Goal: Task Accomplishment & Management: Manage account settings

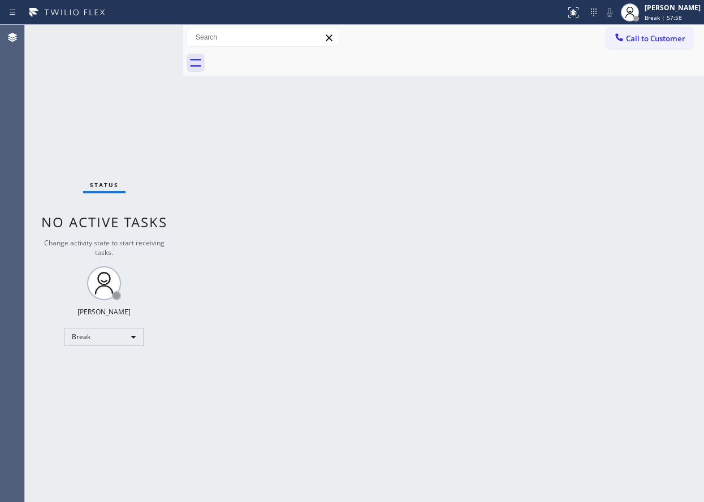
drag, startPoint x: 337, startPoint y: 308, endPoint x: 325, endPoint y: 309, distance: 11.3
click at [337, 308] on div "Back to Dashboard Change Sender ID Customers Technicians Select a contact Outbo…" at bounding box center [443, 263] width 521 height 477
click at [679, 8] on div "[PERSON_NAME]" at bounding box center [673, 8] width 56 height 10
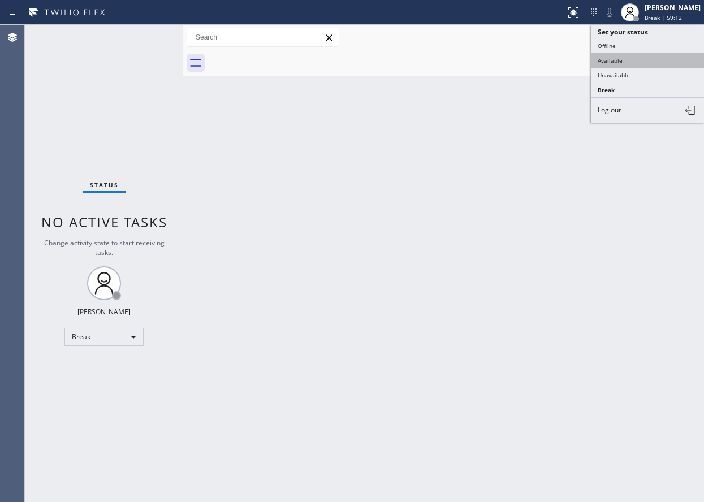
click at [620, 64] on button "Available" at bounding box center [647, 60] width 113 height 15
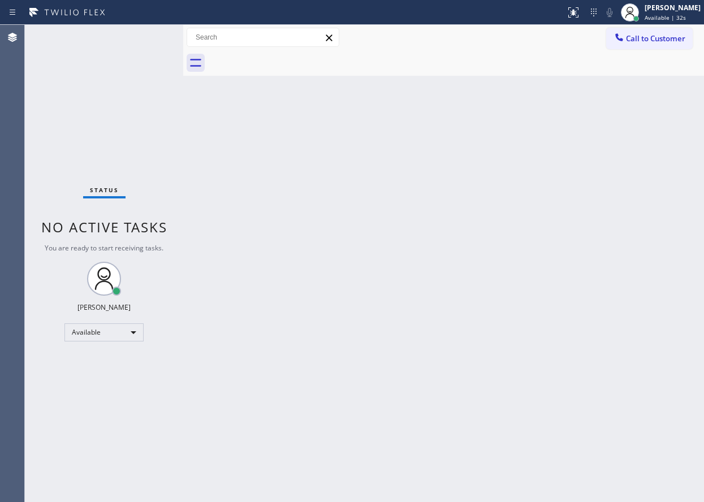
drag, startPoint x: 661, startPoint y: 138, endPoint x: 686, endPoint y: 153, distance: 28.9
click at [661, 138] on div "Back to Dashboard Change Sender ID Customers Technicians Select a contact Outbo…" at bounding box center [443, 263] width 521 height 477
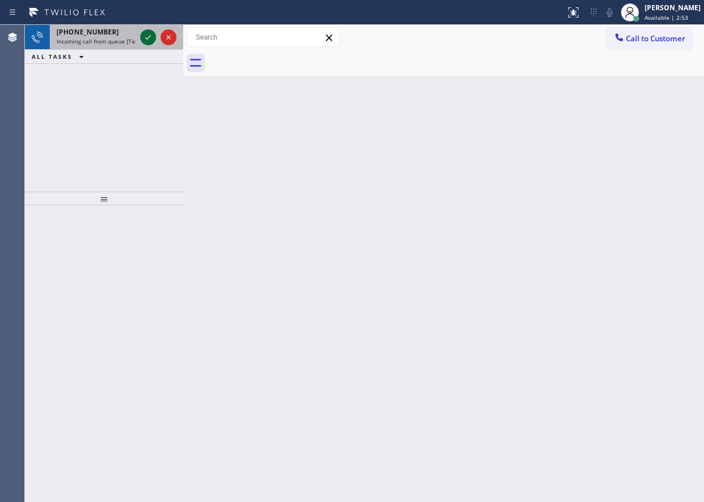
click at [144, 35] on icon at bounding box center [148, 38] width 14 height 14
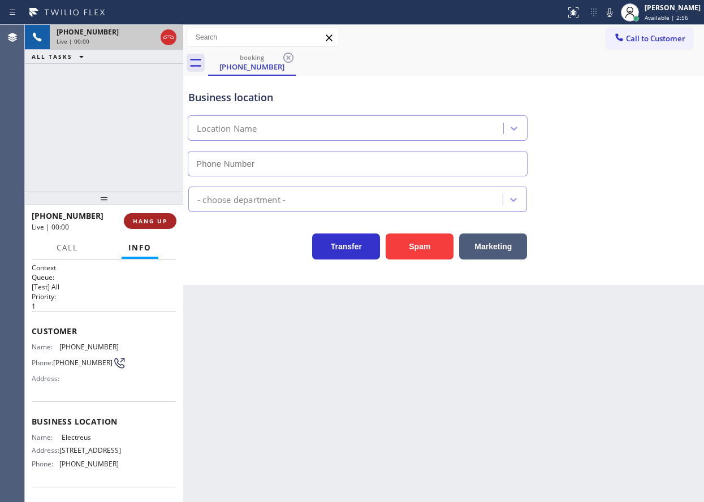
type input "[PHONE_NUMBER]"
click at [144, 222] on span "HANG UP" at bounding box center [150, 221] width 35 height 8
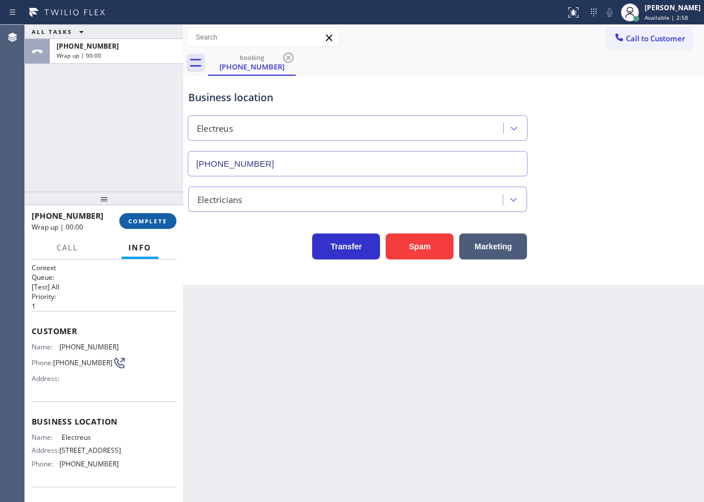
click at [148, 222] on span "COMPLETE" at bounding box center [147, 221] width 39 height 8
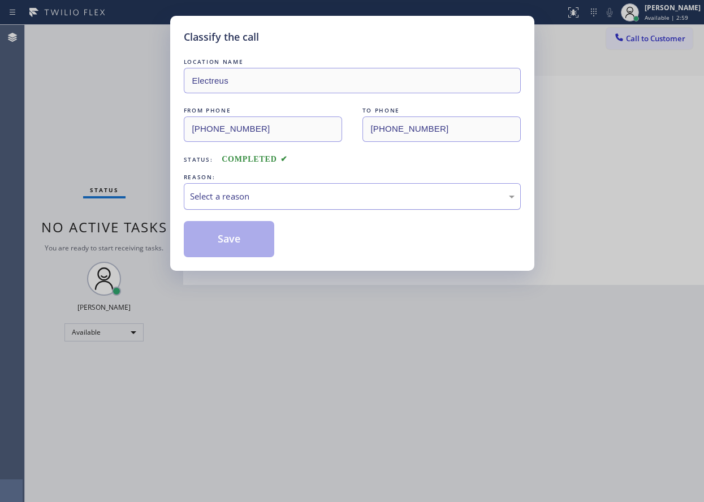
click at [306, 201] on div "Select a reason" at bounding box center [352, 196] width 325 height 13
click at [226, 238] on button "Save" at bounding box center [229, 239] width 91 height 36
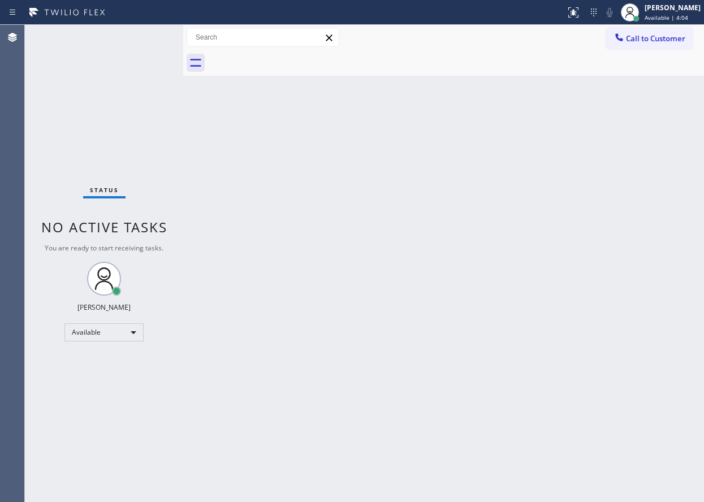
drag, startPoint x: 611, startPoint y: 125, endPoint x: 631, endPoint y: 143, distance: 26.8
click at [617, 127] on div "Back to Dashboard Change Sender ID Customers Technicians Select a contact Outbo…" at bounding box center [443, 263] width 521 height 477
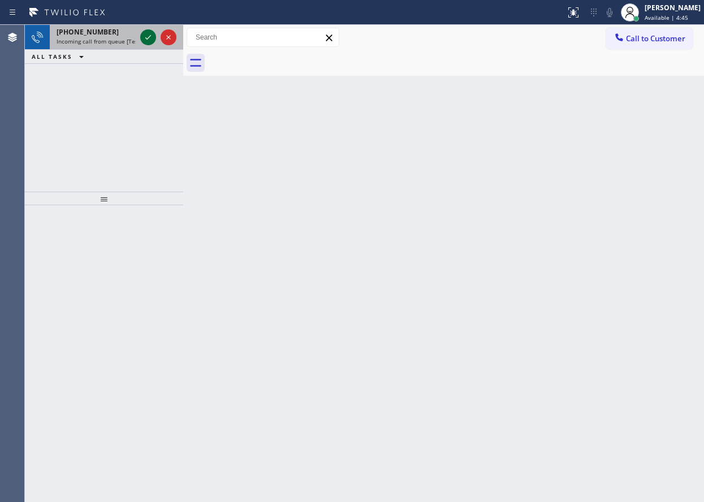
click at [146, 31] on icon at bounding box center [148, 38] width 14 height 14
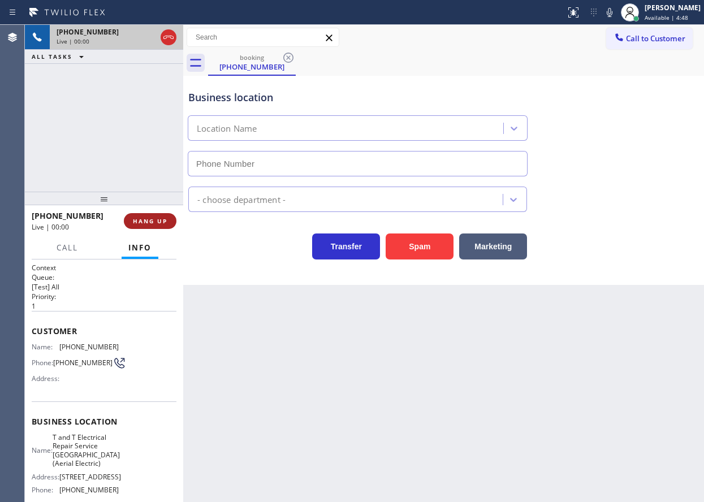
type input "[PHONE_NUMBER]"
click at [144, 223] on span "HANG UP" at bounding box center [150, 221] width 35 height 8
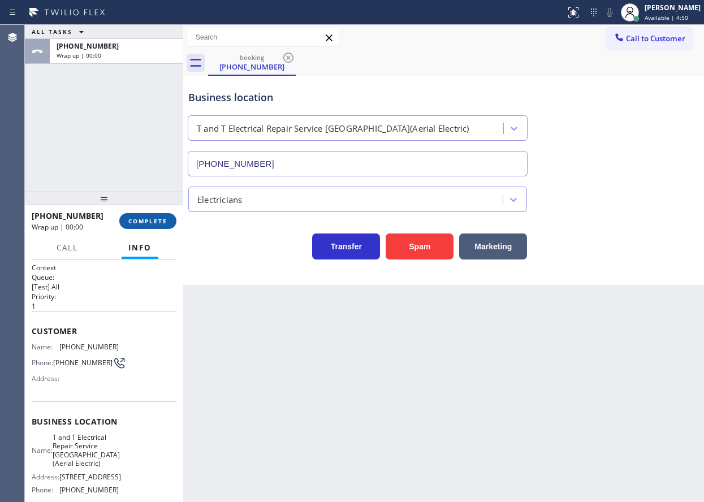
click at [144, 223] on span "COMPLETE" at bounding box center [147, 221] width 39 height 8
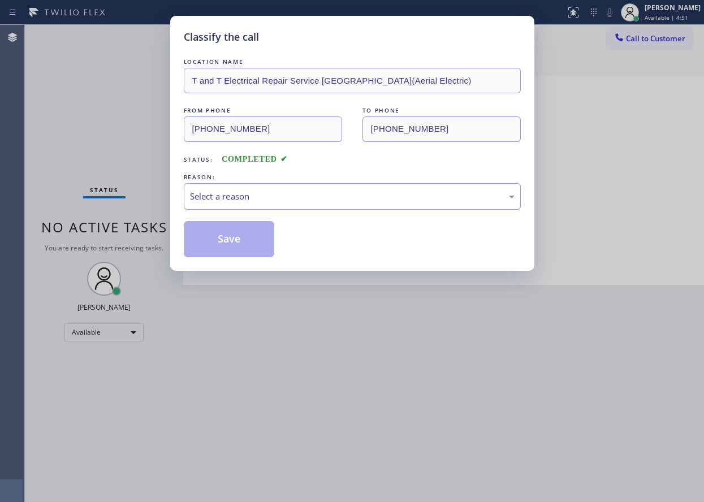
click at [285, 197] on div "Select a reason" at bounding box center [352, 196] width 325 height 13
click at [251, 231] on button "Save" at bounding box center [229, 239] width 91 height 36
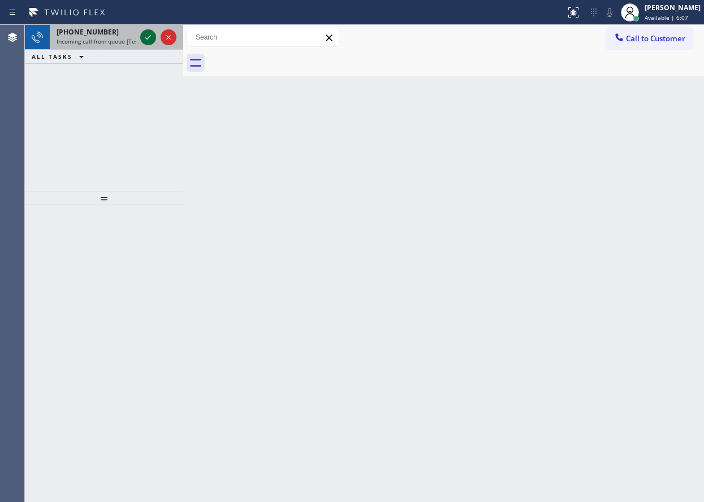
click at [149, 41] on icon at bounding box center [148, 38] width 14 height 14
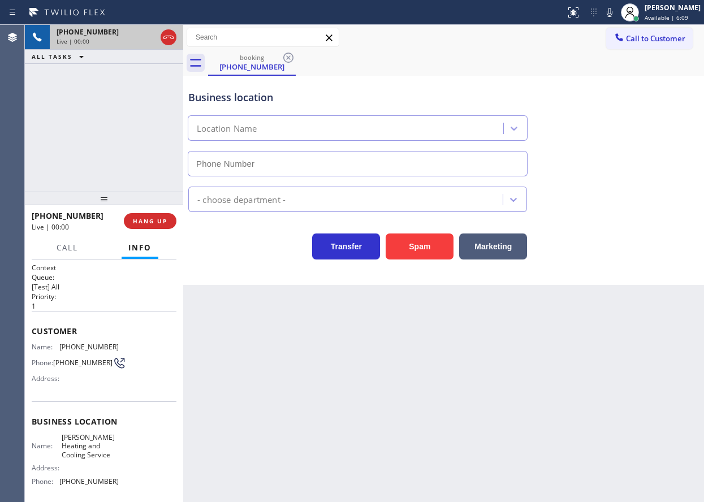
type input "[PHONE_NUMBER]"
click at [160, 224] on span "HANG UP" at bounding box center [150, 221] width 35 height 8
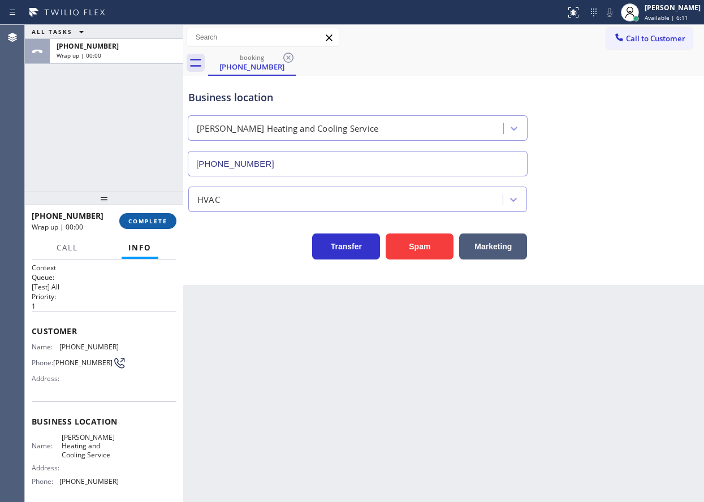
click at [160, 224] on span "COMPLETE" at bounding box center [147, 221] width 39 height 8
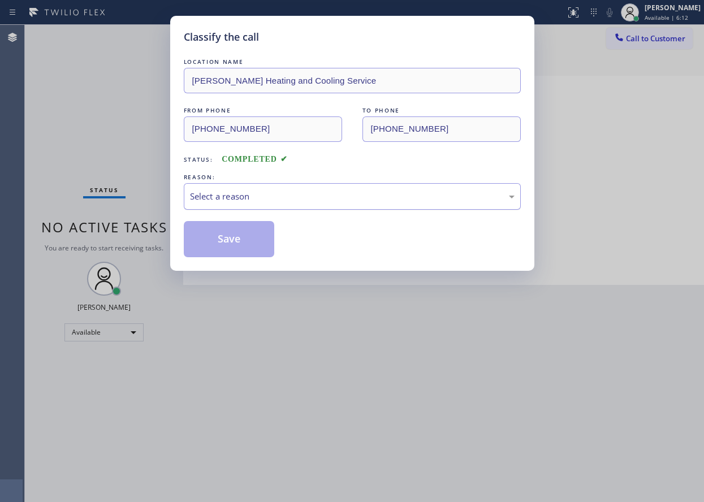
click at [327, 187] on div "Select a reason" at bounding box center [352, 196] width 337 height 27
click at [261, 229] on button "Save" at bounding box center [229, 239] width 91 height 36
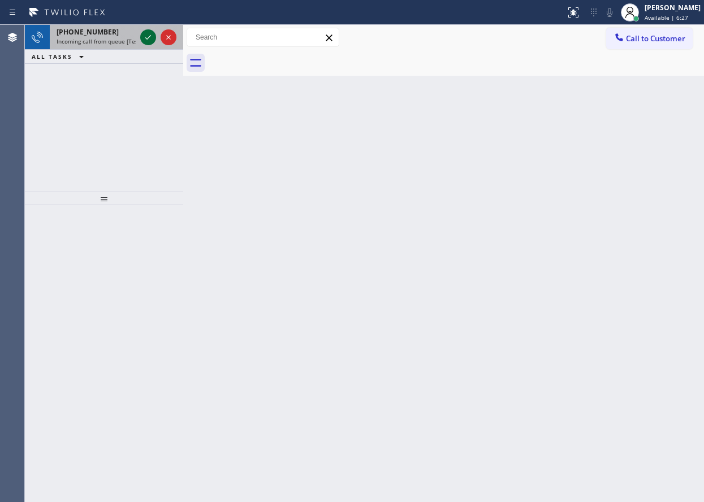
click at [149, 44] on button at bounding box center [148, 37] width 16 height 16
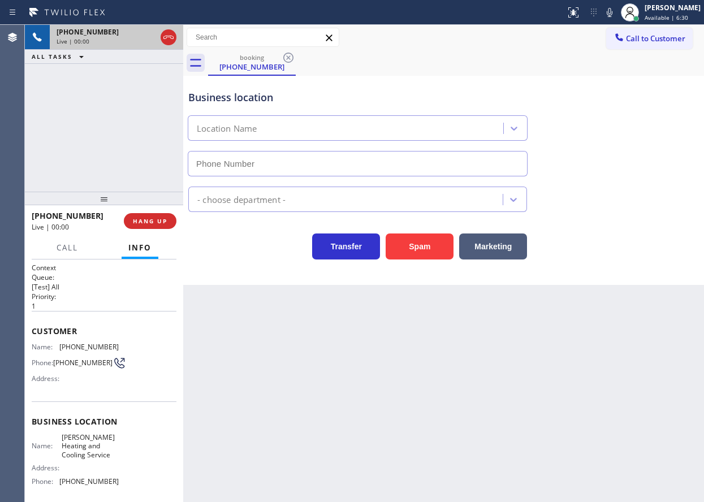
type input "[PHONE_NUMBER]"
click at [149, 225] on span "HANG UP" at bounding box center [150, 221] width 35 height 8
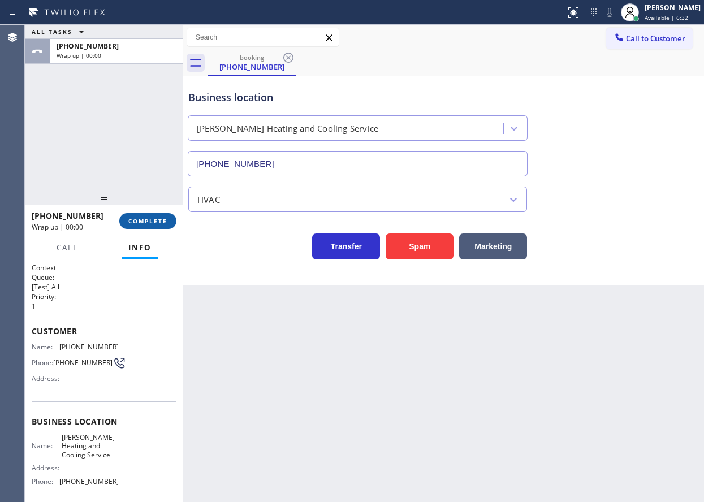
click at [155, 225] on span "COMPLETE" at bounding box center [147, 221] width 39 height 8
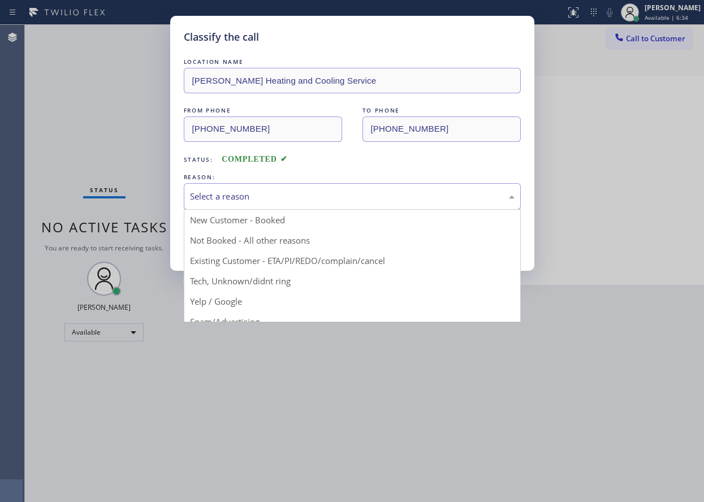
click at [261, 192] on div "Select a reason" at bounding box center [352, 196] width 325 height 13
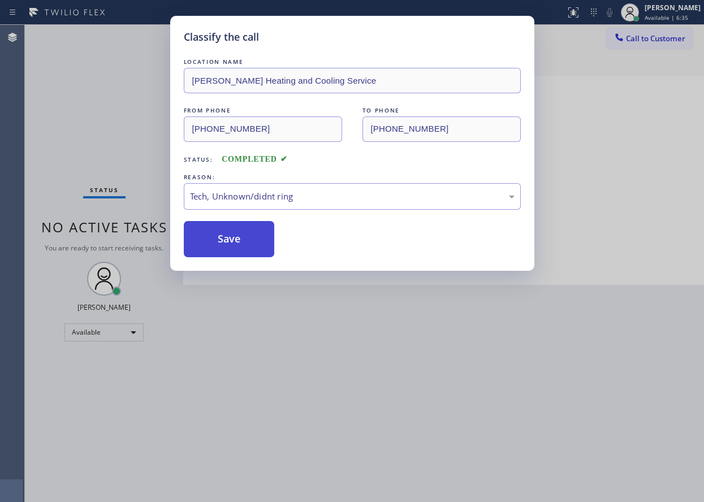
click at [237, 235] on button "Save" at bounding box center [229, 239] width 91 height 36
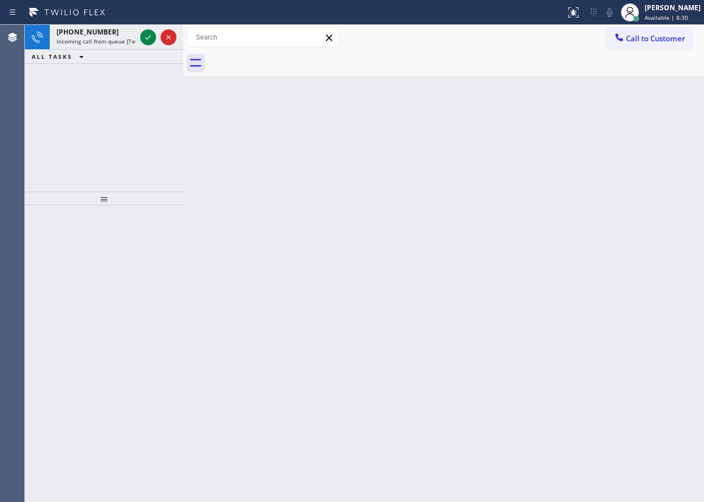
click at [632, 196] on div "Back to Dashboard Change Sender ID Customers Technicians Select a contact Outbo…" at bounding box center [443, 263] width 521 height 477
drag, startPoint x: 111, startPoint y: 32, endPoint x: 118, endPoint y: 32, distance: 6.8
click at [117, 32] on div "[PHONE_NUMBER]" at bounding box center [96, 32] width 79 height 10
click at [148, 42] on icon at bounding box center [148, 38] width 14 height 14
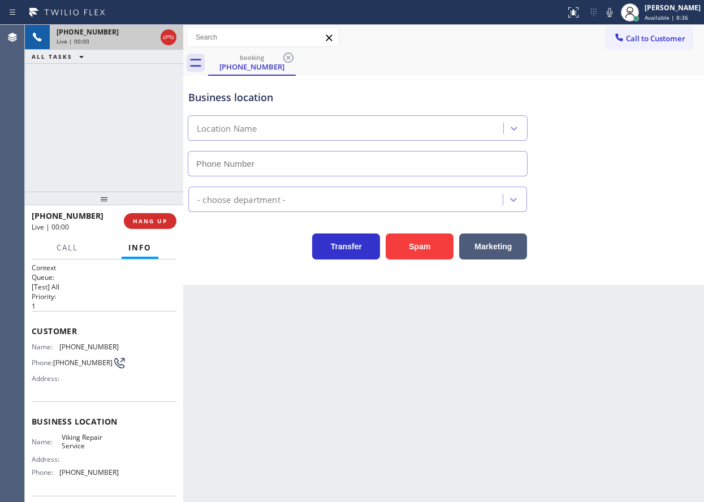
type input "[PHONE_NUMBER]"
click at [88, 443] on span "Viking Repair Service" at bounding box center [90, 442] width 57 height 18
click at [89, 443] on span "Viking Repair Service" at bounding box center [90, 442] width 57 height 18
copy span "Viking Repair Service"
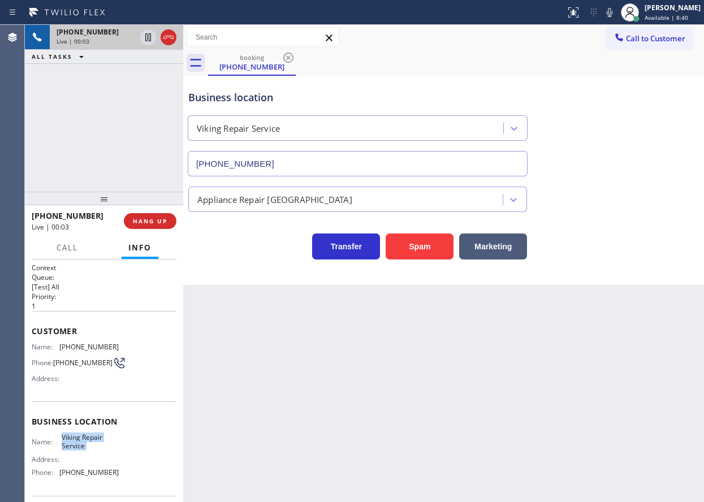
click at [326, 168] on input "[PHONE_NUMBER]" at bounding box center [358, 163] width 340 height 25
click at [80, 343] on span "[PHONE_NUMBER]" at bounding box center [88, 347] width 59 height 8
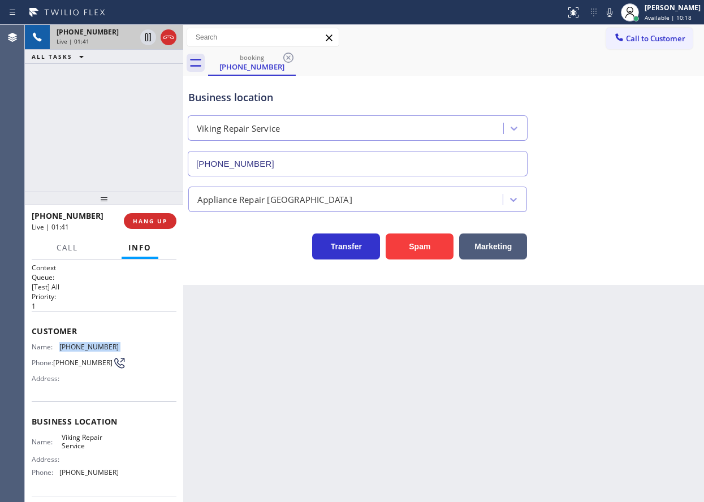
click at [80, 343] on span "[PHONE_NUMBER]" at bounding box center [88, 347] width 59 height 8
copy span "[PHONE_NUMBER]"
click at [640, 212] on div "Transfer Spam Marketing" at bounding box center [443, 236] width 515 height 48
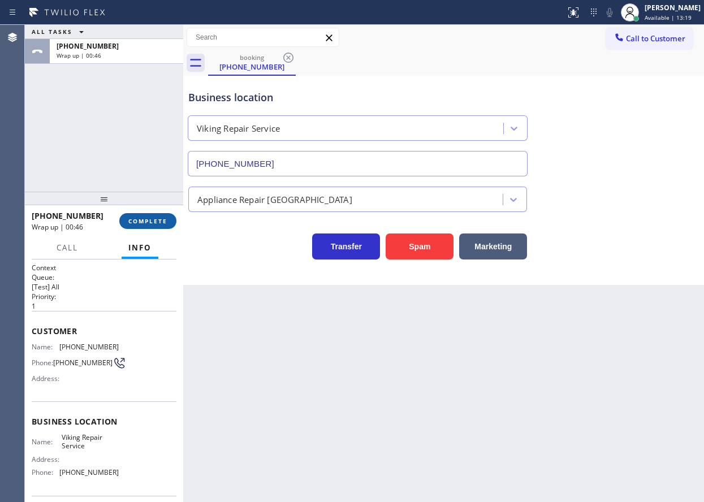
click at [145, 224] on span "COMPLETE" at bounding box center [147, 221] width 39 height 8
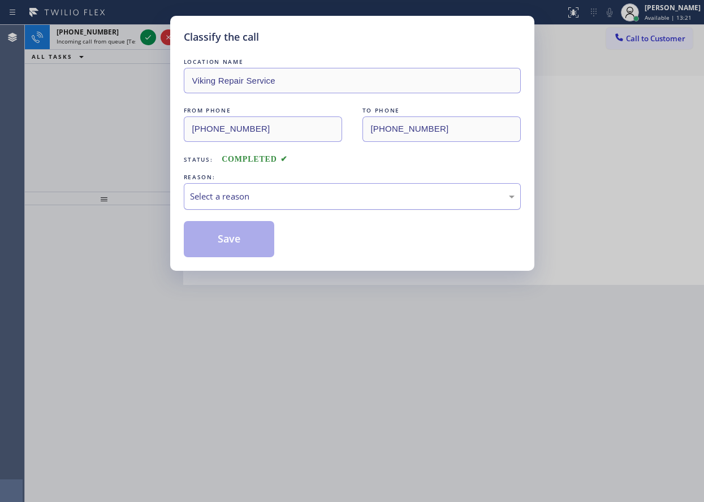
click at [266, 200] on div "Select a reason" at bounding box center [352, 196] width 325 height 13
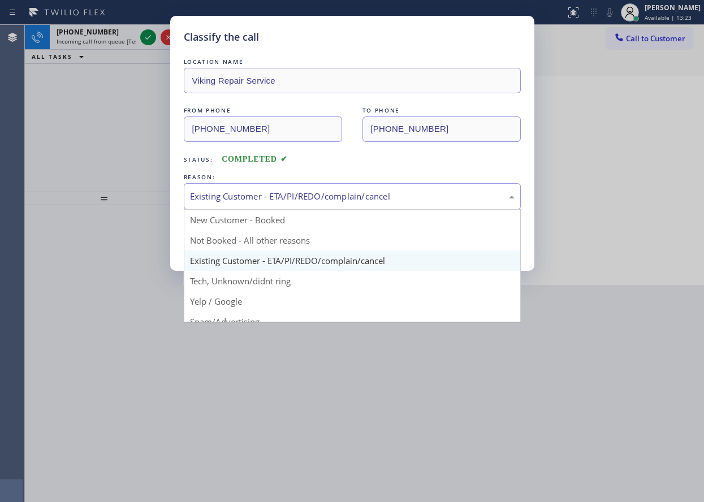
click at [243, 199] on div "Existing Customer - ETA/PI/REDO/complain/cancel" at bounding box center [352, 196] width 325 height 13
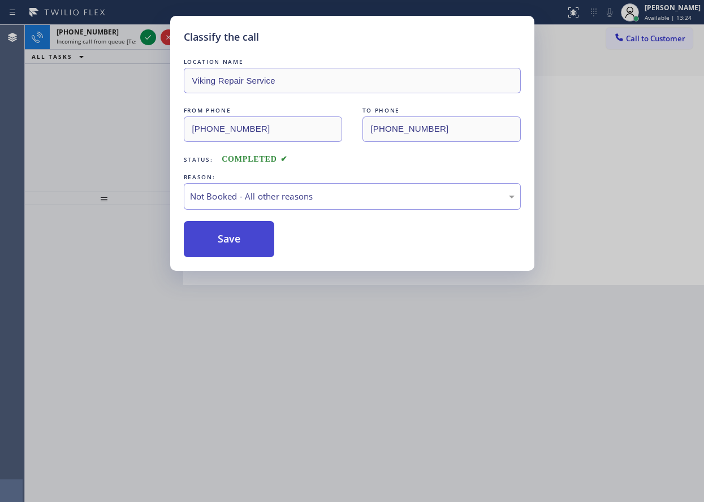
click at [243, 243] on button "Save" at bounding box center [229, 239] width 91 height 36
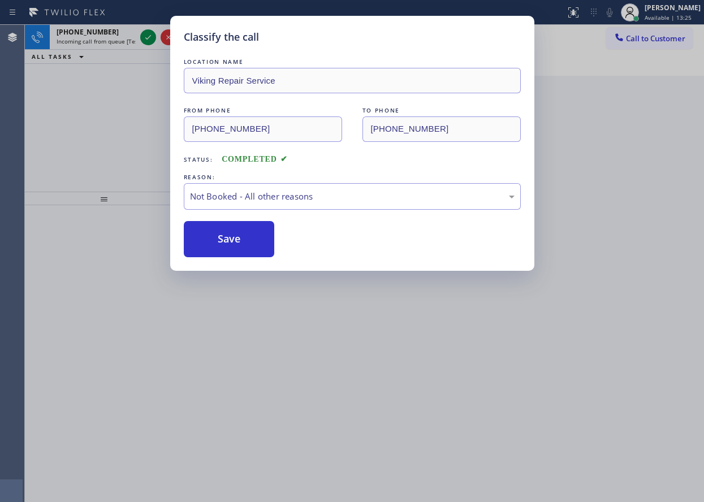
click at [148, 40] on div "Classify the call LOCATION NAME 5 Star Appliance Repair FROM PHONE [PHONE_NUMBE…" at bounding box center [364, 263] width 679 height 477
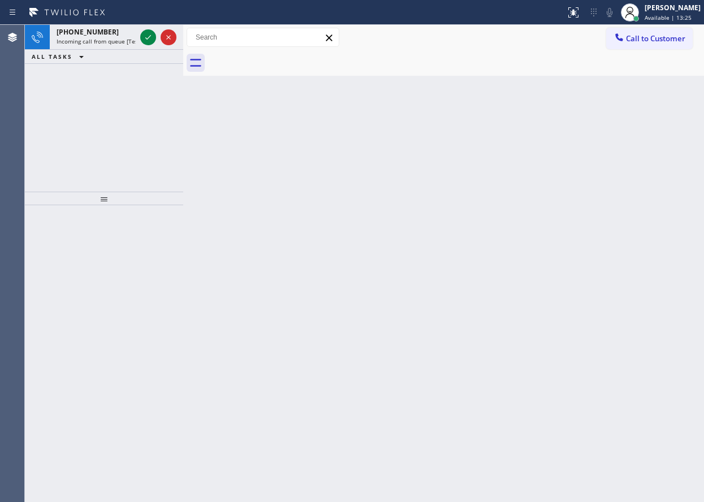
click at [148, 40] on icon at bounding box center [148, 38] width 14 height 14
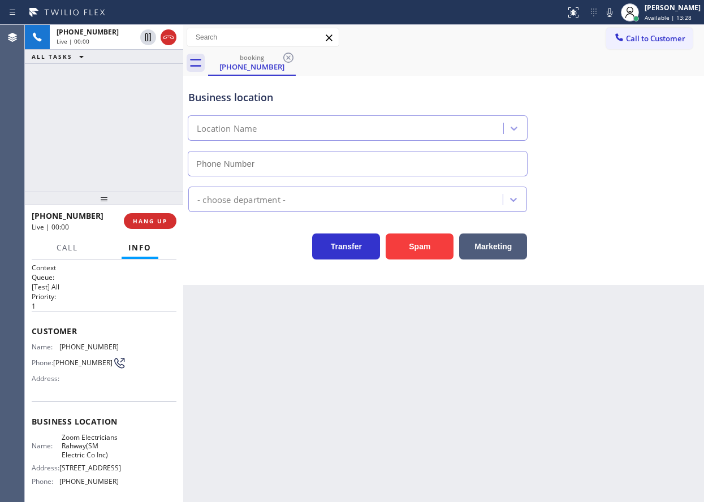
type input "[PHONE_NUMBER]"
click at [149, 225] on span "HANG UP" at bounding box center [150, 221] width 35 height 8
click at [149, 224] on span "HANG UP" at bounding box center [150, 221] width 35 height 8
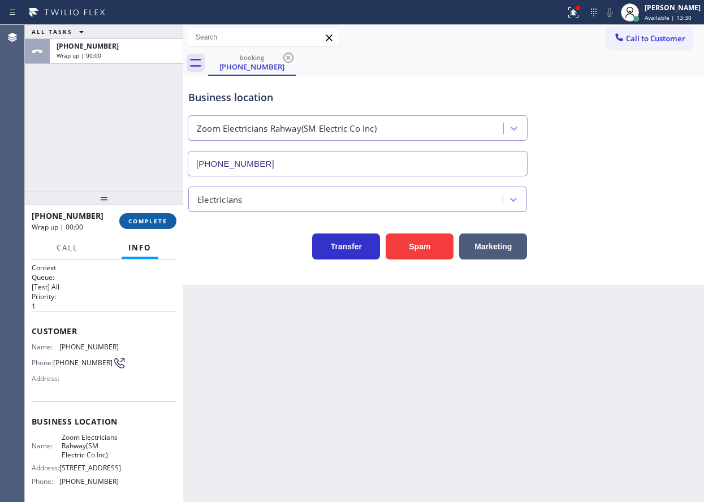
click at [156, 227] on button "COMPLETE" at bounding box center [147, 221] width 57 height 16
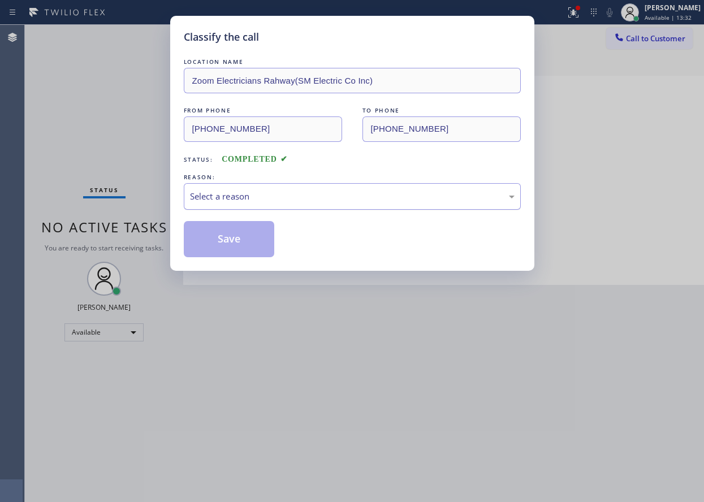
click at [249, 198] on div "Select a reason" at bounding box center [352, 196] width 325 height 13
click at [221, 239] on button "Save" at bounding box center [229, 239] width 91 height 36
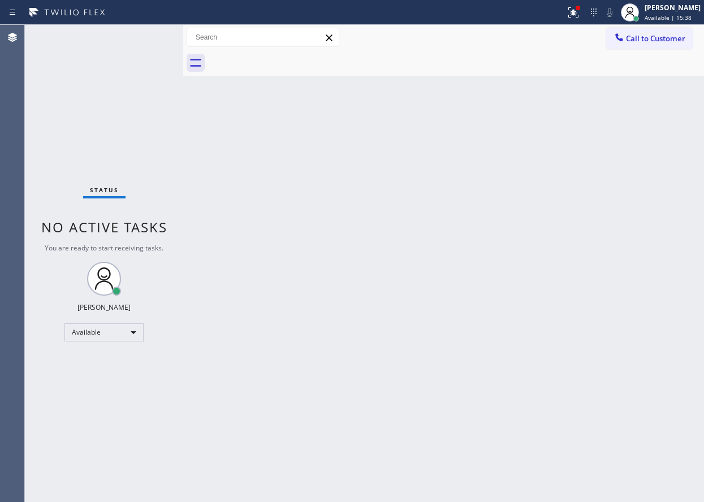
click at [628, 166] on div "Back to Dashboard Change Sender ID Customers Technicians Select a contact Outbo…" at bounding box center [443, 263] width 521 height 477
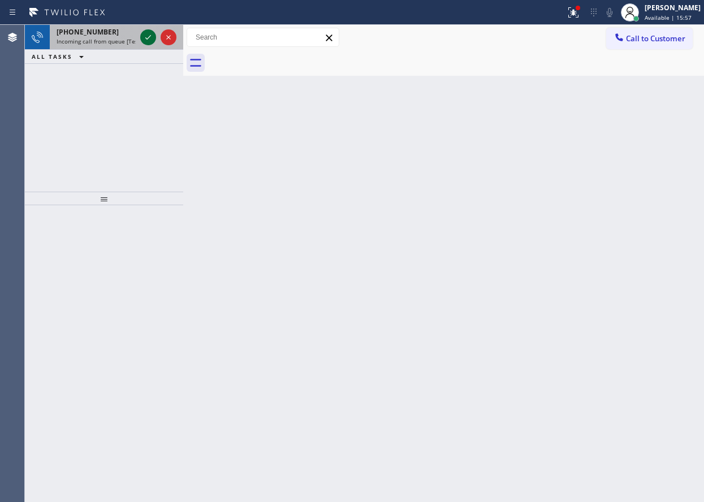
click at [149, 36] on icon at bounding box center [148, 38] width 14 height 14
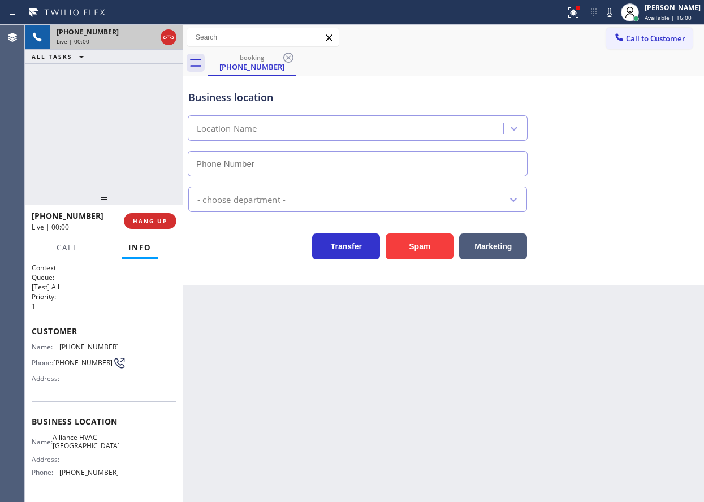
type input "[PHONE_NUMBER]"
click at [140, 227] on button "HANG UP" at bounding box center [150, 221] width 53 height 16
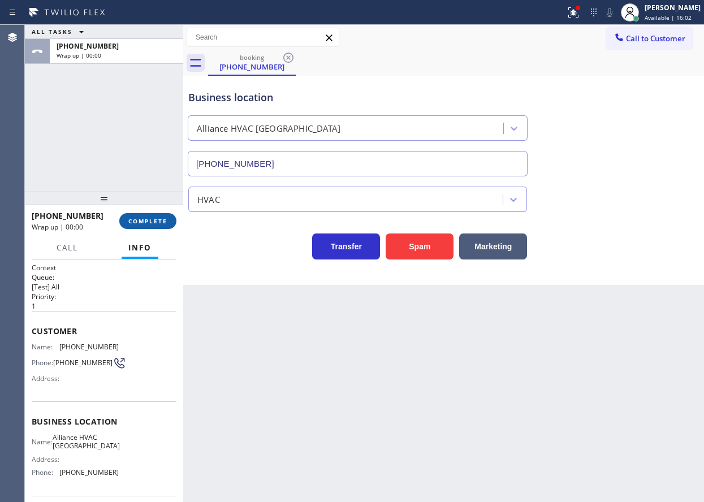
click at [143, 223] on span "COMPLETE" at bounding box center [147, 221] width 39 height 8
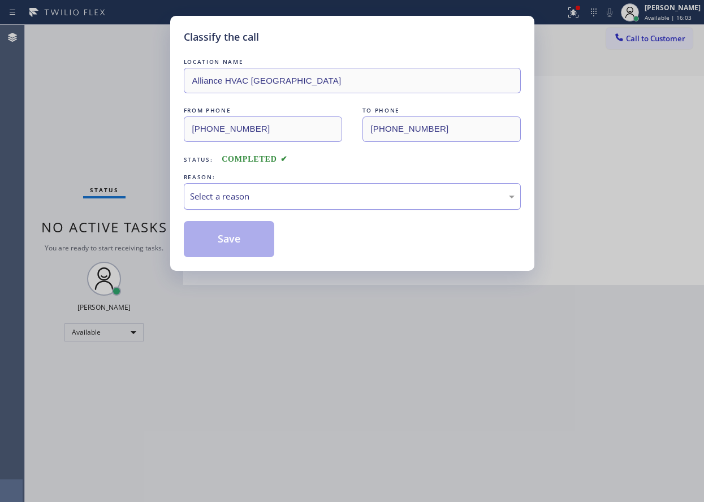
drag, startPoint x: 335, startPoint y: 188, endPoint x: 322, endPoint y: 206, distance: 22.6
click at [335, 188] on div "Select a reason" at bounding box center [352, 196] width 337 height 27
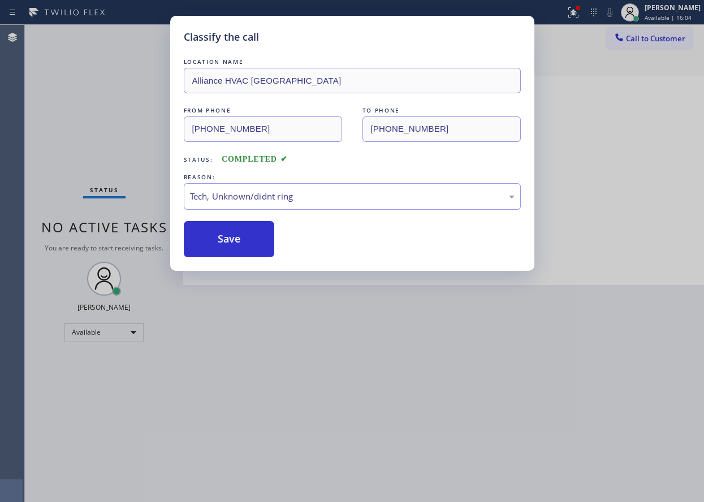
click at [240, 239] on button "Save" at bounding box center [229, 239] width 91 height 36
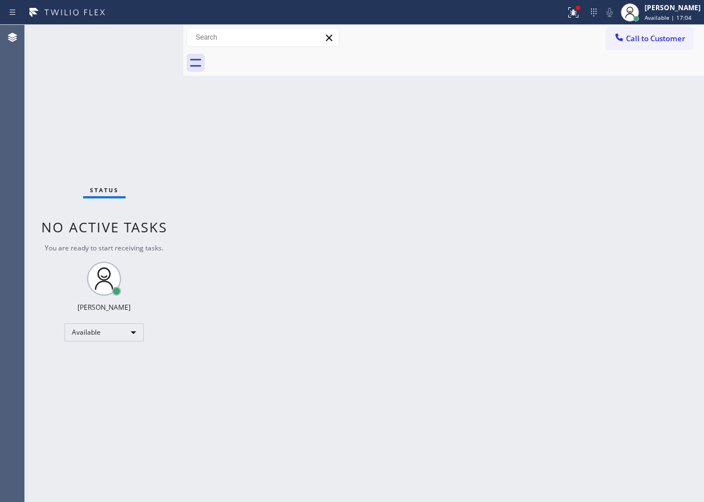
click at [617, 190] on div "Back to Dashboard Change Sender ID Customers Technicians Select a contact Outbo…" at bounding box center [443, 263] width 521 height 477
click at [582, 8] on div at bounding box center [578, 8] width 7 height 7
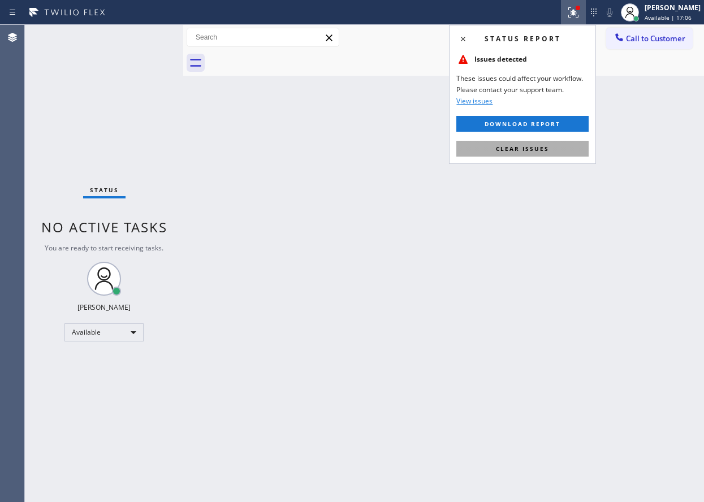
click at [575, 153] on button "Clear issues" at bounding box center [523, 149] width 132 height 16
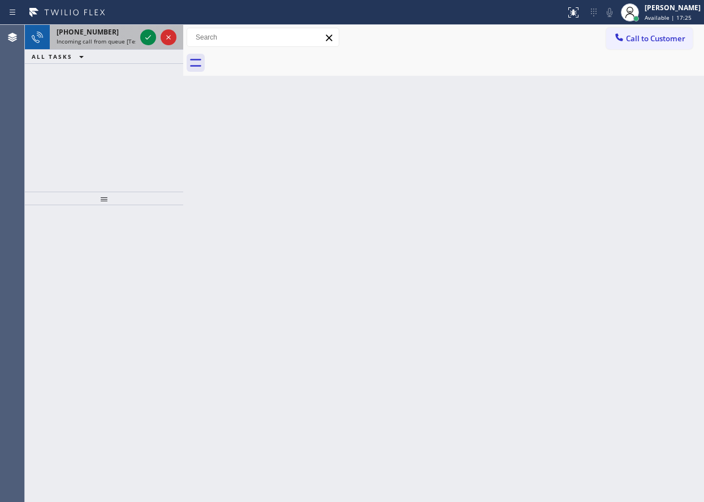
click at [120, 32] on div "[PHONE_NUMBER]" at bounding box center [96, 32] width 79 height 10
click at [121, 33] on div "[PHONE_NUMBER]" at bounding box center [96, 32] width 79 height 10
click at [146, 38] on icon at bounding box center [148, 37] width 6 height 5
click at [150, 35] on icon at bounding box center [148, 38] width 14 height 14
click at [152, 40] on icon at bounding box center [148, 38] width 14 height 14
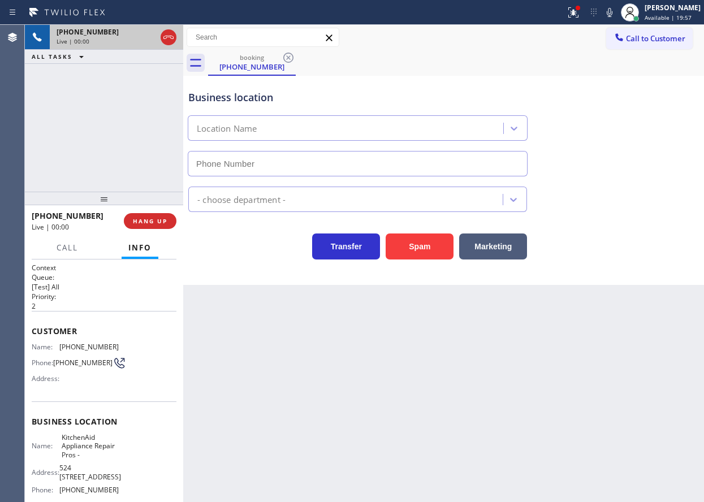
type input "[PHONE_NUMBER]"
click at [97, 445] on span "KitchenAid Appliance Repair Pros -" at bounding box center [90, 446] width 57 height 26
copy span "KitchenAid Appliance Repair Pros -"
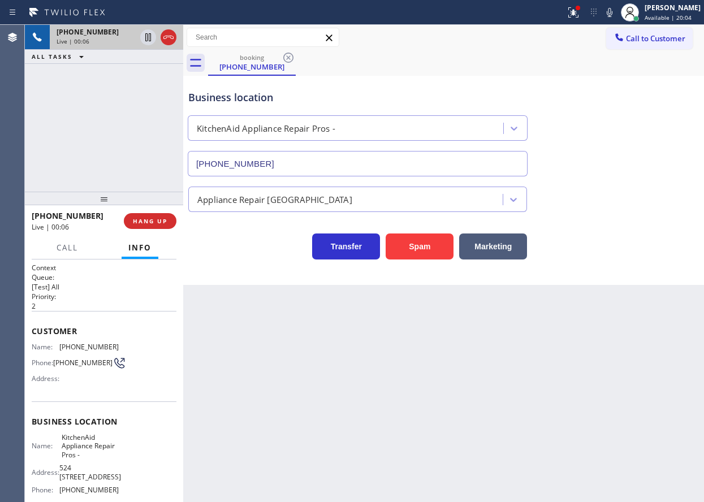
click at [346, 163] on input "[PHONE_NUMBER]" at bounding box center [358, 163] width 340 height 25
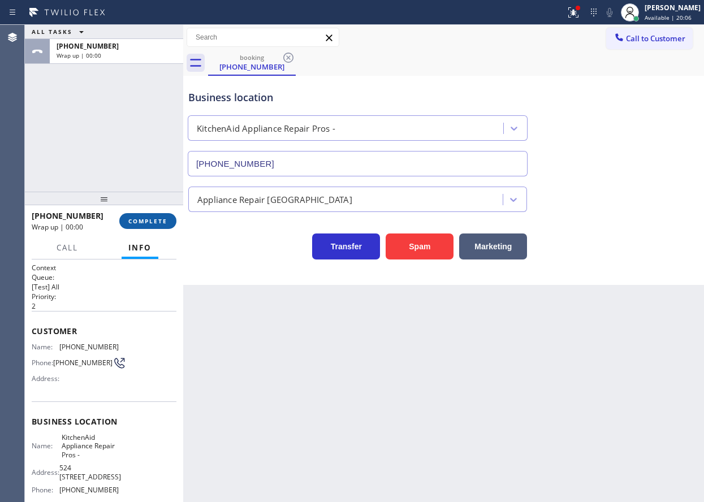
click at [156, 221] on span "COMPLETE" at bounding box center [147, 221] width 39 height 8
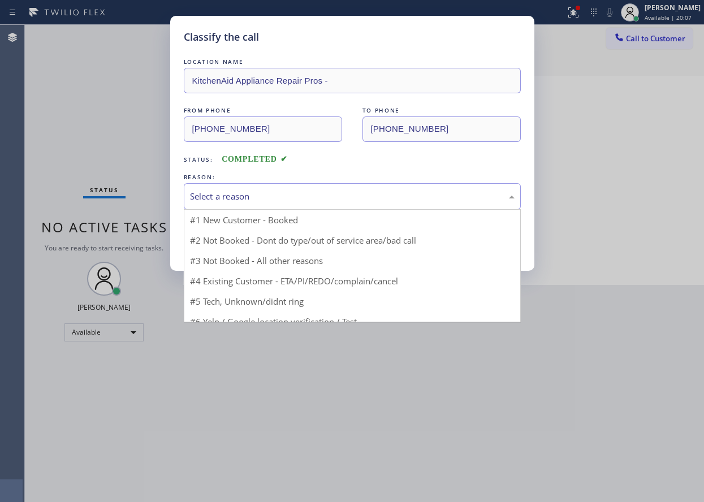
click at [245, 199] on div "Select a reason" at bounding box center [352, 196] width 325 height 13
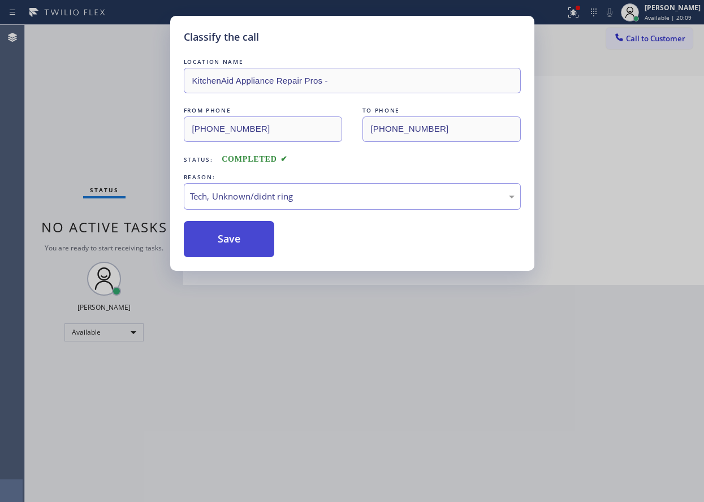
click at [236, 231] on button "Save" at bounding box center [229, 239] width 91 height 36
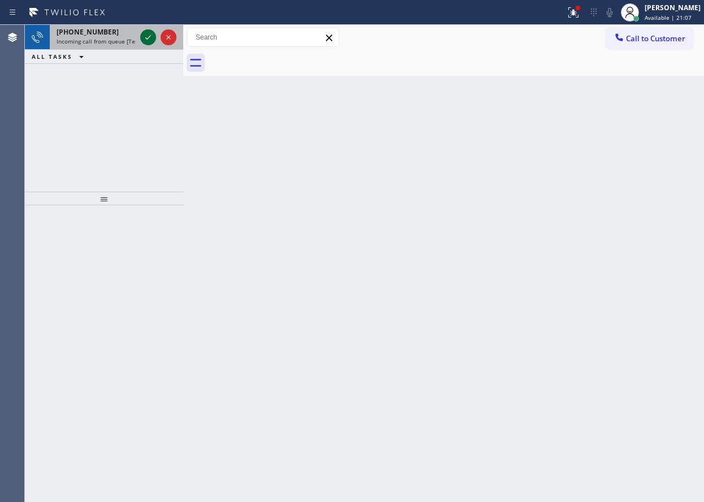
drag, startPoint x: 141, startPoint y: 33, endPoint x: 151, endPoint y: 33, distance: 9.6
click at [141, 33] on icon at bounding box center [148, 38] width 14 height 14
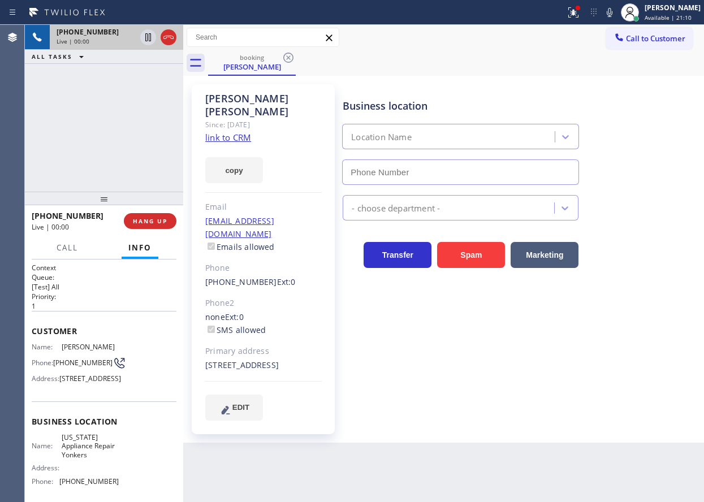
type input "[PHONE_NUMBER]"
click at [226, 132] on link "link to CRM" at bounding box center [228, 137] width 46 height 11
click at [85, 459] on span "[US_STATE] Appliance Repair Yonkers" at bounding box center [90, 446] width 57 height 26
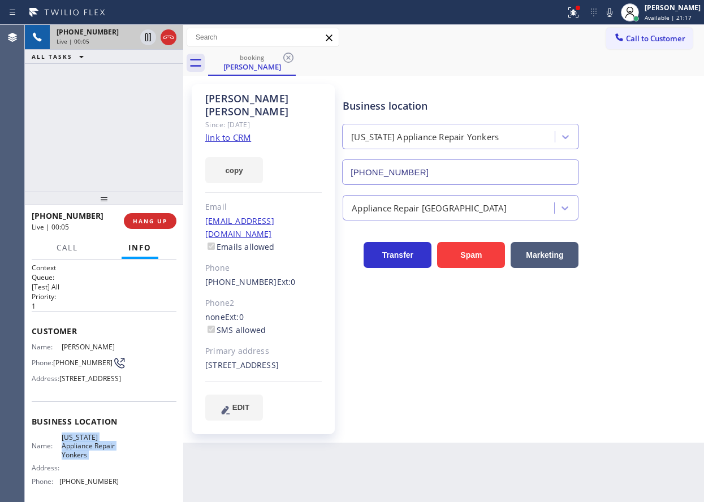
click at [85, 459] on span "[US_STATE] Appliance Repair Yonkers" at bounding box center [90, 446] width 57 height 26
copy span "[US_STATE] Appliance Repair Yonkers"
click at [414, 162] on input "[PHONE_NUMBER]" at bounding box center [460, 172] width 237 height 25
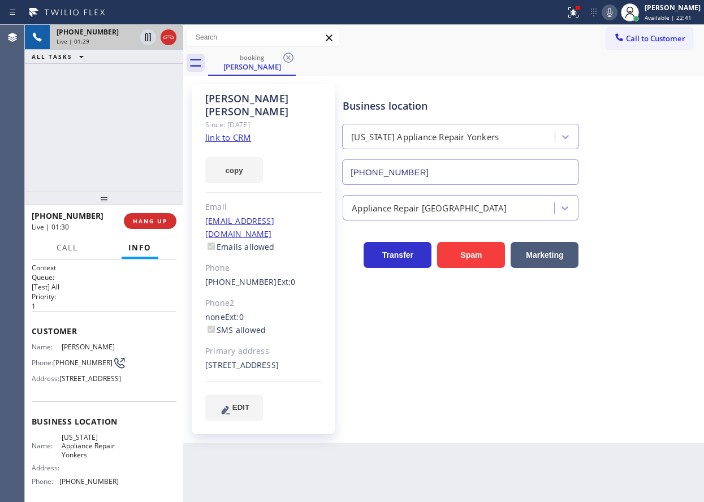
click at [618, 20] on button at bounding box center [610, 13] width 16 height 16
click at [145, 29] on button at bounding box center [148, 37] width 16 height 16
drag, startPoint x: 664, startPoint y: 109, endPoint x: 629, endPoint y: 89, distance: 40.3
click at [664, 109] on div "Business location [US_STATE] Appliance Repair [GEOGRAPHIC_DATA] [PHONE_NUMBER]" at bounding box center [521, 134] width 361 height 102
drag, startPoint x: 145, startPoint y: 37, endPoint x: 198, endPoint y: 37, distance: 52.6
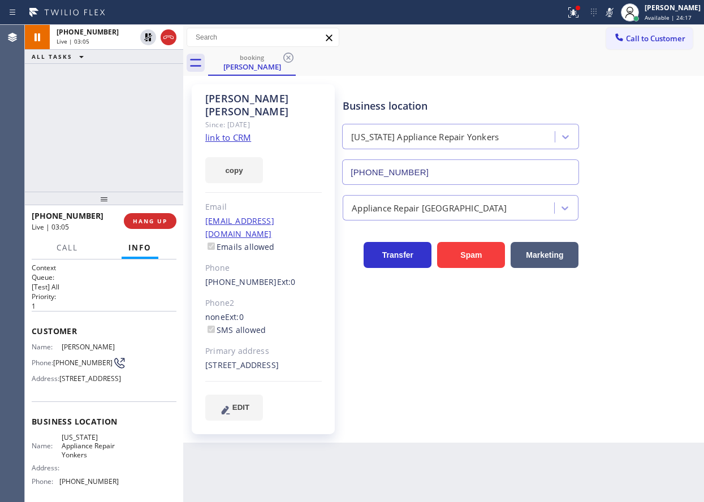
click at [146, 37] on icon at bounding box center [148, 37] width 8 height 8
click at [613, 10] on icon at bounding box center [610, 12] width 6 height 9
click at [597, 417] on div "Business location [US_STATE] Appliance Repair [GEOGRAPHIC_DATA] [PHONE_NUMBER] …" at bounding box center [521, 263] width 361 height 353
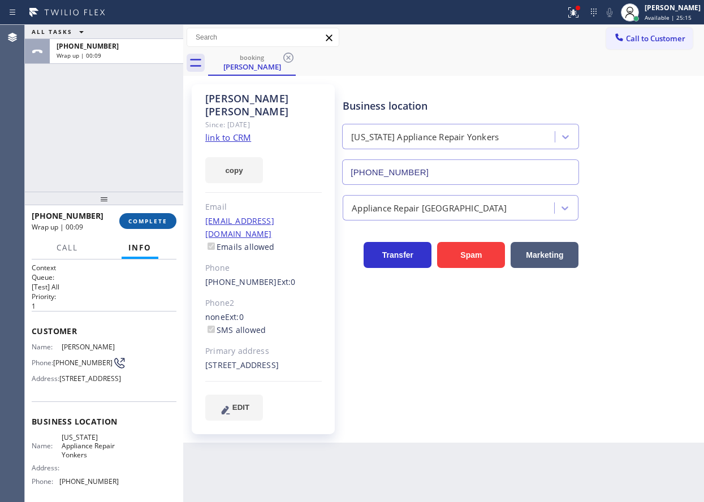
click at [157, 228] on button "COMPLETE" at bounding box center [147, 221] width 57 height 16
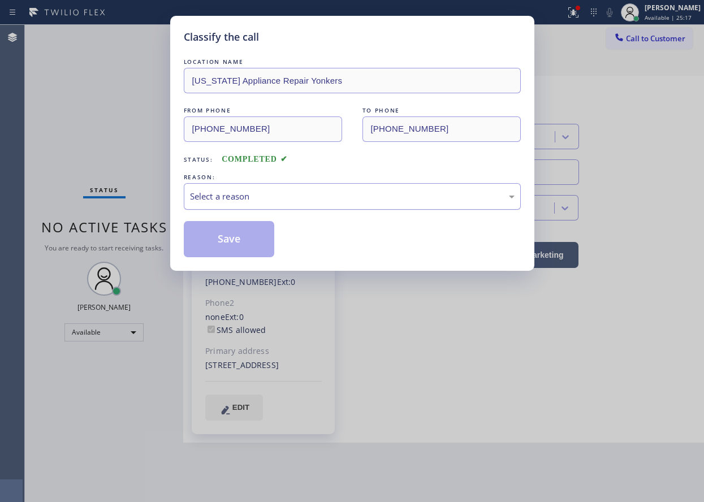
click at [292, 186] on div "Select a reason" at bounding box center [352, 196] width 337 height 27
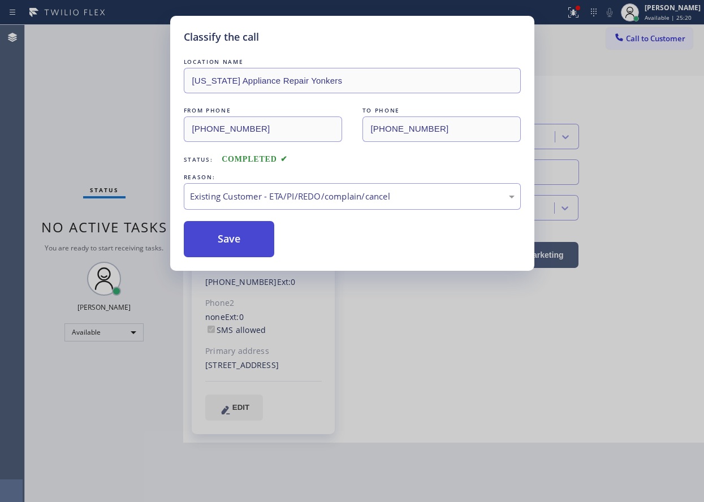
click at [242, 235] on button "Save" at bounding box center [229, 239] width 91 height 36
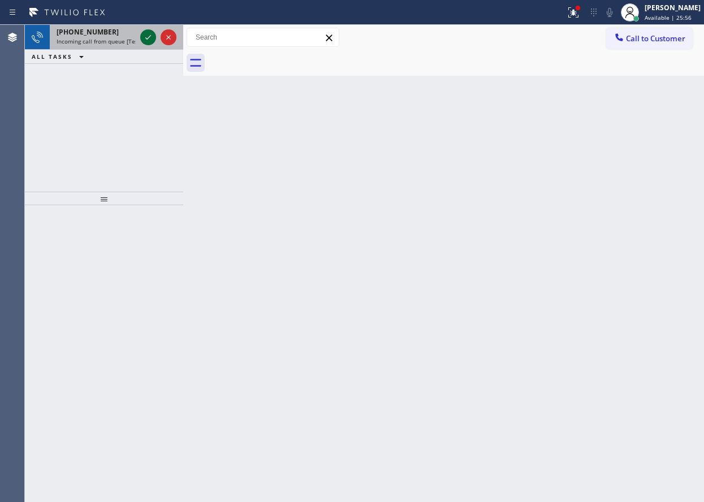
click at [148, 39] on icon at bounding box center [148, 37] width 6 height 5
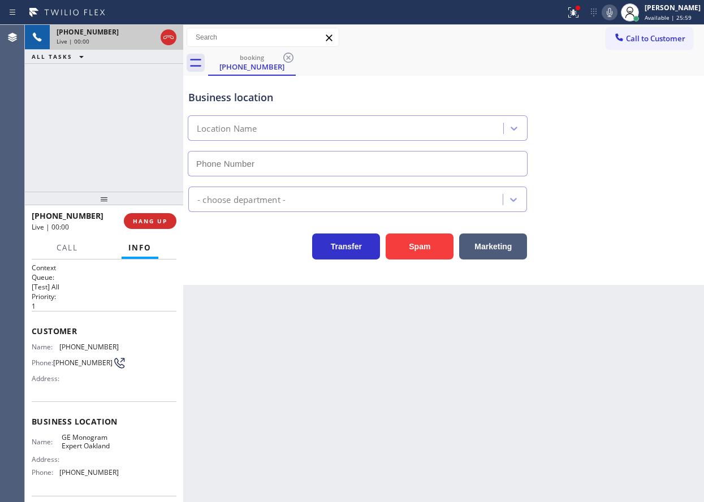
type input "[PHONE_NUMBER]"
click at [97, 440] on span "GE Monogram Expert Oakland" at bounding box center [90, 442] width 57 height 18
copy span "GE Monogram Expert Oakland"
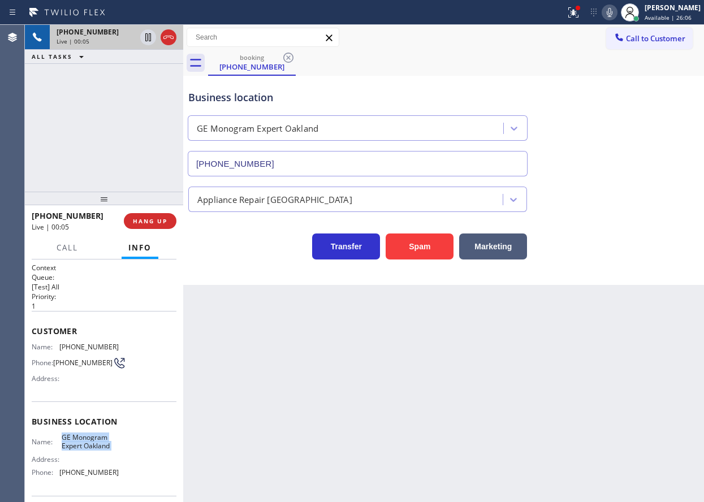
click at [298, 168] on input "[PHONE_NUMBER]" at bounding box center [358, 163] width 340 height 25
click at [87, 343] on span "[PHONE_NUMBER]" at bounding box center [88, 347] width 59 height 8
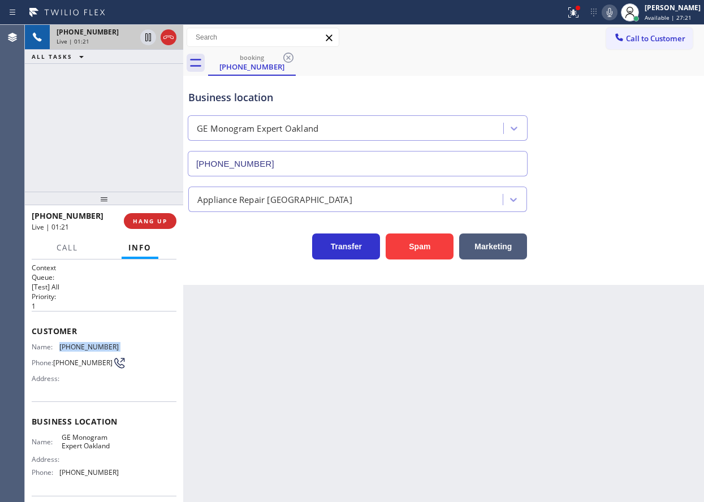
click at [87, 343] on span "[PHONE_NUMBER]" at bounding box center [88, 347] width 59 height 8
copy span "[PHONE_NUMBER]"
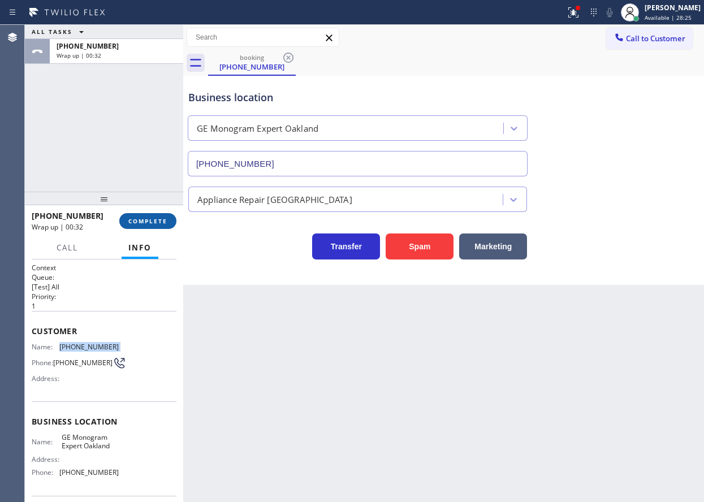
click at [166, 229] on button "COMPLETE" at bounding box center [147, 221] width 57 height 16
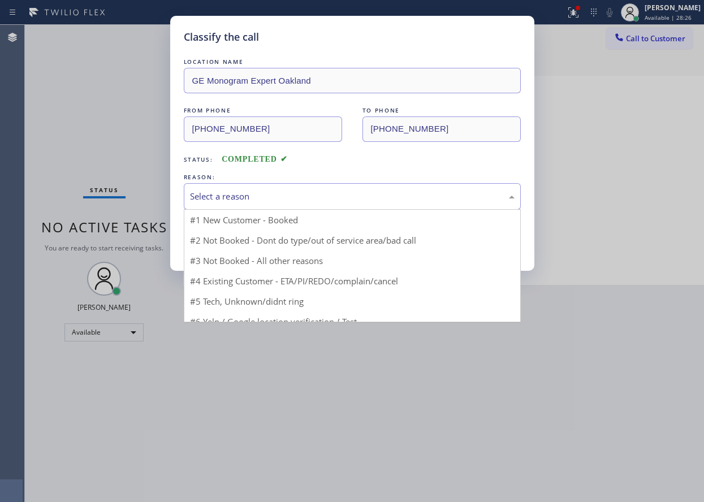
click at [291, 205] on div "Select a reason" at bounding box center [352, 196] width 337 height 27
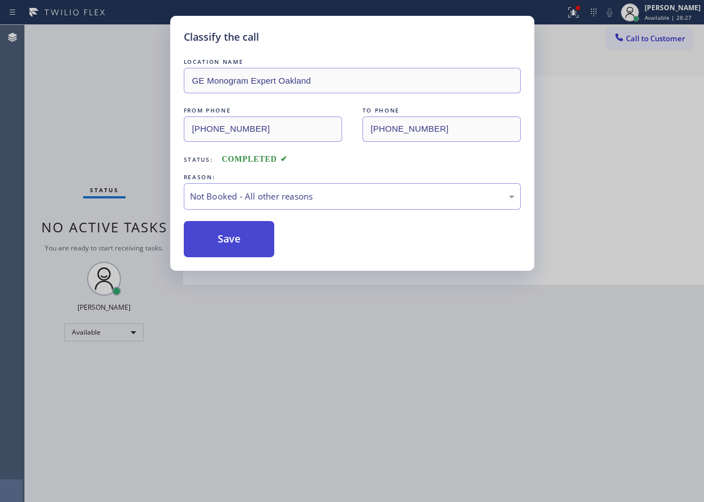
click at [246, 245] on button "Save" at bounding box center [229, 239] width 91 height 36
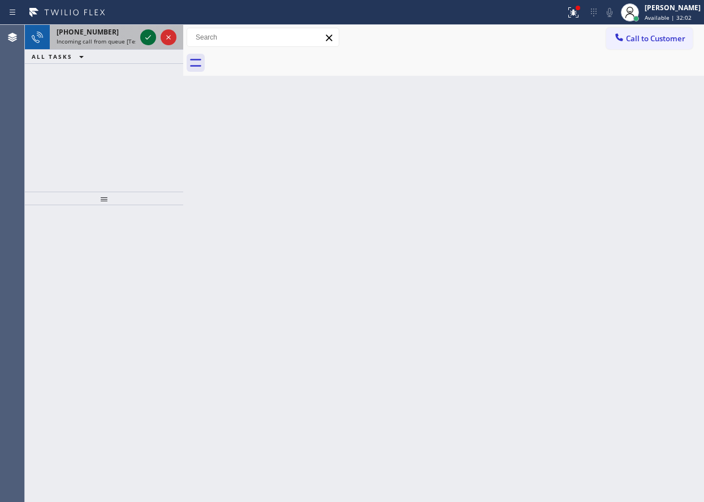
click at [149, 41] on icon at bounding box center [148, 38] width 14 height 14
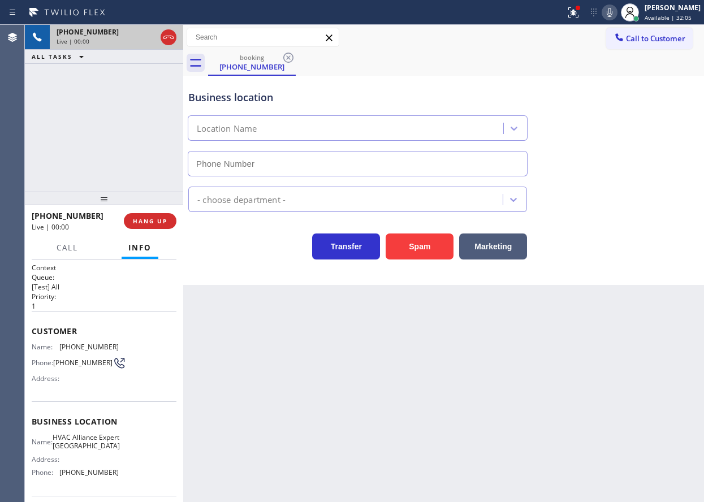
type input "[PHONE_NUMBER]"
click at [144, 220] on span "HANG UP" at bounding box center [150, 221] width 35 height 8
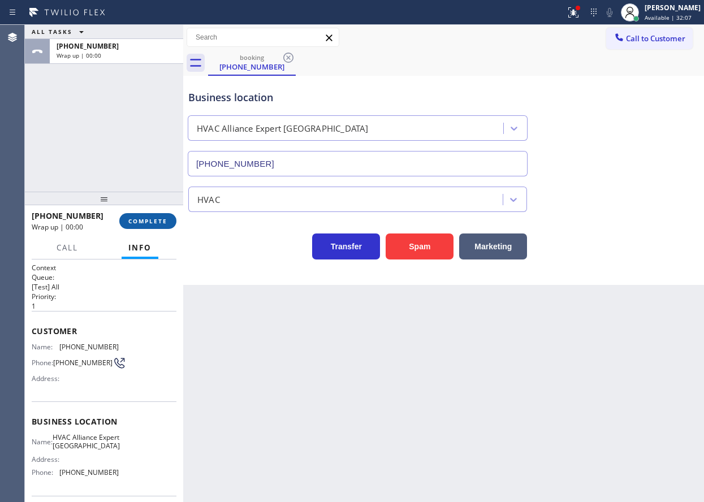
click at [144, 220] on span "COMPLETE" at bounding box center [147, 221] width 39 height 8
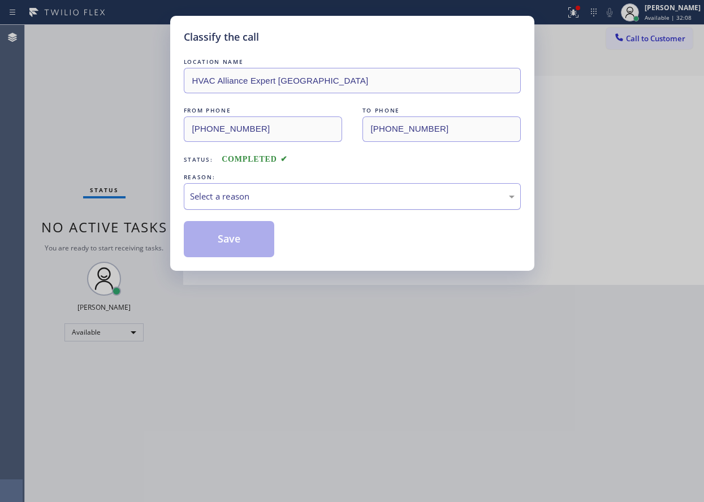
click at [223, 196] on div "Select a reason" at bounding box center [352, 196] width 325 height 13
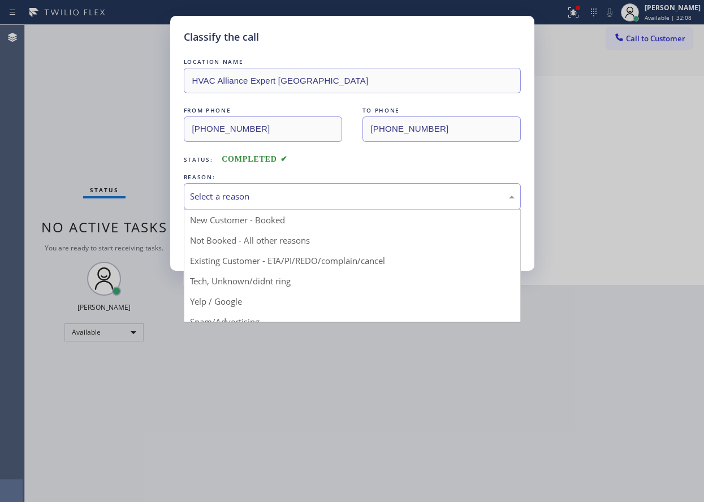
drag, startPoint x: 221, startPoint y: 282, endPoint x: 222, endPoint y: 277, distance: 5.8
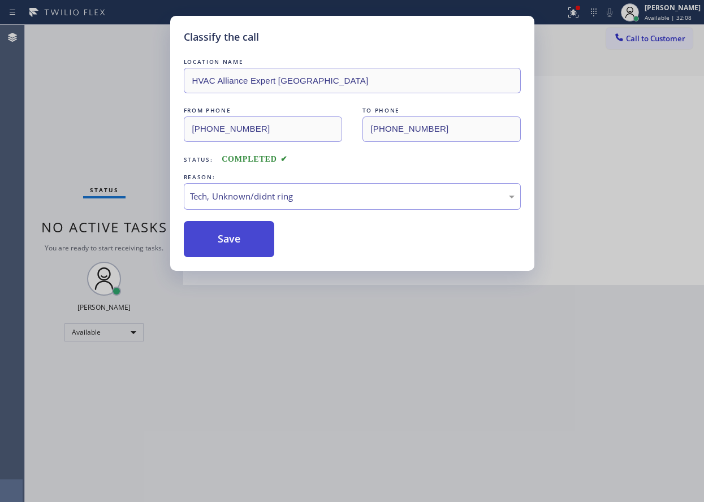
drag, startPoint x: 222, startPoint y: 249, endPoint x: 231, endPoint y: 251, distance: 9.1
click at [223, 249] on button "Save" at bounding box center [229, 239] width 91 height 36
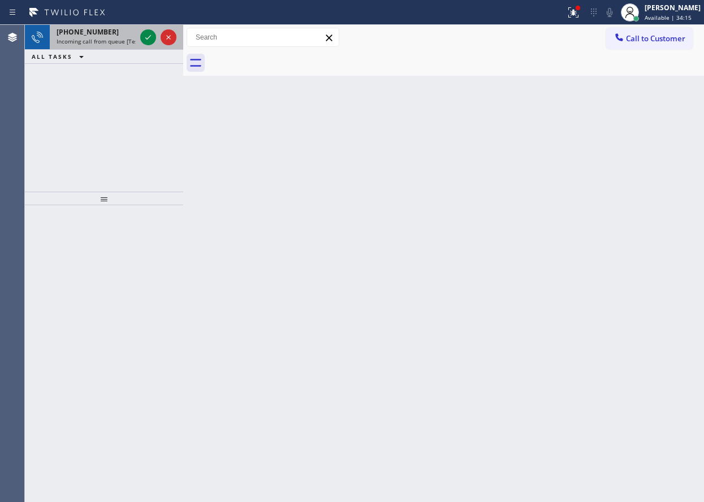
click at [93, 44] on span "Incoming call from queue [Test] All" at bounding box center [104, 41] width 94 height 8
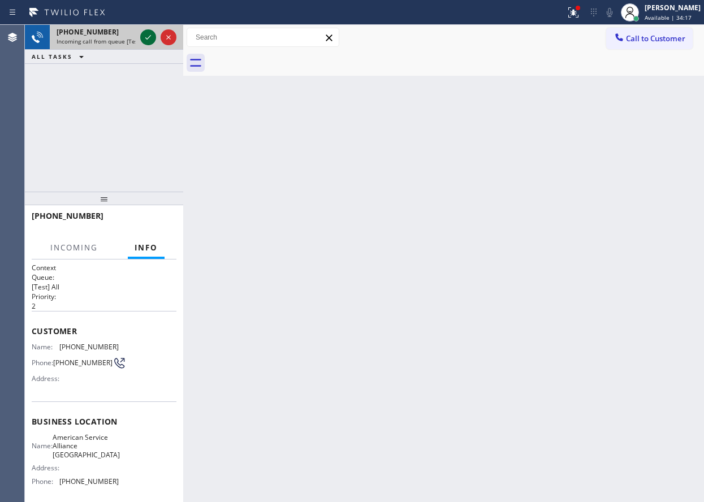
click at [147, 36] on icon at bounding box center [148, 38] width 14 height 14
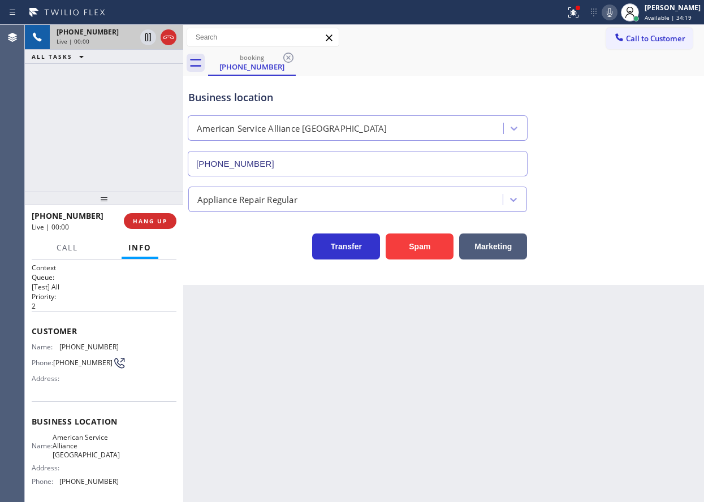
type input "[PHONE_NUMBER]"
click at [78, 450] on span "American Service Alliance [GEOGRAPHIC_DATA]" at bounding box center [86, 446] width 67 height 26
copy span "American Service Alliance [GEOGRAPHIC_DATA]"
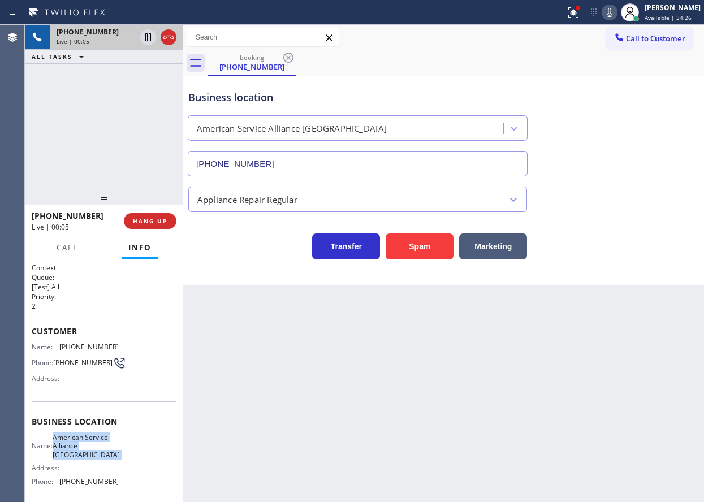
click at [322, 155] on input "[PHONE_NUMBER]" at bounding box center [358, 163] width 340 height 25
click at [62, 244] on span "Call" at bounding box center [67, 248] width 21 height 10
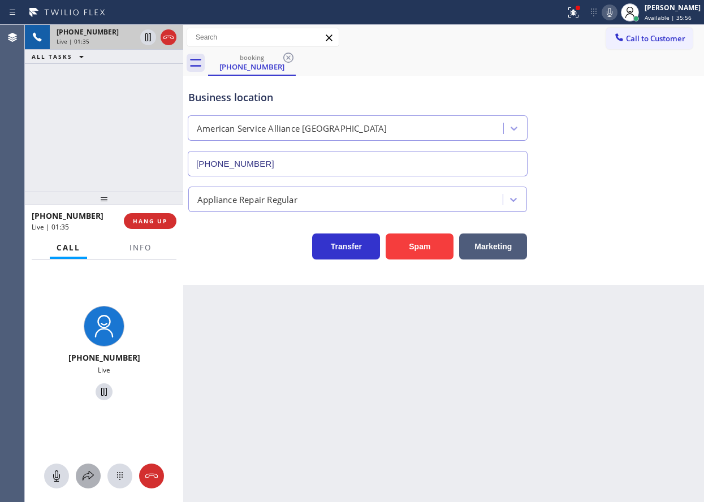
click at [85, 470] on icon at bounding box center [88, 477] width 14 height 14
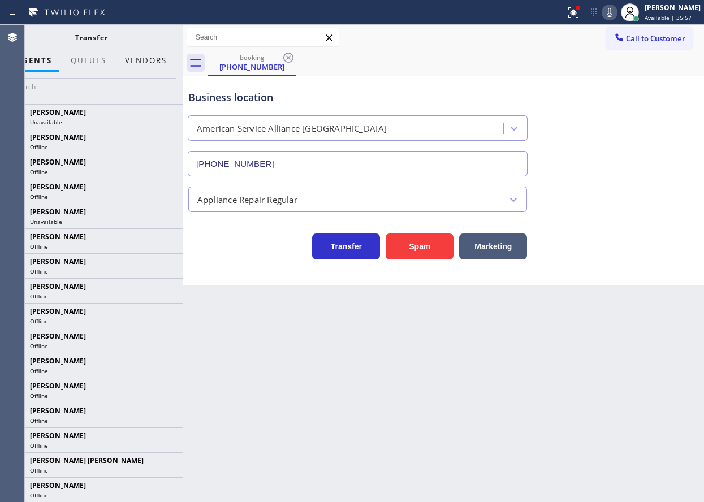
click at [141, 55] on button "Vendors" at bounding box center [145, 61] width 55 height 22
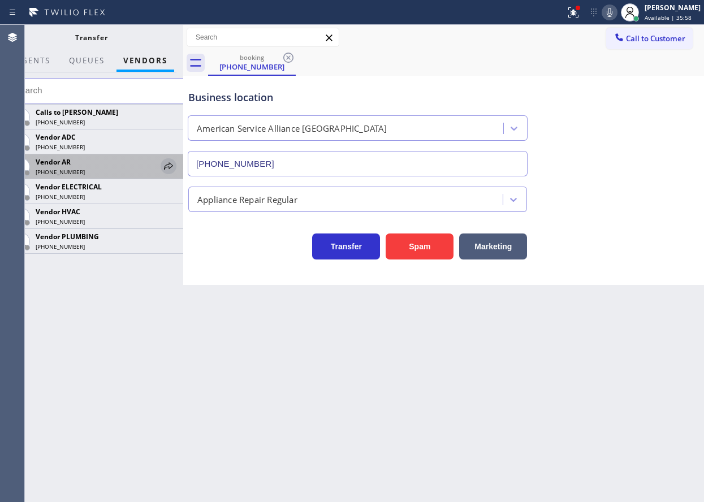
click at [166, 163] on icon at bounding box center [169, 167] width 14 height 14
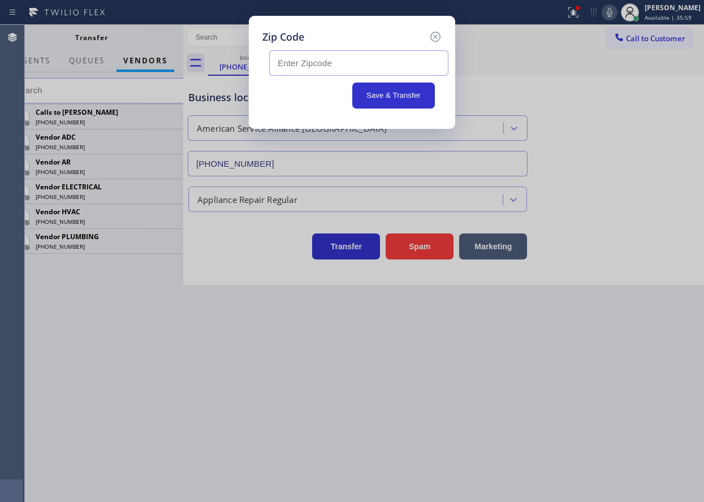
click at [315, 64] on input "text" at bounding box center [358, 62] width 179 height 25
paste input "94610"
type input "94610"
drag, startPoint x: 388, startPoint y: 91, endPoint x: 362, endPoint y: 96, distance: 26.0
click at [387, 91] on button "Save & Transfer" at bounding box center [393, 96] width 83 height 26
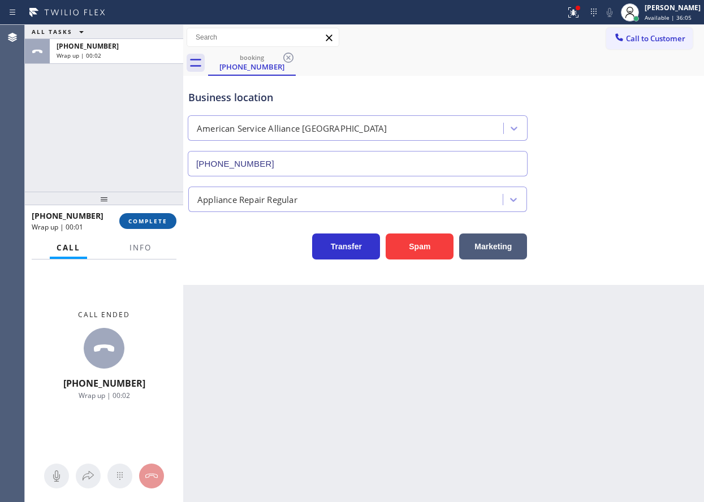
click at [143, 220] on span "COMPLETE" at bounding box center [147, 221] width 39 height 8
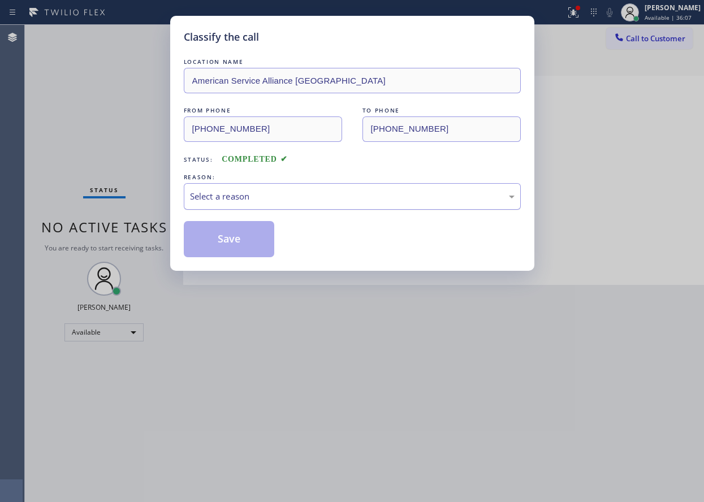
click at [321, 195] on div "Select a reason" at bounding box center [352, 196] width 325 height 13
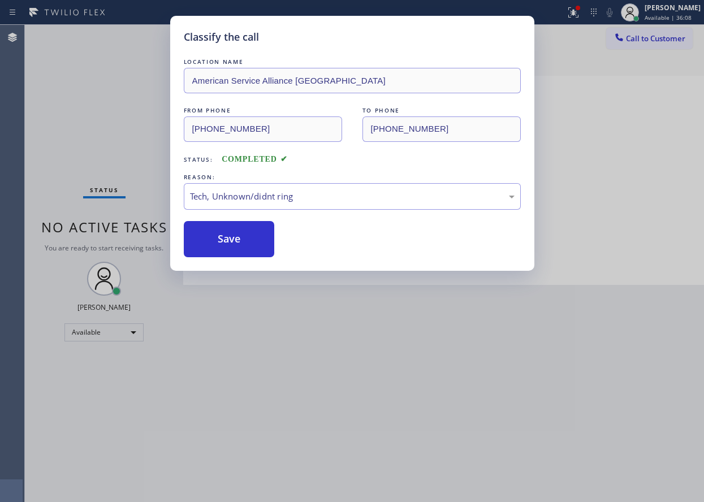
click at [252, 231] on button "Save" at bounding box center [229, 239] width 91 height 36
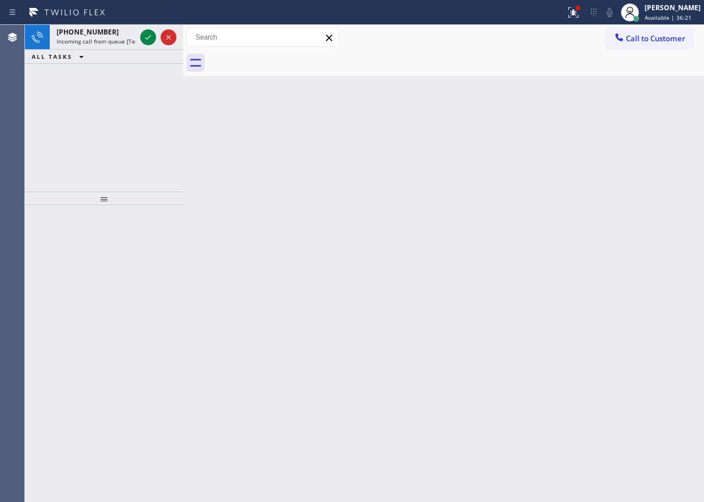
drag, startPoint x: 661, startPoint y: 218, endPoint x: 600, endPoint y: 195, distance: 65.2
click at [660, 218] on div "Back to Dashboard Change Sender ID Customers Technicians Select a contact Outbo…" at bounding box center [443, 263] width 521 height 477
click at [148, 40] on icon at bounding box center [148, 38] width 14 height 14
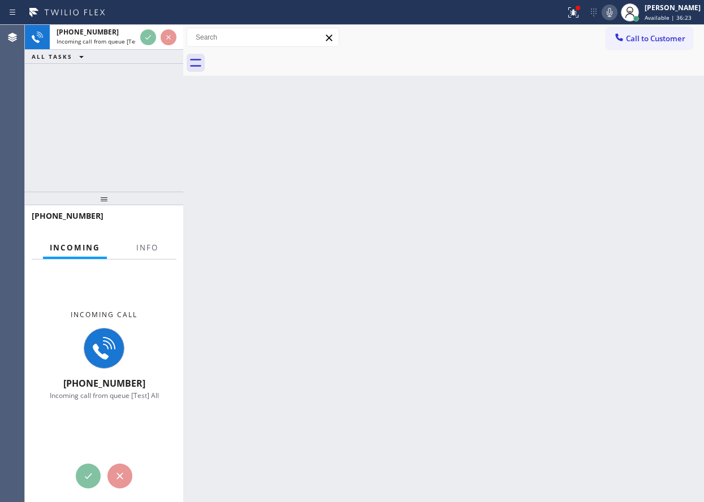
click at [156, 257] on div at bounding box center [148, 258] width 36 height 2
click at [154, 253] on button "Info" at bounding box center [148, 248] width 36 height 22
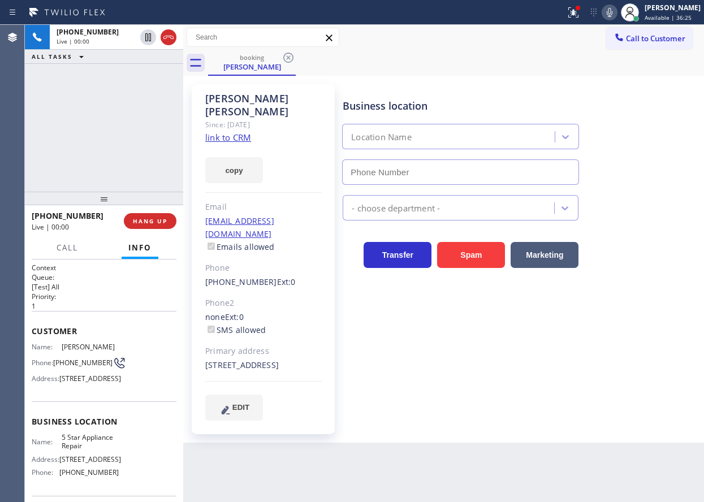
type input "[PHONE_NUMBER]"
click at [220, 132] on link "link to CRM" at bounding box center [228, 137] width 46 height 11
click at [72, 451] on span "5 Star Appliance Repair" at bounding box center [90, 442] width 57 height 18
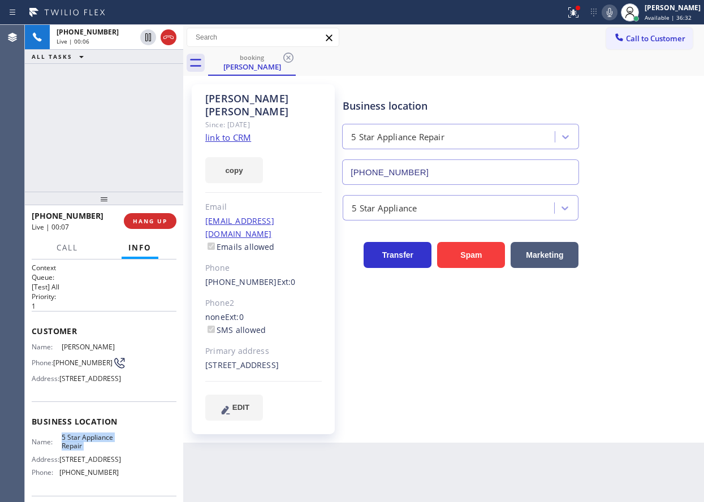
copy span "5 Star Appliance Repair"
click at [474, 171] on input "[PHONE_NUMBER]" at bounding box center [460, 172] width 237 height 25
click at [85, 367] on span "[PHONE_NUMBER]" at bounding box center [82, 363] width 59 height 8
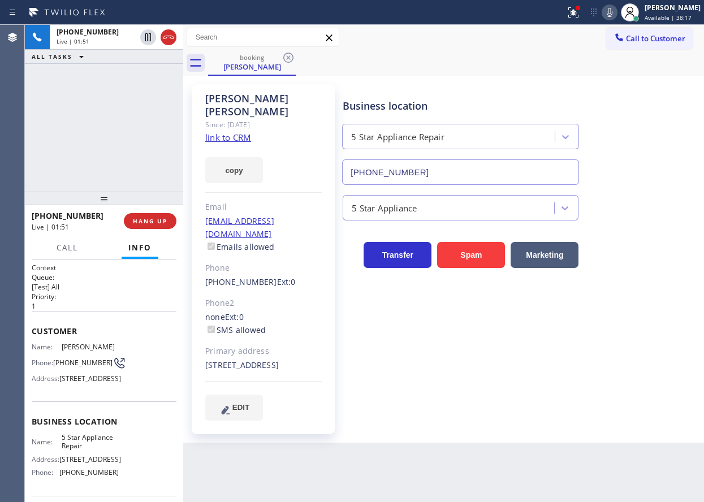
click at [85, 367] on span "[PHONE_NUMBER]" at bounding box center [82, 363] width 59 height 8
copy div "[PHONE_NUMBER]"
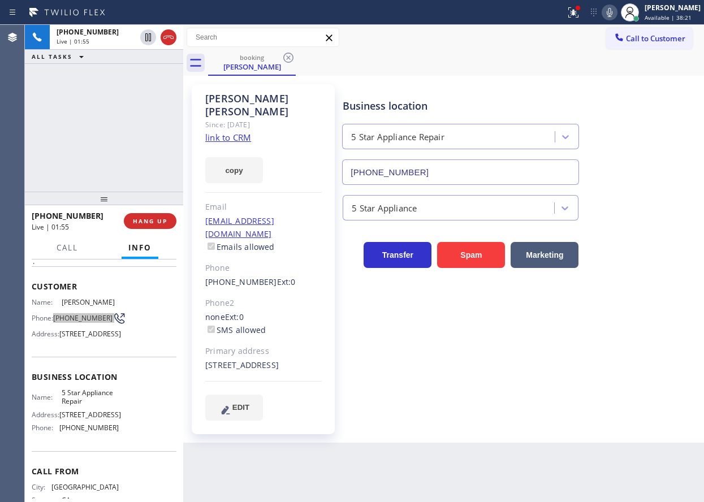
scroll to position [104, 0]
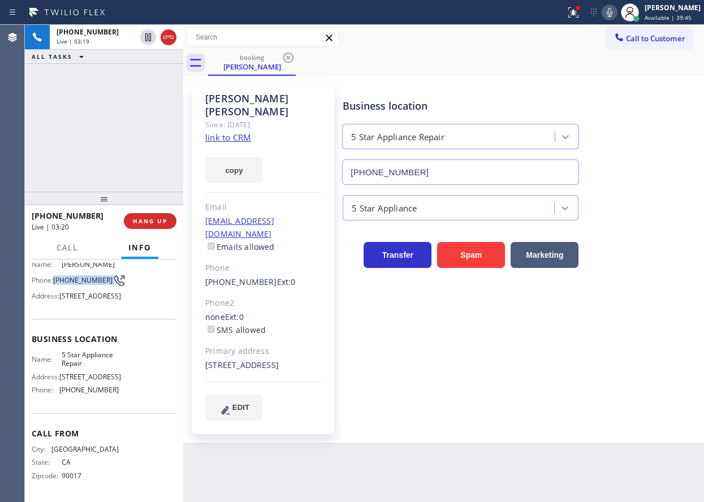
click at [616, 13] on icon at bounding box center [610, 13] width 14 height 14
click at [145, 37] on icon at bounding box center [148, 37] width 6 height 8
click at [141, 35] on icon at bounding box center [148, 38] width 14 height 14
click at [616, 10] on icon at bounding box center [610, 13] width 14 height 14
click at [675, 206] on div "5 Star Appliance" at bounding box center [521, 206] width 361 height 30
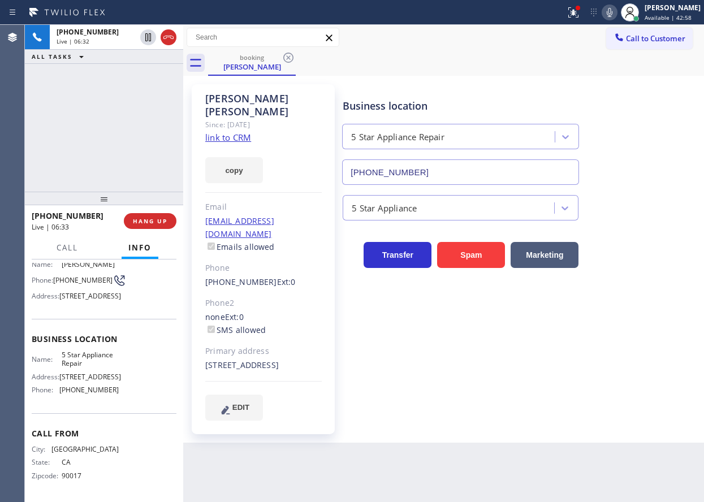
click at [617, 10] on icon at bounding box center [610, 13] width 14 height 14
click at [149, 37] on icon at bounding box center [148, 37] width 6 height 8
click at [635, 123] on div "Business location 5 Star Appliance Repair [PHONE_NUMBER]" at bounding box center [521, 134] width 361 height 102
click at [144, 37] on icon at bounding box center [148, 38] width 14 height 14
click at [614, 13] on icon at bounding box center [610, 13] width 14 height 14
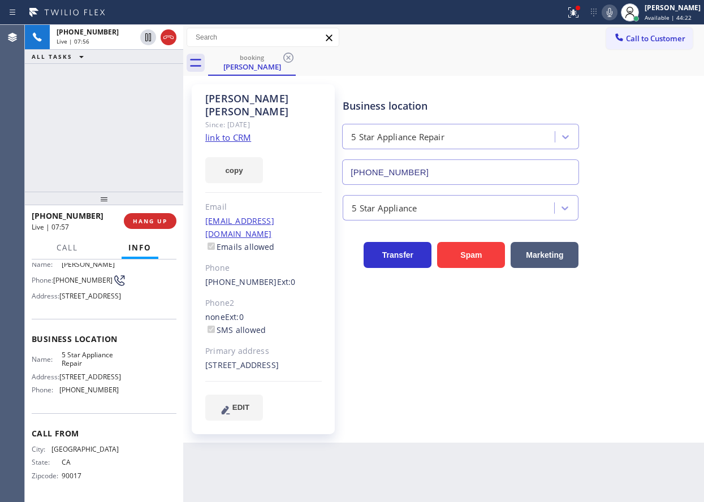
click at [617, 10] on icon at bounding box center [610, 13] width 14 height 14
click at [617, 13] on icon at bounding box center [610, 13] width 14 height 14
click at [614, 10] on rect at bounding box center [610, 11] width 8 height 8
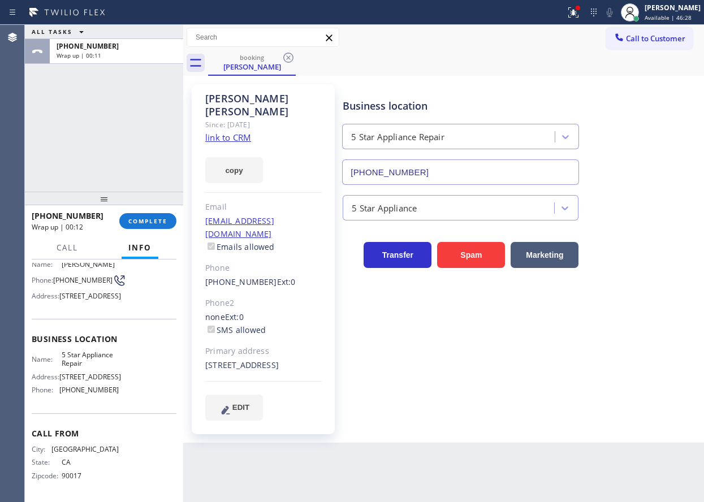
click at [147, 212] on div "[PHONE_NUMBER] Wrap up | 00:12 COMPLETE" at bounding box center [104, 220] width 145 height 29
click at [160, 220] on span "COMPLETE" at bounding box center [147, 221] width 39 height 8
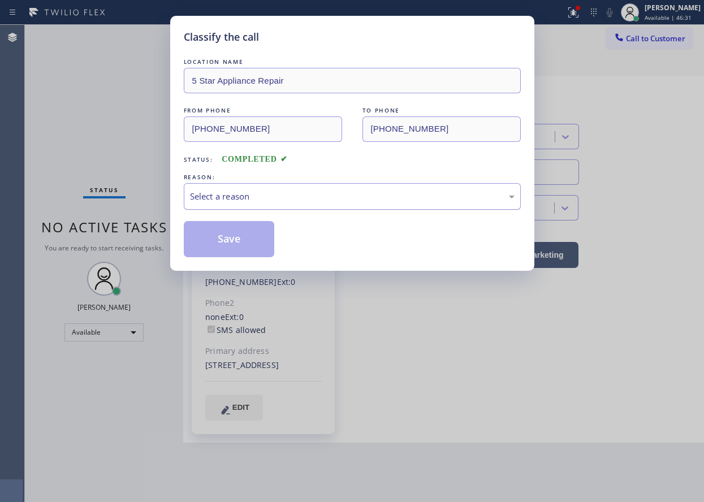
click at [272, 202] on div "Select a reason" at bounding box center [352, 196] width 325 height 13
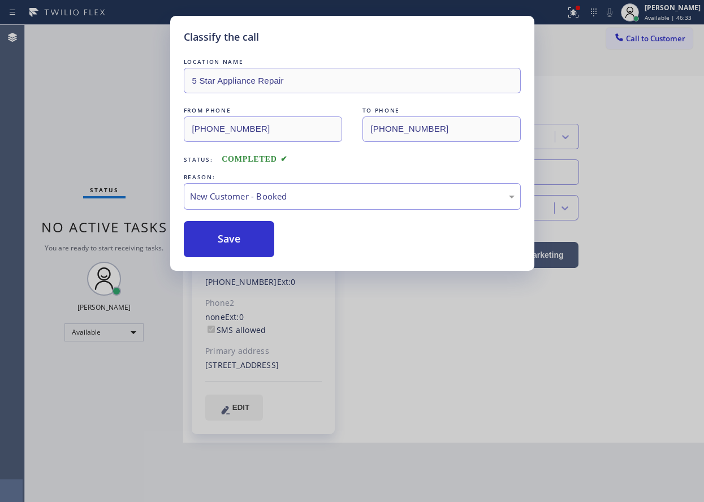
click at [237, 230] on button "Save" at bounding box center [229, 239] width 91 height 36
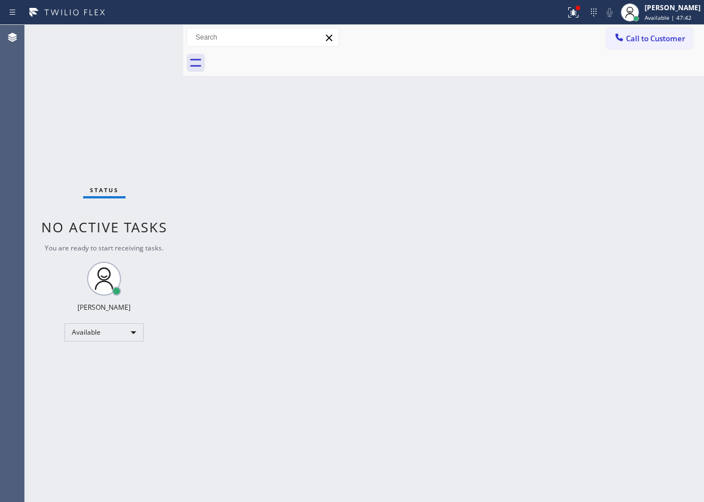
click at [607, 300] on div "Back to Dashboard Change Sender ID Customers Technicians Select a contact Outbo…" at bounding box center [443, 263] width 521 height 477
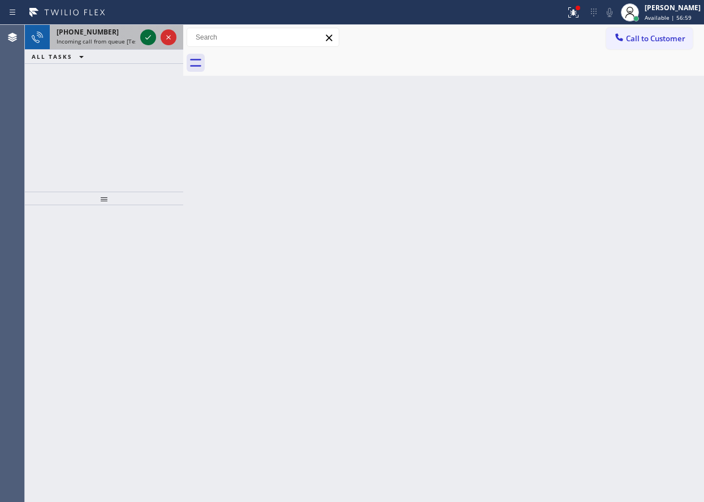
click at [153, 35] on icon at bounding box center [148, 38] width 14 height 14
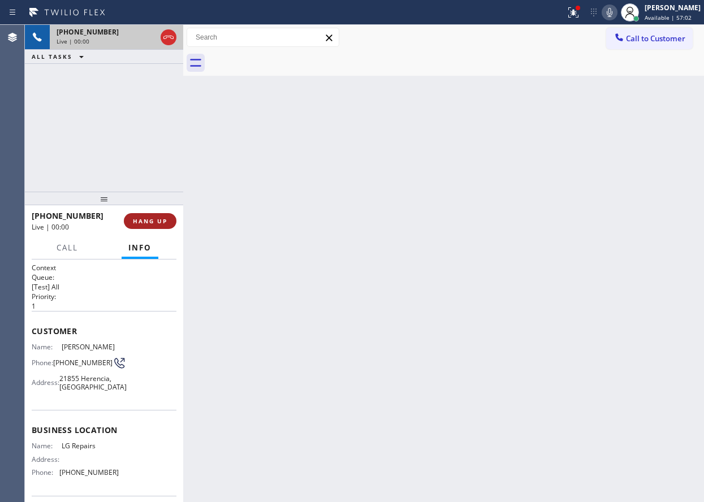
click at [151, 221] on span "HANG UP" at bounding box center [150, 221] width 35 height 8
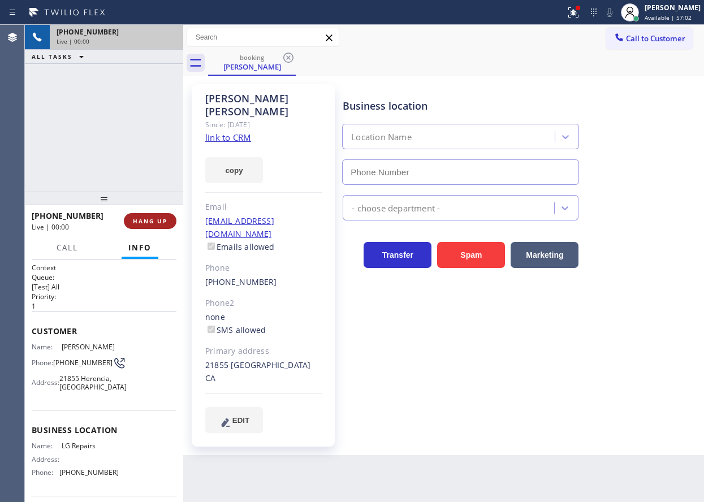
type input "[PHONE_NUMBER]"
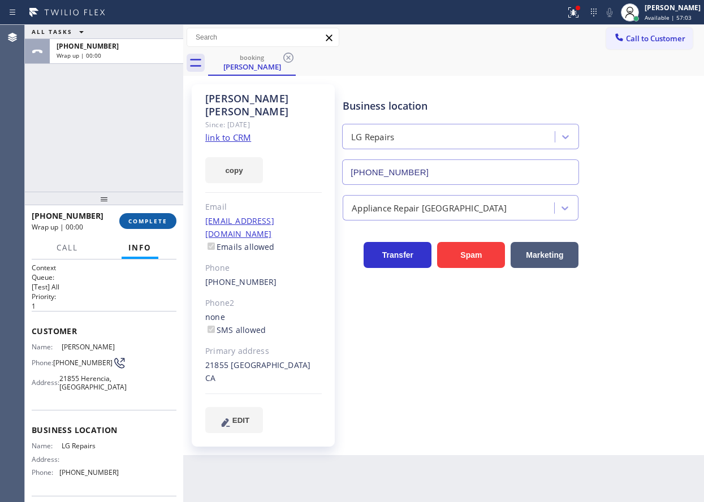
click at [151, 220] on span "COMPLETE" at bounding box center [147, 221] width 39 height 8
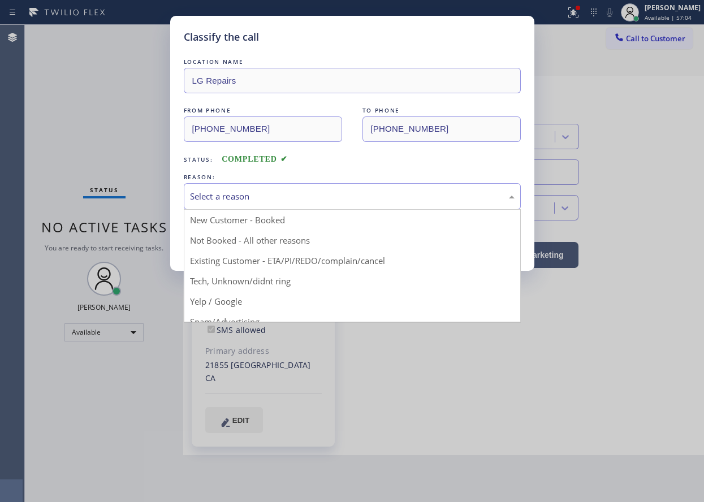
click at [292, 196] on div "Select a reason" at bounding box center [352, 196] width 325 height 13
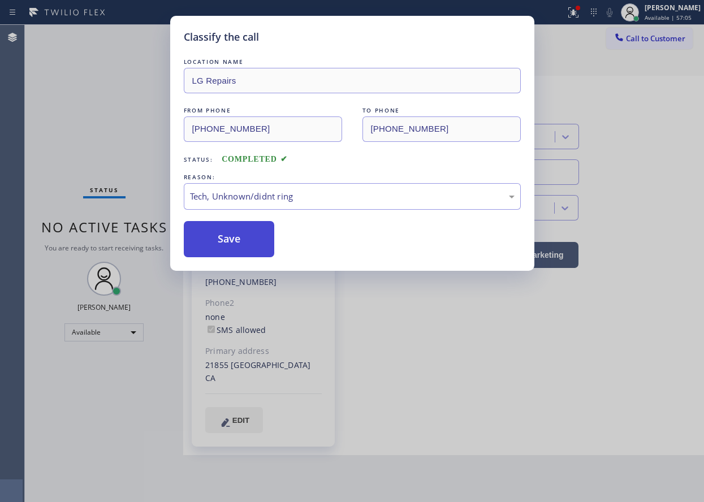
click at [240, 248] on button "Save" at bounding box center [229, 239] width 91 height 36
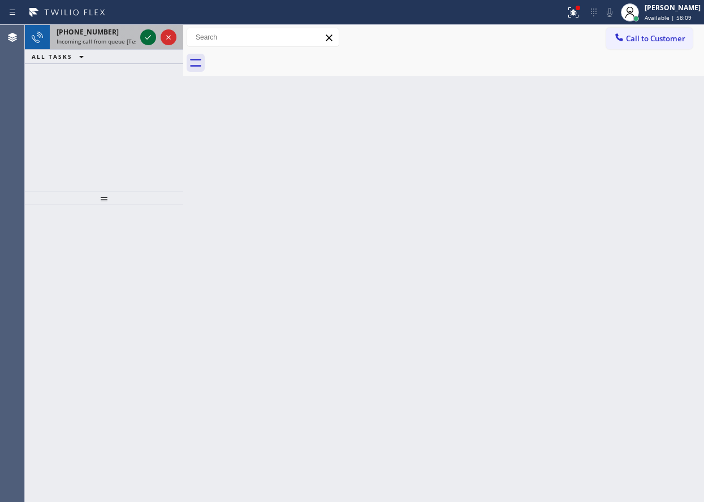
click at [146, 40] on icon at bounding box center [148, 38] width 14 height 14
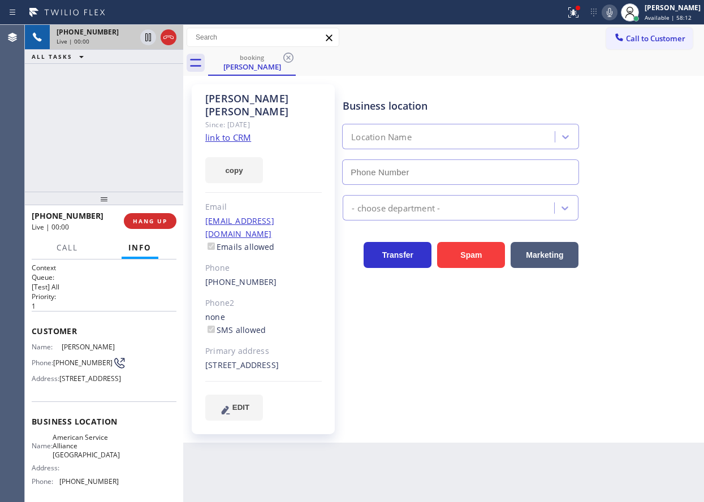
type input "[PHONE_NUMBER]"
click at [632, 152] on div "Business location American Service Alliance [GEOGRAPHIC_DATA] [PHONE_NUMBER]" at bounding box center [521, 134] width 361 height 102
click at [225, 132] on link "link to CRM" at bounding box center [228, 137] width 46 height 11
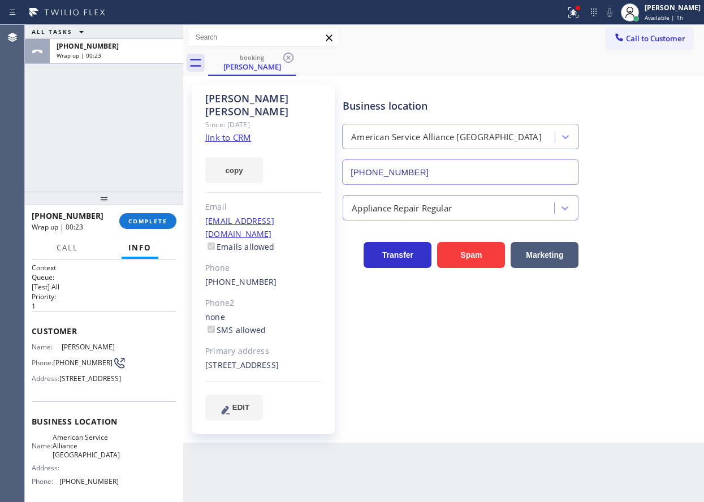
click at [143, 205] on div at bounding box center [104, 199] width 158 height 14
click at [143, 220] on span "COMPLETE" at bounding box center [147, 221] width 39 height 8
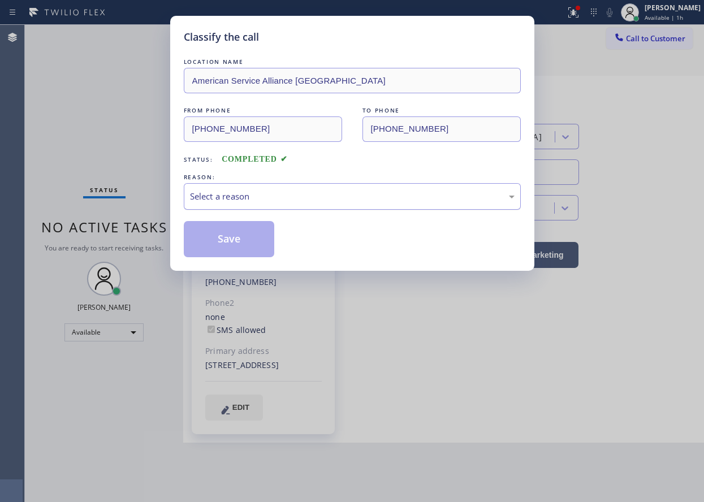
click at [333, 194] on div "Select a reason" at bounding box center [352, 196] width 325 height 13
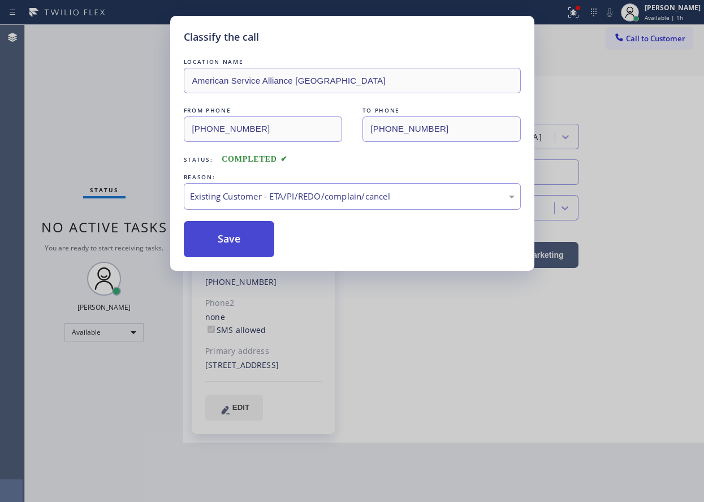
click at [221, 227] on button "Save" at bounding box center [229, 239] width 91 height 36
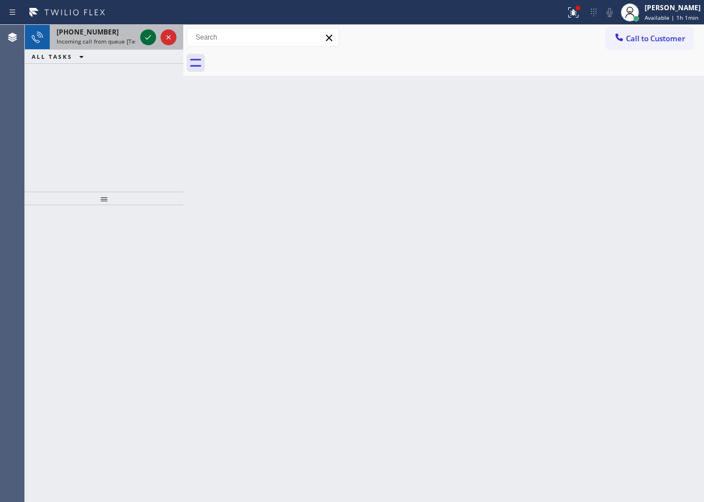
click at [150, 37] on icon at bounding box center [148, 38] width 14 height 14
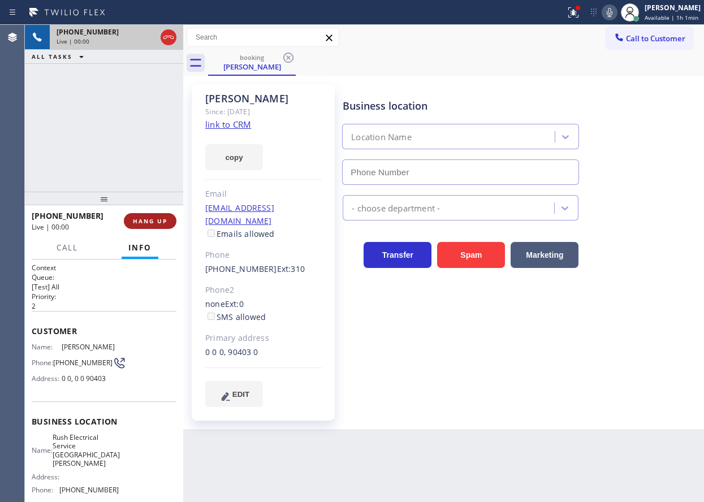
click at [155, 218] on span "HANG UP" at bounding box center [150, 221] width 35 height 8
type input "[PHONE_NUMBER]"
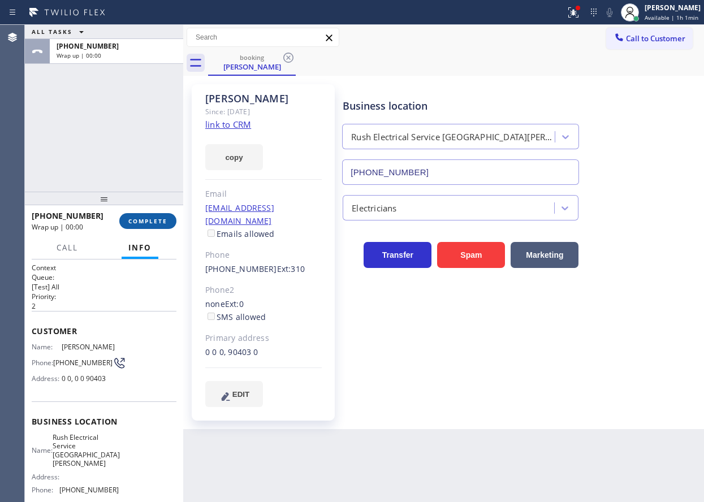
click at [156, 221] on span "COMPLETE" at bounding box center [147, 221] width 39 height 8
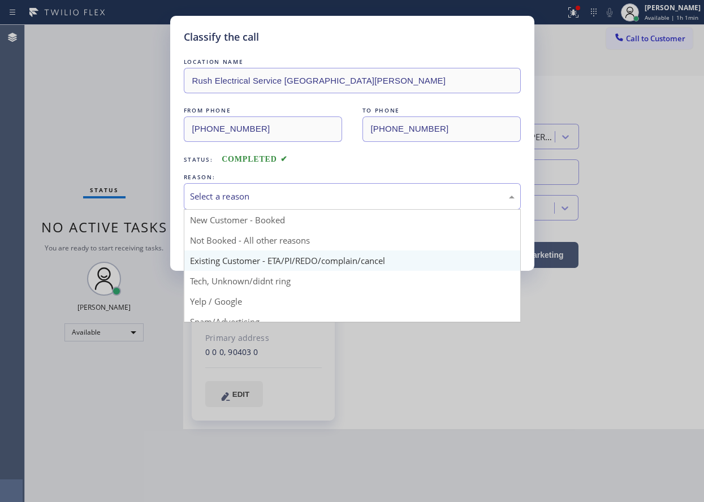
drag, startPoint x: 255, startPoint y: 192, endPoint x: 253, endPoint y: 258, distance: 65.6
click at [255, 196] on div "Select a reason" at bounding box center [352, 196] width 325 height 13
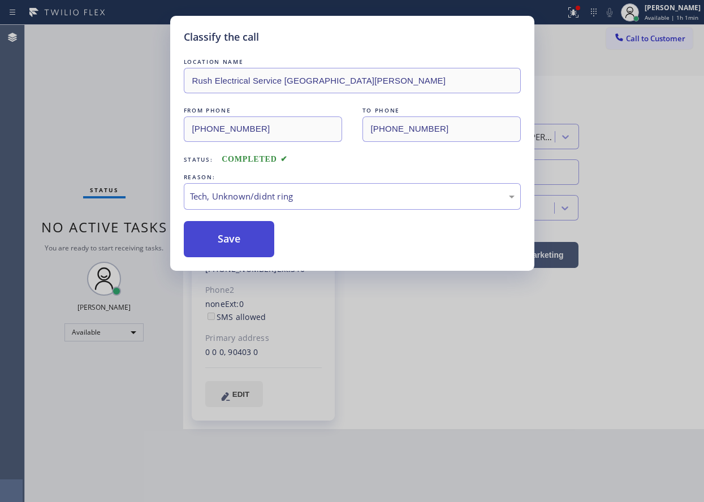
click at [234, 248] on button "Save" at bounding box center [229, 239] width 91 height 36
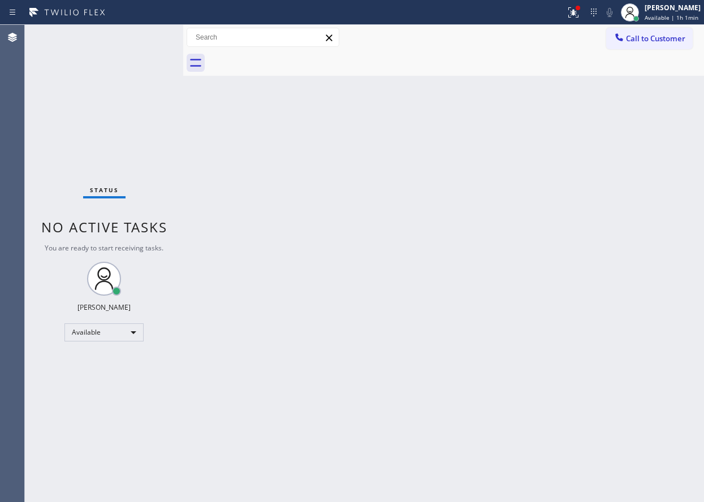
click at [150, 38] on div "Status No active tasks You are ready to start receiving tasks. [PERSON_NAME] Av…" at bounding box center [104, 263] width 158 height 477
click at [664, 251] on div "Back to Dashboard Change Sender ID Customers Technicians Select a contact Outbo…" at bounding box center [443, 263] width 521 height 477
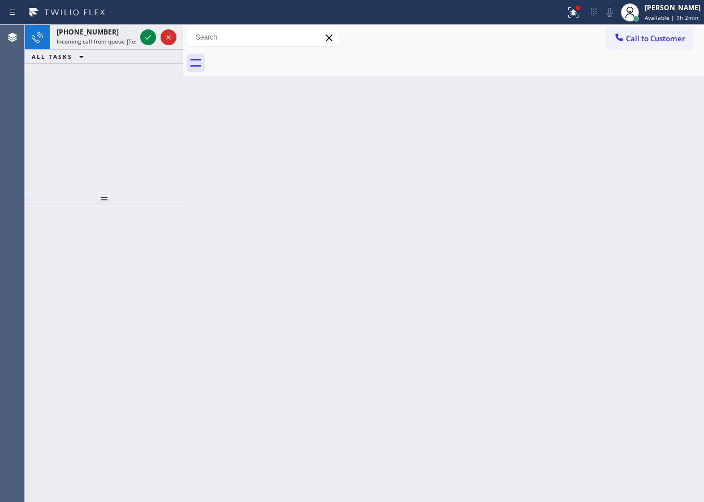
drag, startPoint x: 597, startPoint y: 128, endPoint x: 220, endPoint y: 59, distance: 383.5
click at [597, 127] on div "Back to Dashboard Change Sender ID Customers Technicians Select a contact Outbo…" at bounding box center [443, 263] width 521 height 477
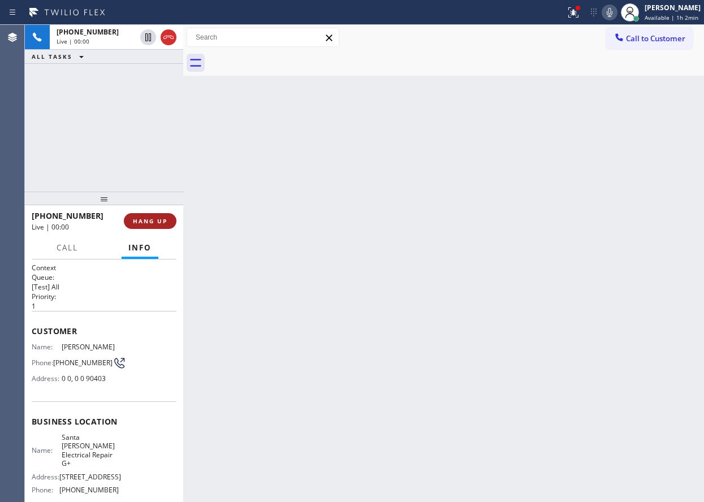
click at [148, 217] on span "HANG UP" at bounding box center [150, 221] width 35 height 8
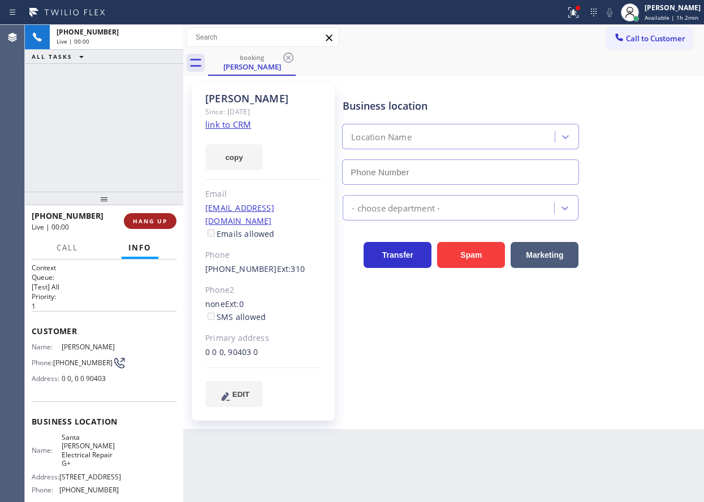
type input "[PHONE_NUMBER]"
click at [148, 217] on span "HANG UP" at bounding box center [150, 221] width 35 height 8
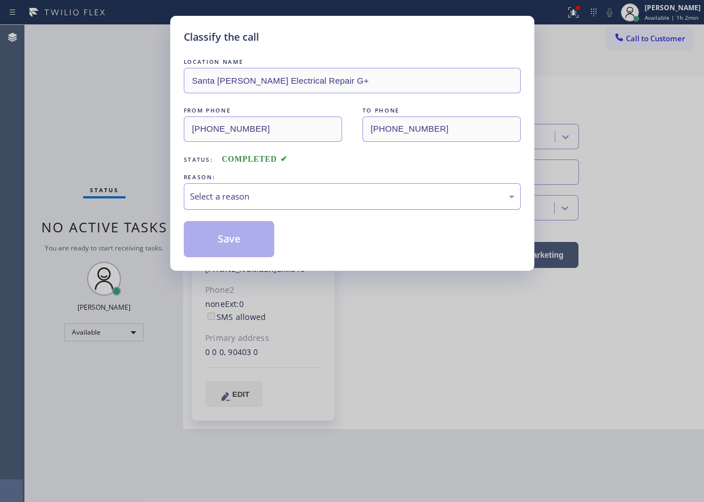
click at [365, 197] on div "Select a reason" at bounding box center [352, 196] width 325 height 13
click at [234, 229] on button "Save" at bounding box center [229, 239] width 91 height 36
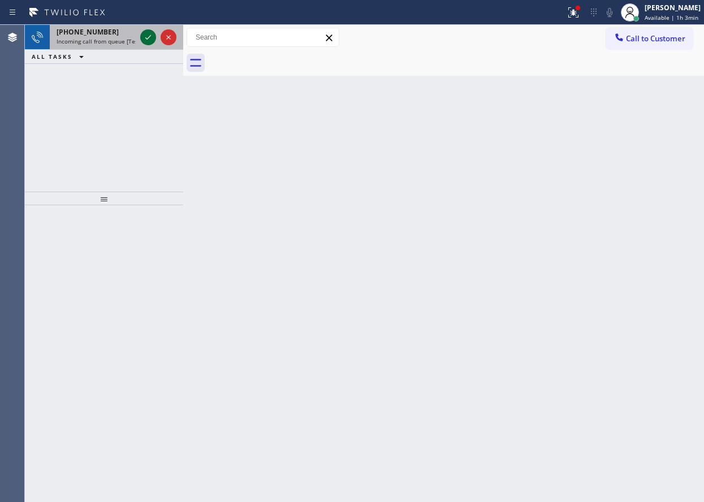
click at [148, 35] on icon at bounding box center [148, 38] width 14 height 14
click at [150, 39] on icon at bounding box center [148, 38] width 14 height 14
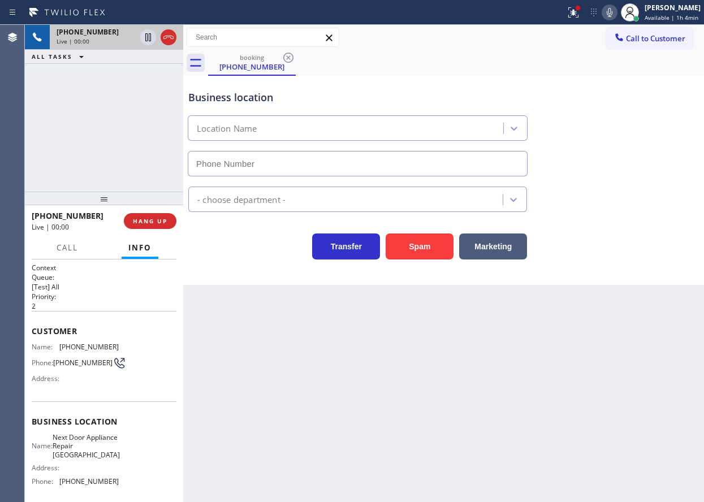
type input "[PHONE_NUMBER]"
click at [154, 220] on span "HANG UP" at bounding box center [150, 221] width 35 height 8
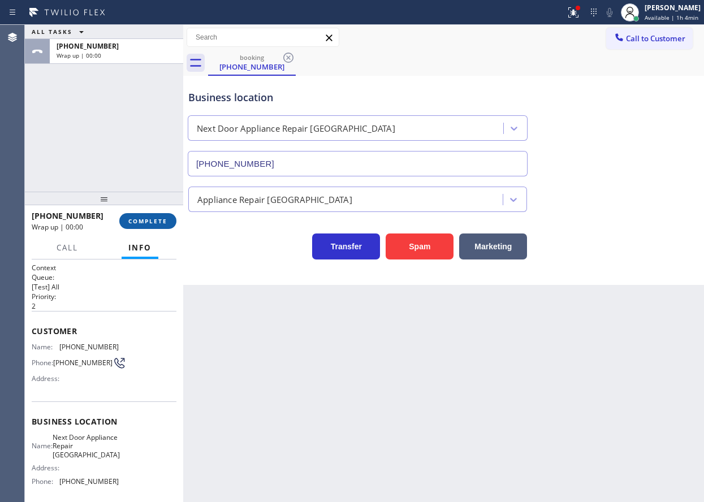
click at [154, 220] on span "COMPLETE" at bounding box center [147, 221] width 39 height 8
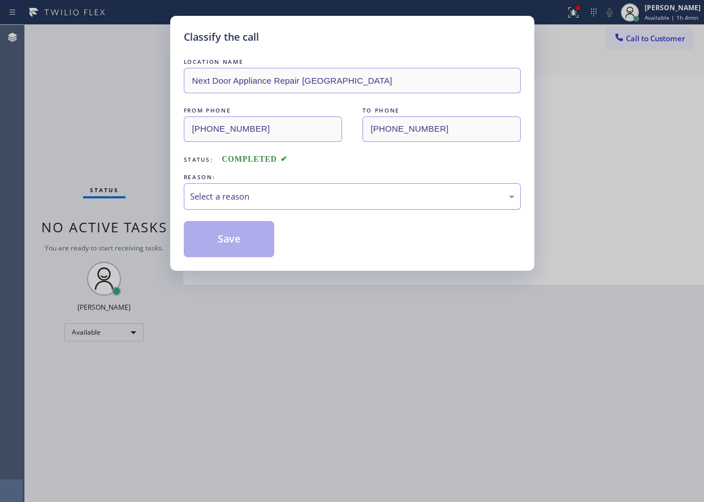
click at [279, 182] on div "REASON:" at bounding box center [352, 177] width 337 height 12
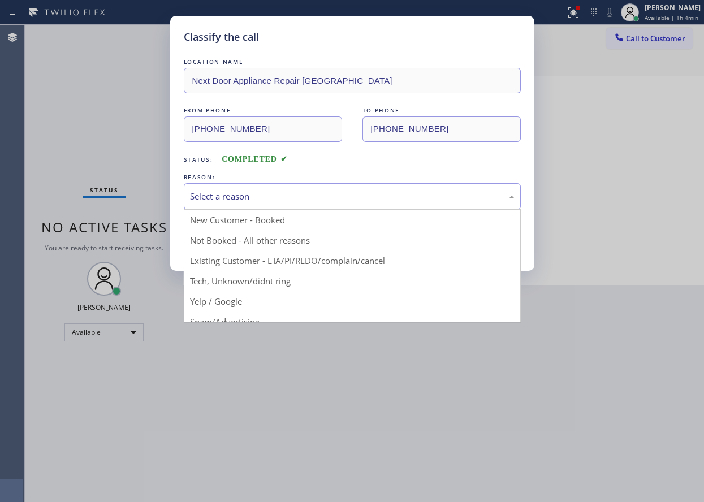
click at [277, 197] on div "Select a reason" at bounding box center [352, 196] width 325 height 13
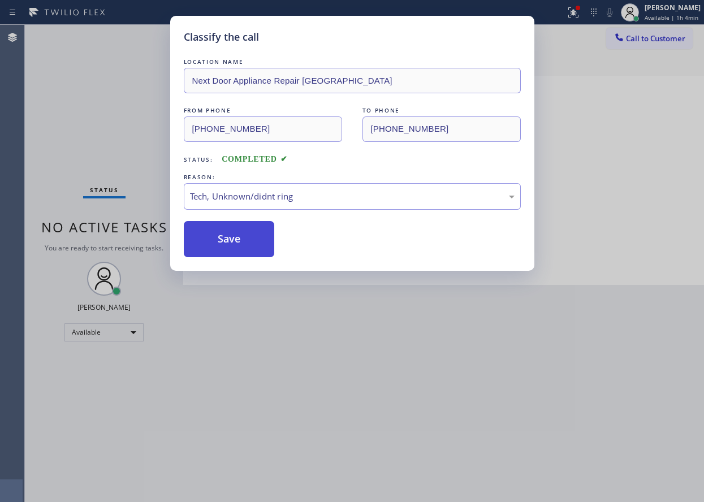
click at [233, 251] on button "Save" at bounding box center [229, 239] width 91 height 36
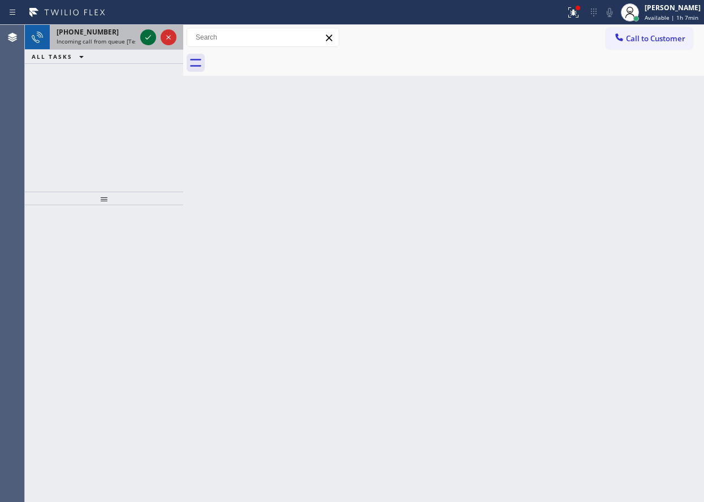
click at [145, 39] on icon at bounding box center [148, 38] width 14 height 14
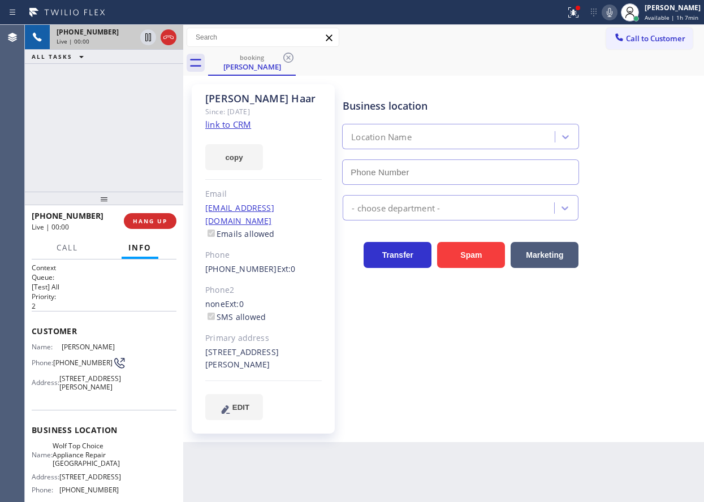
type input "[PHONE_NUMBER]"
click at [229, 130] on link "link to CRM" at bounding box center [228, 124] width 46 height 11
click at [88, 464] on span "Wolf Top Choice Appliance Repair [GEOGRAPHIC_DATA]" at bounding box center [86, 455] width 67 height 26
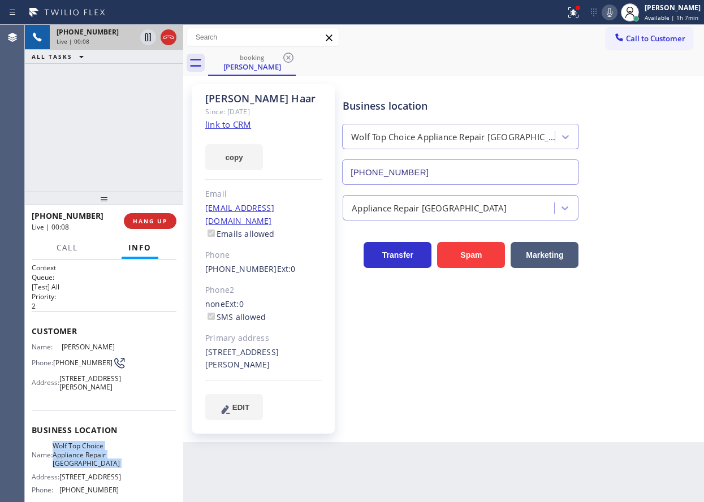
click at [88, 464] on span "Wolf Top Choice Appliance Repair [GEOGRAPHIC_DATA]" at bounding box center [86, 455] width 67 height 26
copy span "Wolf Top Choice Appliance Repair [GEOGRAPHIC_DATA]"
click at [483, 163] on input "[PHONE_NUMBER]" at bounding box center [460, 172] width 237 height 25
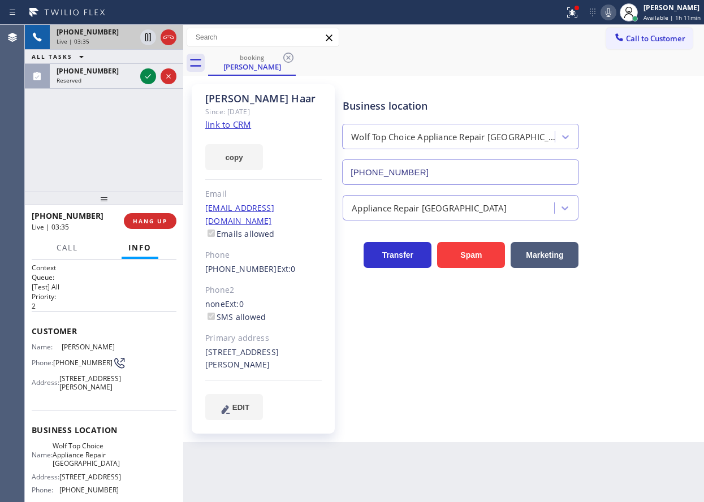
drag, startPoint x: 149, startPoint y: 76, endPoint x: 159, endPoint y: 98, distance: 24.6
click at [149, 76] on icon at bounding box center [148, 76] width 6 height 5
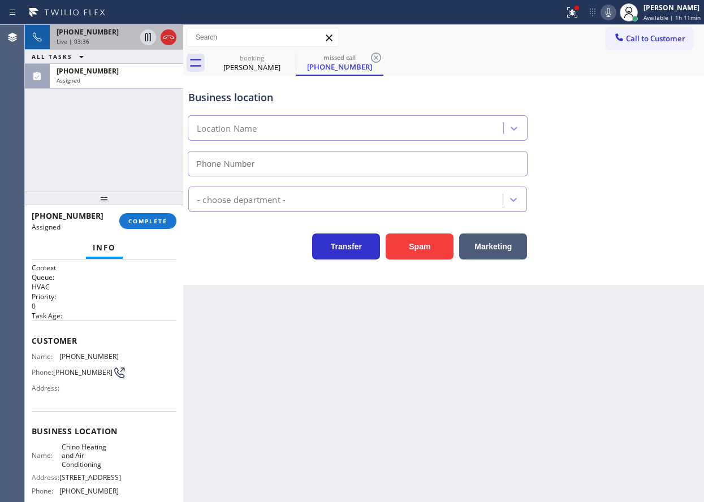
type input "[PHONE_NUMBER]"
click at [72, 386] on div "Name: [PHONE_NUMBER] Phone: [PHONE_NUMBER] Address:" at bounding box center [75, 374] width 87 height 45
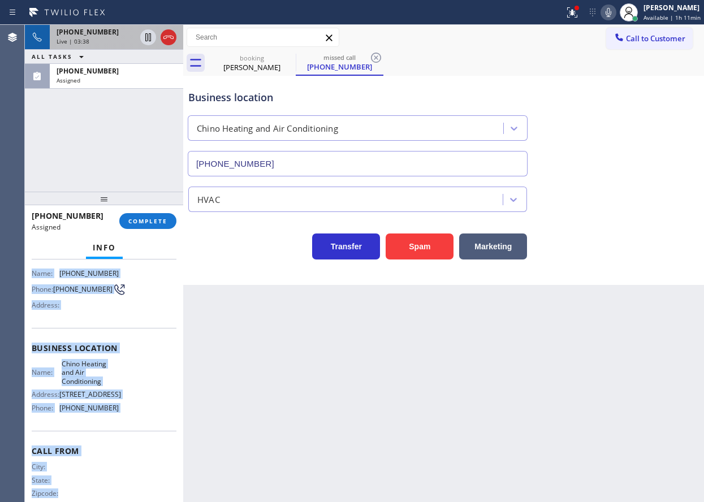
scroll to position [105, 0]
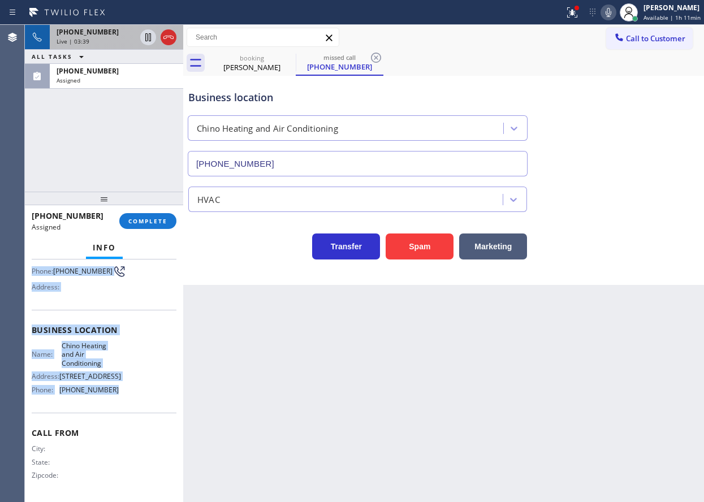
drag, startPoint x: 31, startPoint y: 340, endPoint x: 135, endPoint y: 394, distance: 117.9
click at [135, 394] on div "Context Queue: HVAC Priority: 0 Task Age: Customer Name: [PHONE_NUMBER] Phone: …" at bounding box center [104, 381] width 158 height 243
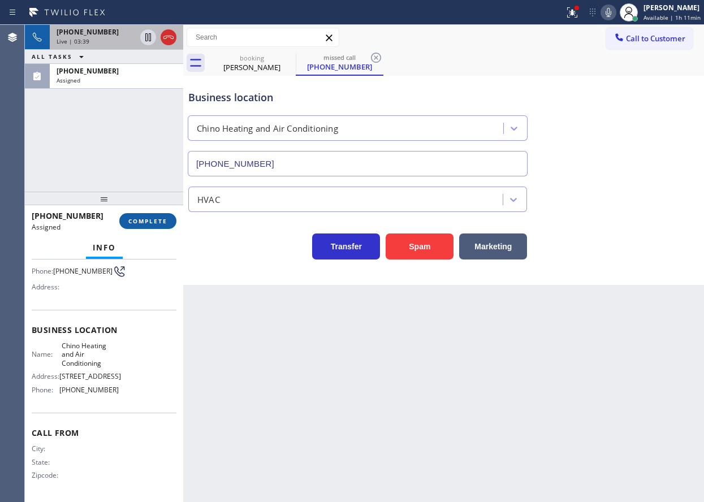
drag, startPoint x: 144, startPoint y: 211, endPoint x: 144, endPoint y: 226, distance: 15.3
click at [144, 212] on div "[PHONE_NUMBER] Assigned COMPLETE" at bounding box center [104, 220] width 145 height 29
click at [144, 231] on div "[PHONE_NUMBER] Assigned COMPLETE" at bounding box center [104, 220] width 145 height 29
click at [144, 227] on button "COMPLETE" at bounding box center [147, 221] width 57 height 16
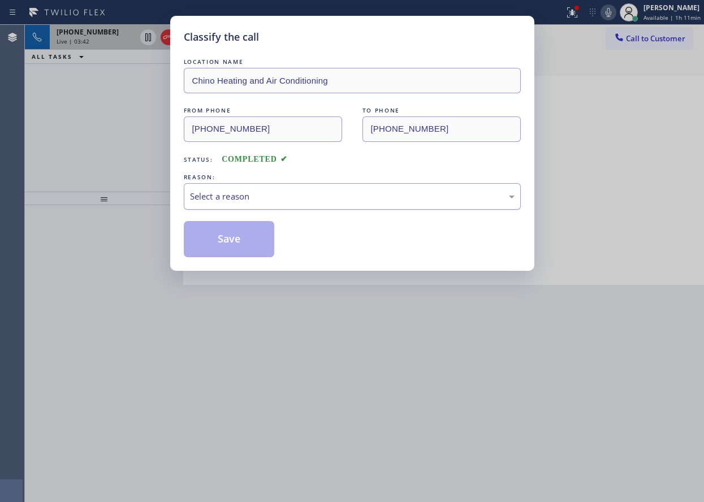
click at [263, 197] on div "Select a reason" at bounding box center [352, 196] width 325 height 13
click at [230, 244] on button "Save" at bounding box center [229, 239] width 91 height 36
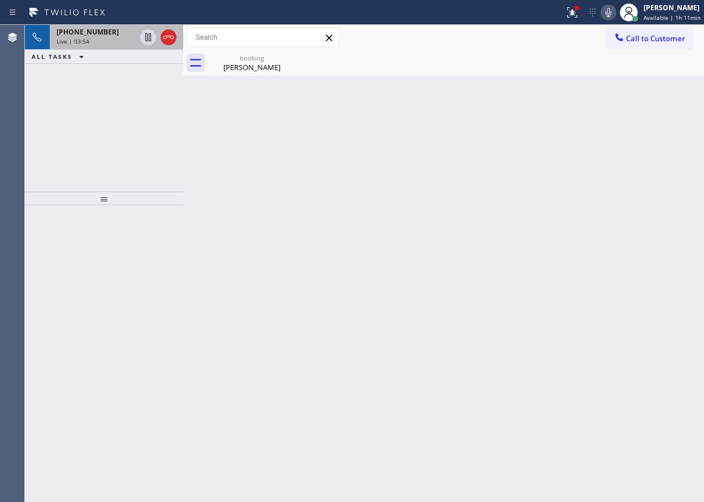
drag, startPoint x: 595, startPoint y: 145, endPoint x: 591, endPoint y: 141, distance: 6.0
click at [595, 145] on div "Back to Dashboard Change Sender ID Customers Technicians Select a contact Outbo…" at bounding box center [443, 263] width 521 height 477
click at [243, 74] on div "booking [PERSON_NAME]" at bounding box center [251, 62] width 85 height 25
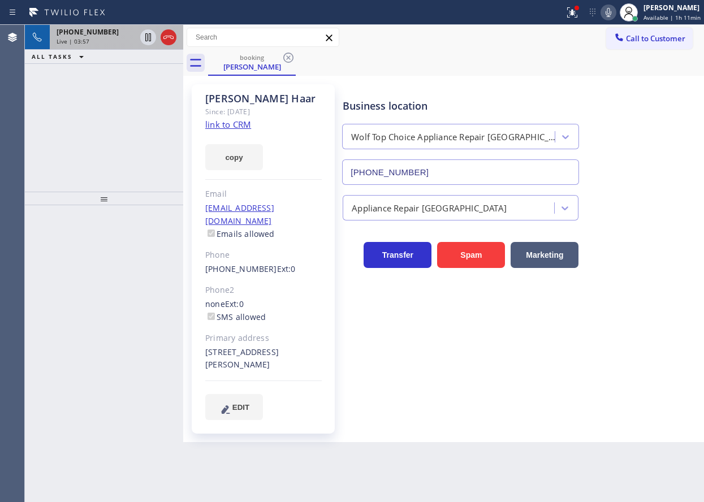
click at [94, 40] on div "Live | 03:57" at bounding box center [96, 41] width 79 height 8
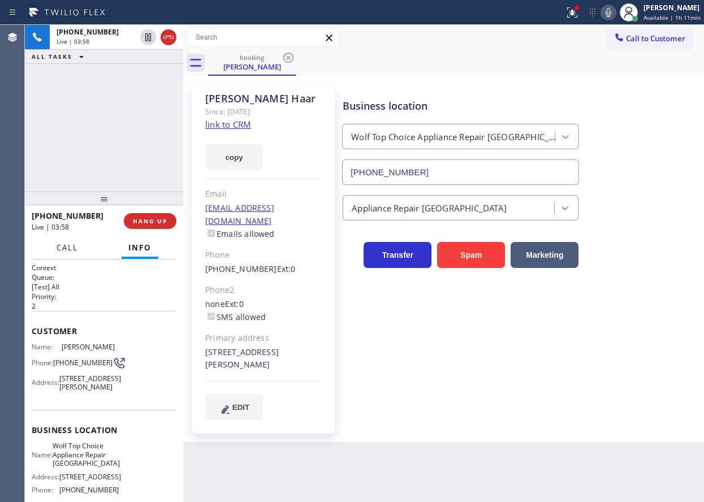
click at [75, 253] on span "Call" at bounding box center [67, 248] width 21 height 10
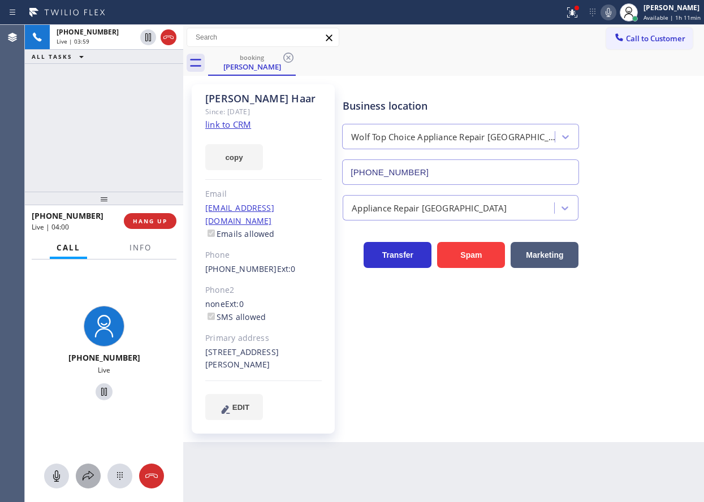
click at [90, 483] on button at bounding box center [88, 476] width 25 height 25
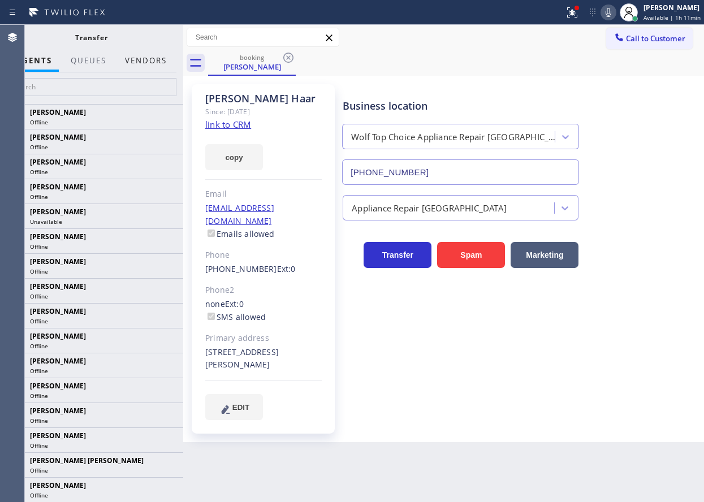
click at [156, 61] on button "Vendors" at bounding box center [145, 61] width 55 height 22
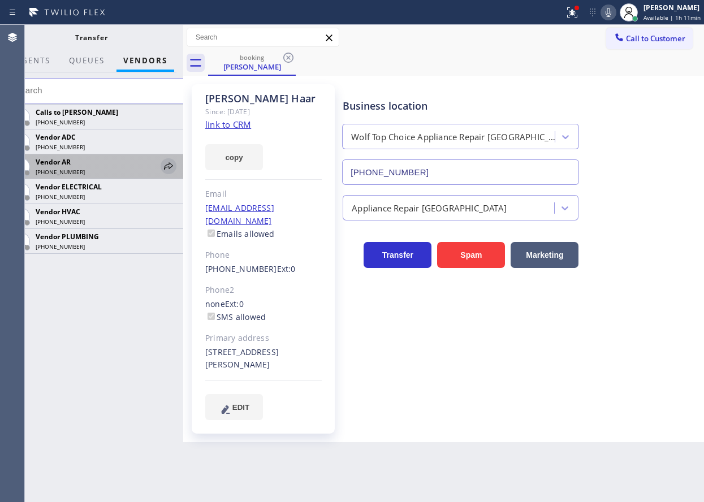
click at [175, 164] on icon at bounding box center [169, 167] width 14 height 14
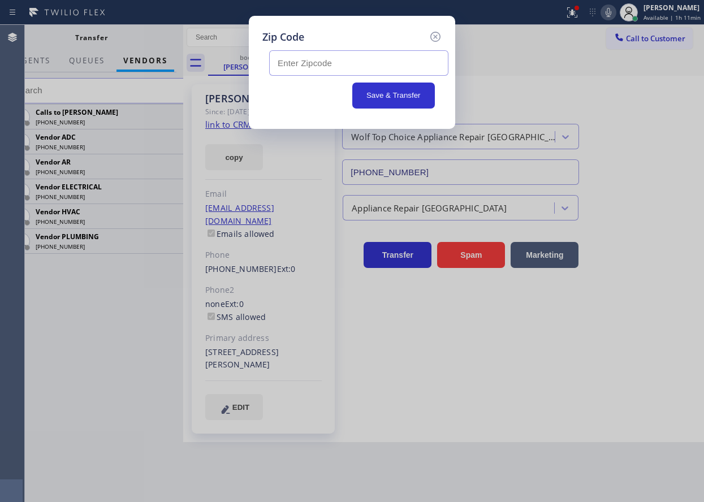
click at [302, 61] on input "text" at bounding box center [358, 62] width 179 height 25
paste input "94610"
type input "94610"
click at [365, 97] on button "Save & Transfer" at bounding box center [393, 96] width 83 height 26
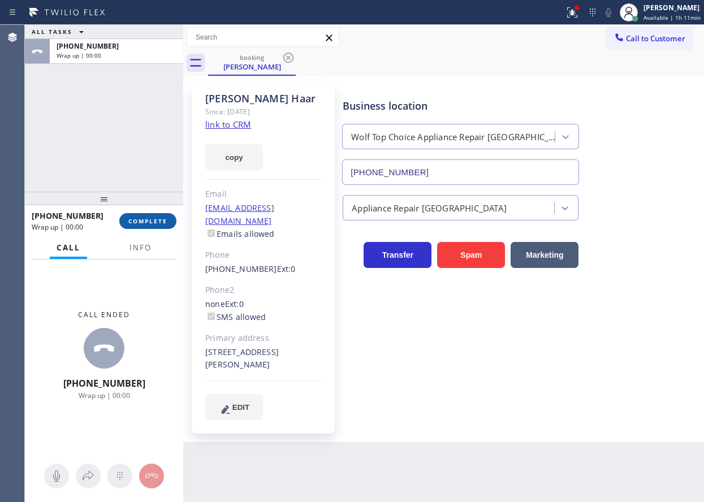
click at [161, 217] on button "COMPLETE" at bounding box center [147, 221] width 57 height 16
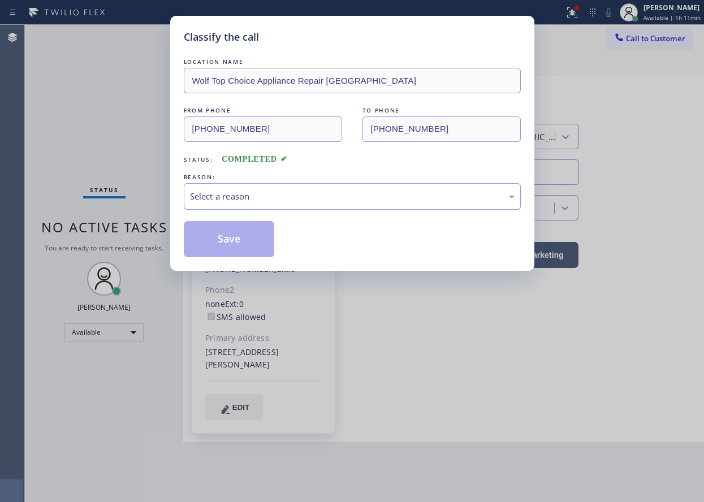
click at [344, 197] on div "Select a reason" at bounding box center [352, 196] width 325 height 13
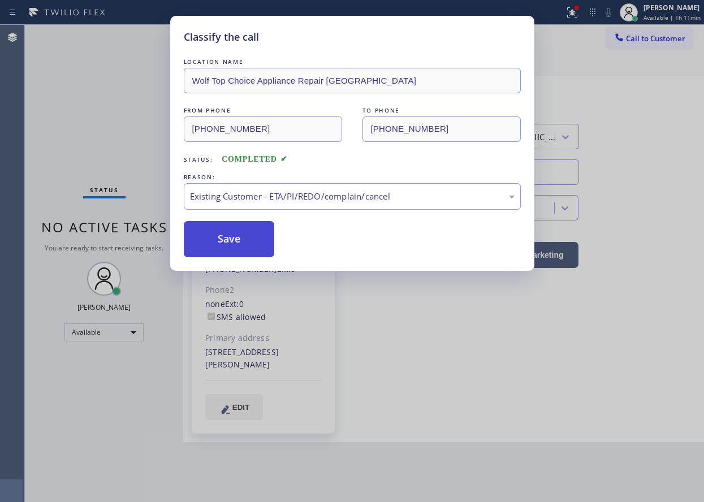
click at [252, 235] on button "Save" at bounding box center [229, 239] width 91 height 36
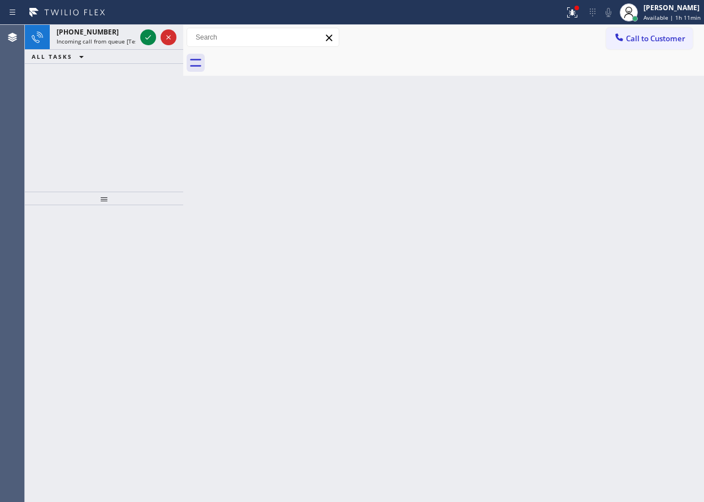
click at [655, 269] on div "Back to Dashboard Change Sender ID Customers Technicians Select a contact Outbo…" at bounding box center [443, 263] width 521 height 477
click at [145, 36] on icon at bounding box center [148, 38] width 14 height 14
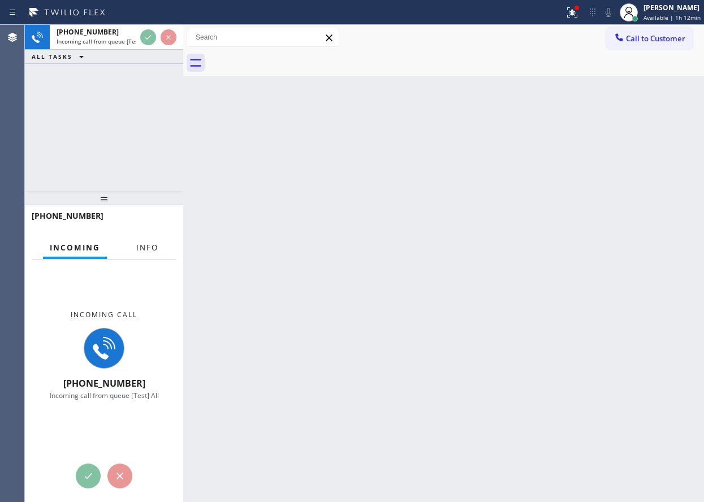
click at [147, 249] on span "Info" at bounding box center [147, 248] width 22 height 10
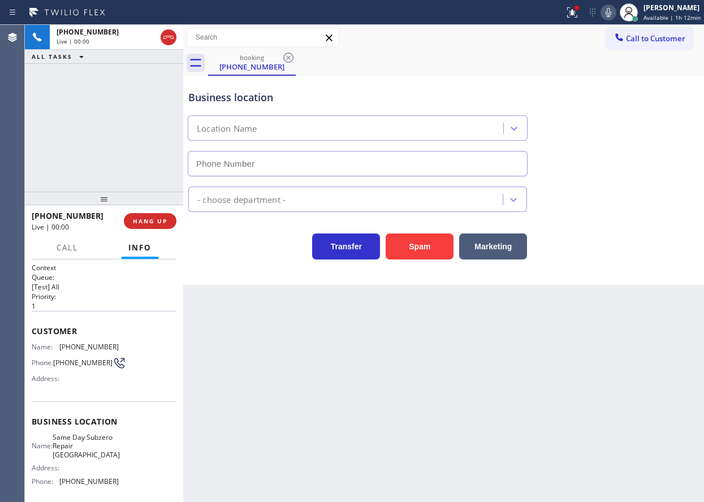
type input "[PHONE_NUMBER]"
click at [128, 220] on button "HANG UP" at bounding box center [150, 221] width 53 height 16
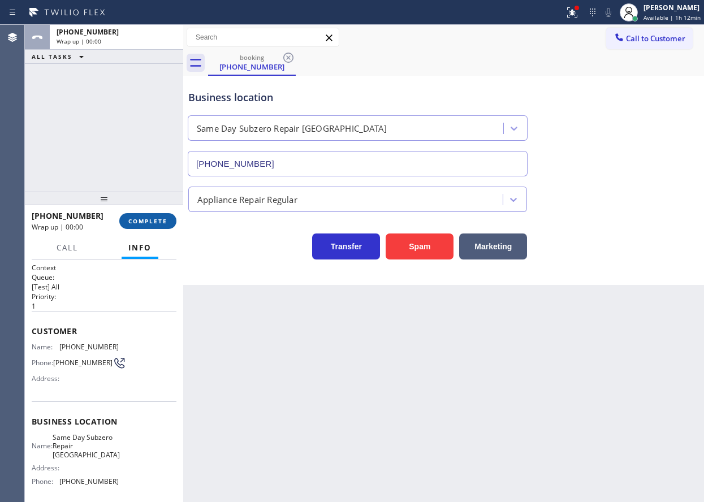
click at [146, 220] on span "COMPLETE" at bounding box center [147, 221] width 39 height 8
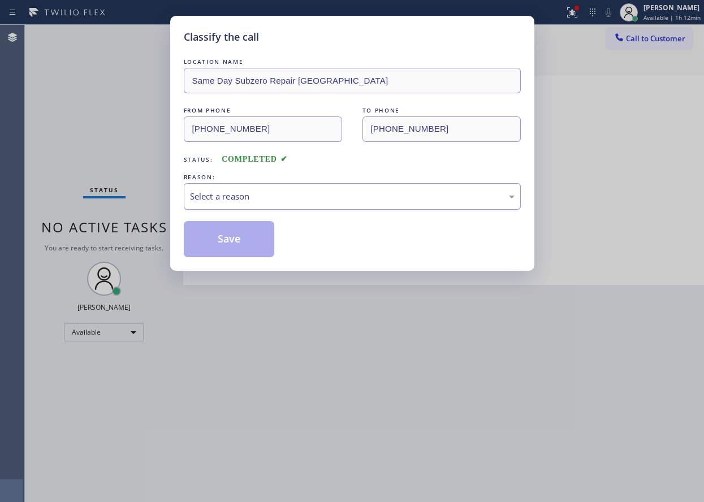
click at [264, 186] on div "Select a reason" at bounding box center [352, 196] width 337 height 27
click at [238, 226] on button "Save" at bounding box center [229, 239] width 91 height 36
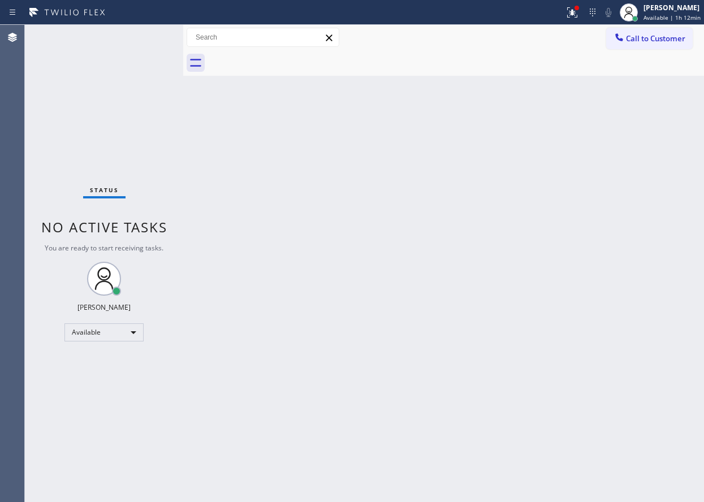
click at [575, 231] on div "Back to Dashboard Change Sender ID Customers Technicians Select a contact Outbo…" at bounding box center [443, 263] width 521 height 477
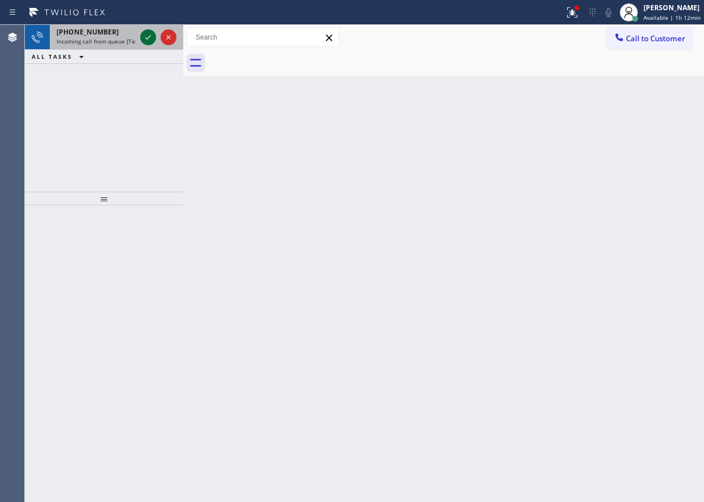
click at [152, 39] on icon at bounding box center [148, 38] width 14 height 14
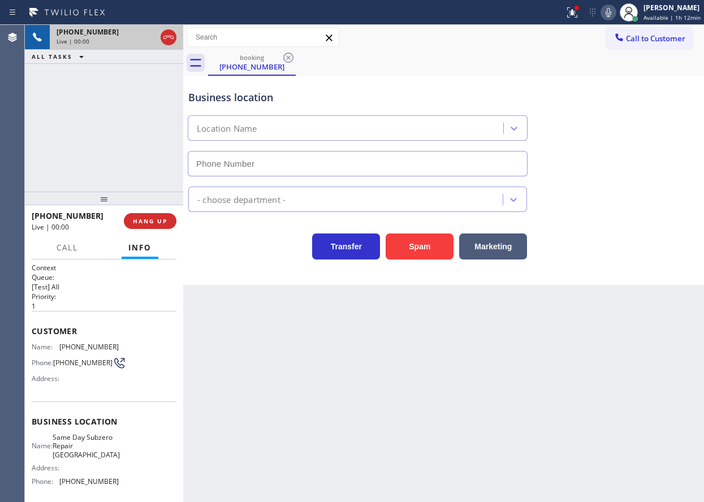
type input "[PHONE_NUMBER]"
click at [75, 455] on span "Same Day Subzero Repair [GEOGRAPHIC_DATA]" at bounding box center [86, 446] width 67 height 26
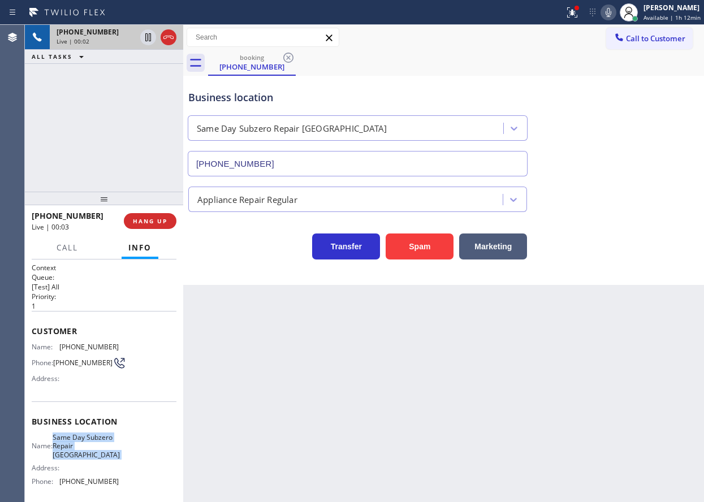
click at [75, 455] on span "Same Day Subzero Repair [GEOGRAPHIC_DATA]" at bounding box center [86, 446] width 67 height 26
click at [328, 161] on input "[PHONE_NUMBER]" at bounding box center [358, 163] width 340 height 25
click at [86, 347] on span "[PHONE_NUMBER]" at bounding box center [88, 347] width 59 height 8
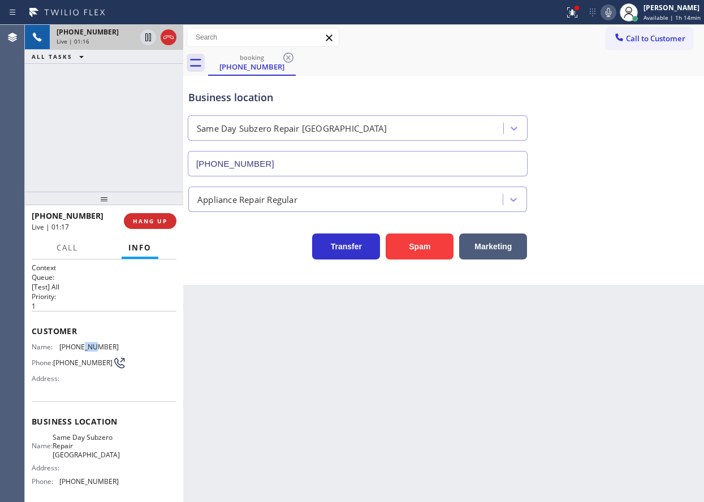
click at [86, 347] on span "[PHONE_NUMBER]" at bounding box center [88, 347] width 59 height 8
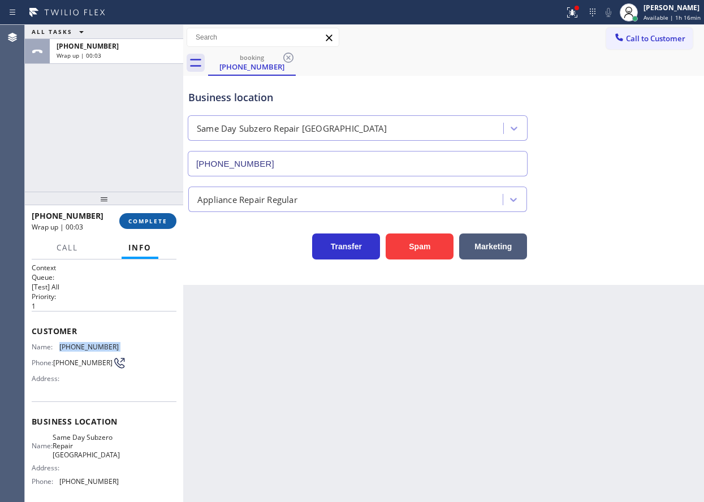
click at [141, 219] on span "COMPLETE" at bounding box center [147, 221] width 39 height 8
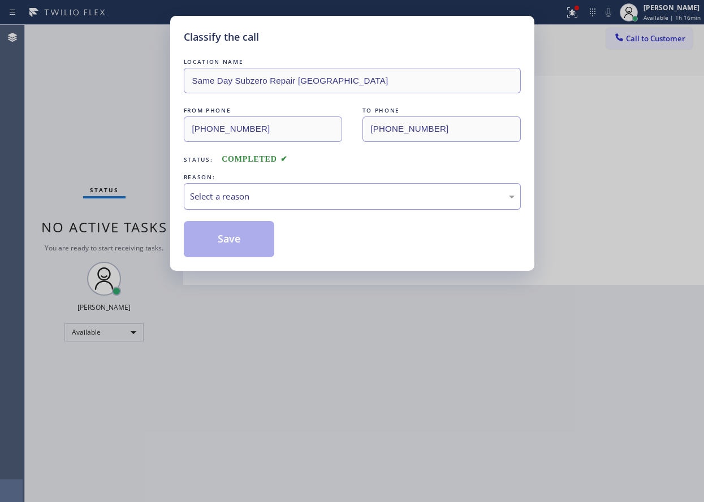
click at [272, 196] on div "Select a reason" at bounding box center [352, 196] width 325 height 13
click at [235, 239] on button "Save" at bounding box center [229, 239] width 91 height 36
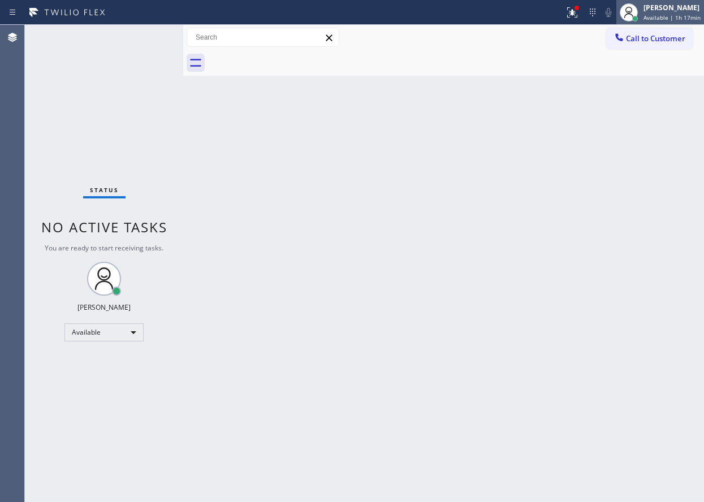
drag, startPoint x: 656, startPoint y: 15, endPoint x: 636, endPoint y: 71, distance: 59.9
click at [656, 15] on span "Available | 1h 17min" at bounding box center [672, 18] width 57 height 8
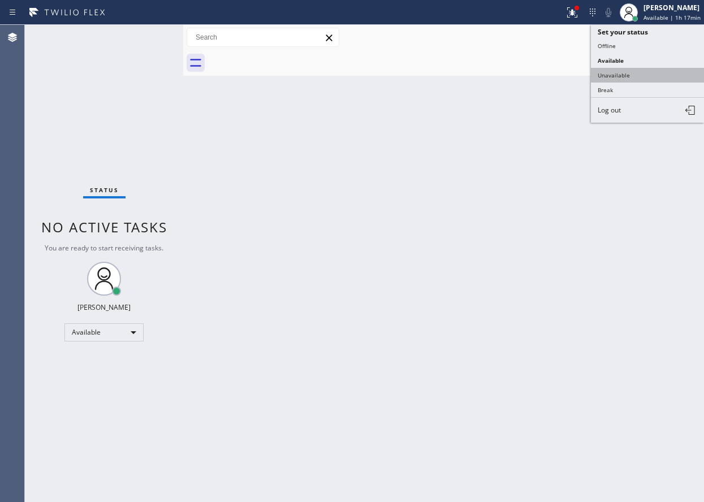
click at [630, 79] on button "Unavailable" at bounding box center [647, 75] width 113 height 15
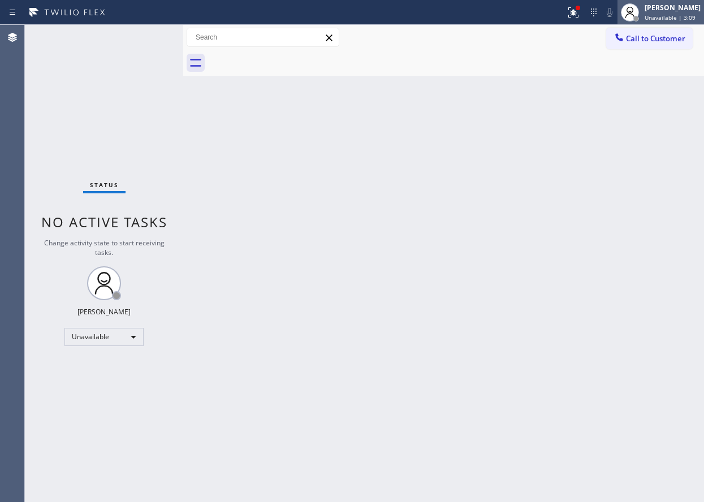
click at [671, 15] on span "Unavailable | 3:09" at bounding box center [670, 18] width 51 height 8
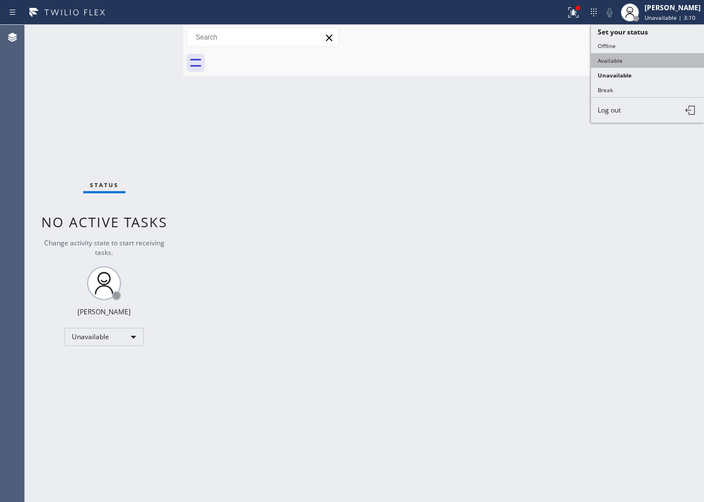
click at [657, 54] on button "Available" at bounding box center [647, 60] width 113 height 15
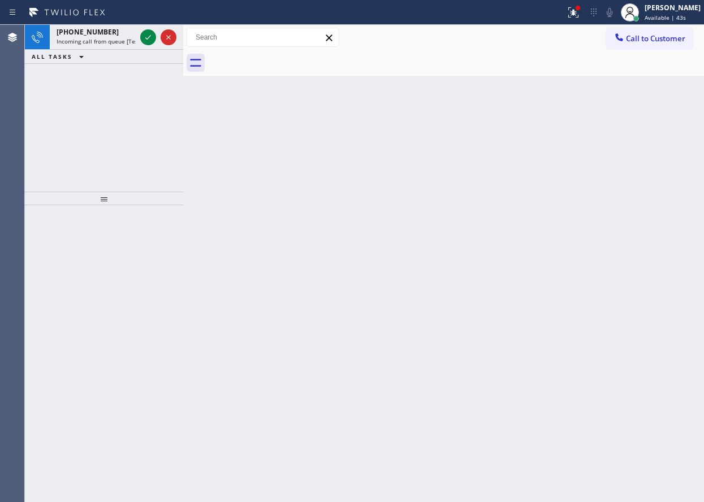
click at [638, 219] on div "Back to Dashboard Change Sender ID Customers Technicians Select a contact Outbo…" at bounding box center [443, 263] width 521 height 477
click at [146, 31] on icon at bounding box center [148, 38] width 14 height 14
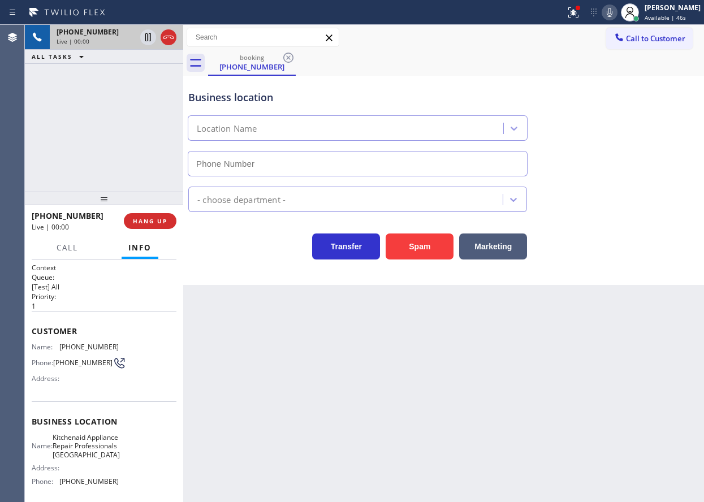
type input "[PHONE_NUMBER]"
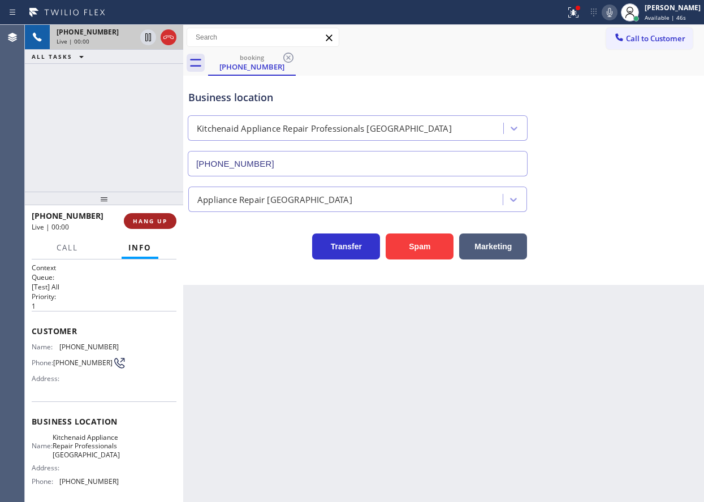
click at [169, 220] on button "HANG UP" at bounding box center [150, 221] width 53 height 16
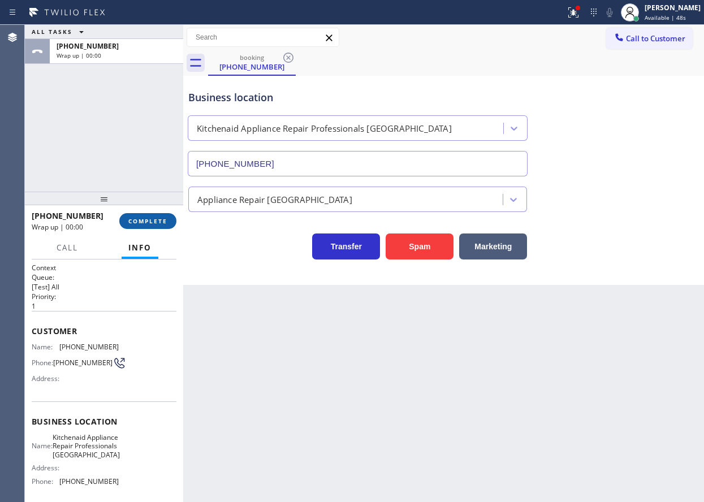
click at [169, 220] on button "COMPLETE" at bounding box center [147, 221] width 57 height 16
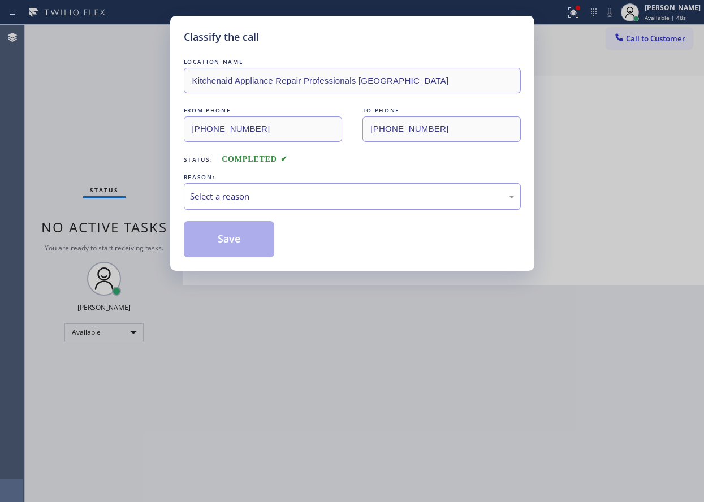
click at [276, 198] on div "Select a reason" at bounding box center [352, 196] width 325 height 13
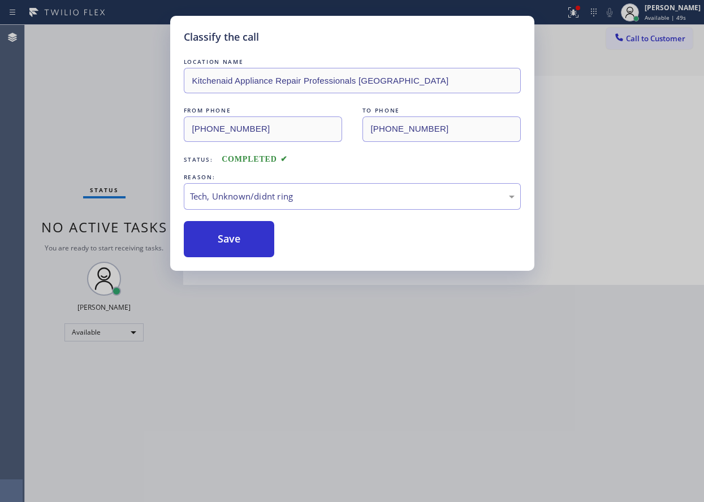
click at [245, 242] on button "Save" at bounding box center [229, 239] width 91 height 36
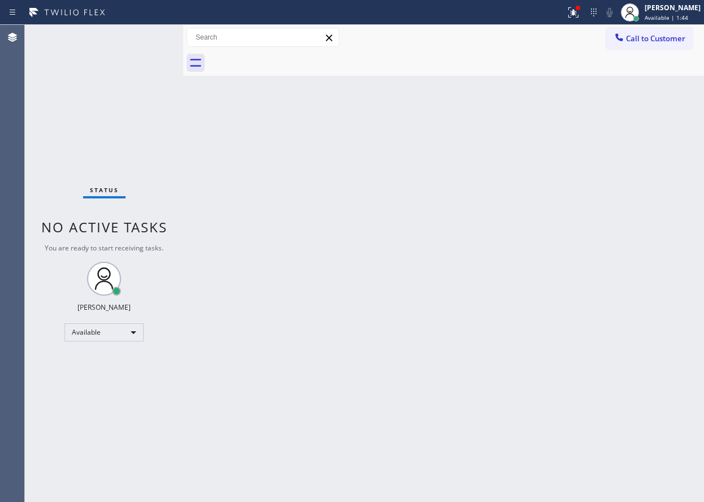
click at [600, 186] on div "Back to Dashboard Change Sender ID Customers Technicians Select a contact Outbo…" at bounding box center [443, 263] width 521 height 477
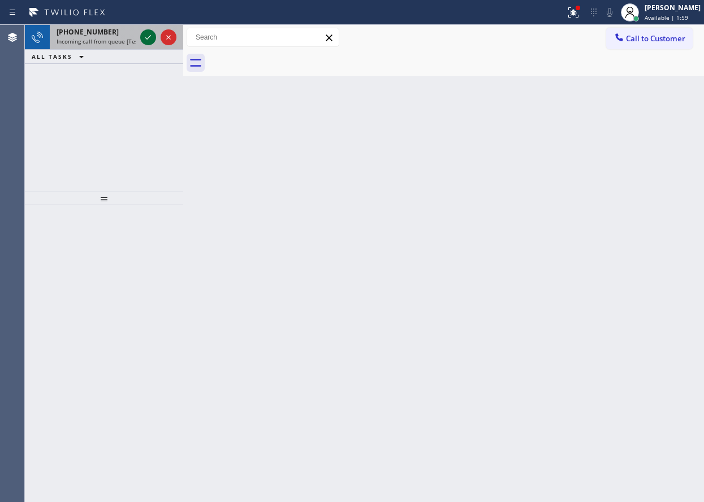
click at [148, 37] on icon at bounding box center [148, 38] width 14 height 14
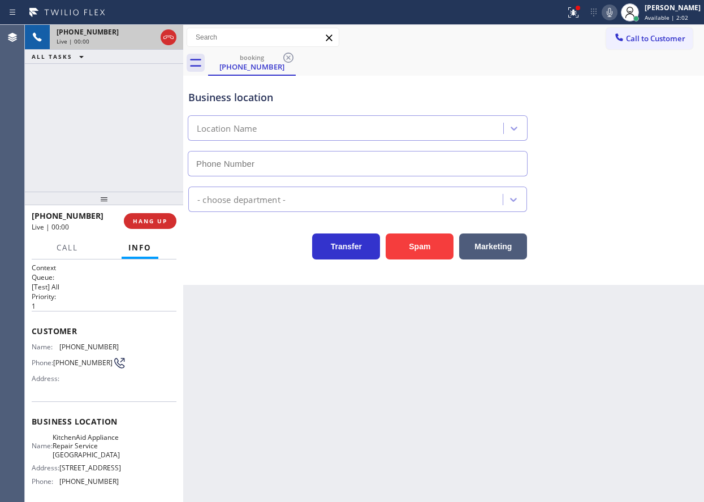
type input "[PHONE_NUMBER]"
click at [84, 459] on span "KitchenAid Appliance Repair Service [GEOGRAPHIC_DATA]" at bounding box center [86, 446] width 67 height 26
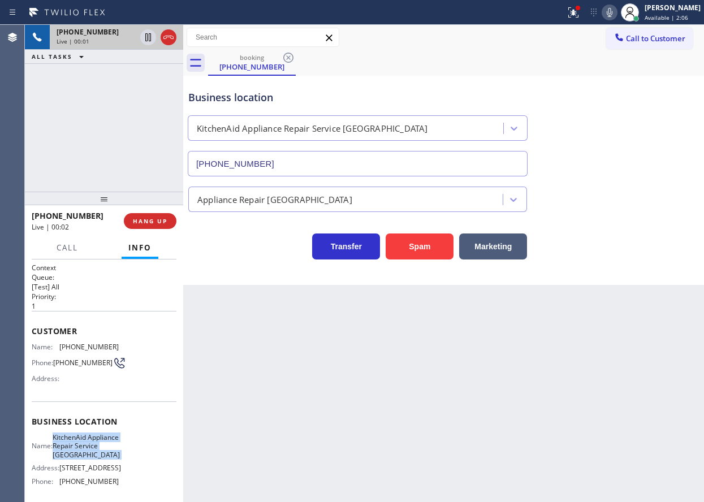
click at [84, 459] on span "KitchenAid Appliance Repair Service [GEOGRAPHIC_DATA]" at bounding box center [86, 446] width 67 height 26
click at [282, 165] on input "[PHONE_NUMBER]" at bounding box center [358, 163] width 340 height 25
click at [84, 345] on span "[PHONE_NUMBER]" at bounding box center [88, 347] width 59 height 8
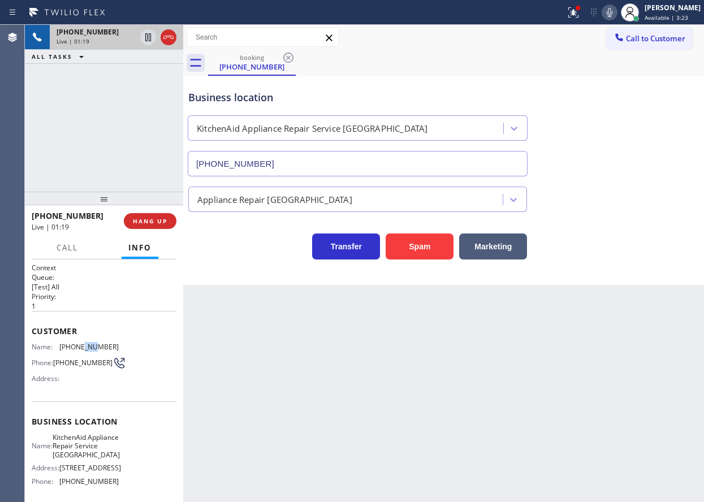
click at [84, 345] on span "[PHONE_NUMBER]" at bounding box center [88, 347] width 59 height 8
click at [613, 15] on icon at bounding box center [610, 12] width 6 height 9
click at [613, 8] on icon at bounding box center [610, 12] width 6 height 9
click at [161, 222] on span "HANG UP" at bounding box center [150, 221] width 35 height 8
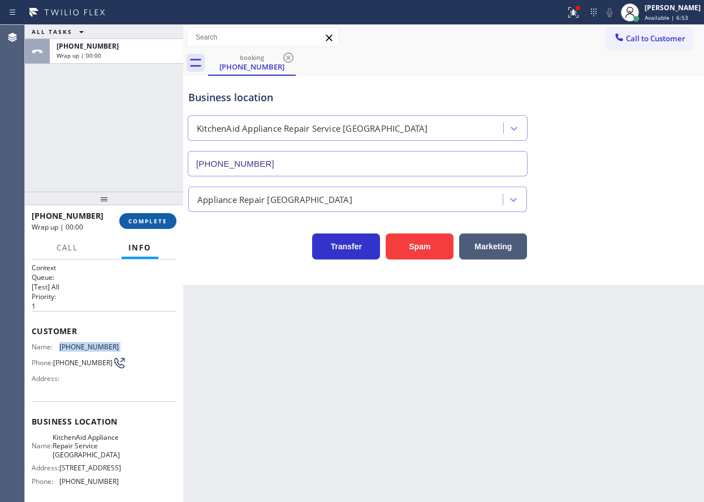
click at [162, 218] on span "COMPLETE" at bounding box center [147, 221] width 39 height 8
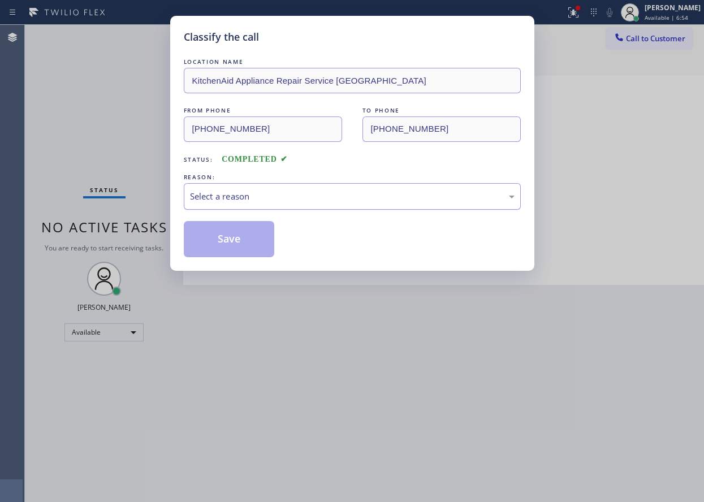
click at [263, 207] on div "Select a reason" at bounding box center [352, 196] width 337 height 27
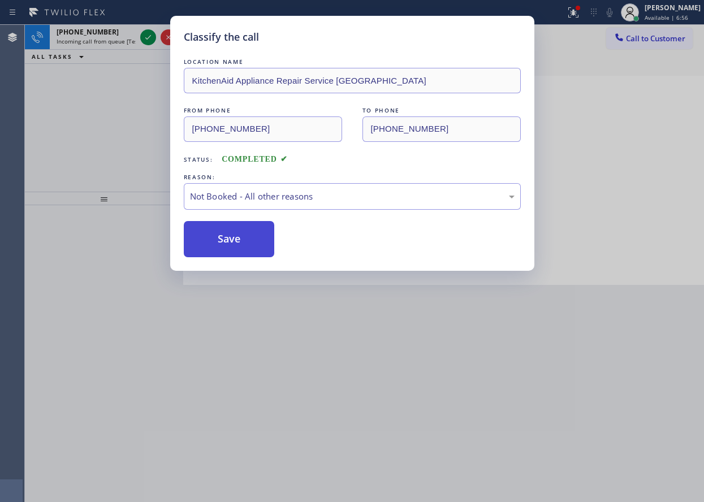
click at [249, 241] on button "Save" at bounding box center [229, 239] width 91 height 36
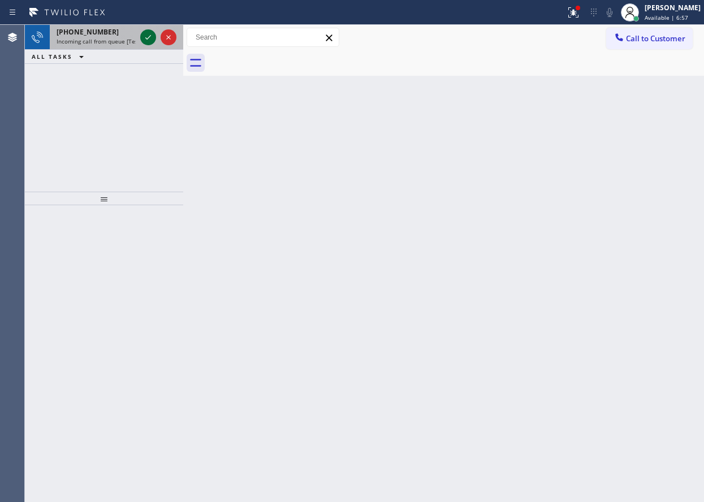
click at [153, 36] on icon at bounding box center [148, 38] width 14 height 14
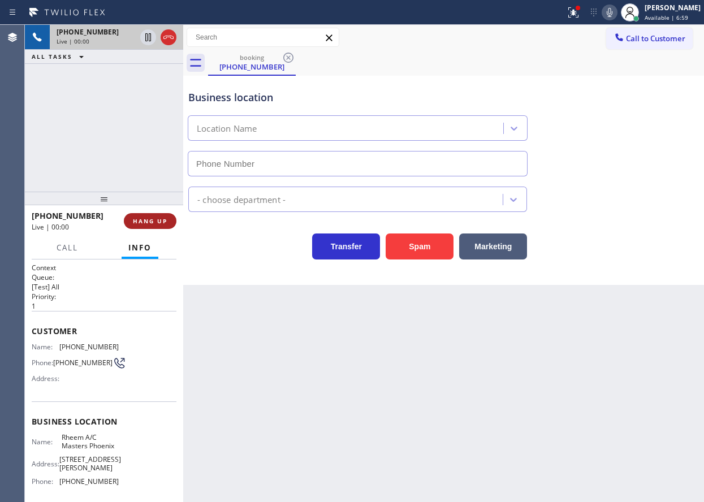
type input "[PHONE_NUMBER]"
click at [157, 227] on button "HANG UP" at bounding box center [150, 221] width 53 height 16
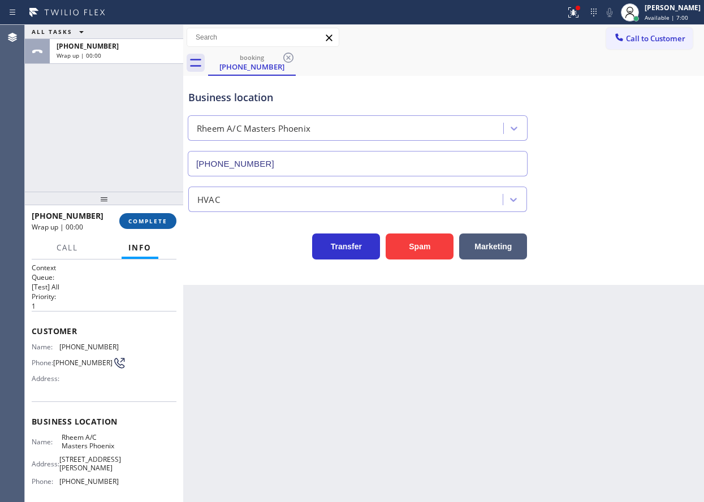
click at [157, 222] on span "COMPLETE" at bounding box center [147, 221] width 39 height 8
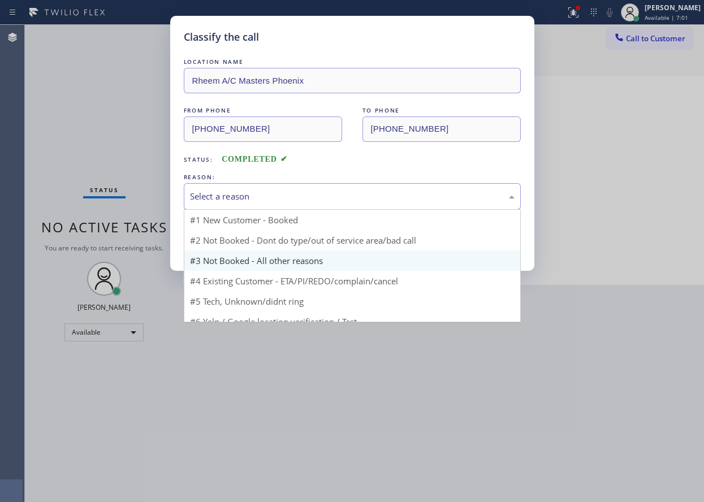
drag, startPoint x: 244, startPoint y: 191, endPoint x: 240, endPoint y: 246, distance: 54.5
click at [244, 194] on div "Select a reason" at bounding box center [352, 196] width 325 height 13
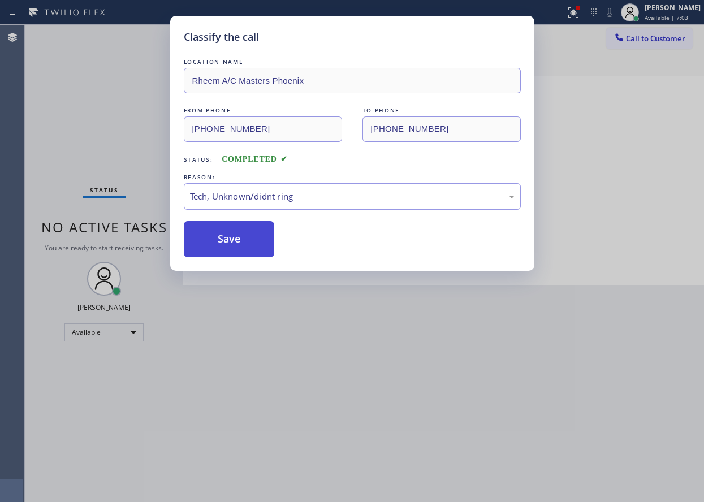
click at [224, 252] on button "Save" at bounding box center [229, 239] width 91 height 36
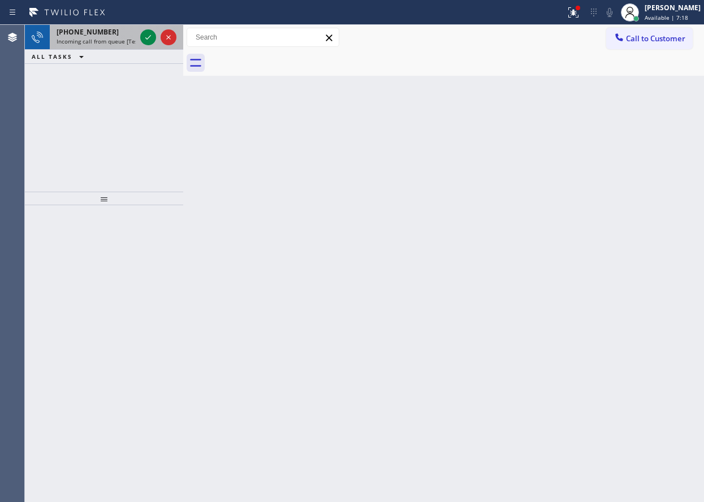
click at [109, 38] on span "Incoming call from queue [Test] All" at bounding box center [104, 41] width 94 height 8
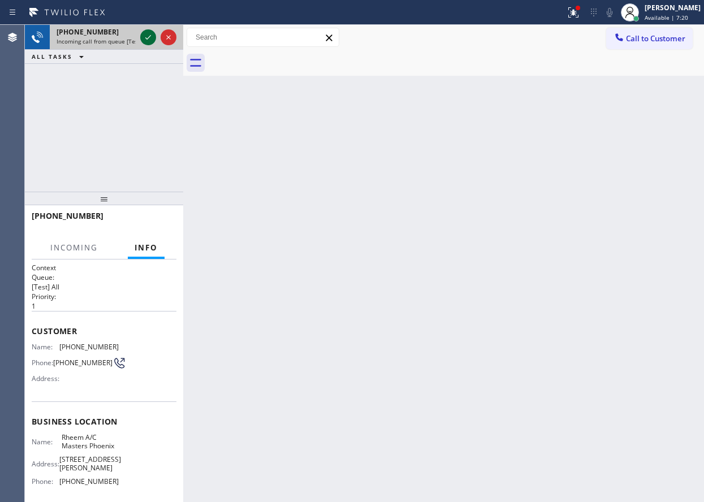
click at [149, 36] on icon at bounding box center [148, 38] width 14 height 14
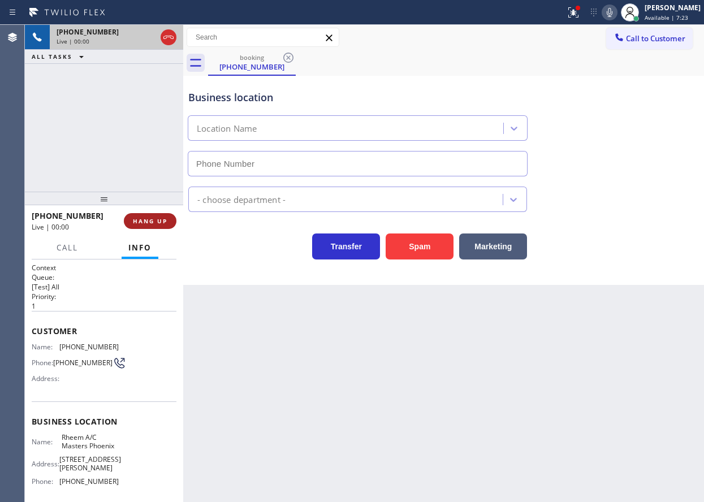
type input "[PHONE_NUMBER]"
click at [166, 218] on span "HANG UP" at bounding box center [150, 221] width 35 height 8
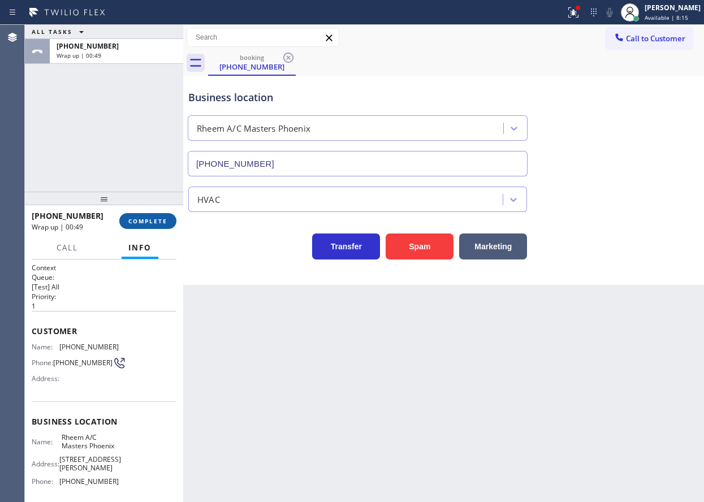
click at [148, 227] on button "COMPLETE" at bounding box center [147, 221] width 57 height 16
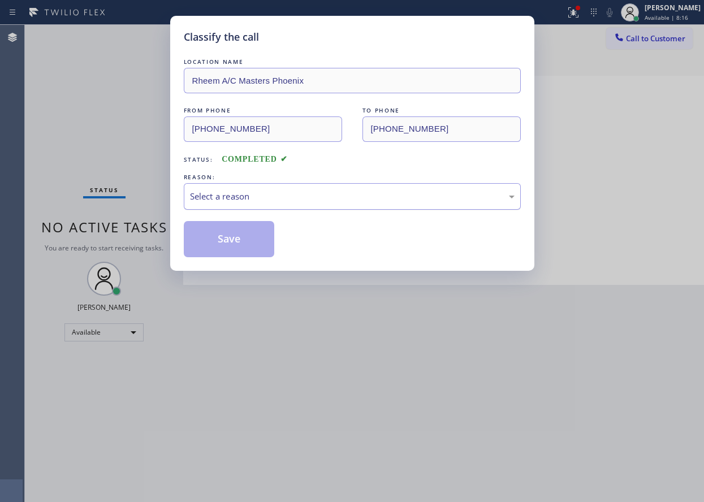
click at [277, 195] on div "Select a reason" at bounding box center [352, 196] width 325 height 13
click at [227, 233] on button "Save" at bounding box center [229, 239] width 91 height 36
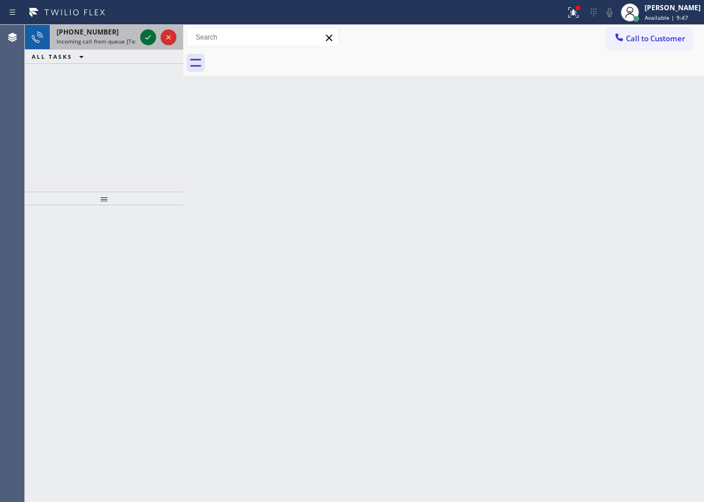
click at [144, 38] on icon at bounding box center [148, 38] width 14 height 14
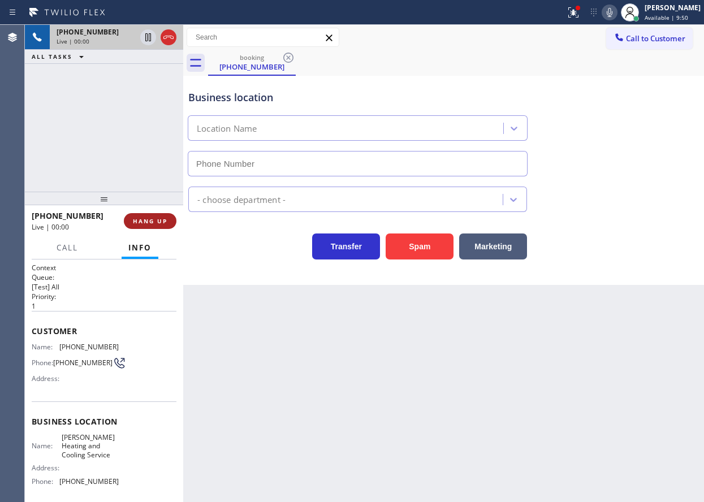
type input "[PHONE_NUMBER]"
click at [171, 226] on button "HANG UP" at bounding box center [150, 221] width 53 height 16
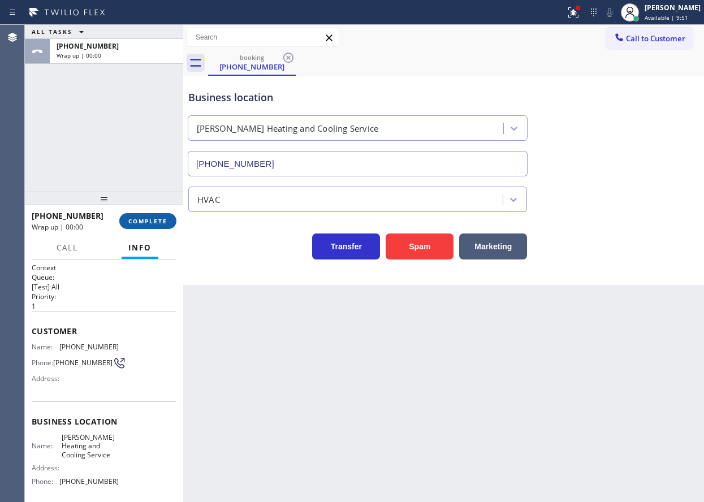
click at [155, 216] on button "COMPLETE" at bounding box center [147, 221] width 57 height 16
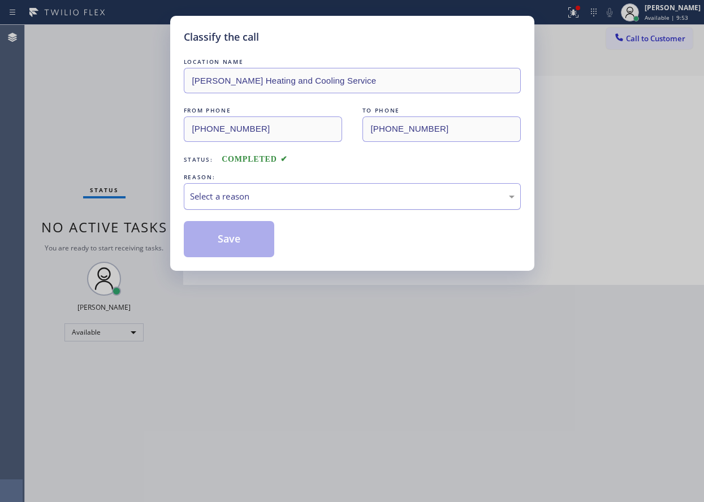
click at [318, 191] on div "Select a reason" at bounding box center [352, 196] width 325 height 13
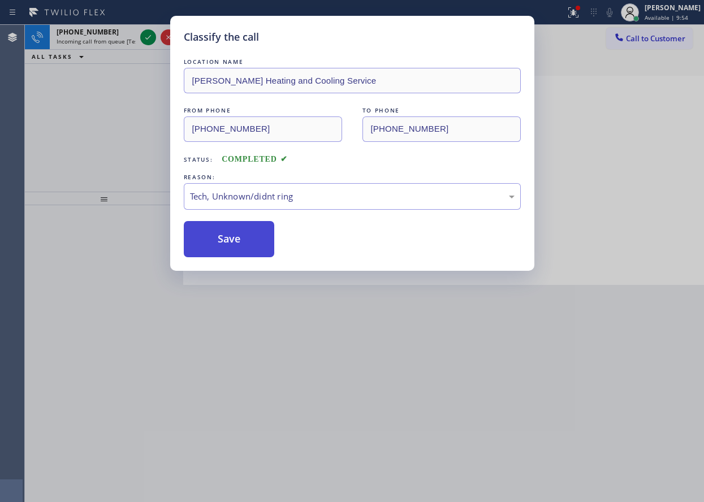
click at [253, 254] on button "Save" at bounding box center [229, 239] width 91 height 36
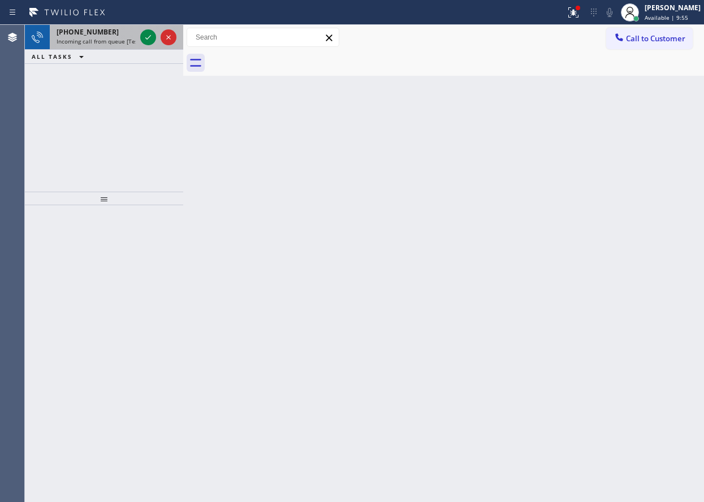
click at [115, 42] on span "Incoming call from queue [Test] All" at bounding box center [104, 41] width 94 height 8
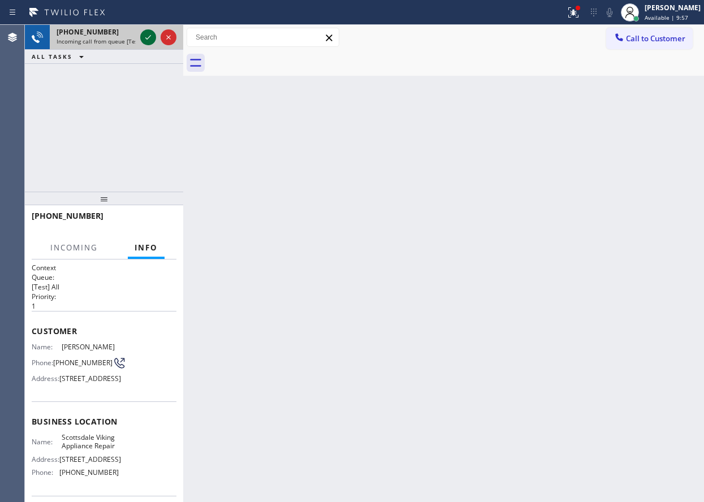
click at [152, 38] on icon at bounding box center [148, 38] width 14 height 14
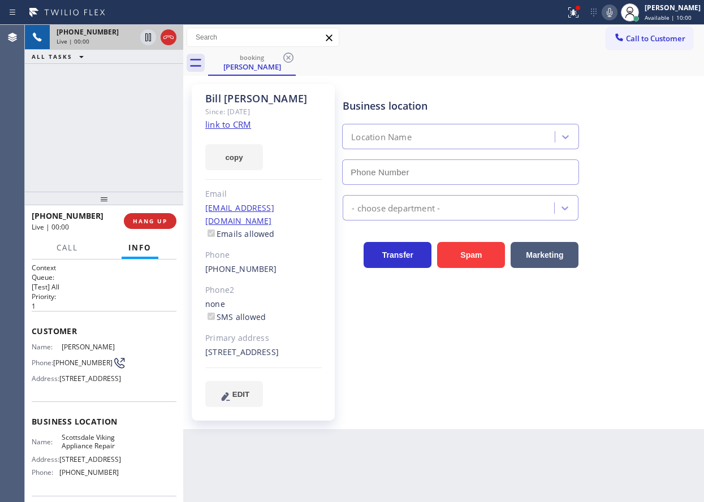
type input "[PHONE_NUMBER]"
click at [229, 131] on div "copy" at bounding box center [263, 150] width 117 height 39
click at [238, 123] on link "link to CRM" at bounding box center [228, 124] width 46 height 11
click at [97, 451] on span "Scottsdale Viking Appliance Repair" at bounding box center [90, 442] width 57 height 18
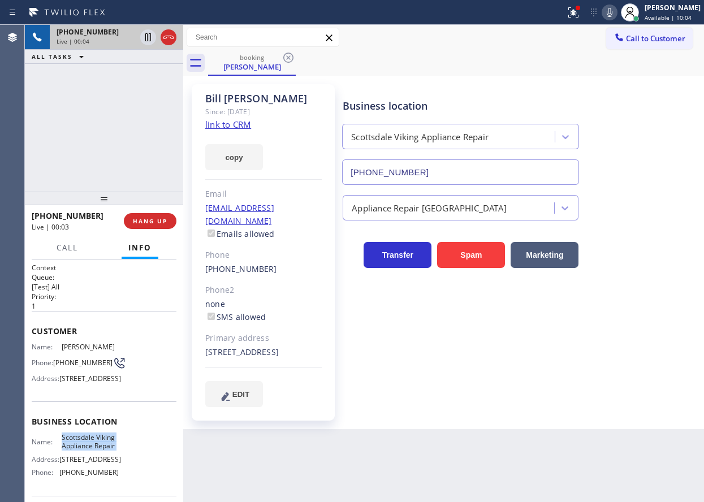
click at [97, 451] on span "Scottsdale Viking Appliance Repair" at bounding box center [90, 442] width 57 height 18
click at [432, 162] on input "[PHONE_NUMBER]" at bounding box center [460, 172] width 237 height 25
click at [432, 164] on input "[PHONE_NUMBER]" at bounding box center [460, 172] width 237 height 25
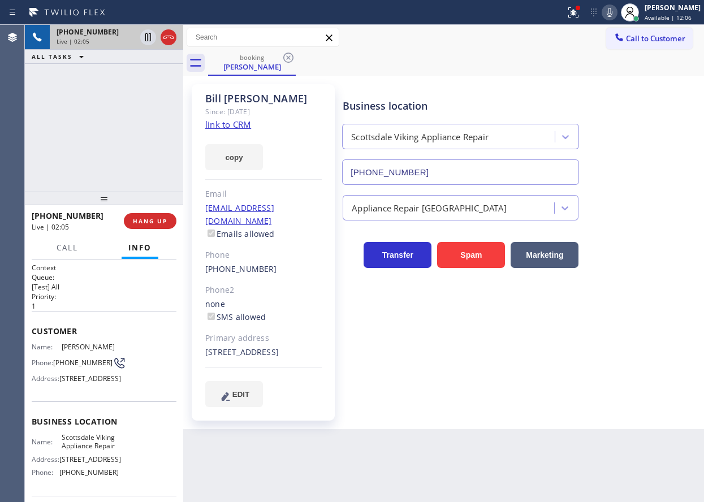
click at [617, 15] on icon at bounding box center [610, 13] width 14 height 14
drag, startPoint x: 145, startPoint y: 41, endPoint x: 144, endPoint y: 72, distance: 31.7
click at [145, 40] on icon at bounding box center [148, 37] width 6 height 8
click at [596, 88] on div "Business location [GEOGRAPHIC_DATA] Viking Appliance Repair [PHONE_NUMBER]" at bounding box center [521, 134] width 361 height 102
click at [145, 37] on icon at bounding box center [148, 38] width 14 height 14
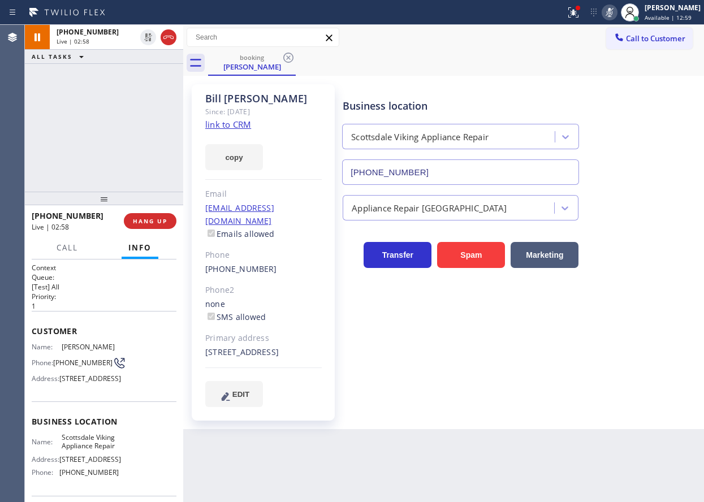
click at [613, 7] on div at bounding box center [610, 13] width 16 height 14
click at [580, 7] on icon at bounding box center [574, 13] width 14 height 14
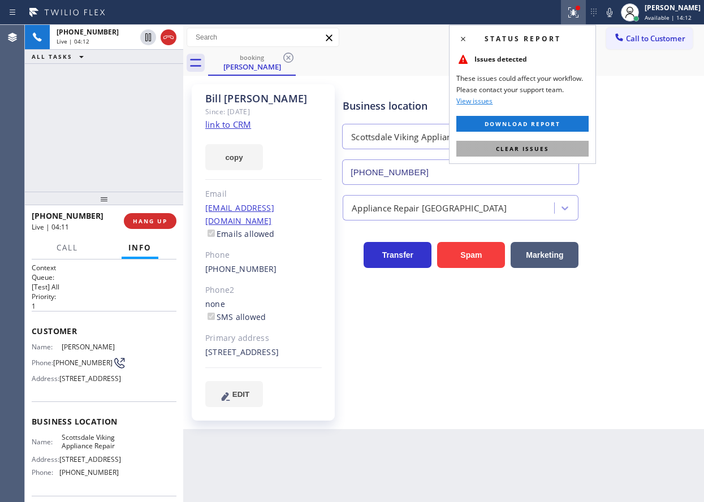
click at [571, 145] on button "Clear issues" at bounding box center [523, 149] width 132 height 16
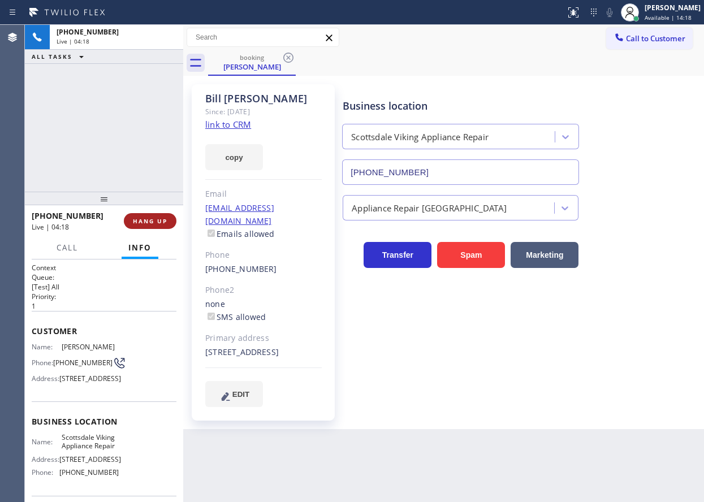
click at [142, 221] on span "HANG UP" at bounding box center [150, 221] width 35 height 8
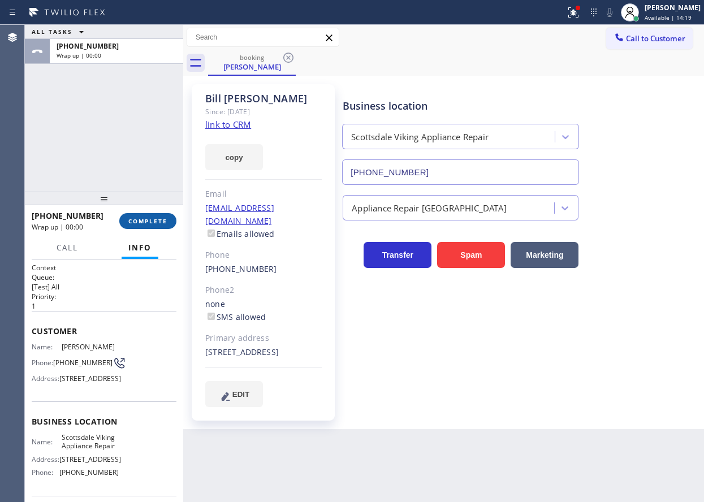
click at [147, 221] on span "COMPLETE" at bounding box center [147, 221] width 39 height 8
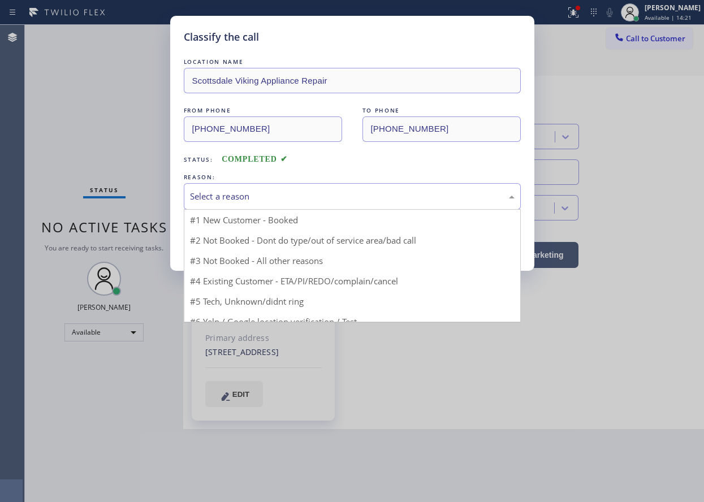
click at [268, 190] on div "Select a reason" at bounding box center [352, 196] width 325 height 13
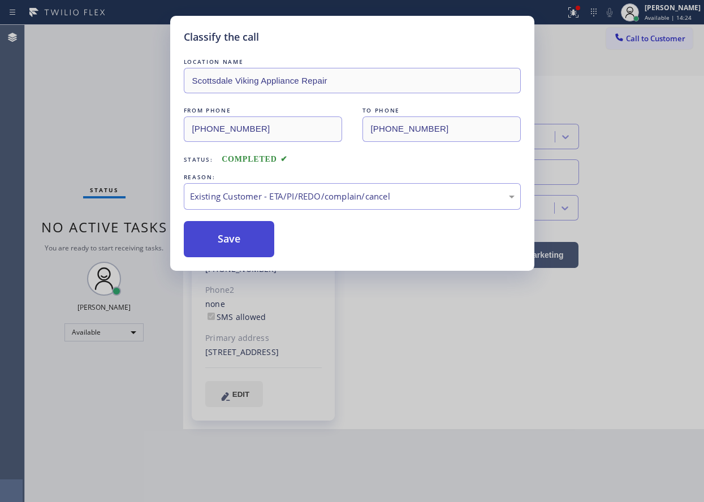
click at [248, 246] on button "Save" at bounding box center [229, 239] width 91 height 36
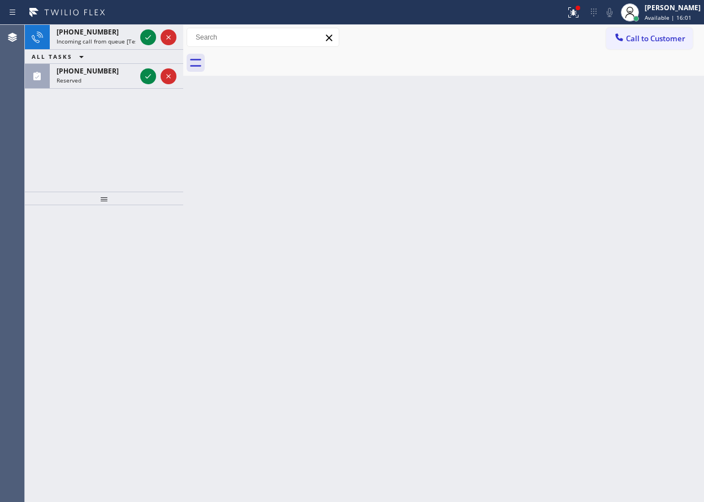
click at [641, 195] on div "Back to Dashboard Change Sender ID Customers Technicians Select a contact Outbo…" at bounding box center [443, 263] width 521 height 477
click at [143, 37] on icon at bounding box center [148, 38] width 14 height 14
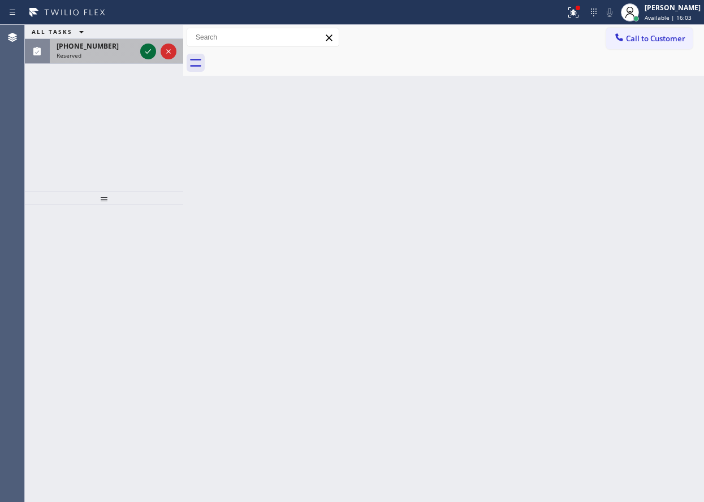
click at [148, 46] on icon at bounding box center [148, 52] width 14 height 14
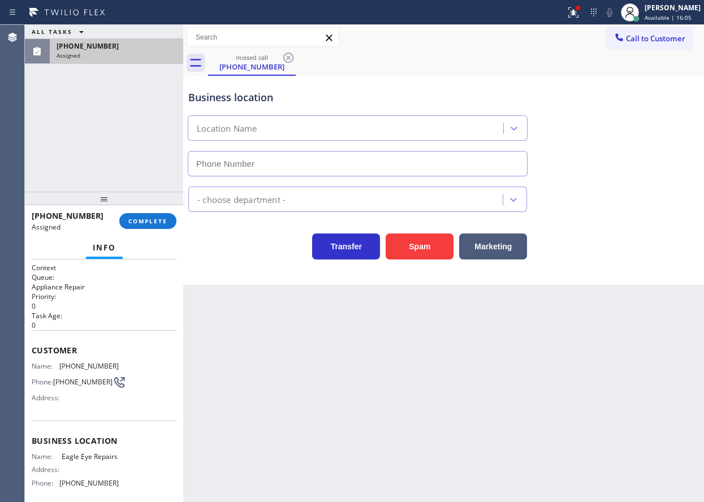
type input "[PHONE_NUMBER]"
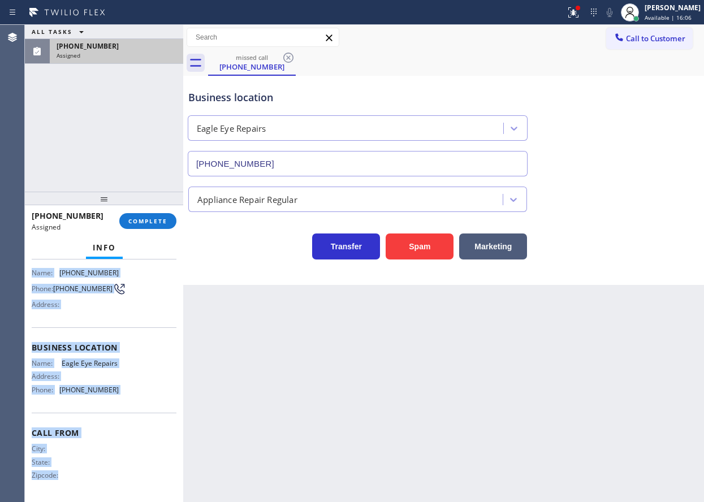
scroll to position [106, 0]
drag, startPoint x: 33, startPoint y: 346, endPoint x: 143, endPoint y: 392, distance: 118.4
click at [143, 392] on div "Context Queue: Appliance Repair Priority: 0 Task Age: [DEMOGRAPHIC_DATA] minute…" at bounding box center [104, 334] width 145 height 329
click at [166, 224] on span "COMPLETE" at bounding box center [147, 221] width 39 height 8
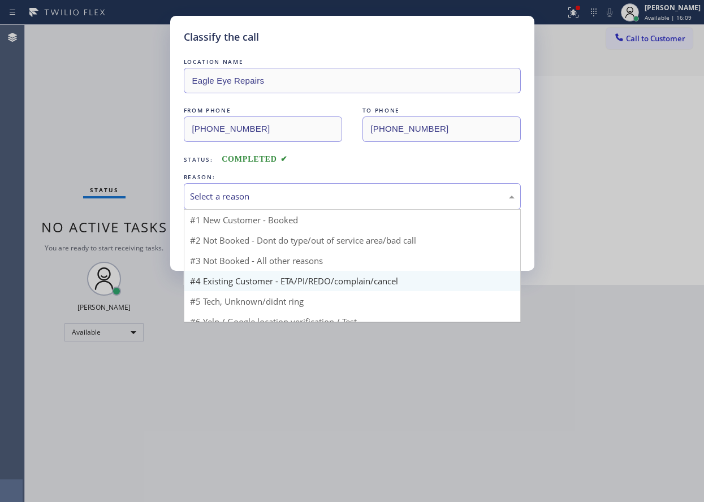
drag, startPoint x: 304, startPoint y: 191, endPoint x: 281, endPoint y: 263, distance: 75.5
click at [303, 198] on div "Select a reason" at bounding box center [352, 196] width 325 height 13
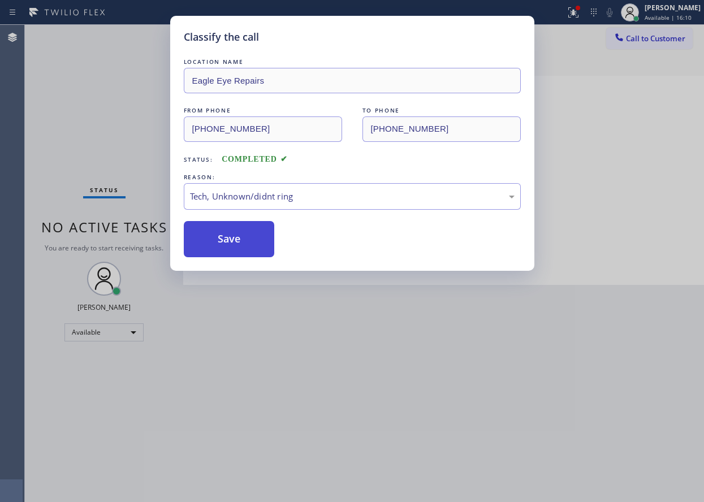
click at [229, 243] on button "Save" at bounding box center [229, 239] width 91 height 36
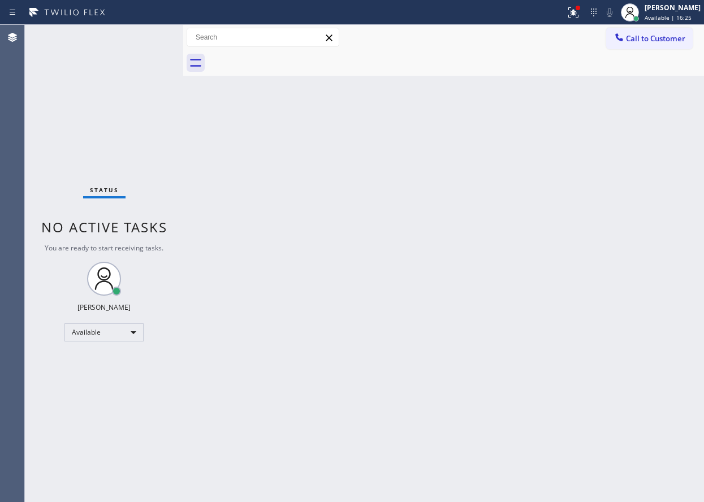
click at [675, 324] on div "Back to Dashboard Change Sender ID Customers Technicians Select a contact Outbo…" at bounding box center [443, 263] width 521 height 477
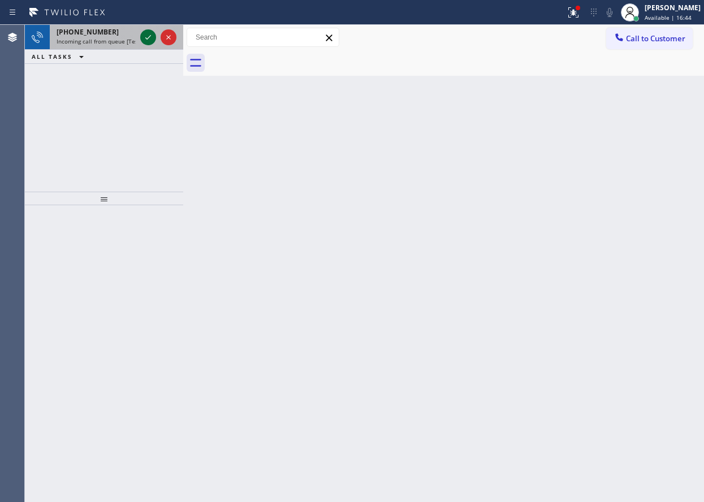
click at [151, 32] on icon at bounding box center [148, 38] width 14 height 14
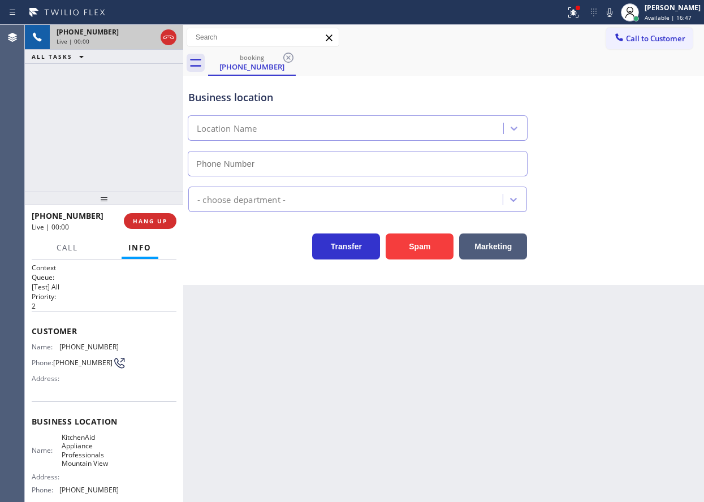
type input "[PHONE_NUMBER]"
click at [94, 448] on span "KitchenAid Appliance Professionals Mountain View" at bounding box center [90, 450] width 57 height 35
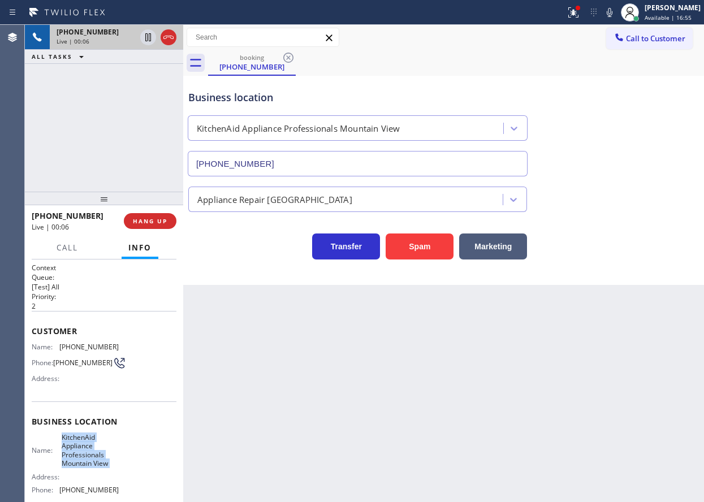
click at [94, 448] on span "KitchenAid Appliance Professionals Mountain View" at bounding box center [90, 450] width 57 height 35
click at [276, 159] on input "[PHONE_NUMBER]" at bounding box center [358, 163] width 340 height 25
drag, startPoint x: 588, startPoint y: 12, endPoint x: 586, endPoint y: 42, distance: 30.6
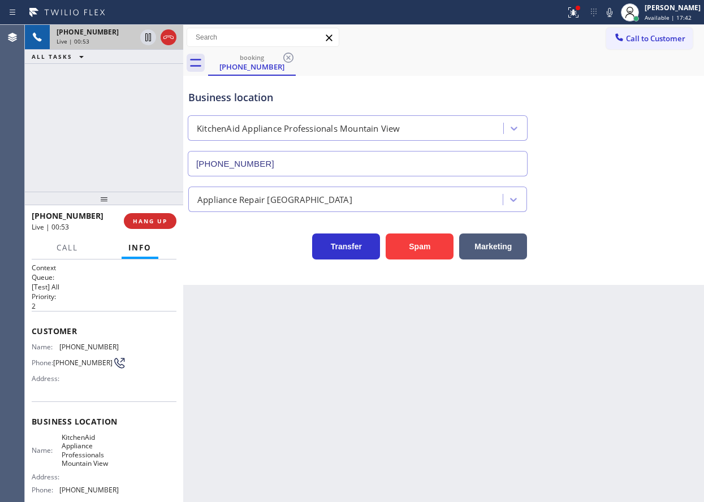
click at [580, 12] on icon at bounding box center [574, 13] width 14 height 14
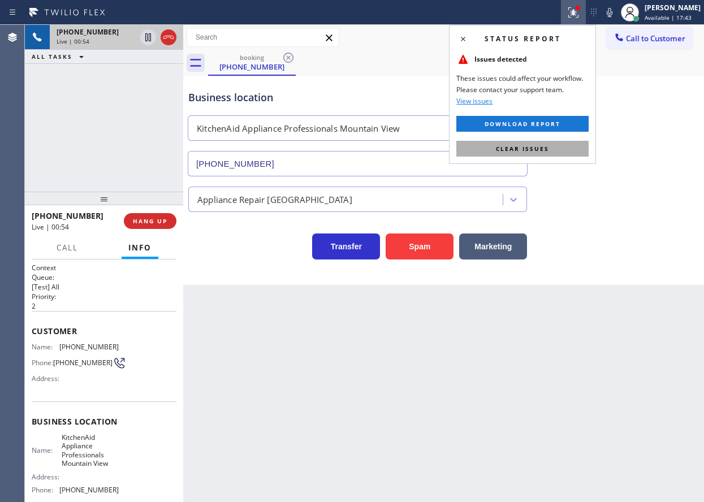
click at [571, 147] on button "Clear issues" at bounding box center [523, 149] width 132 height 16
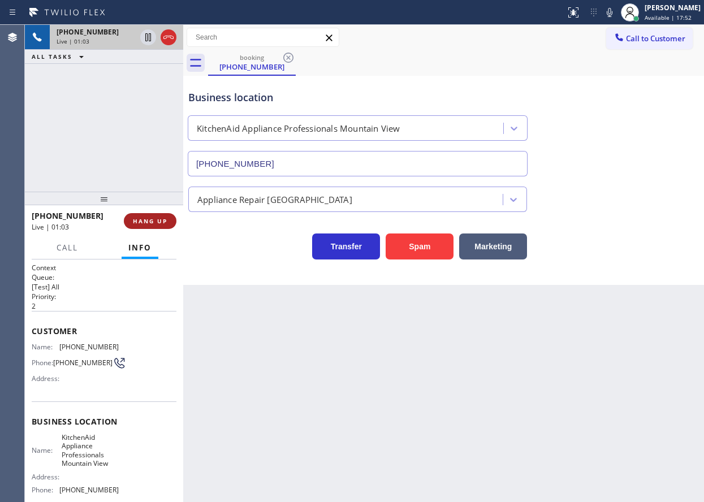
click at [165, 224] on span "HANG UP" at bounding box center [150, 221] width 35 height 8
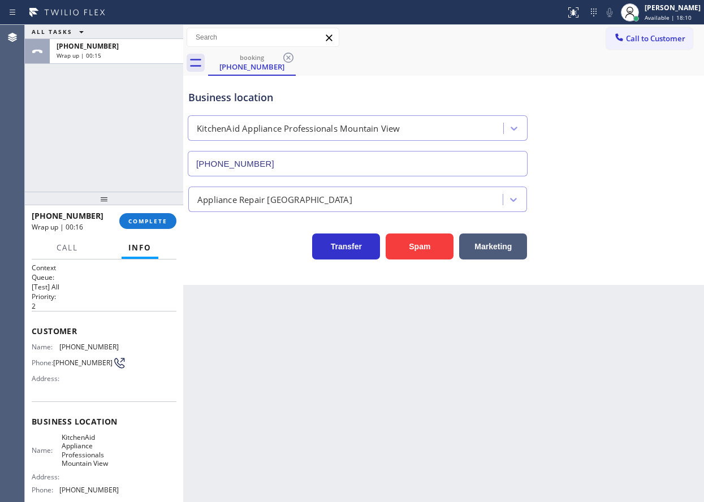
click at [637, 279] on div "Business location KitchenAid Appliance Professionals Mountain View [PHONE_NUMBE…" at bounding box center [443, 180] width 521 height 209
click at [163, 215] on button "COMPLETE" at bounding box center [147, 221] width 57 height 16
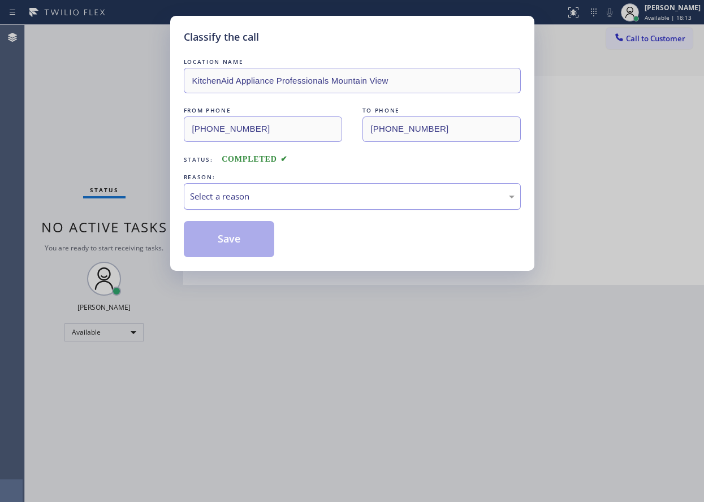
click at [287, 200] on div "Select a reason" at bounding box center [352, 196] width 325 height 13
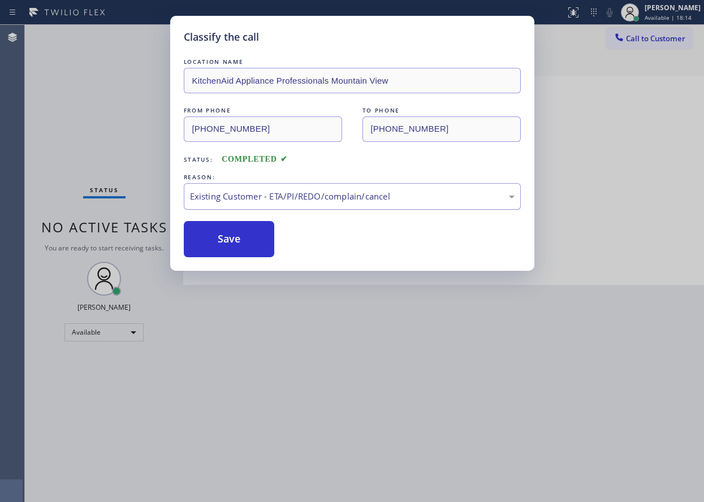
click at [229, 195] on div "Existing Customer - ETA/PI/REDO/complain/cancel" at bounding box center [352, 196] width 325 height 13
click at [236, 243] on button "Save" at bounding box center [229, 239] width 91 height 36
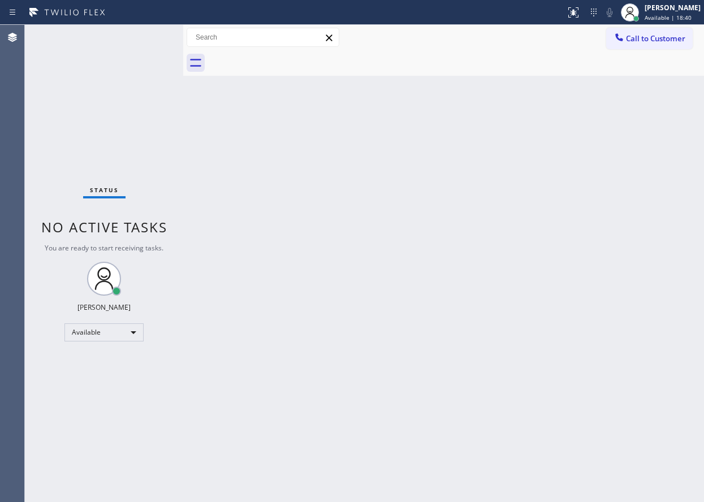
click at [636, 277] on div "Back to Dashboard Change Sender ID Customers Technicians Select a contact Outbo…" at bounding box center [443, 263] width 521 height 477
click at [657, 145] on div "Back to Dashboard Change Sender ID Customers Technicians Select a contact Outbo…" at bounding box center [443, 263] width 521 height 477
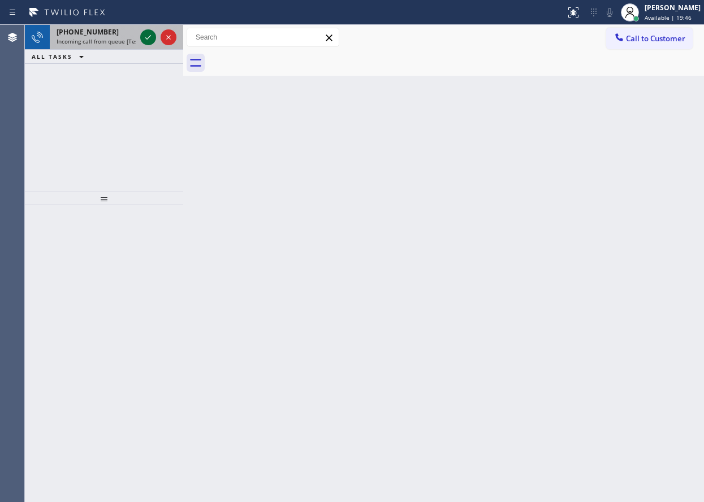
drag, startPoint x: 148, startPoint y: 33, endPoint x: 151, endPoint y: 39, distance: 6.3
click at [148, 33] on icon at bounding box center [148, 38] width 14 height 14
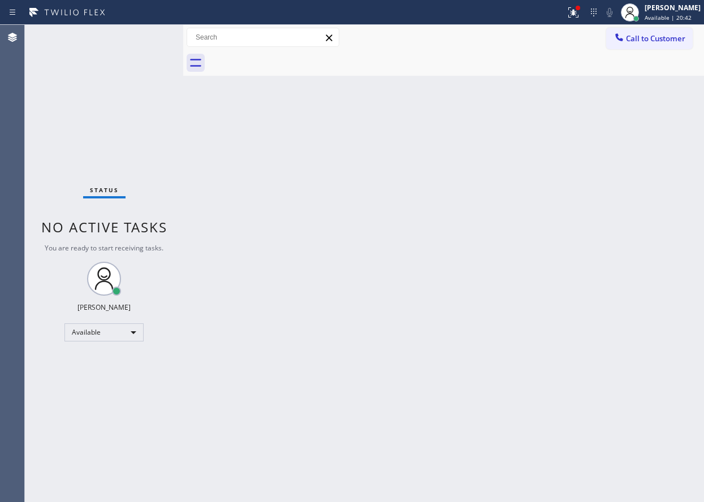
click at [153, 39] on div "Status No active tasks You are ready to start receiving tasks. [PERSON_NAME] Av…" at bounding box center [104, 263] width 158 height 477
click at [621, 299] on div "Back to Dashboard Change Sender ID Customers Technicians Select a contact Outbo…" at bounding box center [443, 263] width 521 height 477
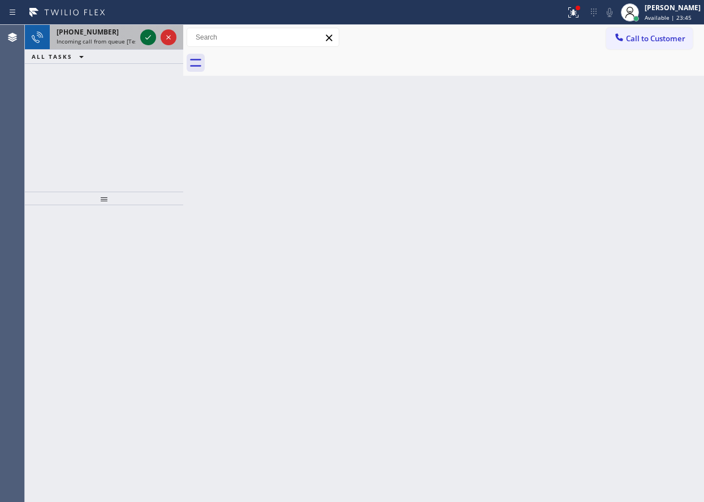
click at [150, 38] on icon at bounding box center [148, 38] width 14 height 14
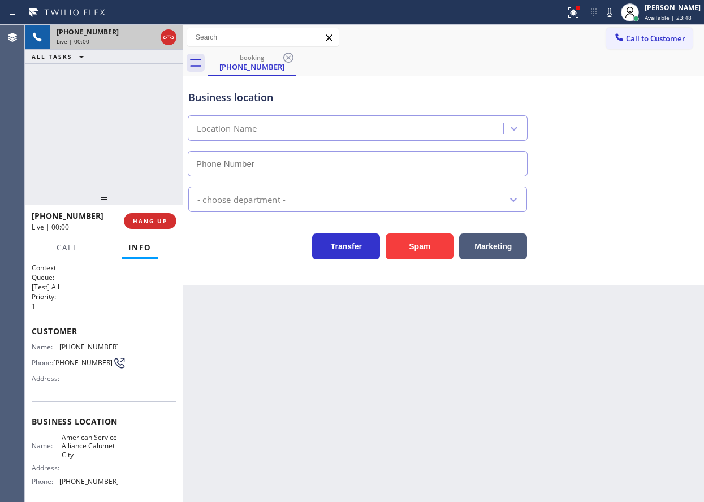
type input "[PHONE_NUMBER]"
click at [86, 455] on span "American Service Alliance Calumet City" at bounding box center [90, 446] width 57 height 26
click at [391, 169] on input "[PHONE_NUMBER]" at bounding box center [358, 163] width 340 height 25
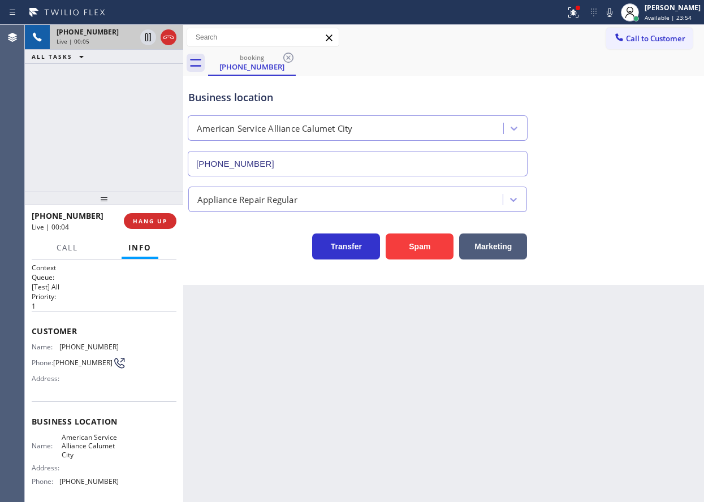
click at [391, 169] on input "[PHONE_NUMBER]" at bounding box center [358, 163] width 340 height 25
click at [617, 16] on icon at bounding box center [610, 13] width 14 height 14
click at [580, 15] on icon at bounding box center [574, 13] width 14 height 14
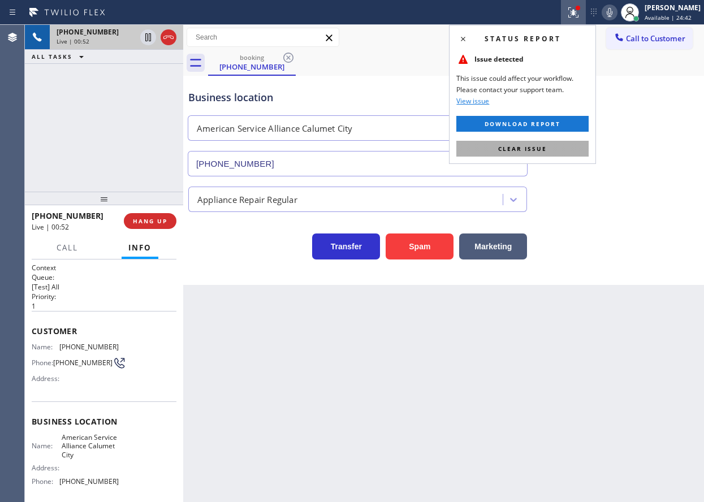
click at [571, 149] on button "Clear issue" at bounding box center [523, 149] width 132 height 16
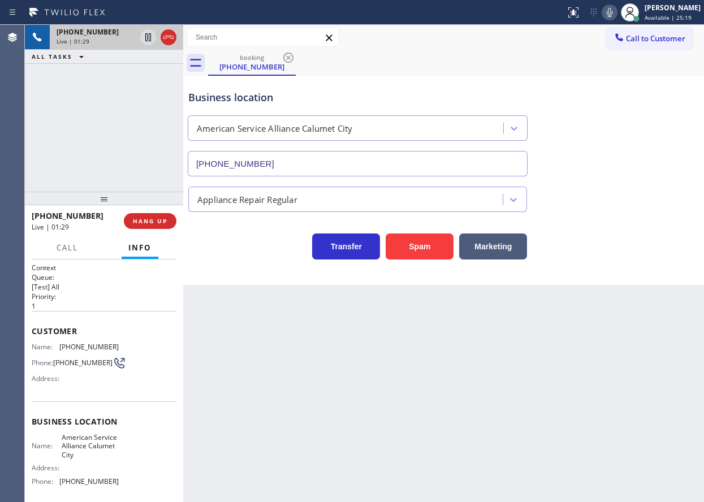
click at [71, 350] on span "[PHONE_NUMBER]" at bounding box center [88, 347] width 59 height 8
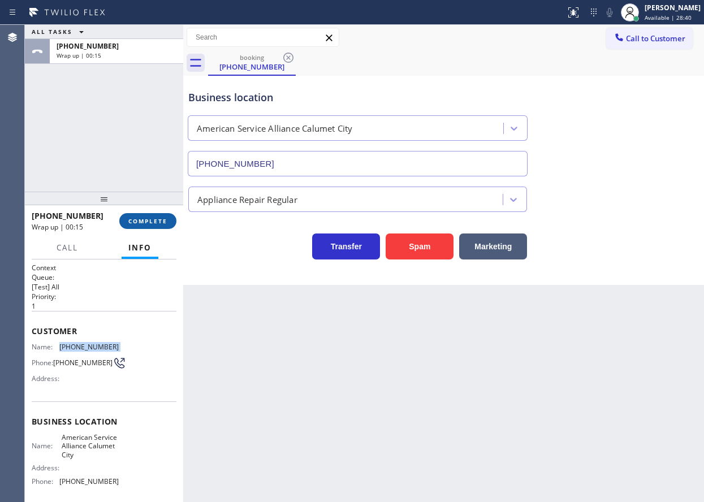
click at [142, 217] on span "COMPLETE" at bounding box center [147, 221] width 39 height 8
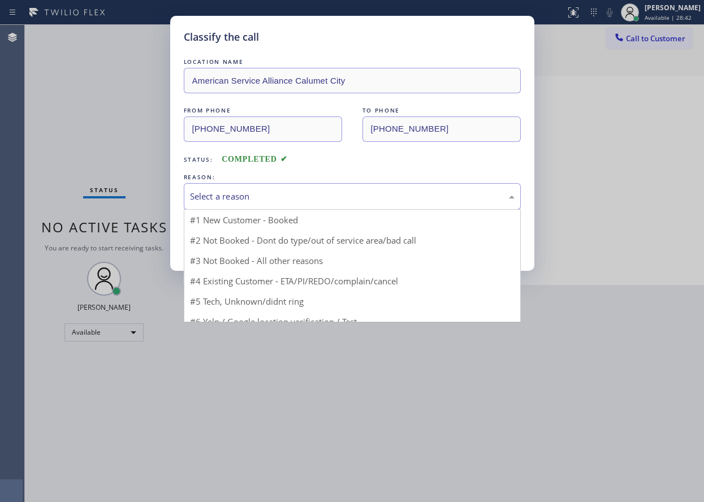
click at [346, 198] on div "Select a reason" at bounding box center [352, 196] width 325 height 13
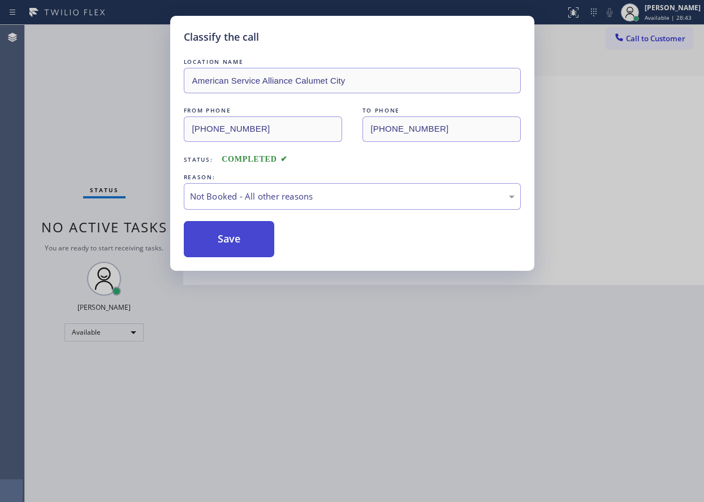
click at [231, 240] on button "Save" at bounding box center [229, 239] width 91 height 36
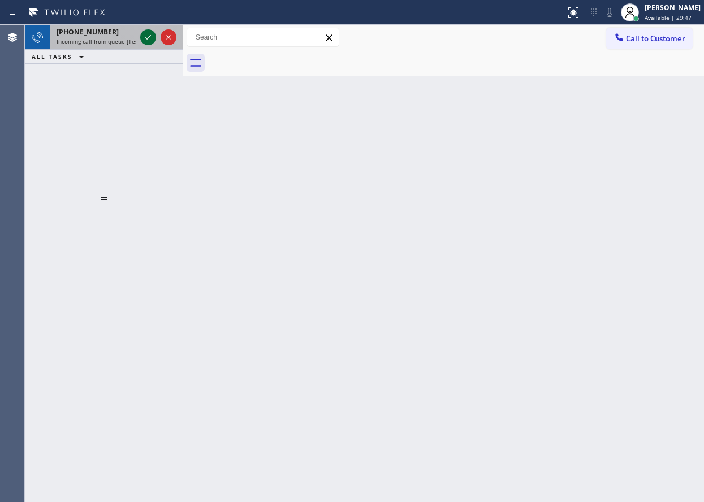
click at [148, 37] on icon at bounding box center [148, 38] width 14 height 14
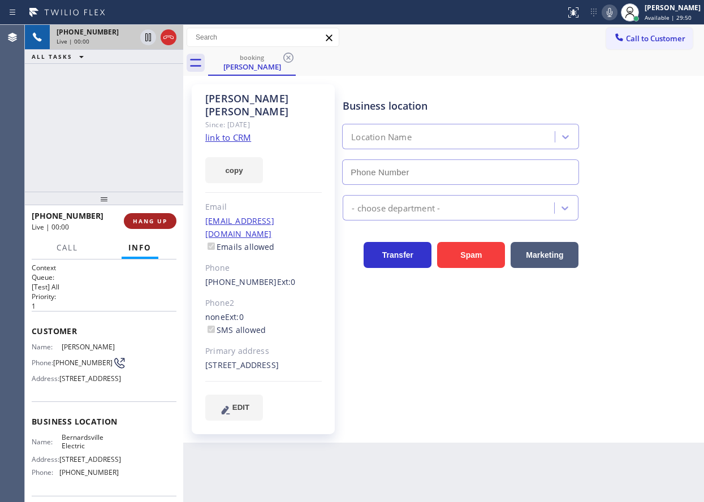
click at [156, 220] on span "HANG UP" at bounding box center [150, 221] width 35 height 8
type input "[PHONE_NUMBER]"
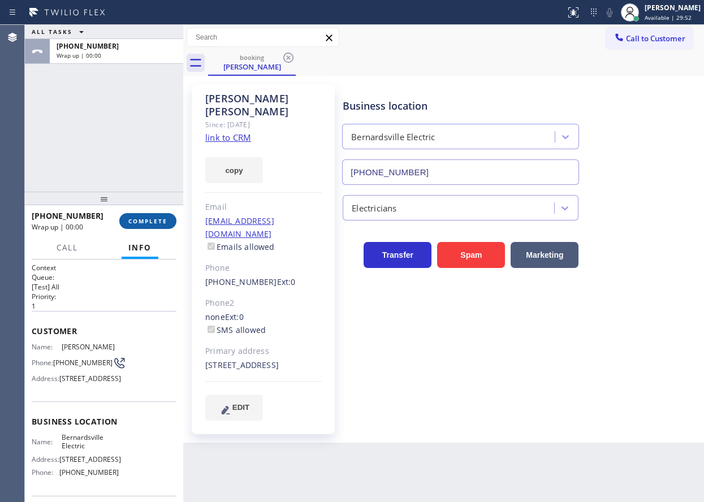
click at [156, 220] on span "COMPLETE" at bounding box center [147, 221] width 39 height 8
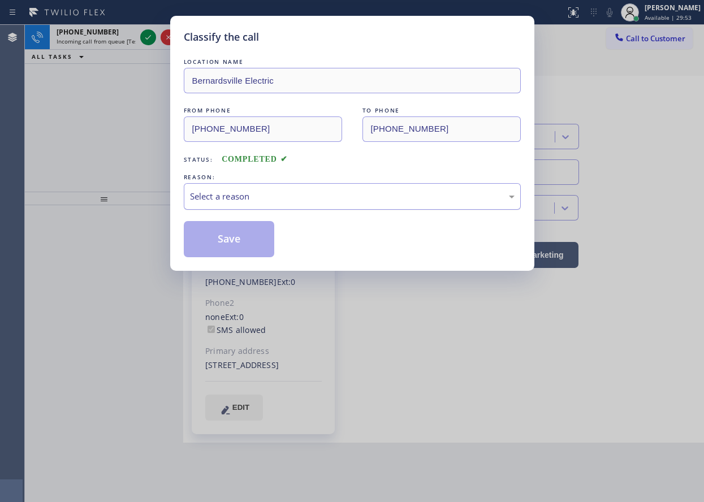
drag, startPoint x: 311, startPoint y: 186, endPoint x: 303, endPoint y: 208, distance: 23.6
click at [311, 188] on div "Select a reason" at bounding box center [352, 196] width 337 height 27
click at [241, 252] on button "Save" at bounding box center [229, 239] width 91 height 36
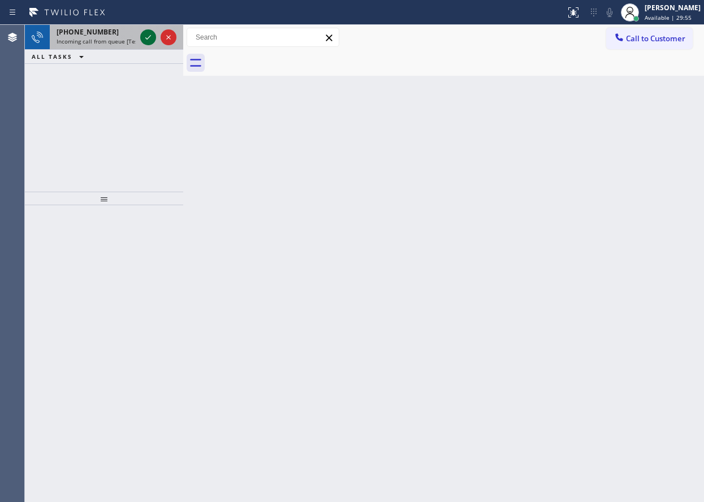
click at [143, 41] on icon at bounding box center [148, 38] width 14 height 14
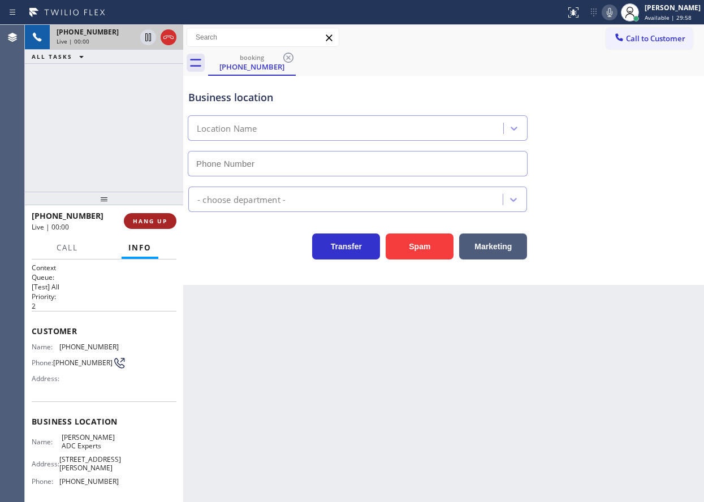
type input "[PHONE_NUMBER]"
click at [146, 222] on span "HANG UP" at bounding box center [150, 221] width 35 height 8
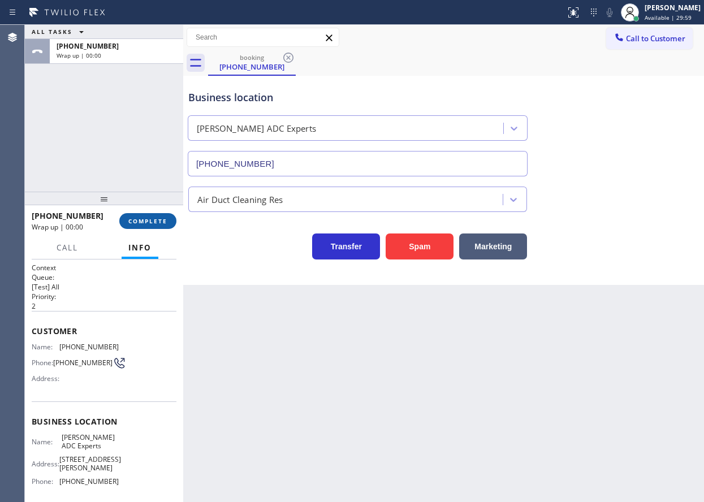
click at [146, 222] on span "COMPLETE" at bounding box center [147, 221] width 39 height 8
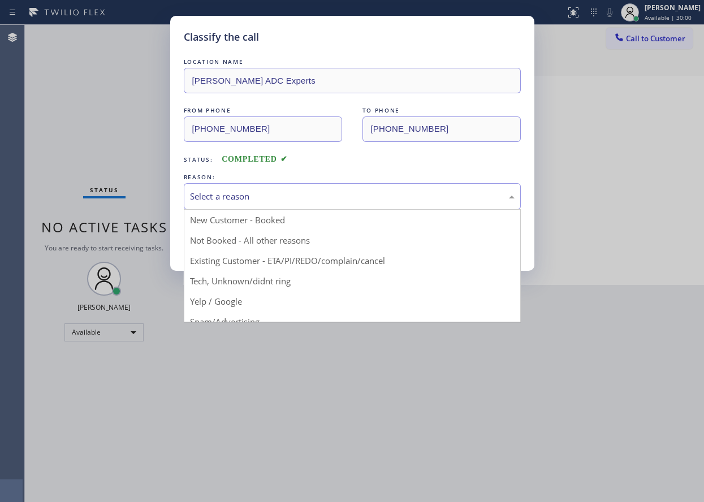
click at [278, 200] on div "Select a reason" at bounding box center [352, 196] width 325 height 13
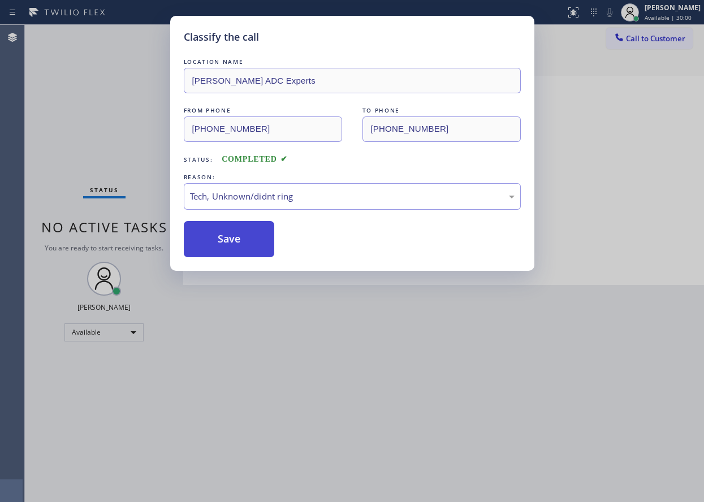
click at [243, 242] on button "Save" at bounding box center [229, 239] width 91 height 36
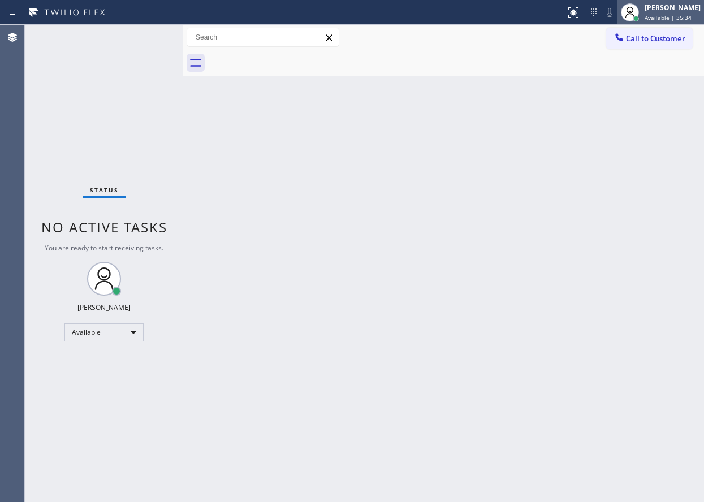
click at [656, 15] on span "Available | 35:34" at bounding box center [668, 18] width 47 height 8
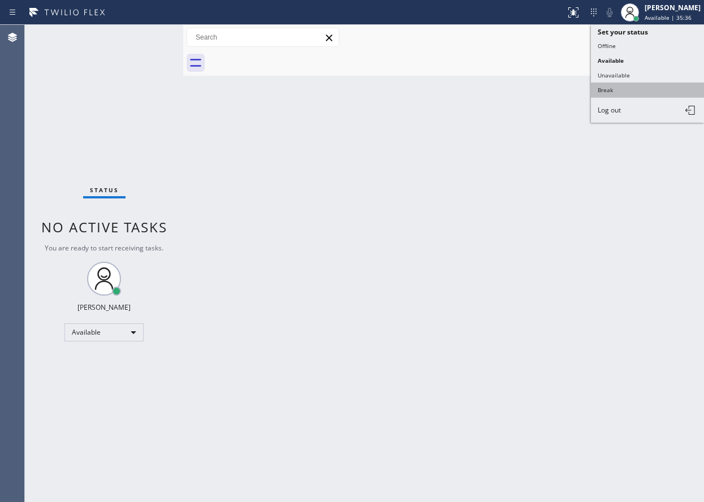
click at [627, 86] on button "Break" at bounding box center [647, 90] width 113 height 15
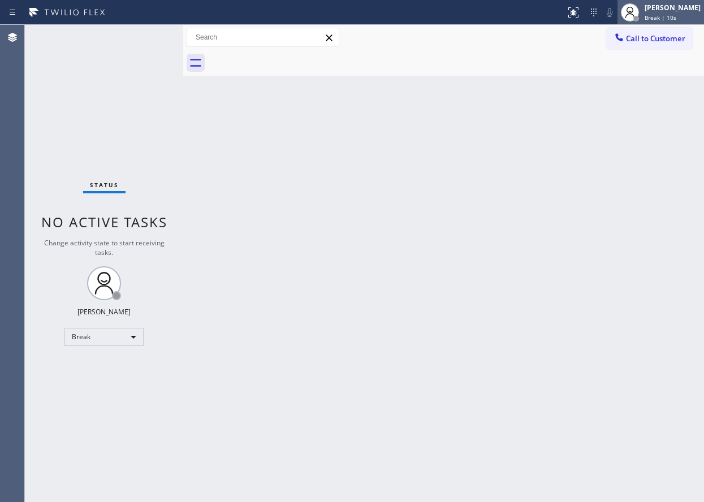
click at [677, 14] on span "Break | 10s" at bounding box center [661, 18] width 32 height 8
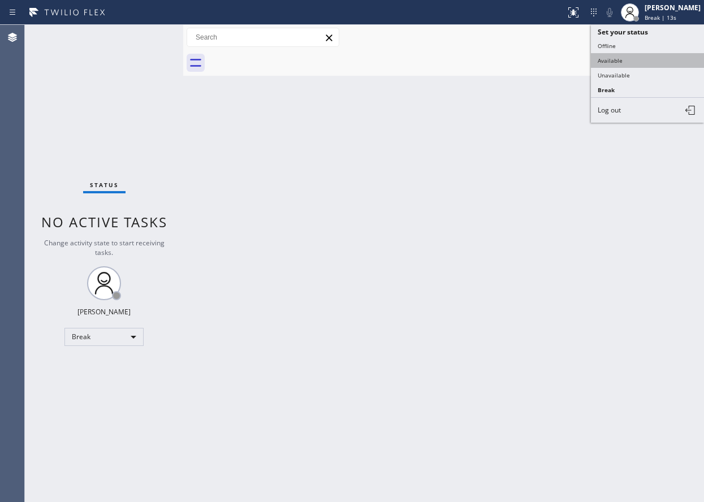
click at [614, 58] on button "Available" at bounding box center [647, 60] width 113 height 15
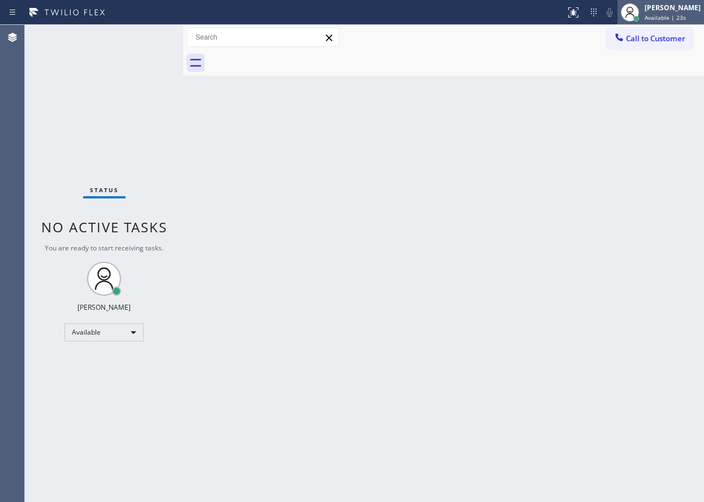
click at [685, 12] on div "[PERSON_NAME] Available | 23s" at bounding box center [674, 12] width 62 height 20
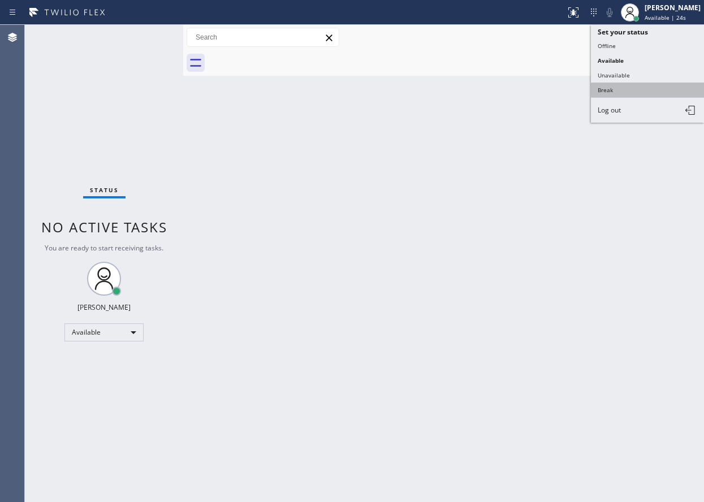
click at [633, 94] on button "Break" at bounding box center [647, 90] width 113 height 15
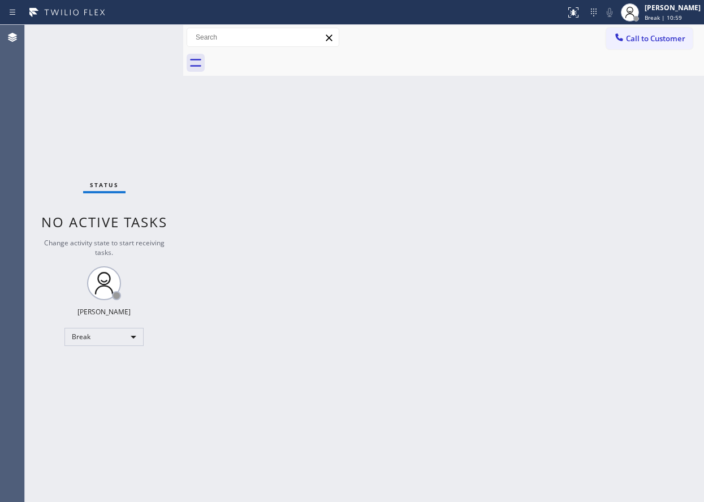
click at [652, 178] on div "Back to Dashboard Change Sender ID Customers Technicians Select a contact Outbo…" at bounding box center [443, 263] width 521 height 477
click at [678, 11] on div "[PERSON_NAME]" at bounding box center [673, 8] width 56 height 10
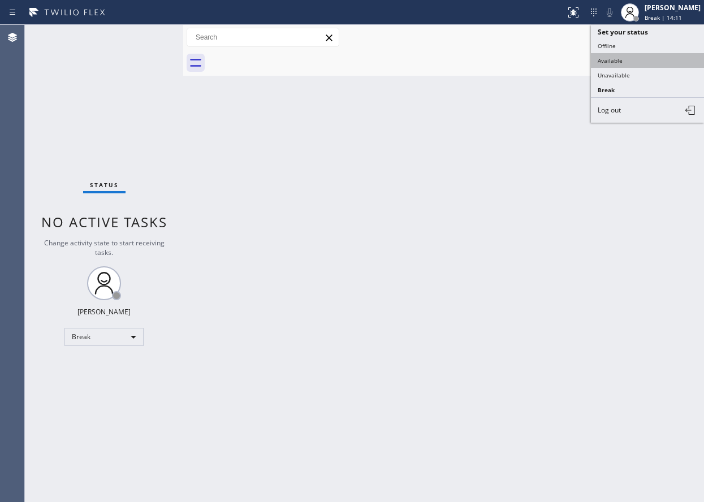
click at [616, 55] on button "Available" at bounding box center [647, 60] width 113 height 15
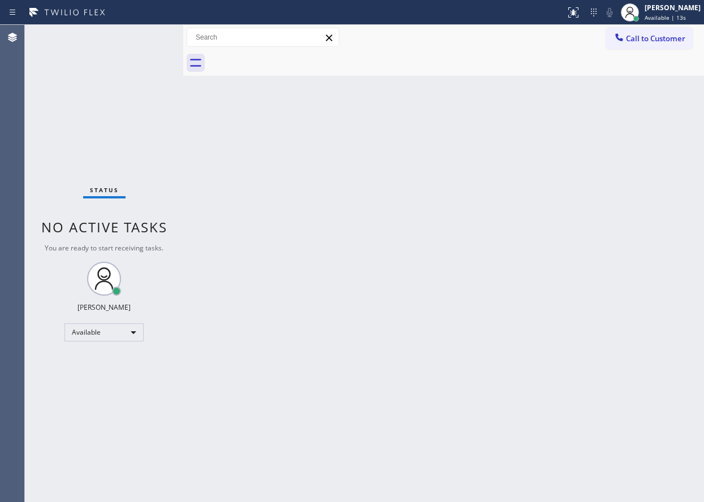
click at [592, 294] on div "Back to Dashboard Change Sender ID Customers Technicians Select a contact Outbo…" at bounding box center [443, 263] width 521 height 477
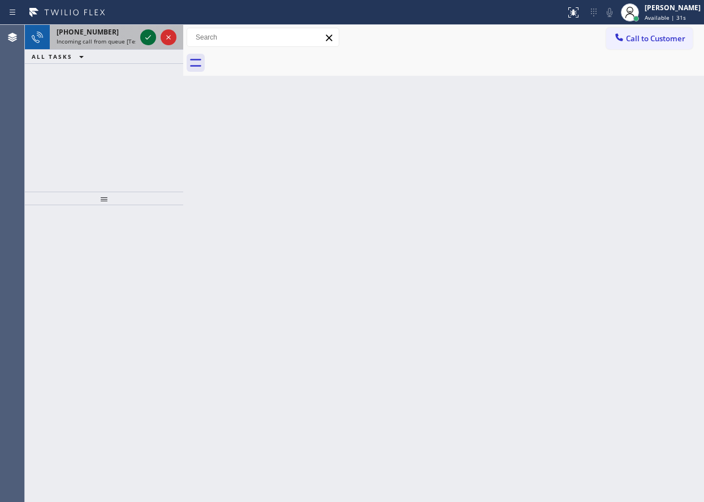
click at [140, 33] on div at bounding box center [148, 38] width 16 height 14
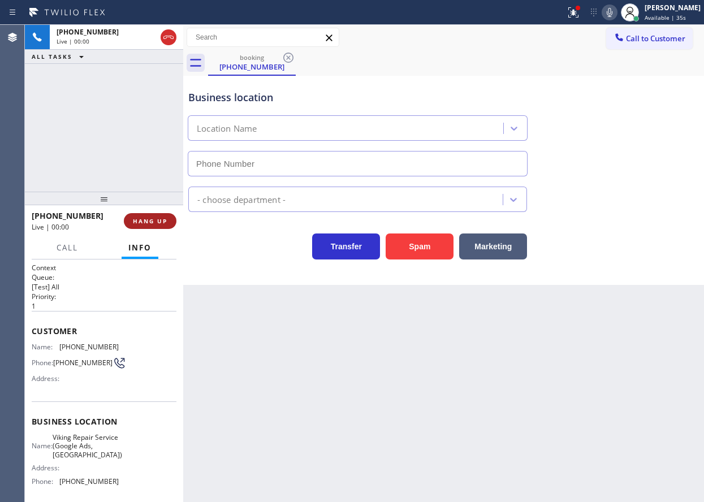
type input "[PHONE_NUMBER]"
click at [148, 225] on span "HANG UP" at bounding box center [150, 221] width 35 height 8
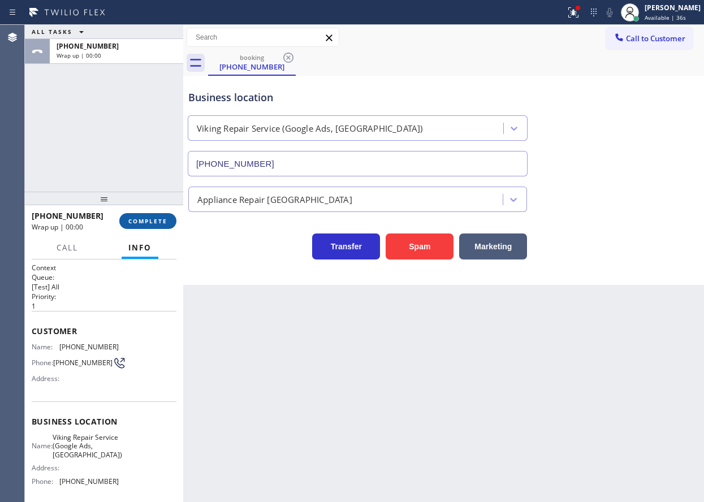
click at [147, 225] on span "COMPLETE" at bounding box center [147, 221] width 39 height 8
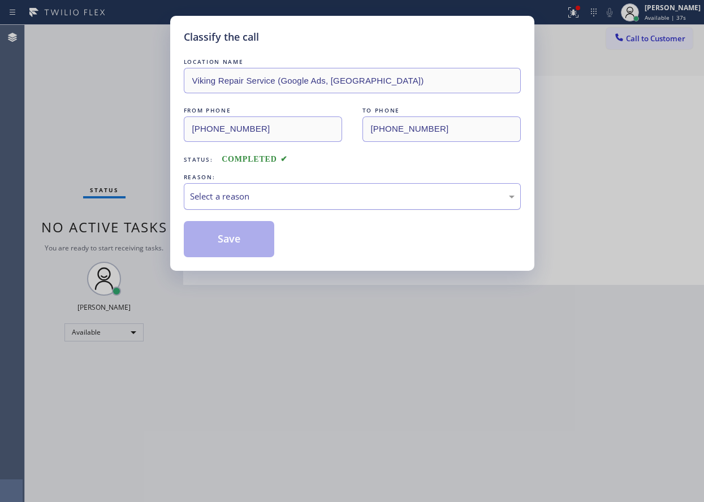
drag, startPoint x: 272, startPoint y: 200, endPoint x: 270, endPoint y: 207, distance: 7.2
click at [272, 202] on div "Select a reason" at bounding box center [352, 196] width 325 height 13
click at [236, 239] on button "Save" at bounding box center [229, 239] width 91 height 36
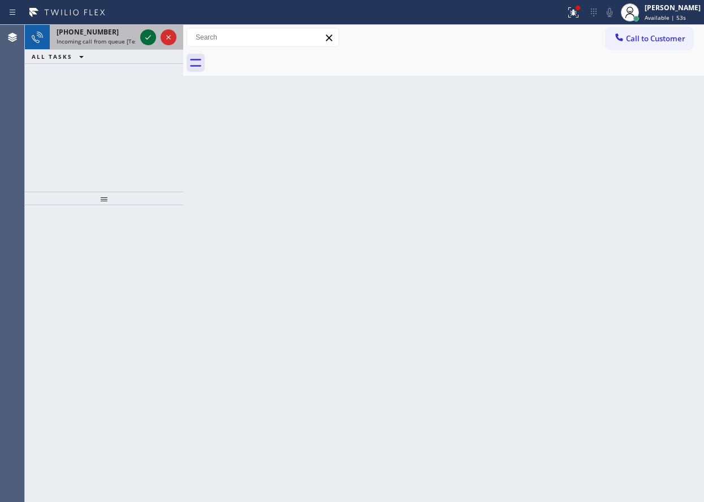
click at [148, 35] on icon at bounding box center [148, 38] width 14 height 14
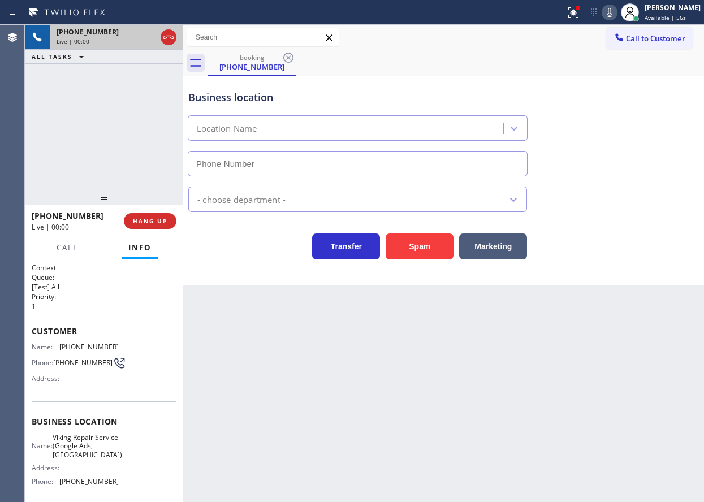
type input "[PHONE_NUMBER]"
click at [59, 442] on div "Name: Viking Repair Service (Google Ads, [GEOGRAPHIC_DATA])" at bounding box center [75, 446] width 87 height 26
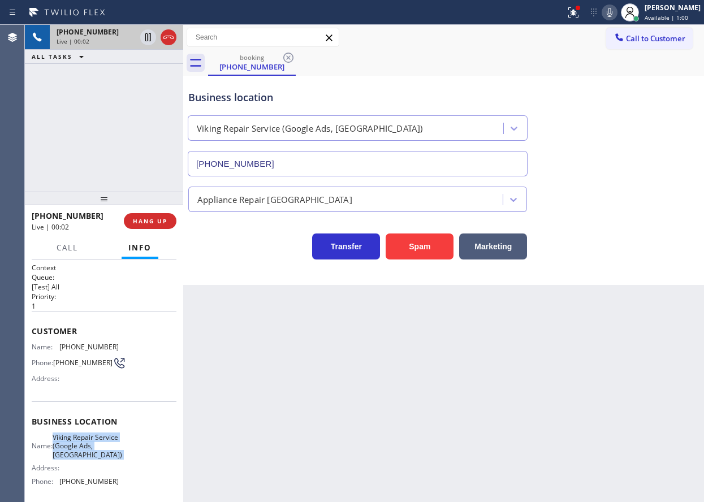
click at [59, 442] on div "Name: Viking Repair Service (Google Ads, [GEOGRAPHIC_DATA])" at bounding box center [75, 446] width 87 height 26
click at [328, 163] on input "[PHONE_NUMBER]" at bounding box center [358, 163] width 340 height 25
click at [93, 351] on span "[PHONE_NUMBER]" at bounding box center [88, 347] width 59 height 8
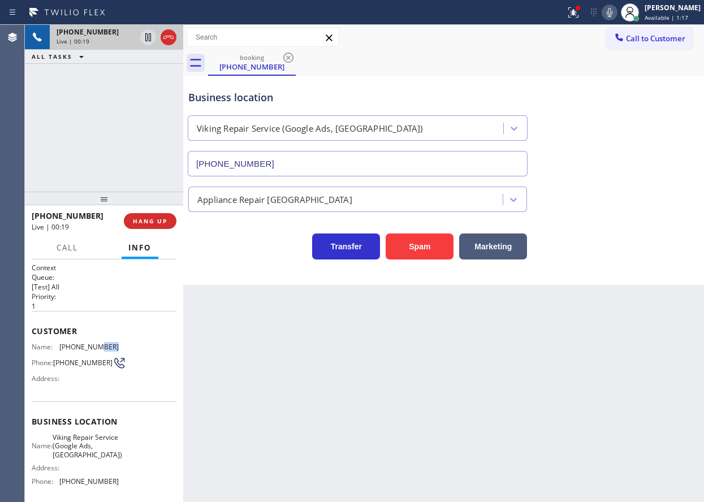
click at [93, 351] on span "[PHONE_NUMBER]" at bounding box center [88, 347] width 59 height 8
click at [147, 225] on button "HANG UP" at bounding box center [150, 221] width 53 height 16
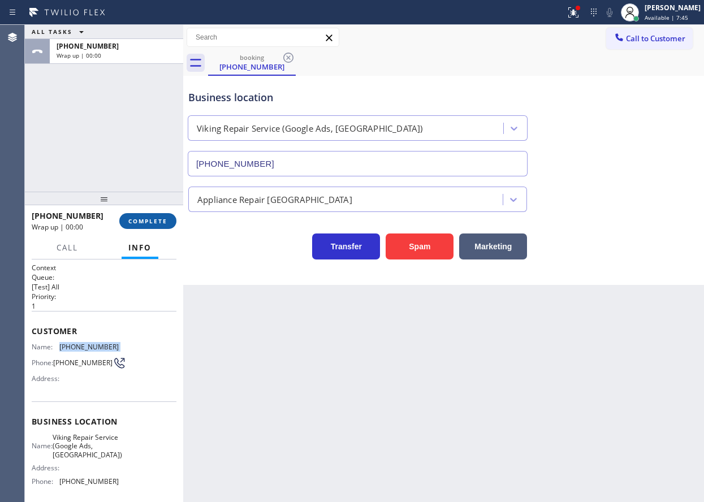
click at [156, 225] on span "COMPLETE" at bounding box center [147, 221] width 39 height 8
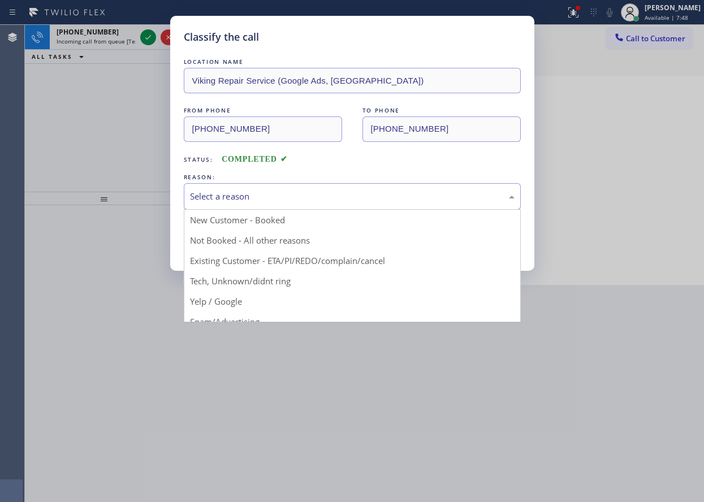
click at [249, 203] on div "Select a reason" at bounding box center [352, 196] width 325 height 13
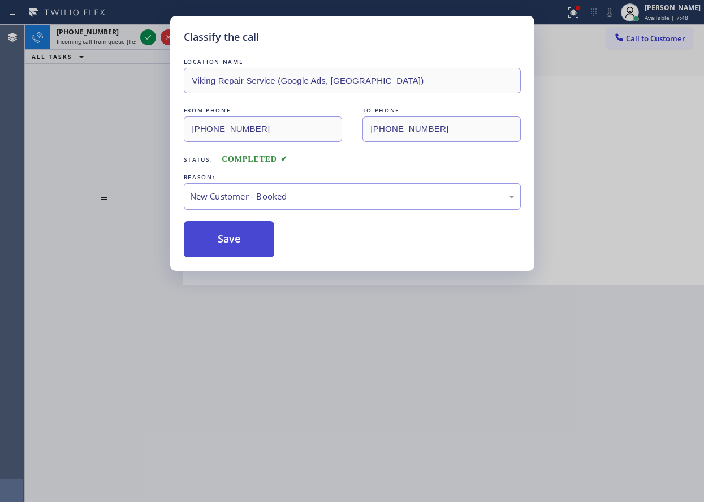
click at [229, 234] on button "Save" at bounding box center [229, 239] width 91 height 36
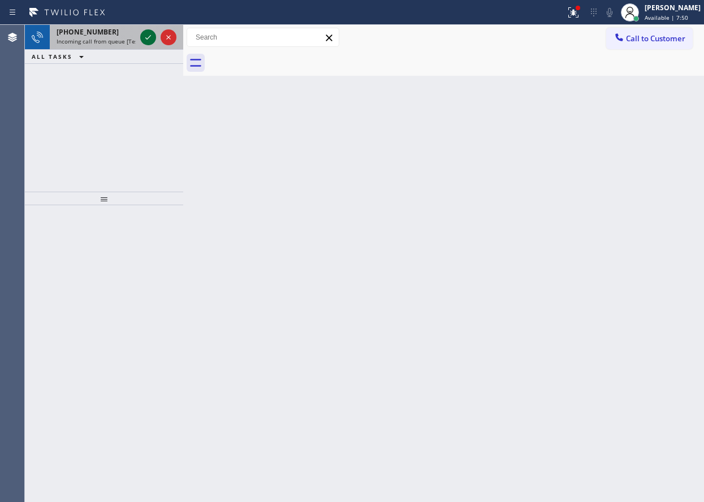
click at [145, 42] on icon at bounding box center [148, 38] width 14 height 14
click at [147, 36] on icon at bounding box center [148, 38] width 14 height 14
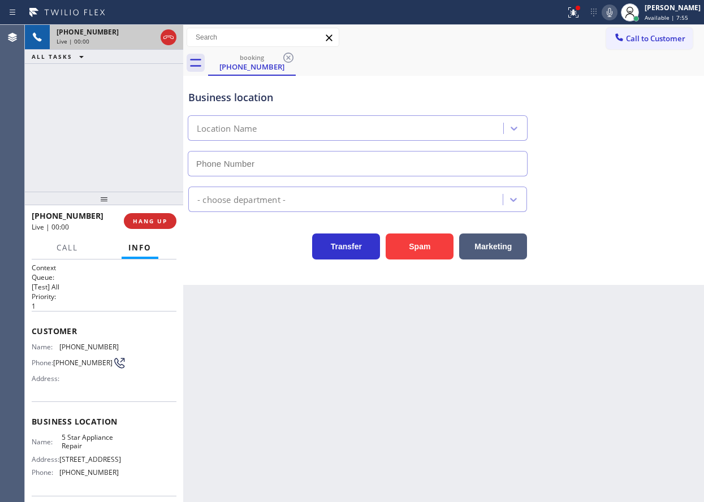
type input "[PHONE_NUMBER]"
drag, startPoint x: 150, startPoint y: 232, endPoint x: 150, endPoint y: 225, distance: 7.4
click at [150, 231] on div "[PHONE_NUMBER] Live | 00:00 HANG UP" at bounding box center [104, 220] width 145 height 29
click at [150, 224] on span "HANG UP" at bounding box center [150, 221] width 35 height 8
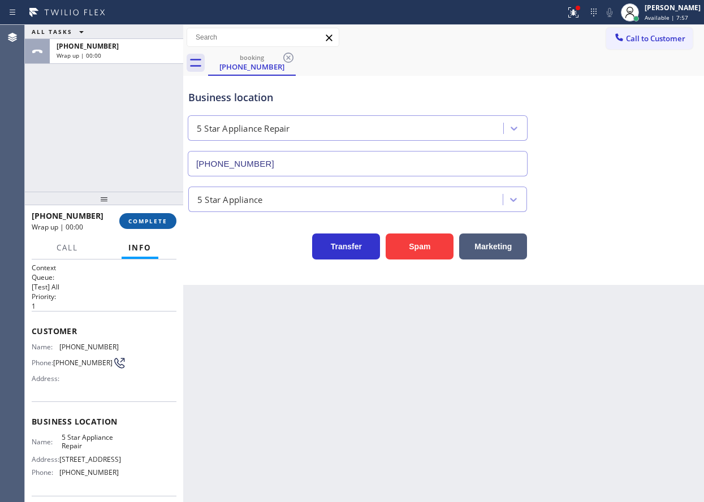
click at [150, 224] on span "COMPLETE" at bounding box center [147, 221] width 39 height 8
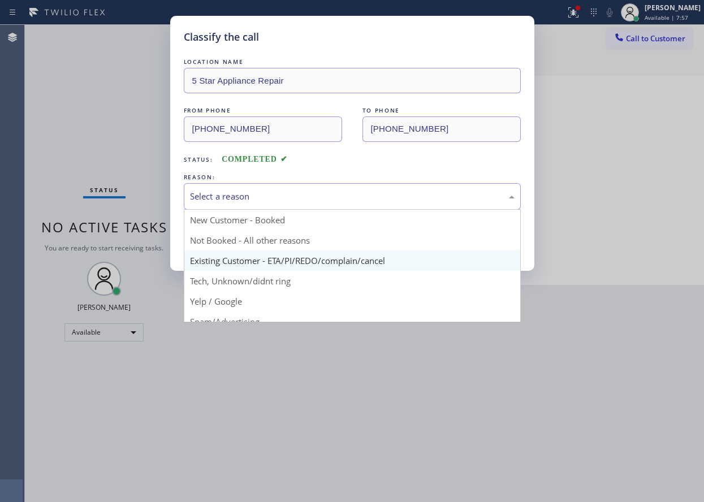
drag, startPoint x: 259, startPoint y: 197, endPoint x: 253, endPoint y: 269, distance: 71.5
click at [259, 199] on div "Select a reason" at bounding box center [352, 196] width 325 height 13
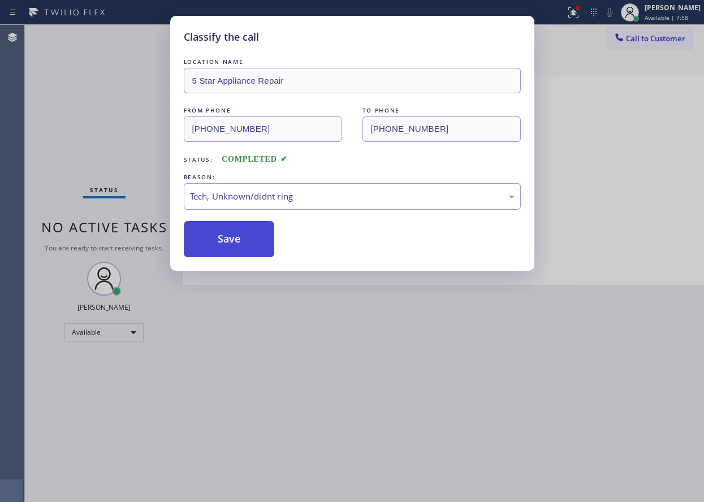
click at [243, 247] on button "Save" at bounding box center [229, 239] width 91 height 36
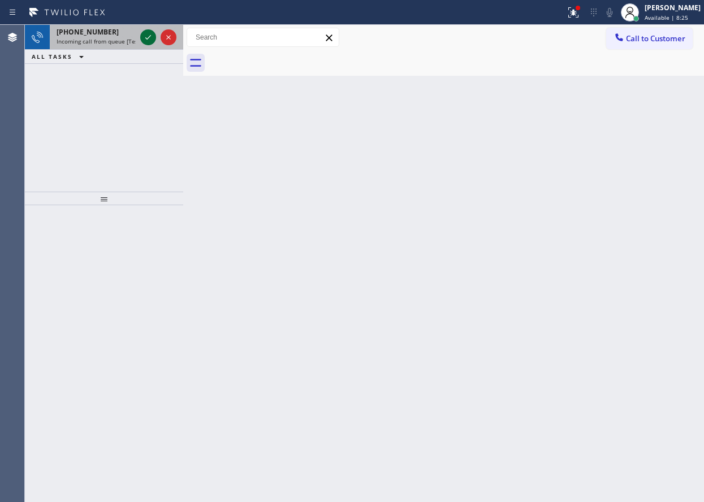
click at [144, 35] on icon at bounding box center [148, 38] width 14 height 14
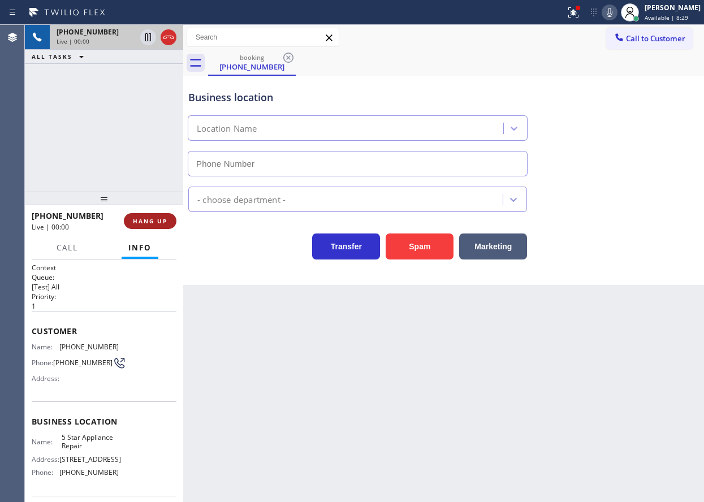
click at [160, 223] on span "HANG UP" at bounding box center [150, 221] width 35 height 8
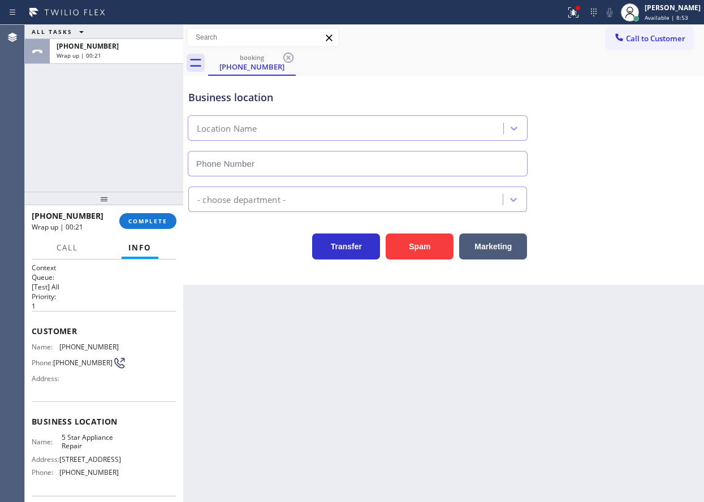
drag, startPoint x: 153, startPoint y: 221, endPoint x: 177, endPoint y: 218, distance: 23.4
click at [153, 221] on span "COMPLETE" at bounding box center [147, 221] width 39 height 8
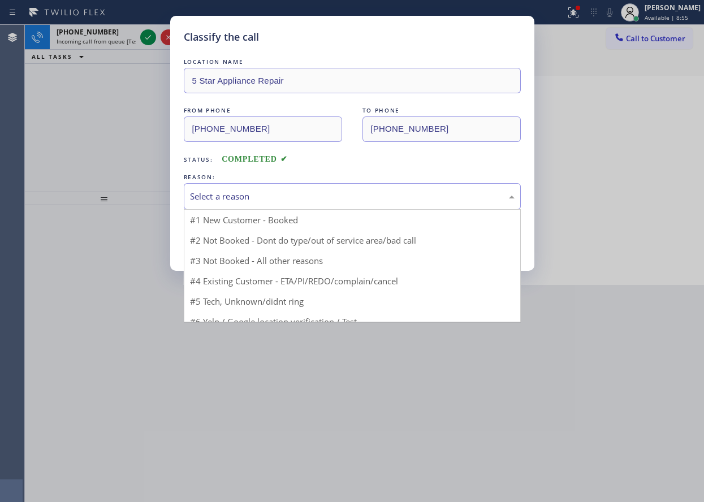
click at [249, 191] on div "Select a reason" at bounding box center [352, 196] width 325 height 13
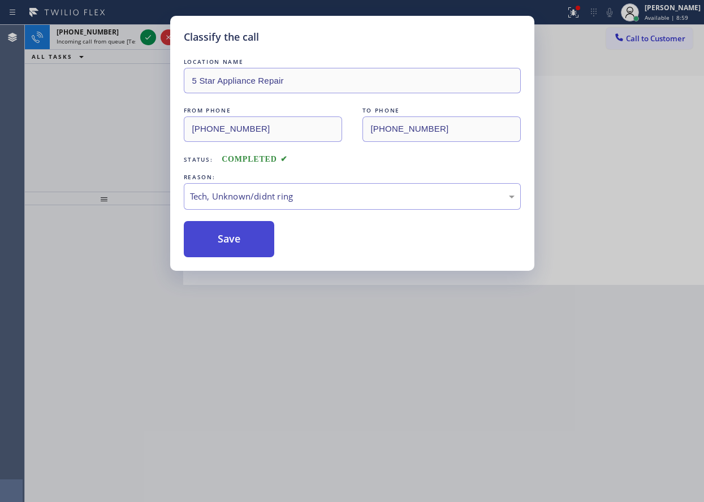
click at [228, 235] on button "Save" at bounding box center [229, 239] width 91 height 36
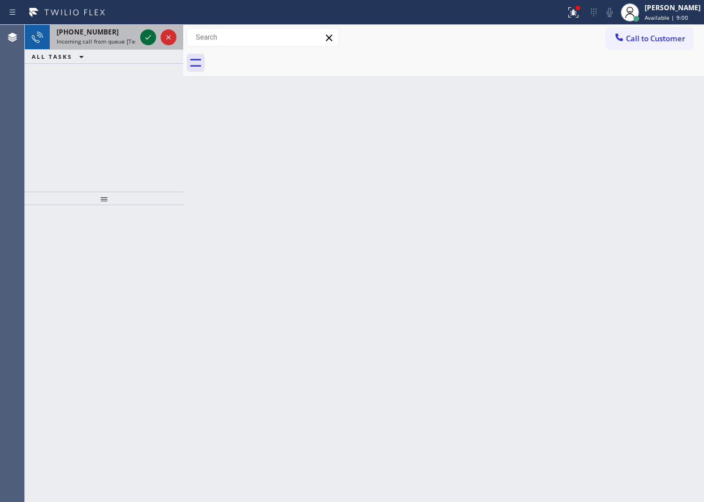
click at [148, 38] on icon at bounding box center [148, 37] width 6 height 5
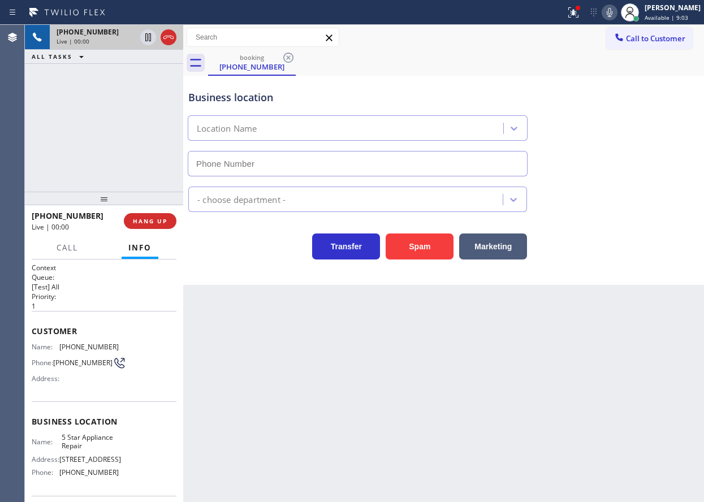
type input "[PHONE_NUMBER]"
click at [85, 446] on span "5 Star Appliance Repair" at bounding box center [90, 442] width 57 height 18
click at [270, 166] on input "[PHONE_NUMBER]" at bounding box center [358, 163] width 340 height 25
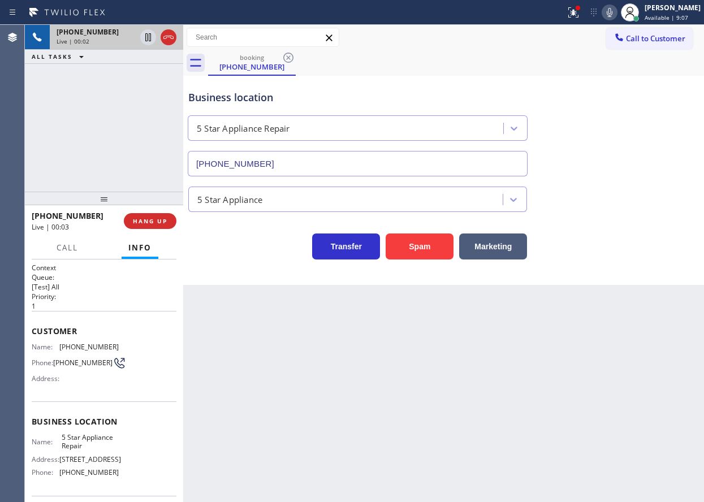
click at [270, 166] on input "[PHONE_NUMBER]" at bounding box center [358, 163] width 340 height 25
drag, startPoint x: 146, startPoint y: 38, endPoint x: 434, endPoint y: 29, distance: 288.7
click at [147, 39] on icon at bounding box center [148, 38] width 14 height 14
click at [617, 18] on icon at bounding box center [610, 13] width 14 height 14
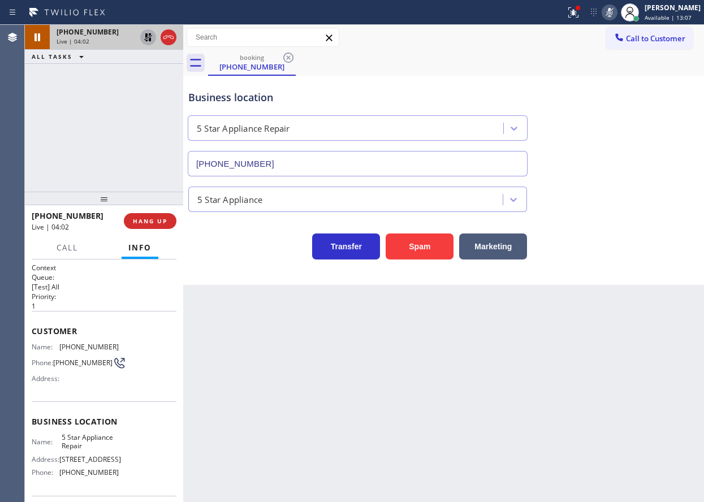
click at [145, 33] on icon at bounding box center [148, 38] width 14 height 14
click at [617, 13] on icon at bounding box center [610, 13] width 14 height 14
click at [621, 174] on div "Business location 5 Star Appliance Repair [PHONE_NUMBER]" at bounding box center [443, 125] width 515 height 102
click at [617, 7] on icon at bounding box center [610, 13] width 14 height 14
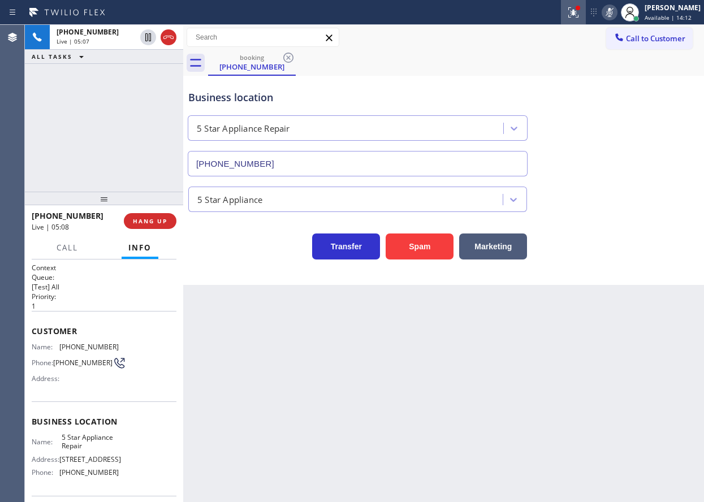
click at [578, 18] on icon at bounding box center [574, 13] width 14 height 14
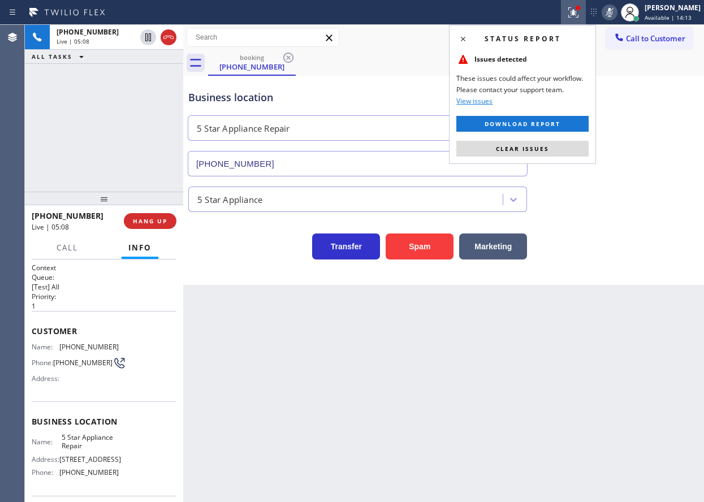
drag, startPoint x: 565, startPoint y: 145, endPoint x: 651, endPoint y: 63, distance: 119.3
click at [566, 143] on button "Clear issues" at bounding box center [523, 149] width 132 height 16
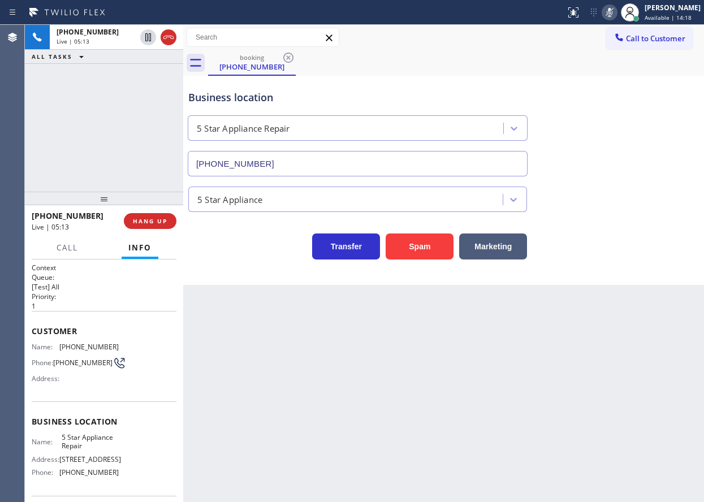
click at [617, 19] on icon at bounding box center [610, 13] width 14 height 14
click at [616, 10] on icon at bounding box center [610, 13] width 14 height 14
click at [617, 14] on icon at bounding box center [610, 13] width 14 height 14
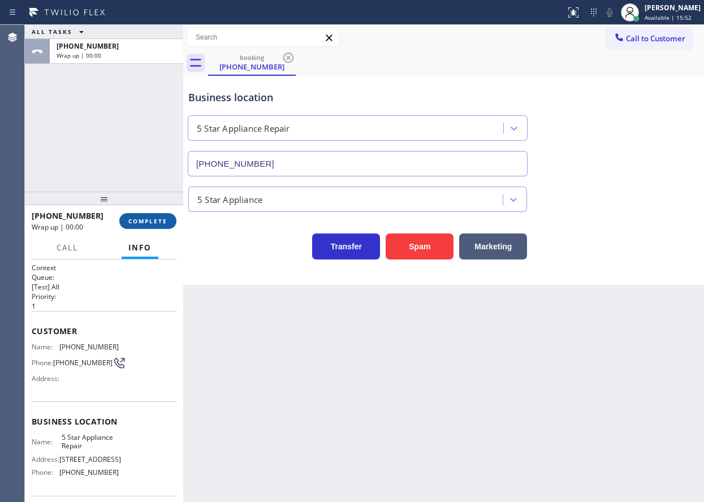
click at [149, 217] on span "COMPLETE" at bounding box center [147, 221] width 39 height 8
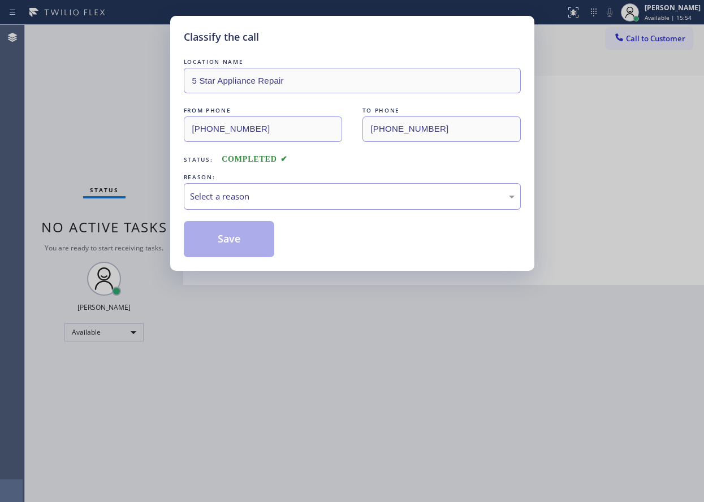
click at [273, 199] on div "Select a reason" at bounding box center [352, 196] width 325 height 13
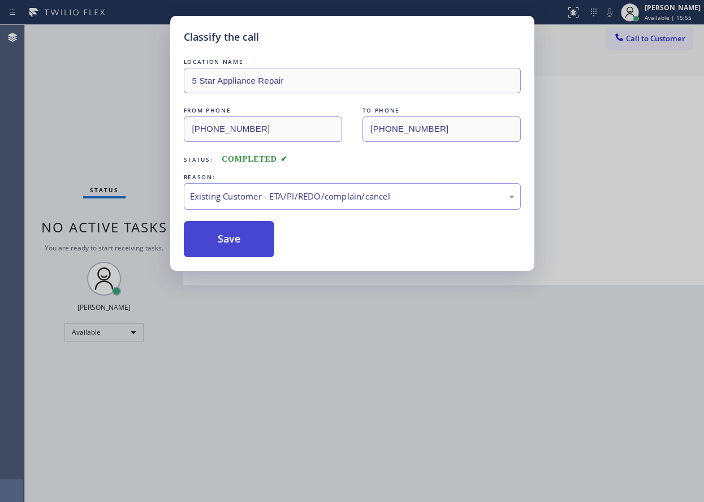
drag, startPoint x: 256, startPoint y: 240, endPoint x: 441, endPoint y: 317, distance: 200.6
click at [257, 240] on button "Save" at bounding box center [229, 239] width 91 height 36
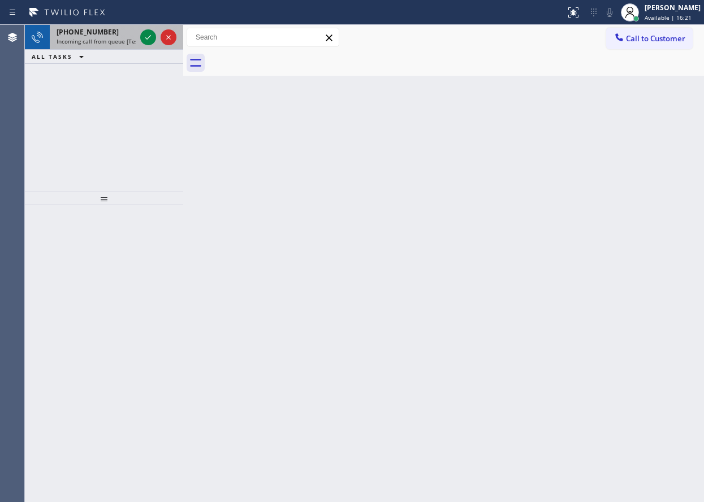
drag, startPoint x: 147, startPoint y: 31, endPoint x: 161, endPoint y: 49, distance: 23.0
click at [147, 32] on icon at bounding box center [148, 38] width 14 height 14
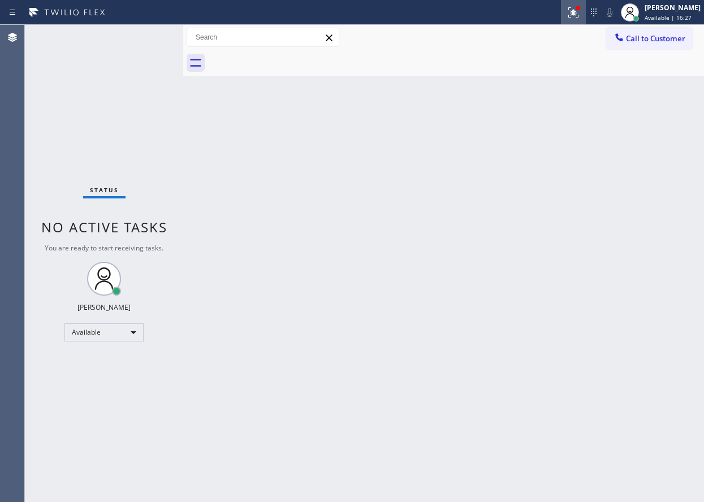
click at [579, 12] on icon at bounding box center [574, 13] width 14 height 14
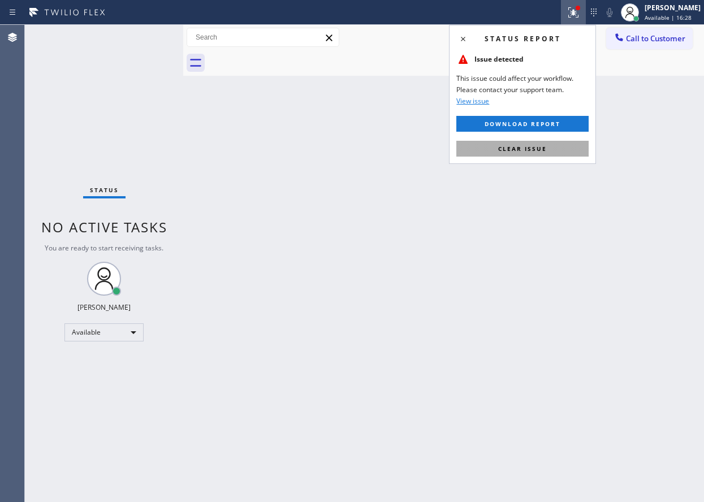
click at [551, 150] on button "Clear issue" at bounding box center [523, 149] width 132 height 16
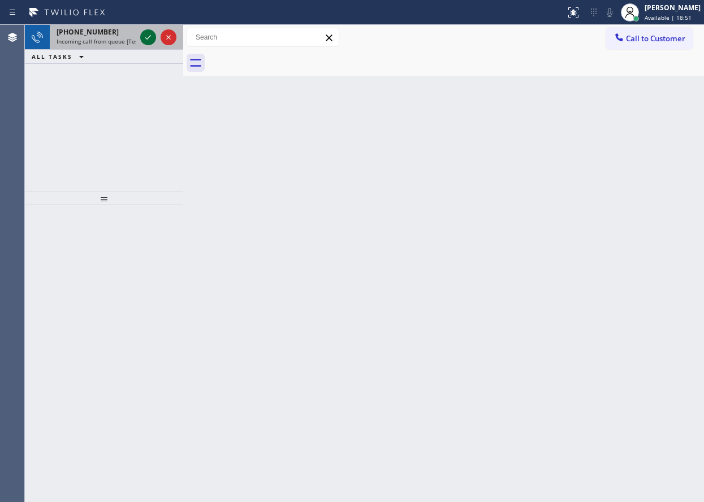
click at [147, 37] on icon at bounding box center [148, 38] width 14 height 14
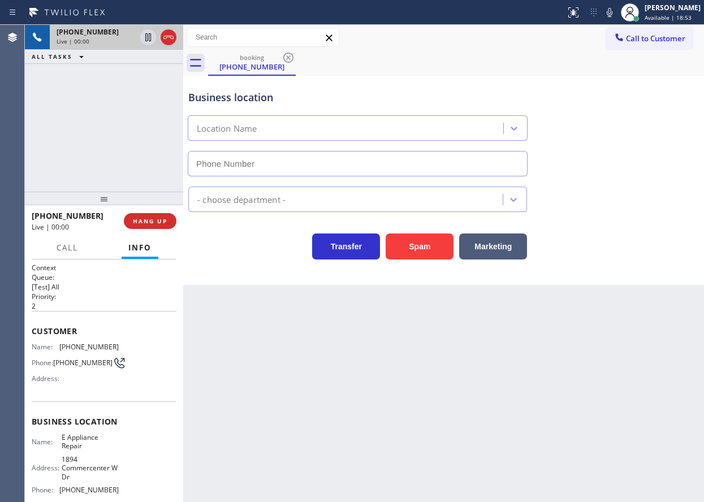
type input "[PHONE_NUMBER]"
click at [157, 224] on span "HANG UP" at bounding box center [150, 221] width 35 height 8
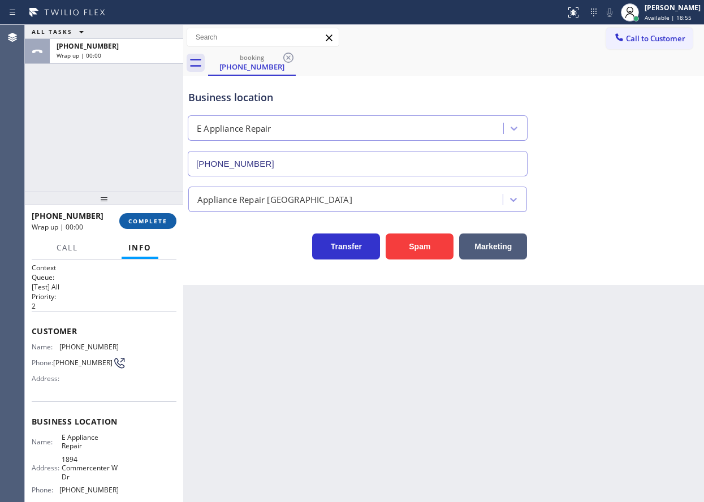
click at [157, 224] on span "COMPLETE" at bounding box center [147, 221] width 39 height 8
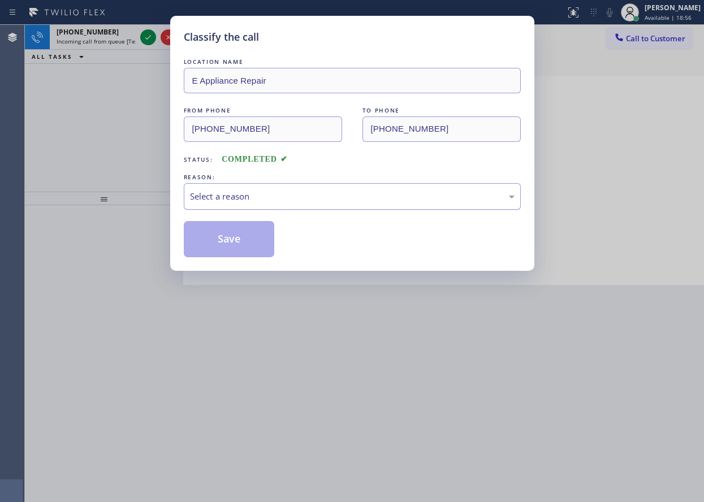
click at [273, 196] on div "Select a reason" at bounding box center [352, 196] width 325 height 13
click at [252, 247] on button "Save" at bounding box center [229, 239] width 91 height 36
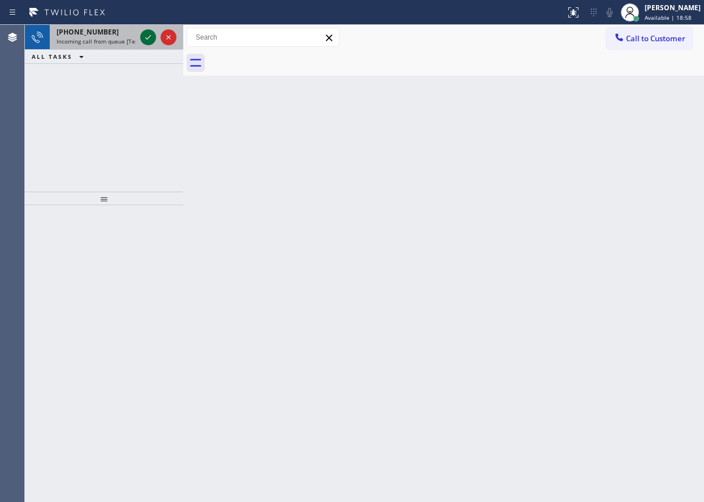
click at [146, 39] on icon at bounding box center [148, 38] width 14 height 14
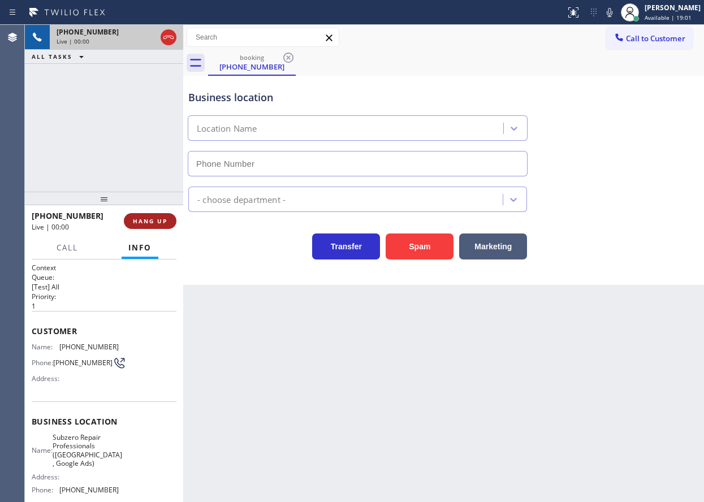
type input "[PHONE_NUMBER]"
click at [148, 223] on span "HANG UP" at bounding box center [150, 221] width 35 height 8
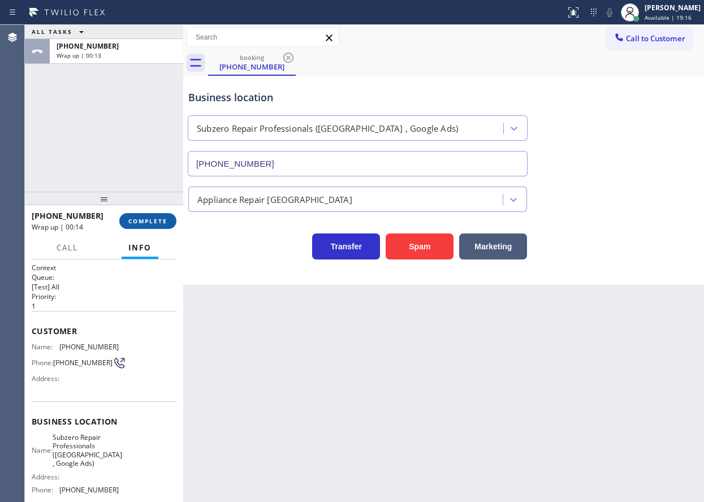
click at [147, 222] on span "COMPLETE" at bounding box center [147, 221] width 39 height 8
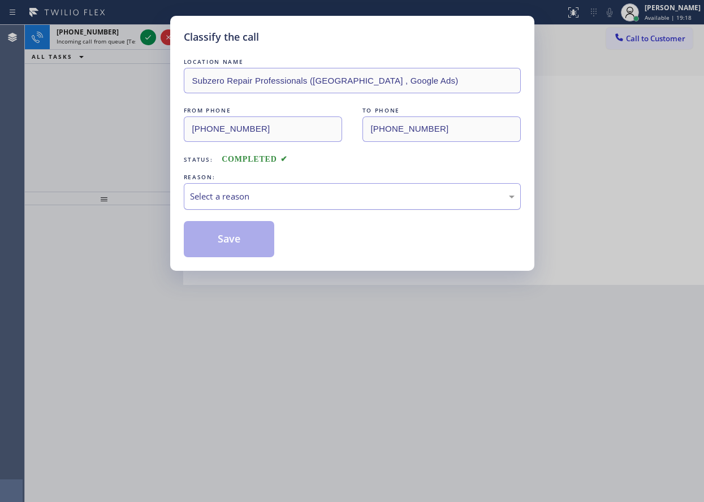
click at [269, 199] on div "Select a reason" at bounding box center [352, 196] width 325 height 13
click at [221, 241] on button "Save" at bounding box center [229, 239] width 91 height 36
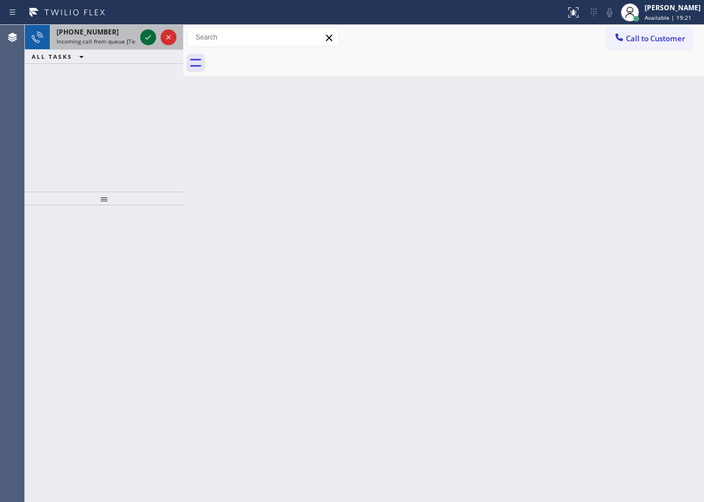
drag, startPoint x: 148, startPoint y: 35, endPoint x: 150, endPoint y: 47, distance: 12.1
click at [148, 36] on icon at bounding box center [148, 38] width 14 height 14
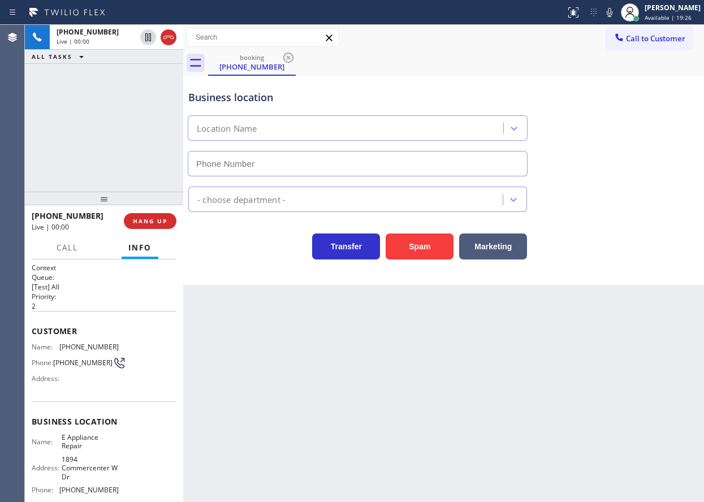
type input "[PHONE_NUMBER]"
click at [88, 445] on span "E Appliance Repair" at bounding box center [90, 442] width 57 height 18
click at [338, 172] on input "[PHONE_NUMBER]" at bounding box center [358, 163] width 340 height 25
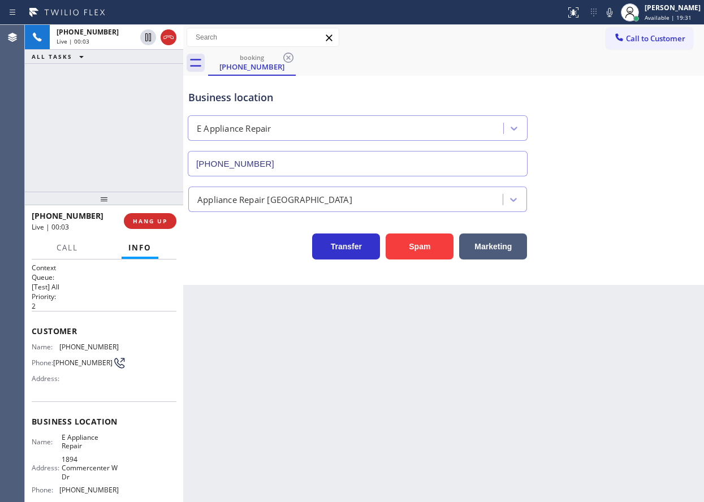
click at [338, 172] on input "[PHONE_NUMBER]" at bounding box center [358, 163] width 340 height 25
click at [89, 345] on span "[PHONE_NUMBER]" at bounding box center [88, 347] width 59 height 8
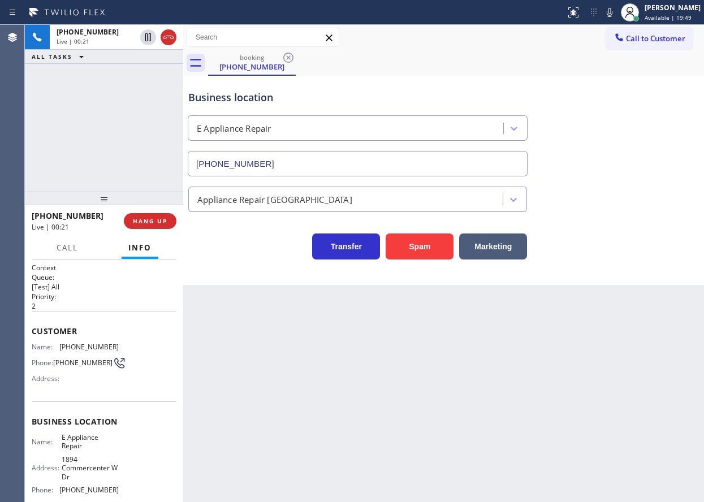
click at [602, 236] on div "Transfer Spam Marketing" at bounding box center [443, 241] width 515 height 36
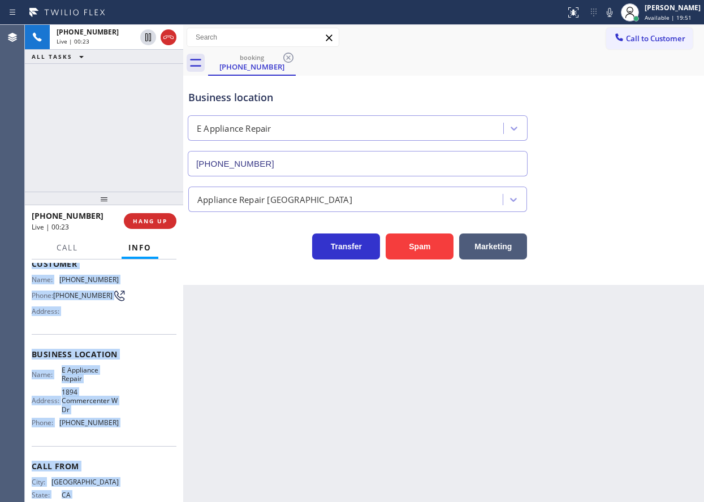
scroll to position [104, 0]
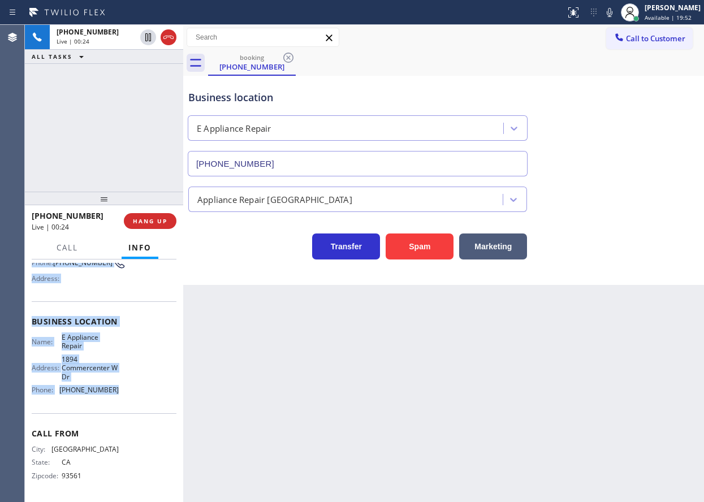
drag, startPoint x: 28, startPoint y: 329, endPoint x: 141, endPoint y: 399, distance: 133.9
click at [141, 399] on div "Context Queue: [Test] All Priority: 2 Customer Name: [PHONE_NUMBER] Phone: [PHO…" at bounding box center [104, 381] width 158 height 243
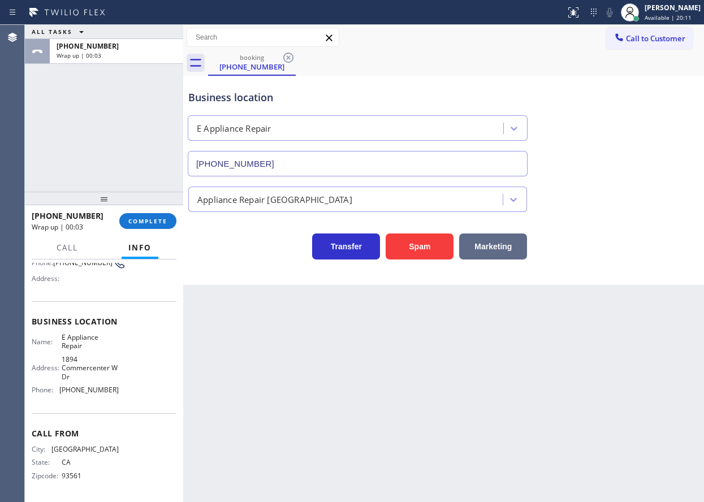
click at [633, 261] on div "Business location E Appliance Repair [PHONE_NUMBER] Appliance Repair High End T…" at bounding box center [443, 180] width 521 height 209
click at [163, 220] on span "COMPLETE" at bounding box center [147, 221] width 39 height 8
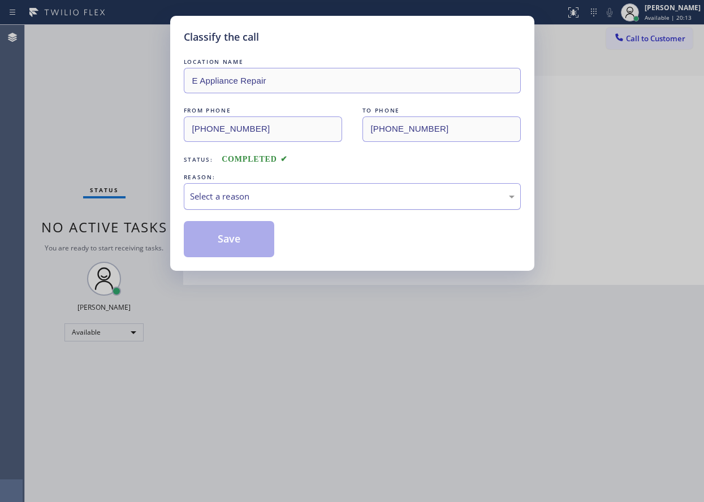
click at [330, 196] on div "Select a reason" at bounding box center [352, 196] width 325 height 13
click at [233, 252] on button "Save" at bounding box center [229, 239] width 91 height 36
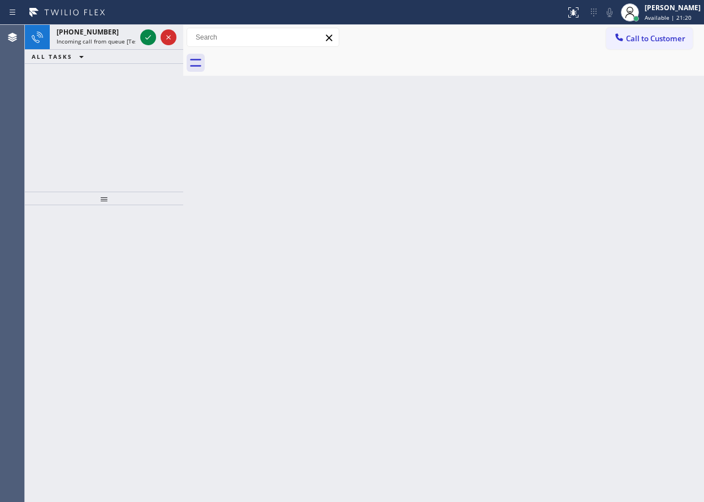
click at [658, 360] on div "Back to Dashboard Change Sender ID Customers Technicians Select a contact Outbo…" at bounding box center [443, 263] width 521 height 477
click at [147, 36] on icon at bounding box center [148, 38] width 14 height 14
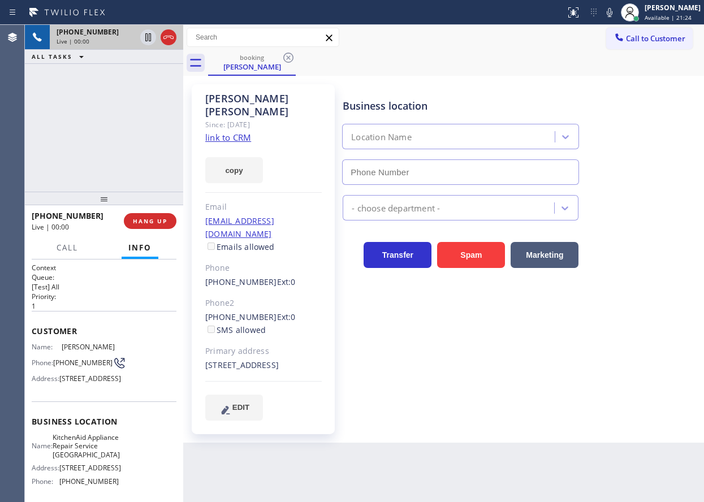
type input "[PHONE_NUMBER]"
click at [79, 459] on span "KitchenAid Appliance Repair Service [GEOGRAPHIC_DATA]" at bounding box center [86, 446] width 67 height 26
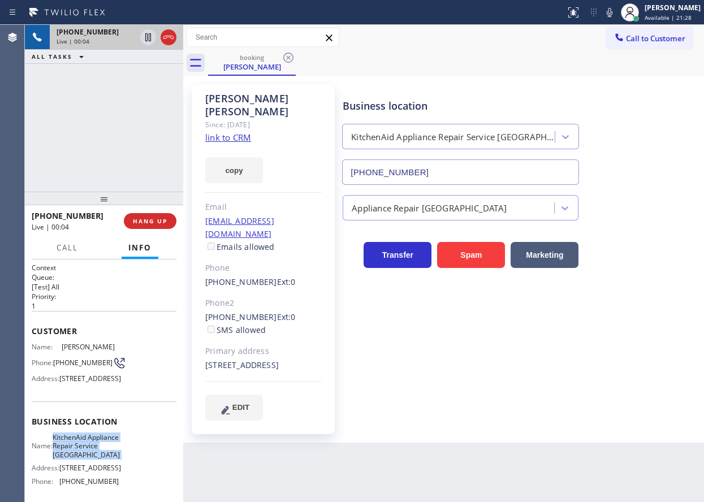
click at [79, 459] on span "KitchenAid Appliance Repair Service [GEOGRAPHIC_DATA]" at bounding box center [86, 446] width 67 height 26
click at [451, 162] on input "[PHONE_NUMBER]" at bounding box center [460, 172] width 237 height 25
click at [246, 132] on link "link to CRM" at bounding box center [228, 137] width 46 height 11
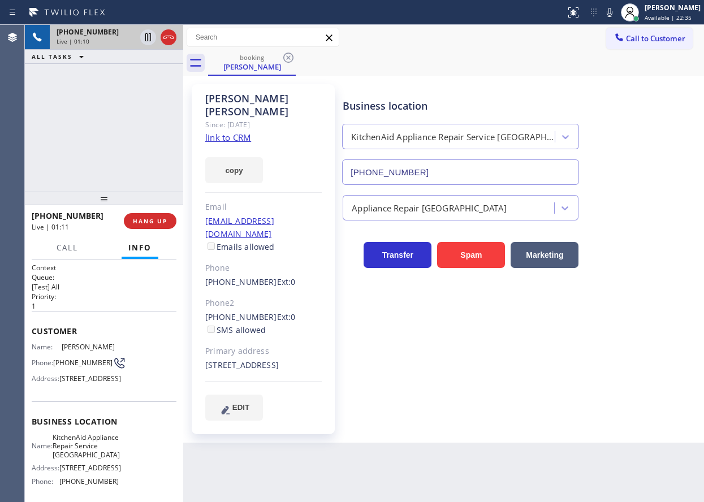
click at [78, 361] on span "[PHONE_NUMBER]" at bounding box center [82, 363] width 59 height 8
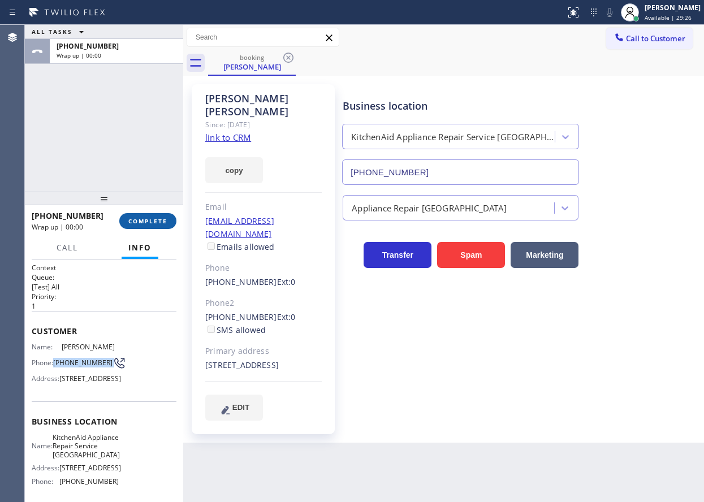
click at [139, 222] on span "COMPLETE" at bounding box center [147, 221] width 39 height 8
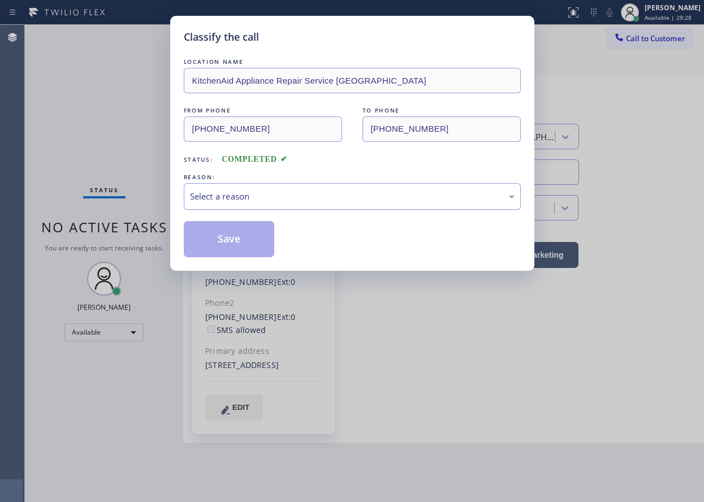
click at [292, 195] on div "Select a reason" at bounding box center [352, 196] width 325 height 13
click at [240, 235] on button "Save" at bounding box center [229, 239] width 91 height 36
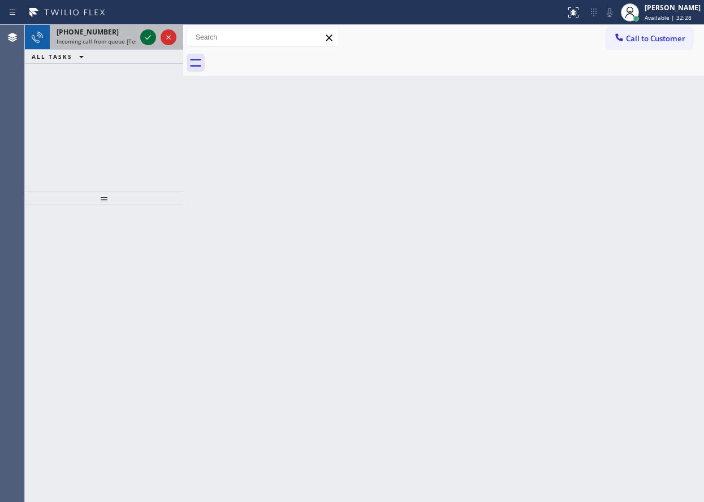
click at [147, 40] on icon at bounding box center [148, 38] width 14 height 14
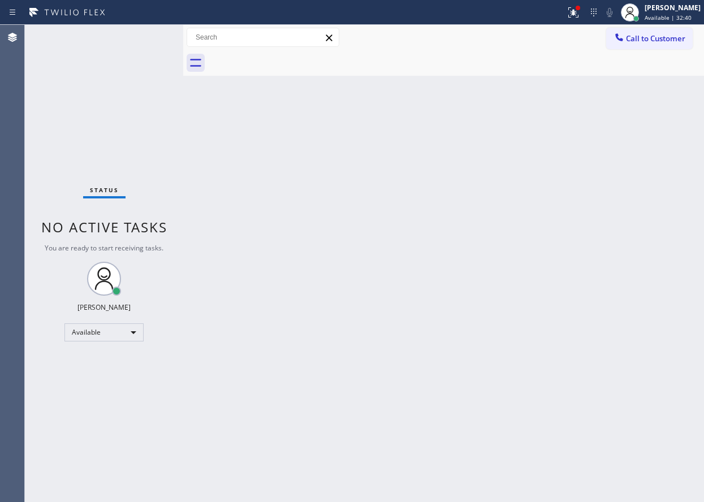
drag, startPoint x: 623, startPoint y: 131, endPoint x: 623, endPoint y: 2, distance: 129.0
click at [623, 131] on div "Back to Dashboard Change Sender ID Customers Technicians Select a contact Outbo…" at bounding box center [443, 263] width 521 height 477
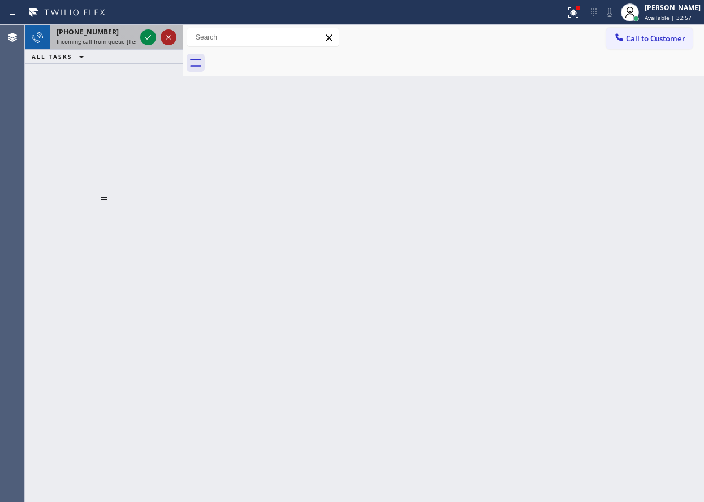
click at [144, 36] on icon at bounding box center [148, 38] width 14 height 14
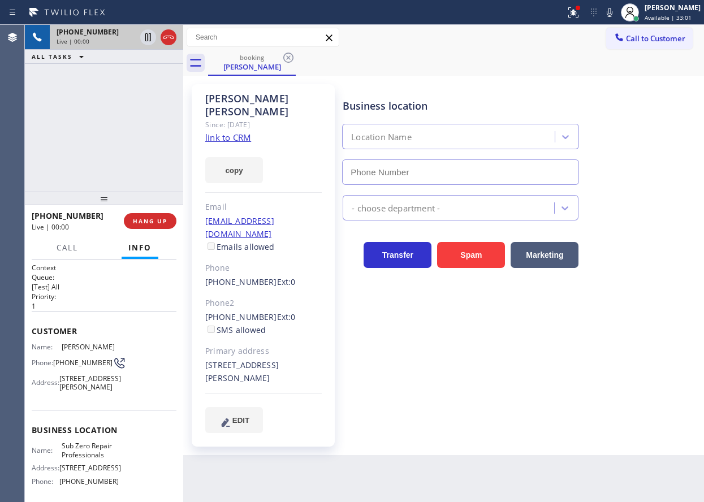
type input "[PHONE_NUMBER]"
click at [79, 452] on div "Business location Name: Sub Zero Repair Professionals Address: [STREET_ADDRESS]…" at bounding box center [104, 457] width 145 height 94
click at [437, 174] on input "[PHONE_NUMBER]" at bounding box center [460, 172] width 237 height 25
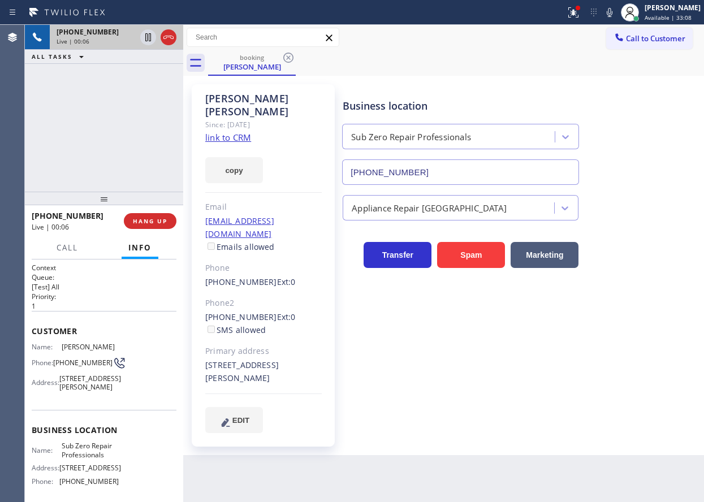
click at [437, 174] on input "[PHONE_NUMBER]" at bounding box center [460, 172] width 237 height 25
click at [288, 98] on div "[PERSON_NAME]" at bounding box center [263, 105] width 117 height 26
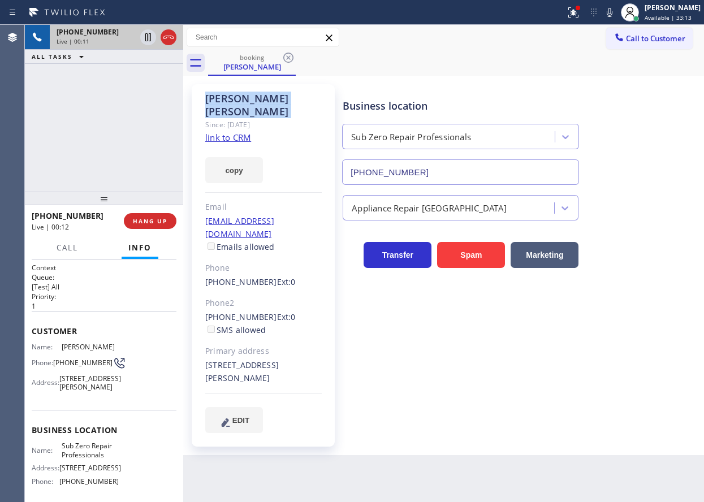
click at [240, 132] on link "link to CRM" at bounding box center [228, 137] width 46 height 11
click at [576, 14] on div at bounding box center [573, 13] width 25 height 14
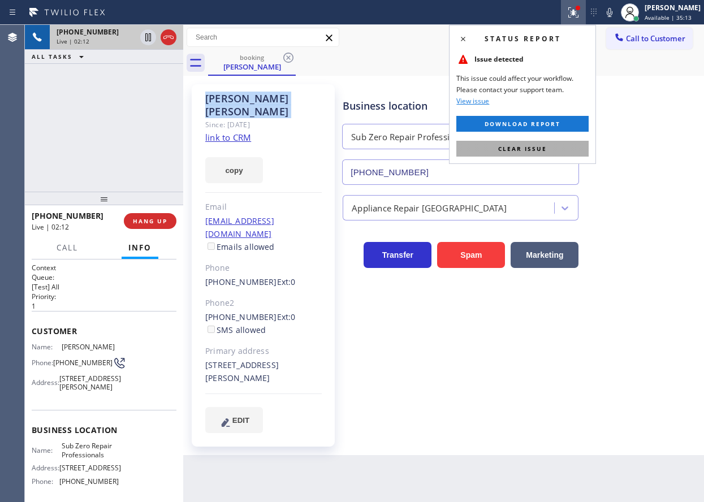
click at [525, 153] on button "Clear issue" at bounding box center [523, 149] width 132 height 16
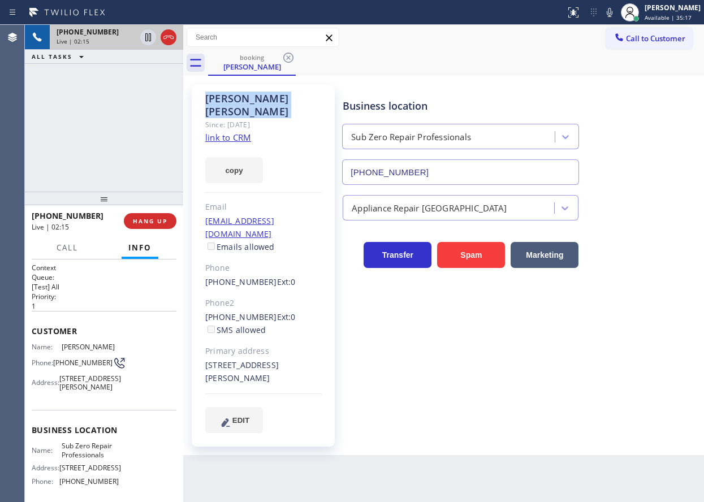
click at [617, 15] on icon at bounding box center [610, 13] width 14 height 14
click at [617, 14] on icon at bounding box center [610, 13] width 14 height 14
click at [246, 100] on div "[PERSON_NAME]" at bounding box center [263, 105] width 117 height 26
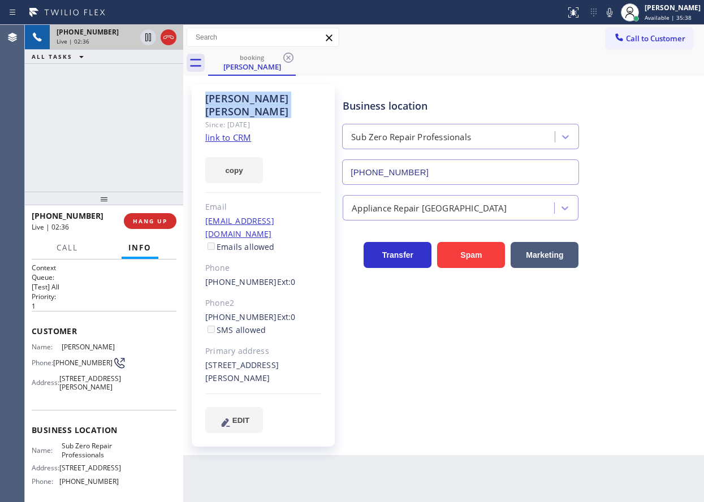
click at [309, 100] on div "[PERSON_NAME]" at bounding box center [263, 105] width 117 height 26
click at [275, 96] on div "[PERSON_NAME]" at bounding box center [263, 105] width 117 height 26
click at [617, 9] on icon at bounding box center [610, 13] width 14 height 14
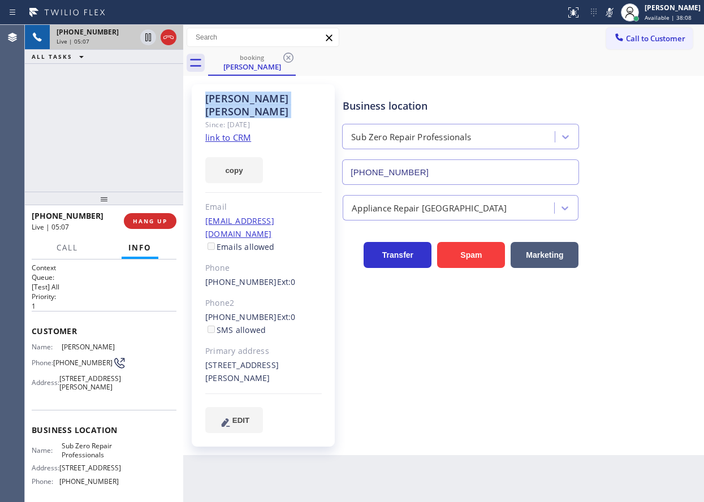
click at [613, 14] on icon at bounding box center [610, 12] width 6 height 9
click at [617, 9] on icon at bounding box center [610, 13] width 14 height 14
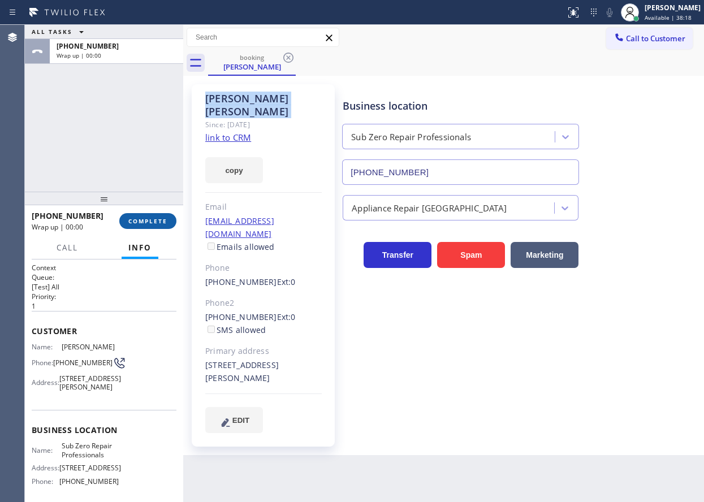
click at [160, 218] on span "COMPLETE" at bounding box center [147, 221] width 39 height 8
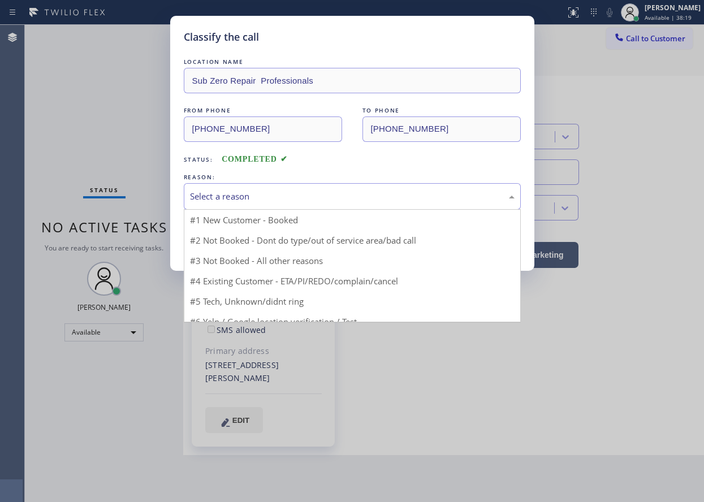
click at [257, 196] on div "Select a reason" at bounding box center [352, 196] width 325 height 13
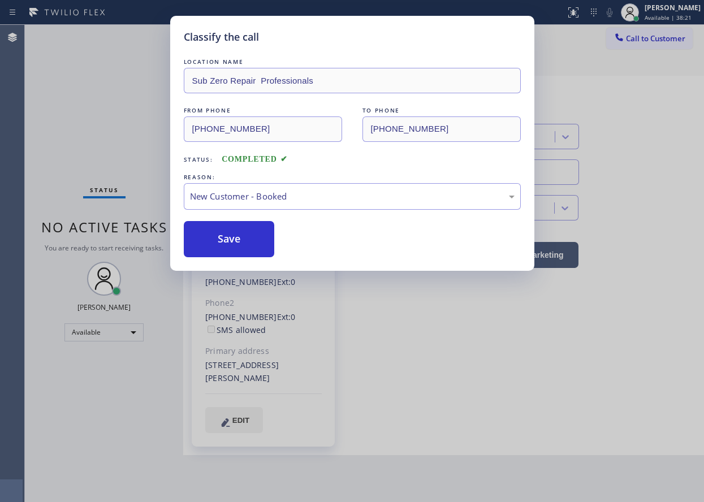
click at [249, 235] on button "Save" at bounding box center [229, 239] width 91 height 36
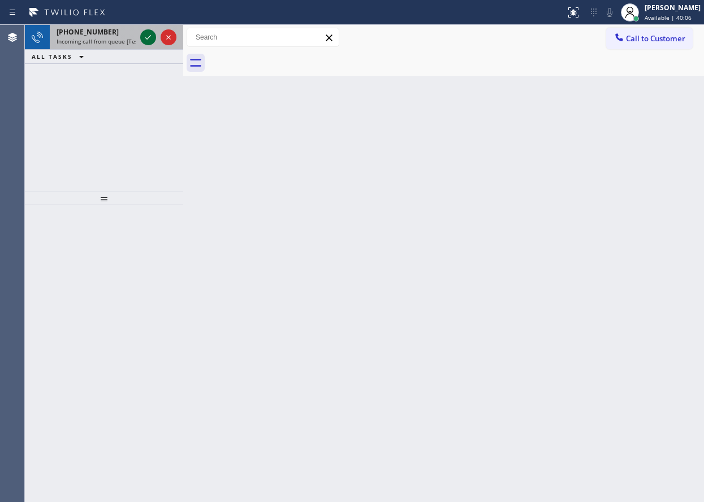
click at [146, 40] on icon at bounding box center [148, 38] width 14 height 14
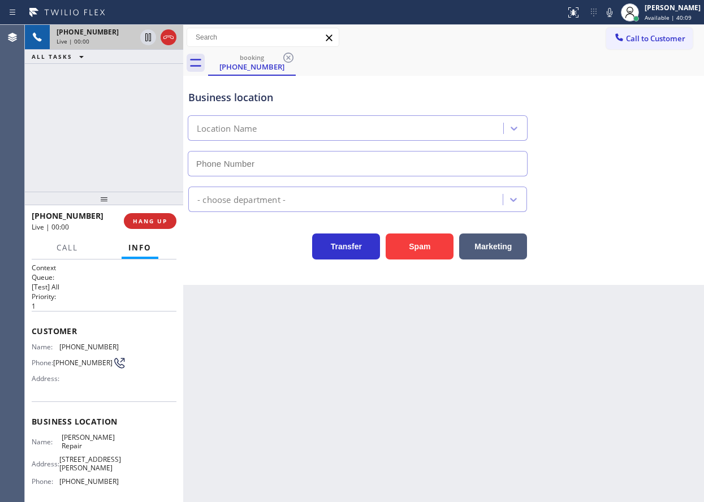
type input "[PHONE_NUMBER]"
click at [155, 215] on button "HANG UP" at bounding box center [150, 221] width 53 height 16
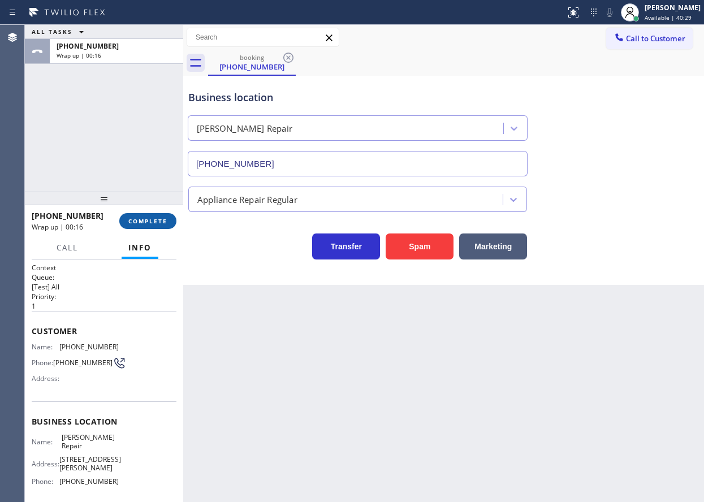
click at [150, 225] on span "COMPLETE" at bounding box center [147, 221] width 39 height 8
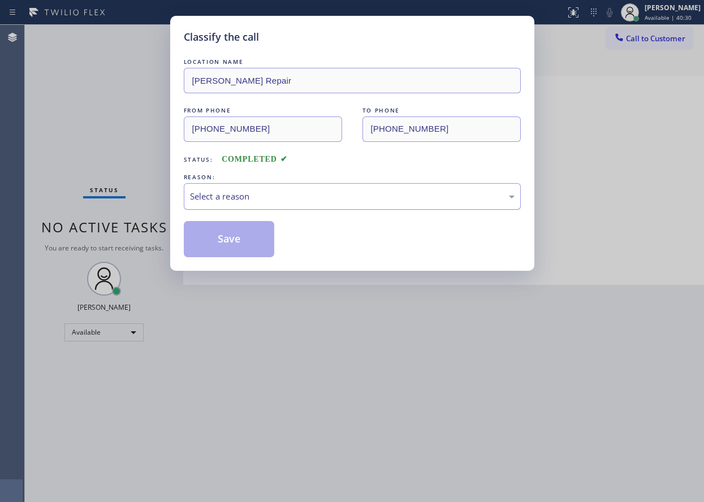
click at [296, 195] on div "Select a reason" at bounding box center [352, 196] width 325 height 13
click at [245, 257] on button "Save" at bounding box center [229, 239] width 91 height 36
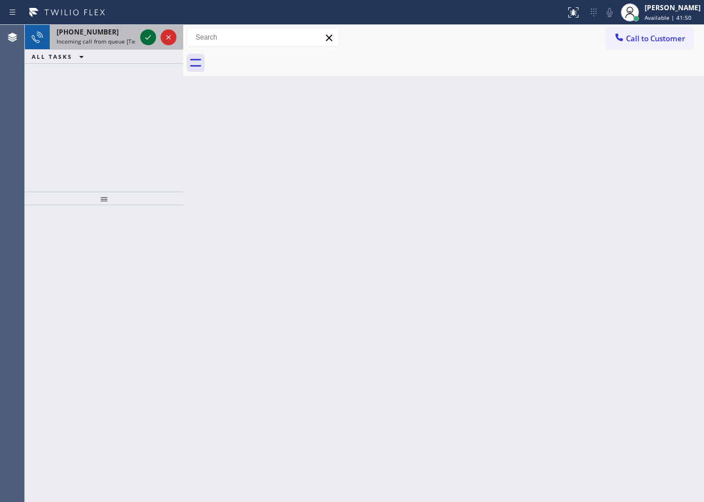
click at [151, 41] on icon at bounding box center [148, 38] width 14 height 14
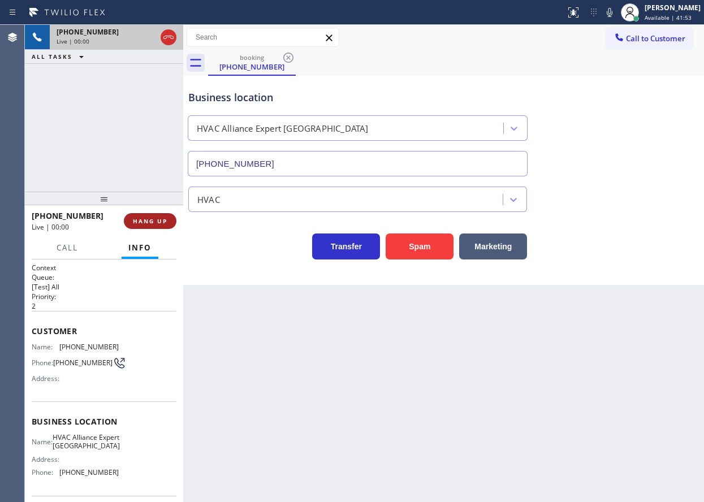
type input "[PHONE_NUMBER]"
click at [143, 225] on span "HANG UP" at bounding box center [150, 221] width 35 height 8
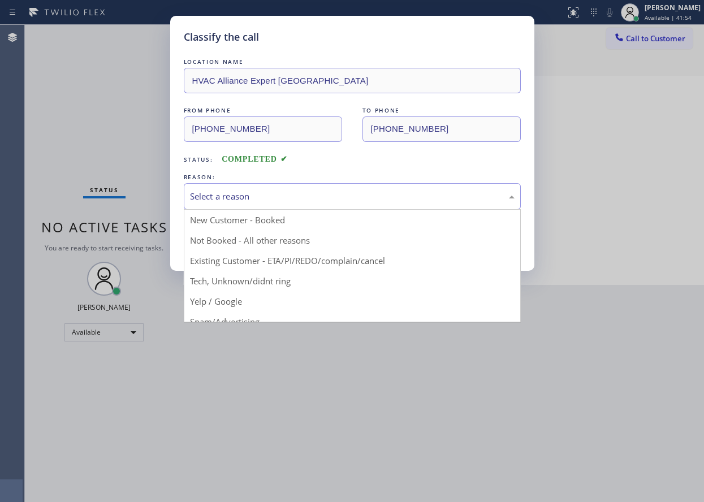
click at [255, 195] on div "Select a reason" at bounding box center [352, 196] width 325 height 13
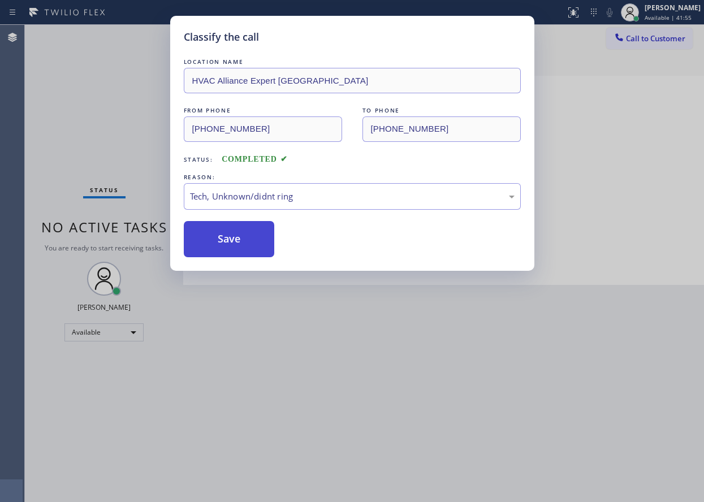
click at [232, 239] on button "Save" at bounding box center [229, 239] width 91 height 36
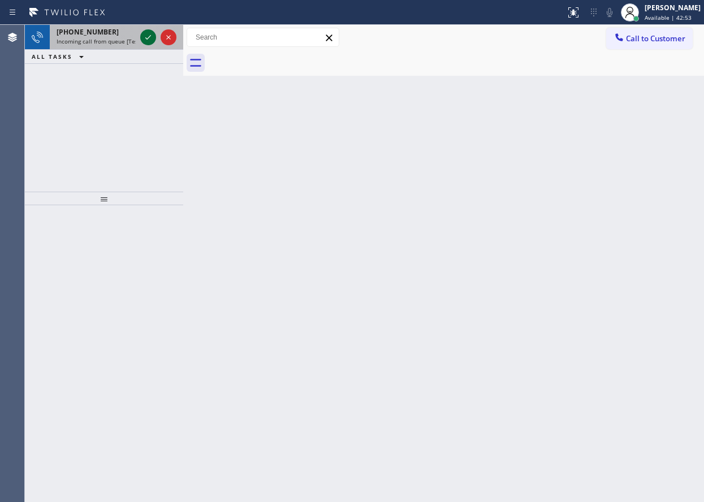
click at [140, 37] on div at bounding box center [148, 38] width 16 height 14
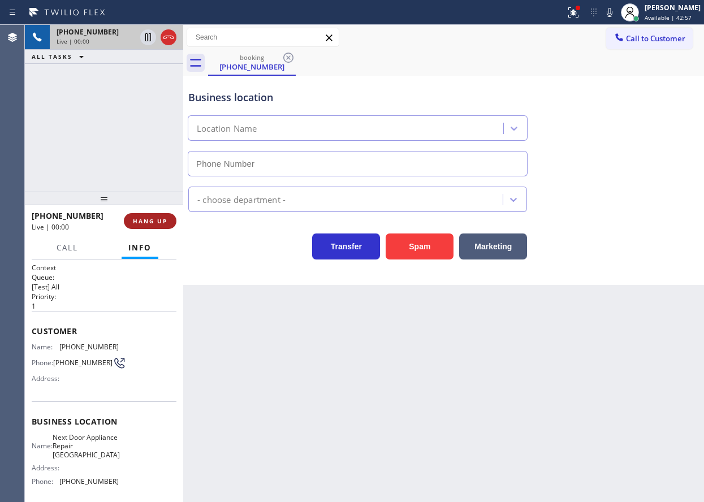
click at [151, 222] on span "HANG UP" at bounding box center [150, 221] width 35 height 8
type input "[PHONE_NUMBER]"
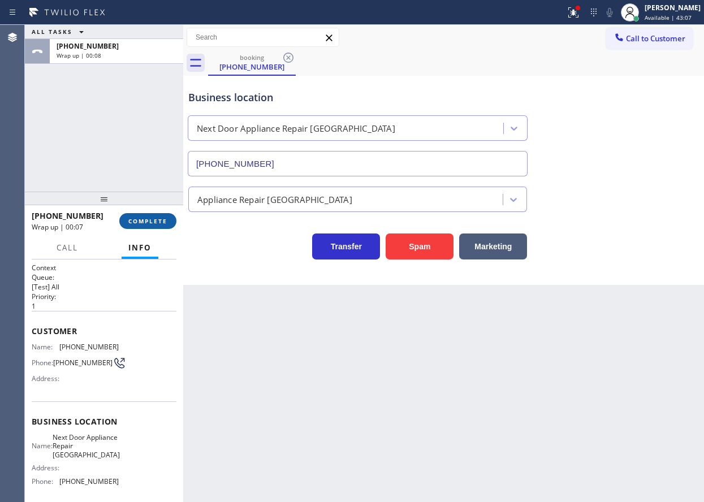
click at [166, 220] on span "COMPLETE" at bounding box center [147, 221] width 39 height 8
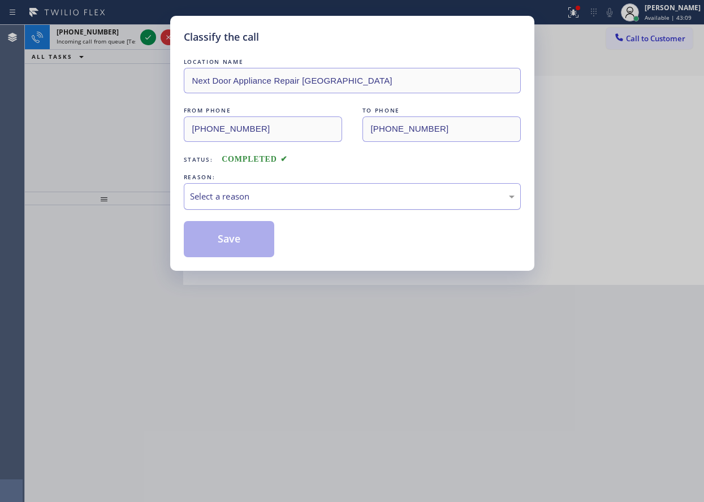
click at [231, 205] on div "Select a reason" at bounding box center [352, 196] width 337 height 27
click at [227, 240] on button "Save" at bounding box center [229, 239] width 91 height 36
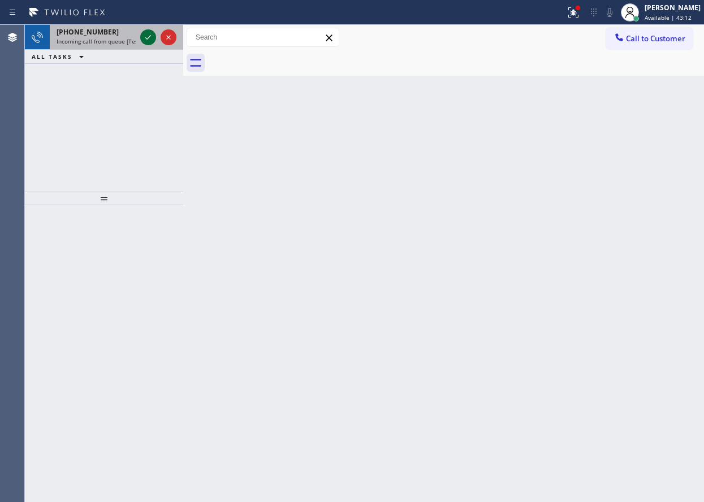
click at [149, 36] on icon at bounding box center [148, 38] width 14 height 14
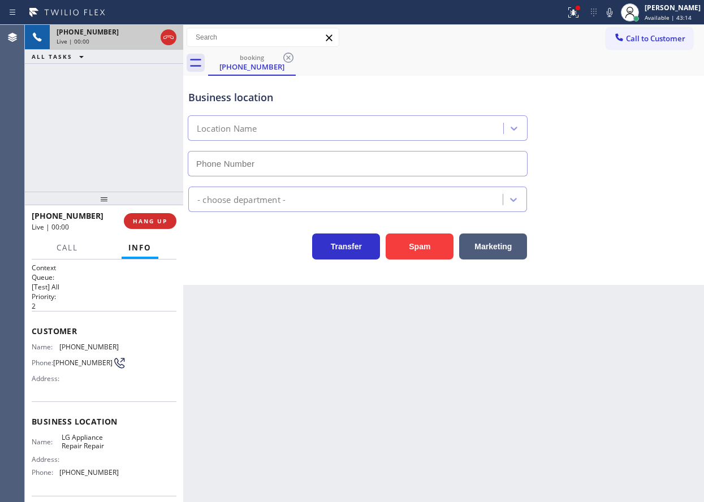
type input "[PHONE_NUMBER]"
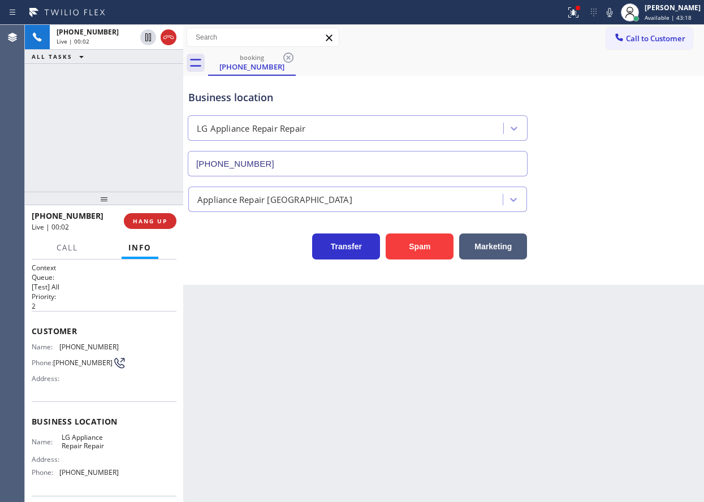
click at [89, 444] on span "LG Appliance Repair Repair" at bounding box center [90, 442] width 57 height 18
click at [380, 163] on input "[PHONE_NUMBER]" at bounding box center [358, 163] width 340 height 25
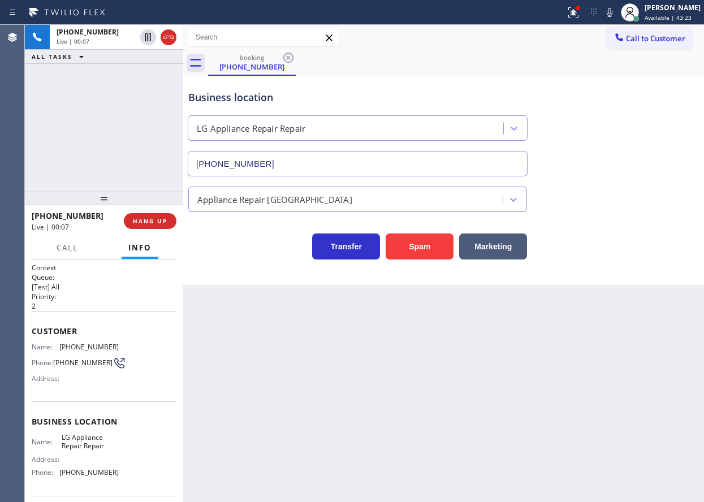
click at [380, 163] on input "[PHONE_NUMBER]" at bounding box center [358, 163] width 340 height 25
click at [578, 17] on icon at bounding box center [574, 13] width 14 height 14
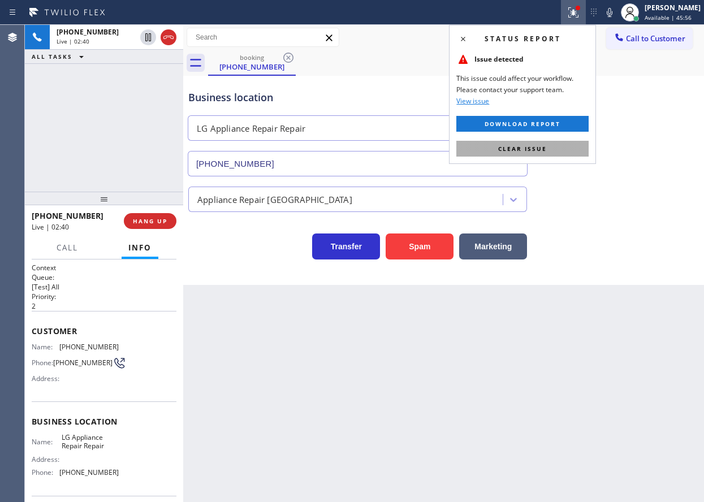
click at [539, 147] on span "Clear issue" at bounding box center [522, 149] width 49 height 8
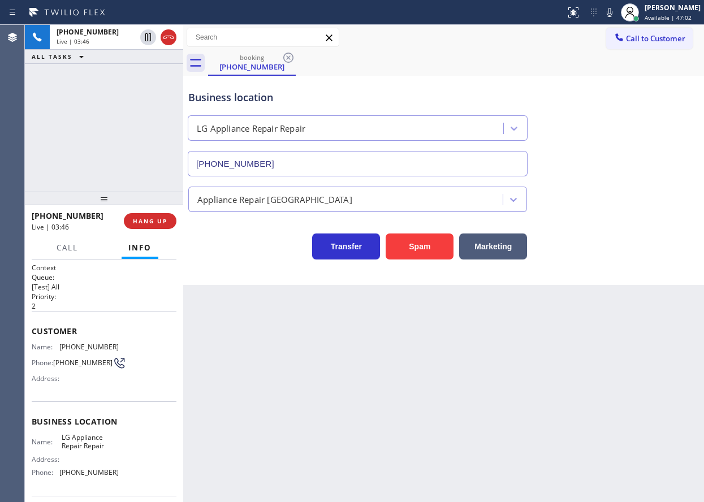
click at [616, 11] on icon at bounding box center [610, 13] width 14 height 14
click at [617, 13] on icon at bounding box center [610, 13] width 14 height 14
click at [98, 348] on span "[PHONE_NUMBER]" at bounding box center [88, 347] width 59 height 8
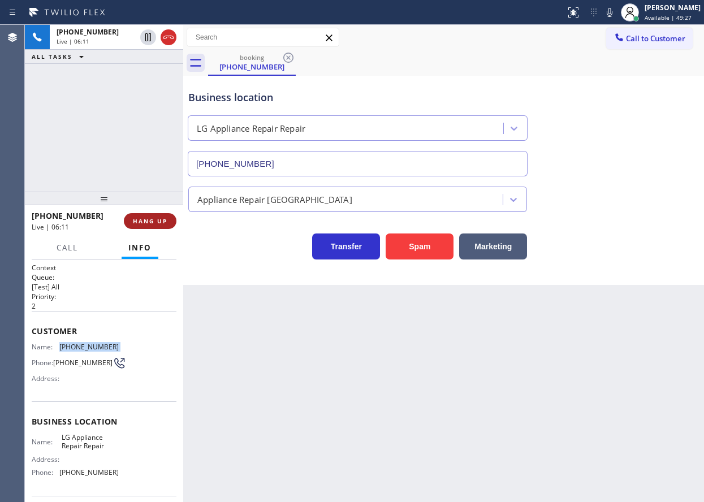
click at [160, 223] on span "HANG UP" at bounding box center [150, 221] width 35 height 8
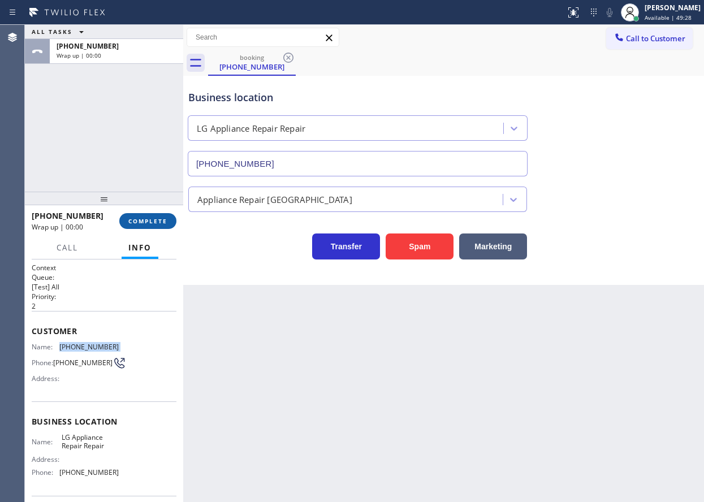
click at [160, 223] on span "COMPLETE" at bounding box center [147, 221] width 39 height 8
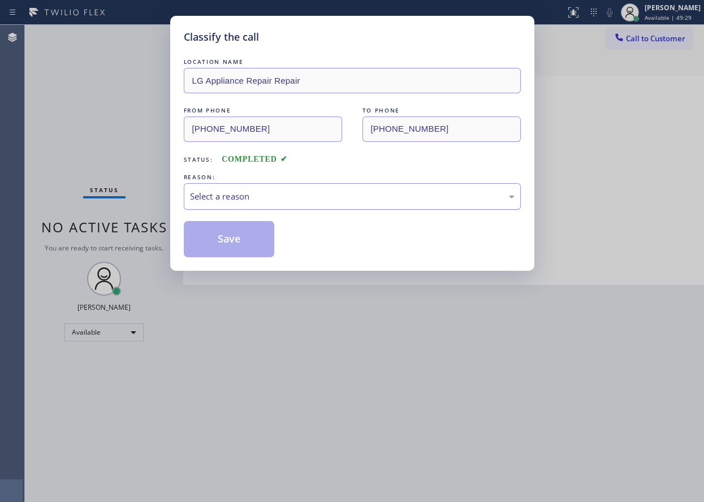
drag, startPoint x: 294, startPoint y: 203, endPoint x: 289, endPoint y: 205, distance: 6.3
click at [294, 203] on div "Select a reason" at bounding box center [352, 196] width 325 height 13
click at [233, 229] on button "Save" at bounding box center [229, 239] width 91 height 36
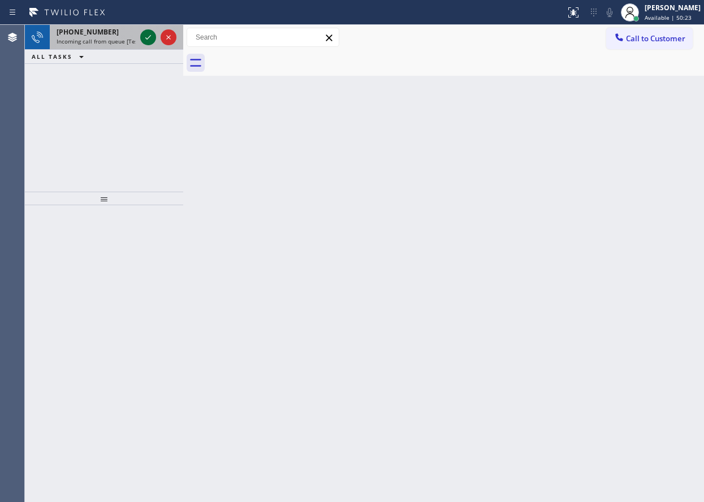
click at [145, 36] on icon at bounding box center [148, 38] width 14 height 14
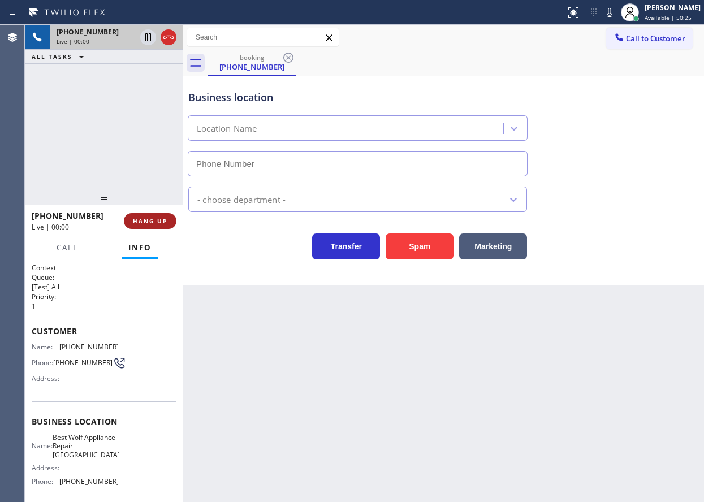
type input "[PHONE_NUMBER]"
click at [149, 216] on button "HANG UP" at bounding box center [150, 221] width 53 height 16
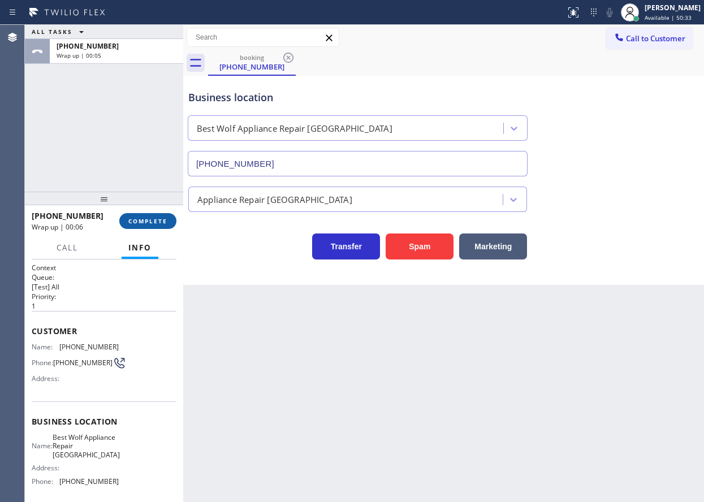
click at [167, 229] on button "COMPLETE" at bounding box center [147, 221] width 57 height 16
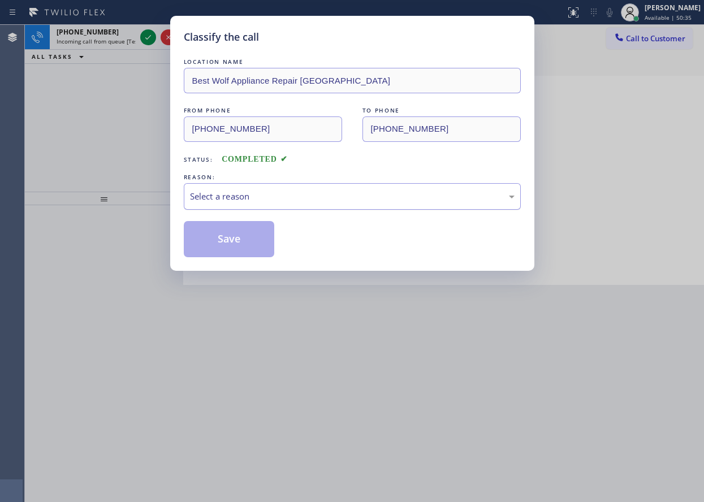
click at [303, 191] on div "Select a reason" at bounding box center [352, 196] width 325 height 13
click at [251, 243] on button "Save" at bounding box center [229, 239] width 91 height 36
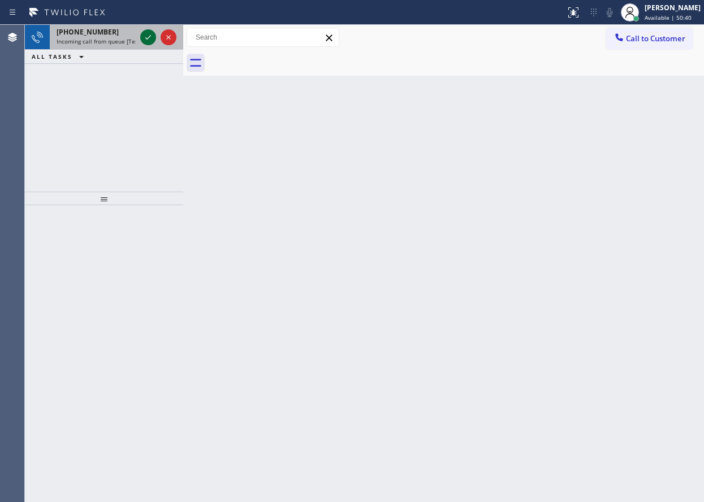
click at [143, 40] on icon at bounding box center [148, 38] width 14 height 14
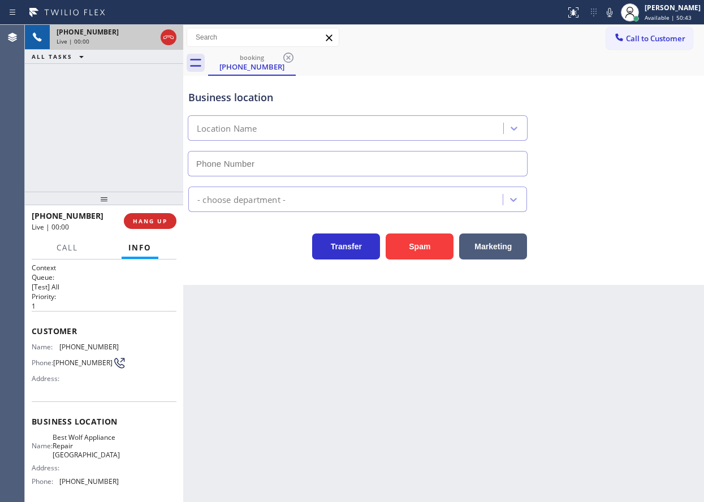
type input "[PHONE_NUMBER]"
click at [100, 445] on span "Best Wolf Appliance Repair [GEOGRAPHIC_DATA]" at bounding box center [86, 446] width 67 height 26
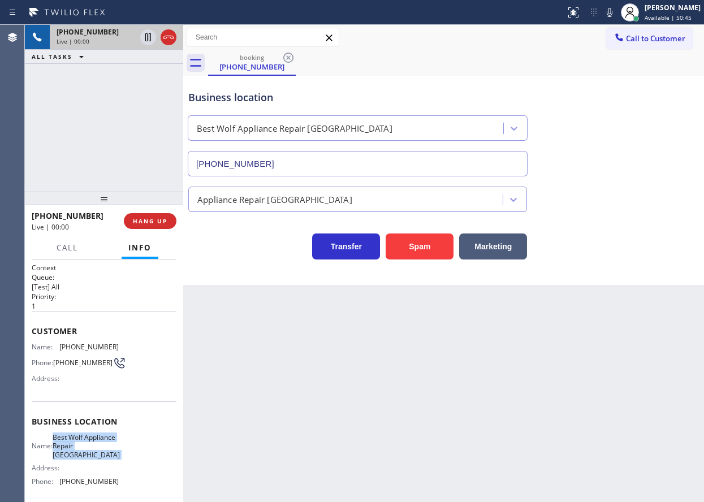
click at [100, 445] on span "Best Wolf Appliance Repair [GEOGRAPHIC_DATA]" at bounding box center [86, 446] width 67 height 26
click at [339, 168] on input "[PHONE_NUMBER]" at bounding box center [358, 163] width 340 height 25
click at [70, 345] on span "[PHONE_NUMBER]" at bounding box center [88, 347] width 59 height 8
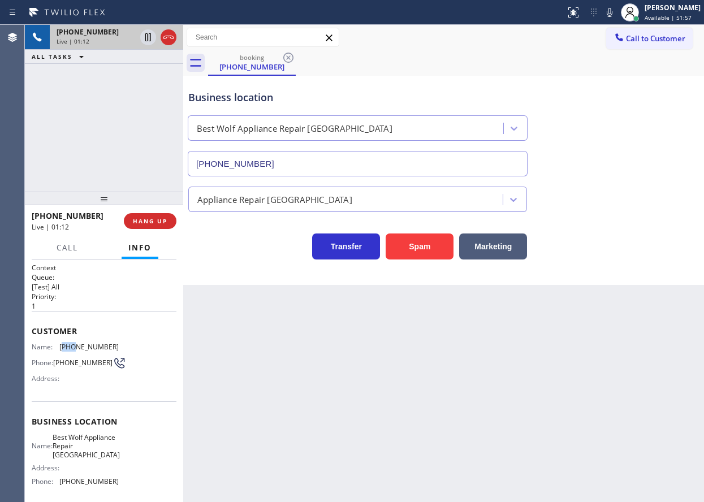
click at [70, 345] on span "[PHONE_NUMBER]" at bounding box center [88, 347] width 59 height 8
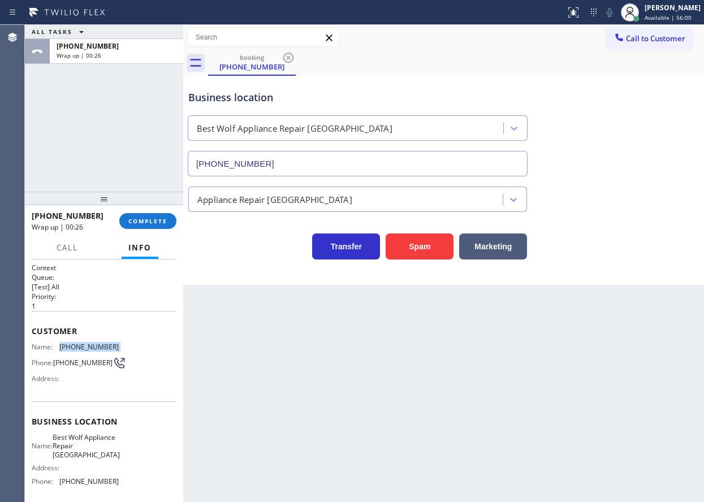
click at [165, 239] on div "Call Info" at bounding box center [104, 248] width 145 height 23
click at [163, 229] on button "COMPLETE" at bounding box center [147, 221] width 57 height 16
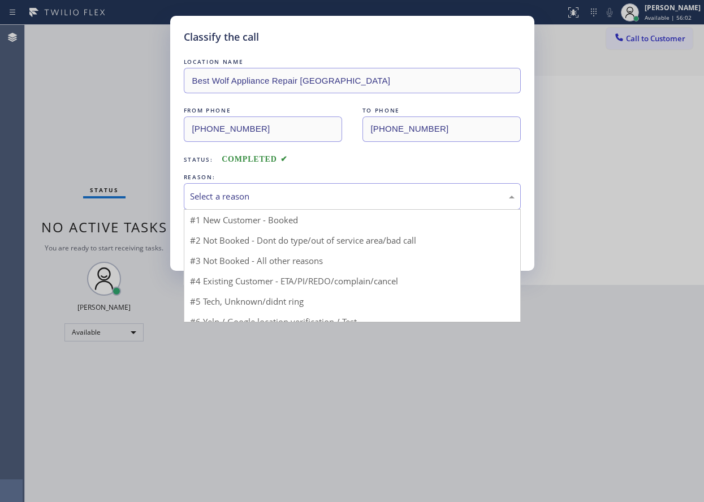
drag, startPoint x: 262, startPoint y: 199, endPoint x: 252, endPoint y: 227, distance: 29.5
click at [262, 200] on div "Select a reason" at bounding box center [352, 196] width 325 height 13
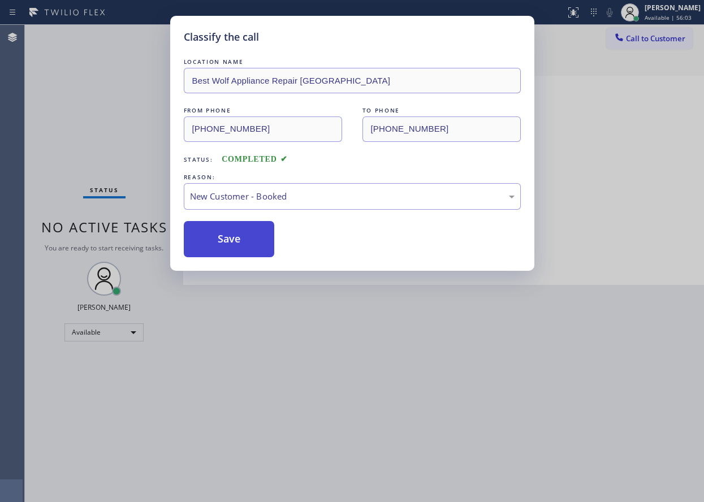
click at [234, 242] on button "Save" at bounding box center [229, 239] width 91 height 36
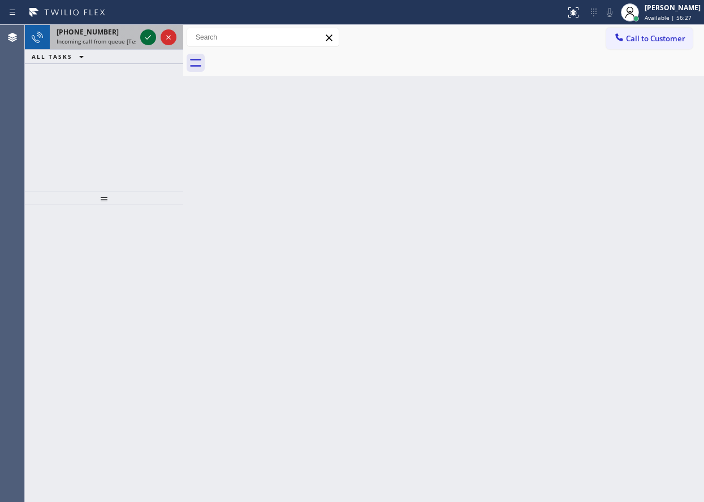
click at [148, 37] on icon at bounding box center [148, 38] width 14 height 14
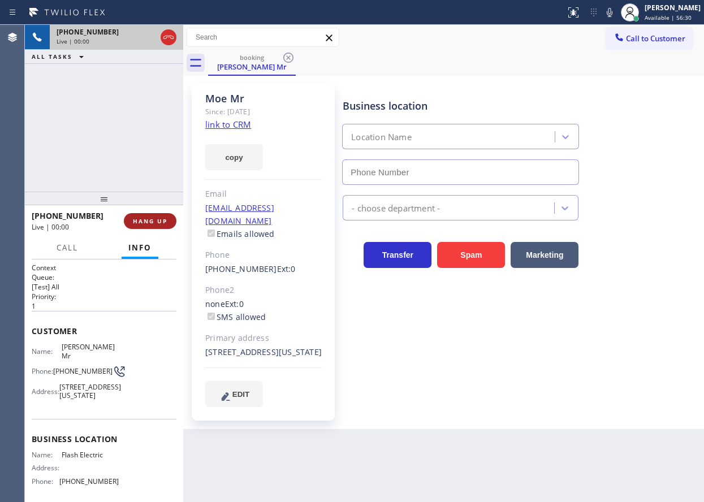
click at [157, 218] on span "HANG UP" at bounding box center [150, 221] width 35 height 8
type input "[PHONE_NUMBER]"
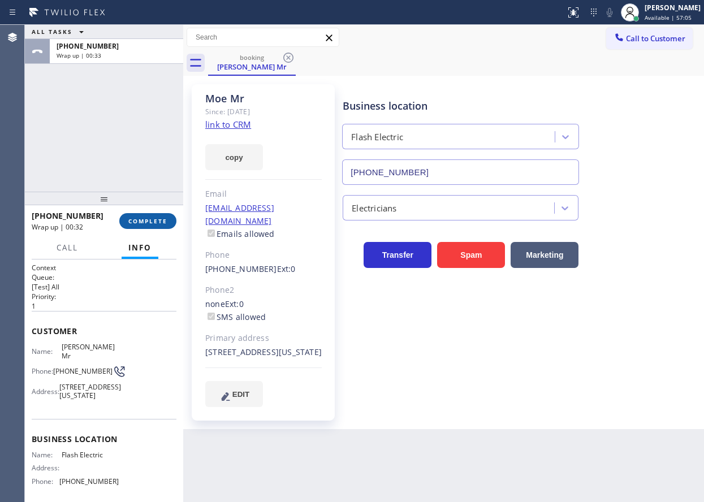
click at [130, 225] on span "COMPLETE" at bounding box center [147, 221] width 39 height 8
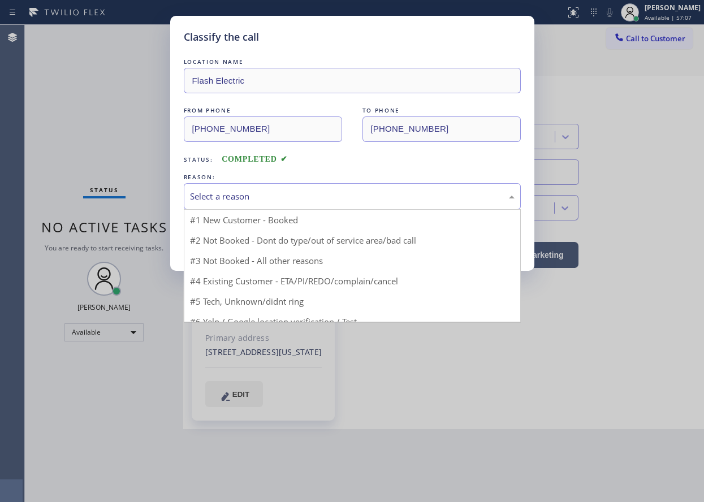
click at [303, 199] on div "Select a reason" at bounding box center [352, 196] width 325 height 13
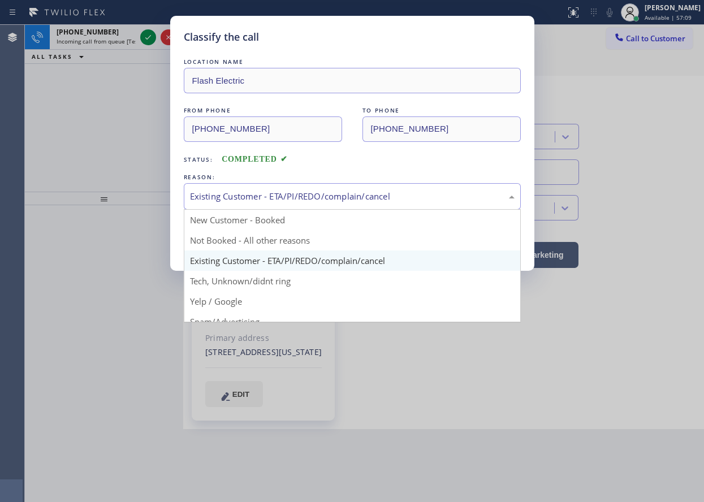
drag, startPoint x: 229, startPoint y: 199, endPoint x: 228, endPoint y: 290, distance: 90.5
click at [229, 201] on div "Existing Customer - ETA/PI/REDO/complain/cancel" at bounding box center [352, 196] width 325 height 13
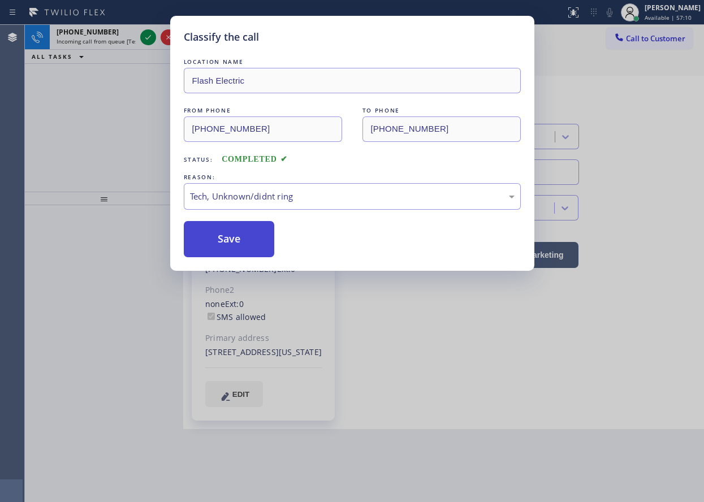
click at [228, 248] on button "Save" at bounding box center [229, 239] width 91 height 36
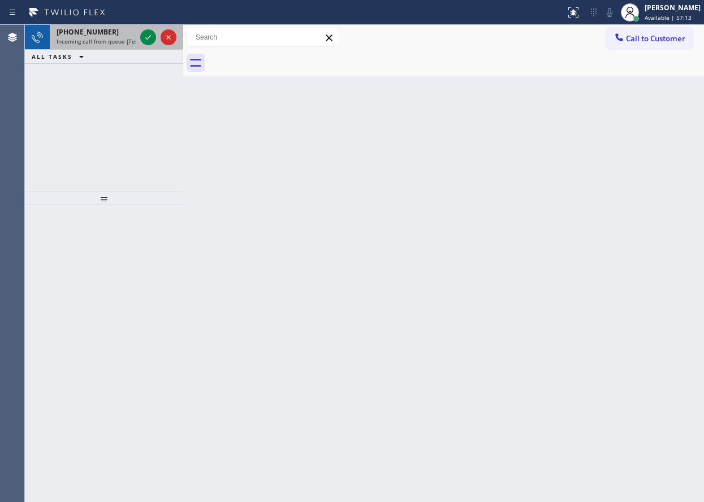
click at [95, 38] on span "Incoming call from queue [Test] All" at bounding box center [104, 41] width 94 height 8
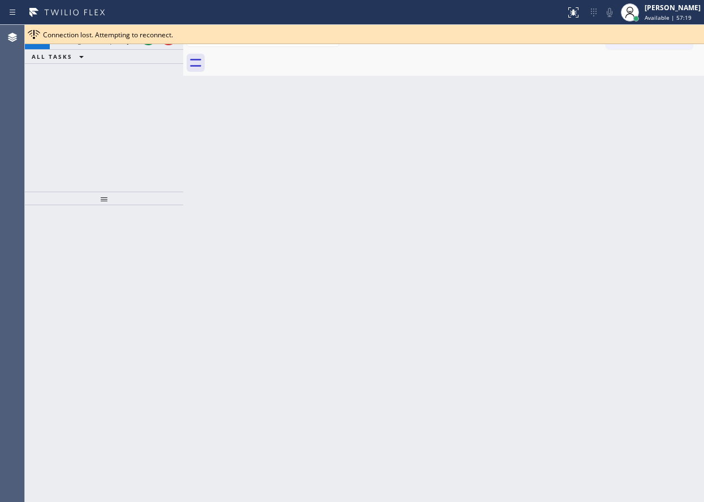
click at [148, 36] on span "Connection lost. Attempting to reconnect." at bounding box center [108, 35] width 130 height 10
click at [469, 138] on div "Back to Dashboard Change Sender ID Customers Technicians Select a contact Outbo…" at bounding box center [443, 263] width 521 height 477
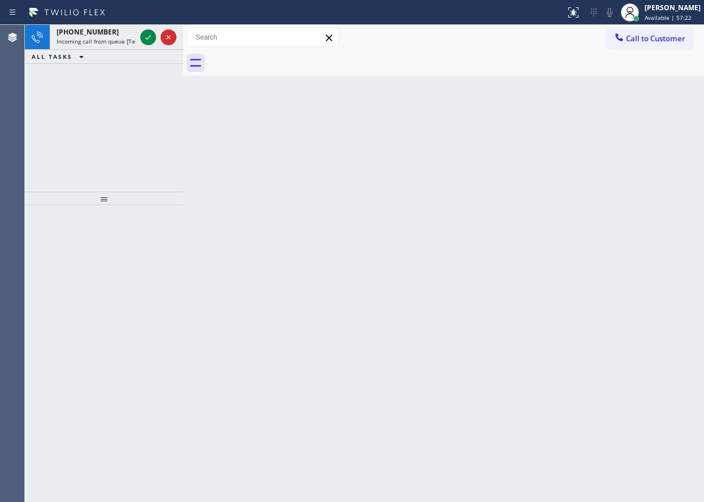
drag, startPoint x: 316, startPoint y: 188, endPoint x: 80, endPoint y: 45, distance: 276.2
click at [316, 188] on div "Back to Dashboard Change Sender ID Customers Technicians Select a contact Outbo…" at bounding box center [443, 263] width 521 height 477
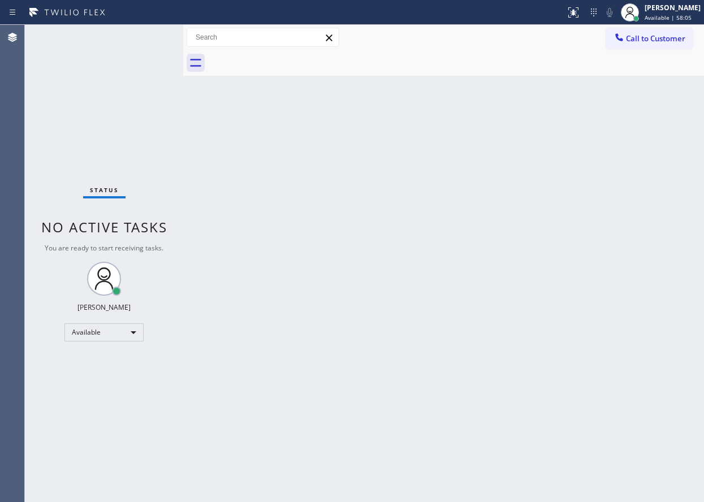
click at [608, 200] on div "Back to Dashboard Change Sender ID Customers Technicians Select a contact Outbo…" at bounding box center [443, 263] width 521 height 477
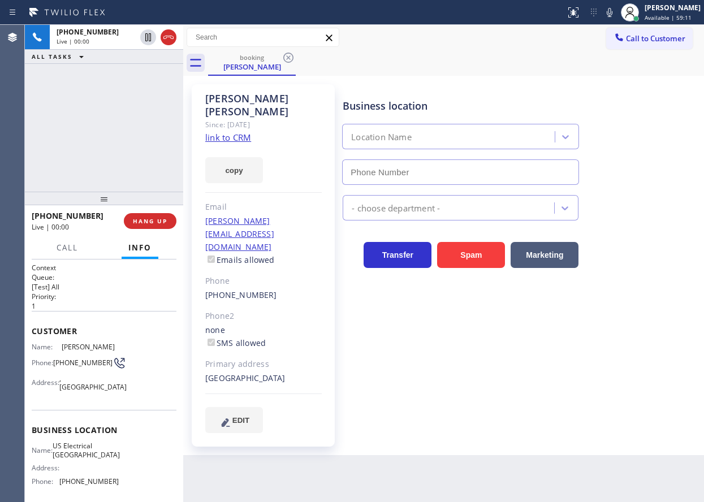
type input "[PHONE_NUMBER]"
click at [232, 132] on link "link to CRM" at bounding box center [228, 137] width 46 height 11
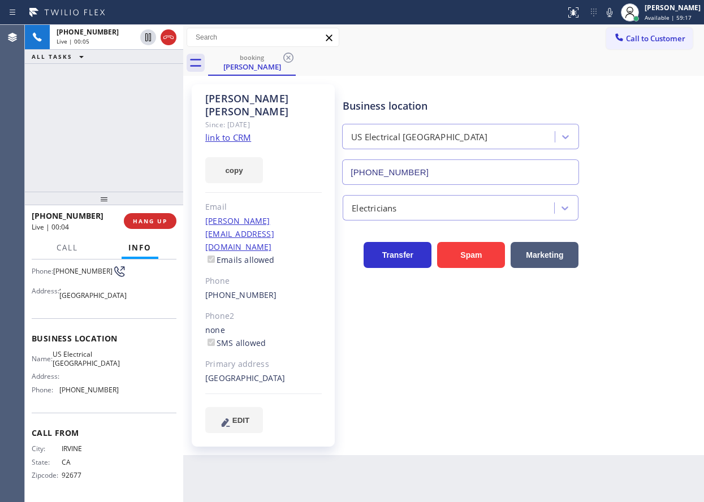
scroll to position [96, 0]
click at [93, 357] on span "US Electrical [GEOGRAPHIC_DATA]" at bounding box center [86, 359] width 67 height 18
click at [447, 165] on input "[PHONE_NUMBER]" at bounding box center [460, 172] width 237 height 25
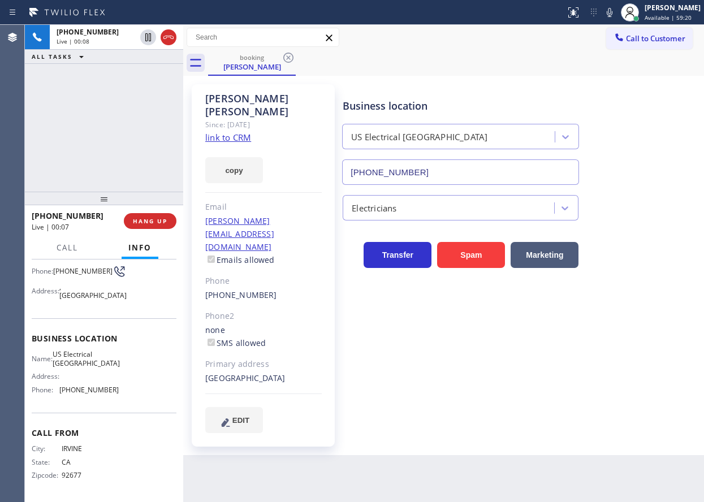
click at [447, 165] on input "[PHONE_NUMBER]" at bounding box center [460, 172] width 237 height 25
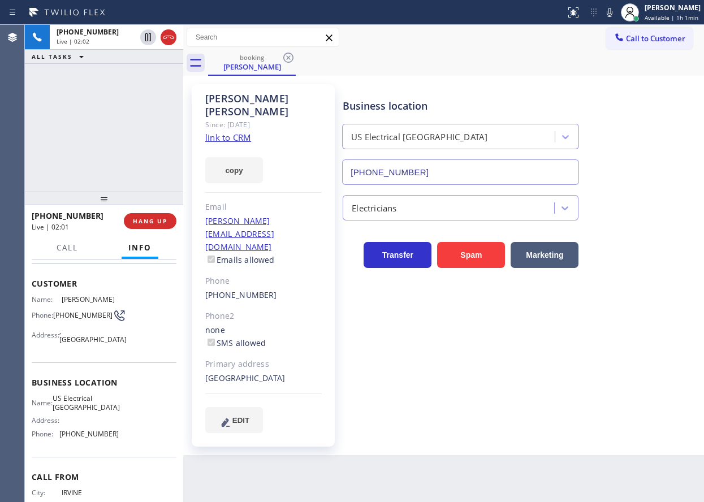
scroll to position [0, 0]
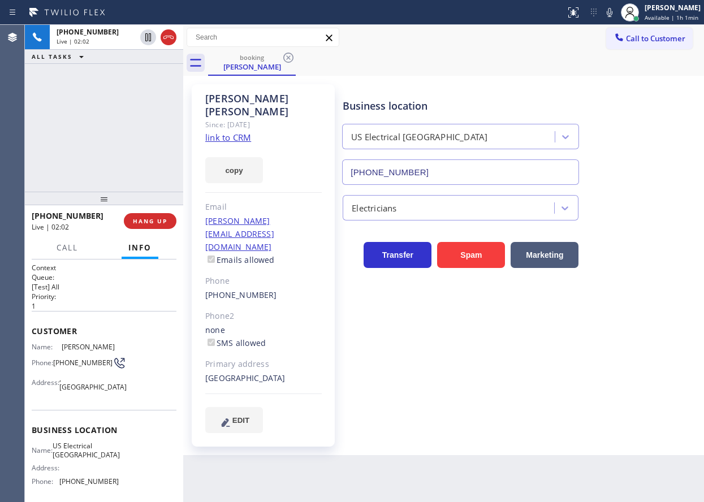
click at [66, 365] on span "[PHONE_NUMBER]" at bounding box center [82, 363] width 59 height 8
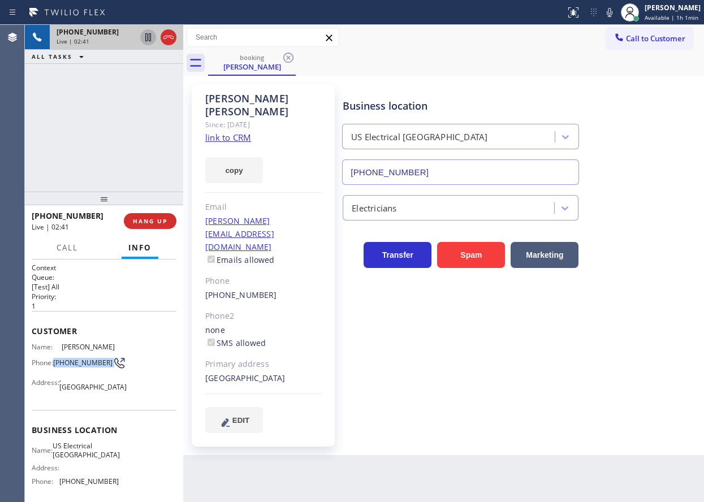
click at [147, 42] on icon at bounding box center [148, 38] width 14 height 14
click at [616, 7] on icon at bounding box center [610, 13] width 14 height 14
click at [145, 35] on icon at bounding box center [148, 38] width 14 height 14
click at [617, 15] on icon at bounding box center [610, 13] width 14 height 14
click at [616, 16] on icon at bounding box center [610, 13] width 14 height 14
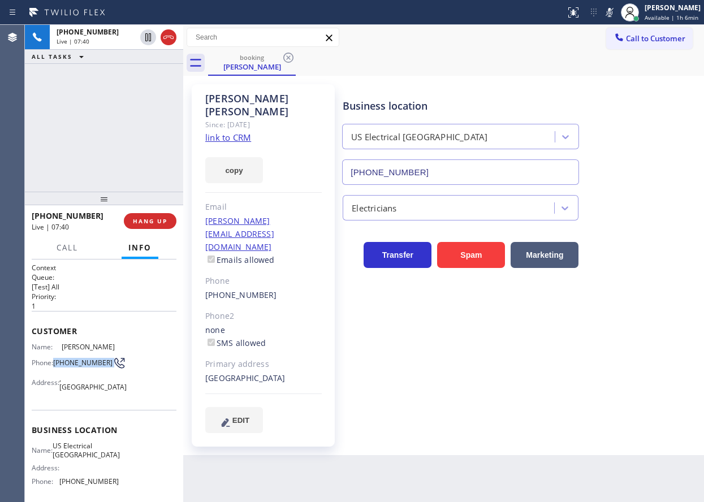
click at [612, 16] on icon at bounding box center [610, 13] width 14 height 14
click at [148, 224] on span "HANG UP" at bounding box center [150, 221] width 35 height 8
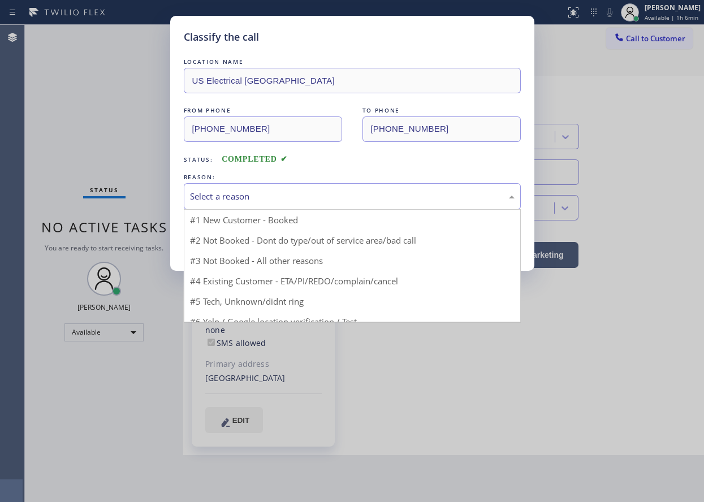
click at [266, 193] on div "Select a reason" at bounding box center [352, 196] width 325 height 13
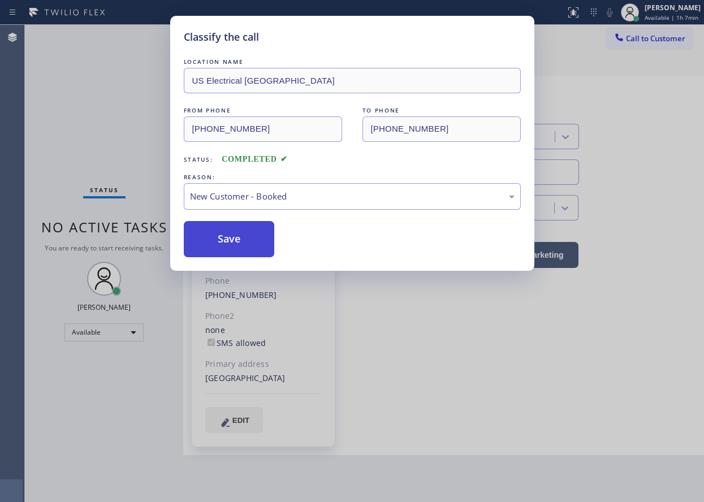
click at [262, 236] on button "Save" at bounding box center [229, 239] width 91 height 36
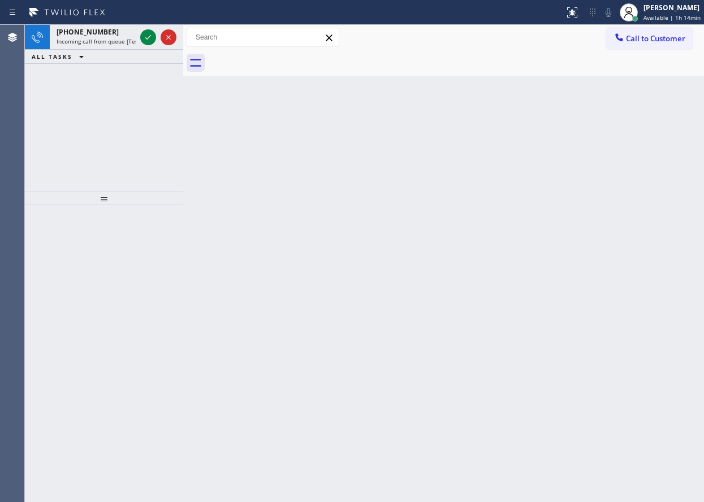
click at [629, 183] on div "Back to Dashboard Change Sender ID Customers Technicians Select a contact Outbo…" at bounding box center [443, 263] width 521 height 477
click at [145, 38] on icon at bounding box center [148, 38] width 14 height 14
click at [150, 37] on icon at bounding box center [148, 38] width 14 height 14
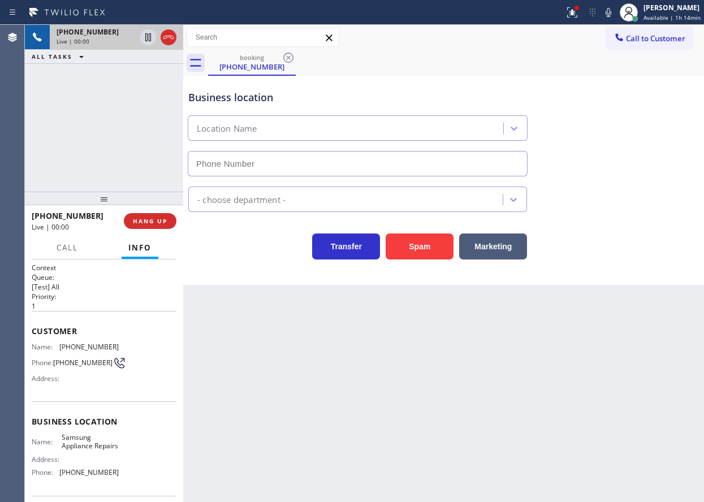
type input "[PHONE_NUMBER]"
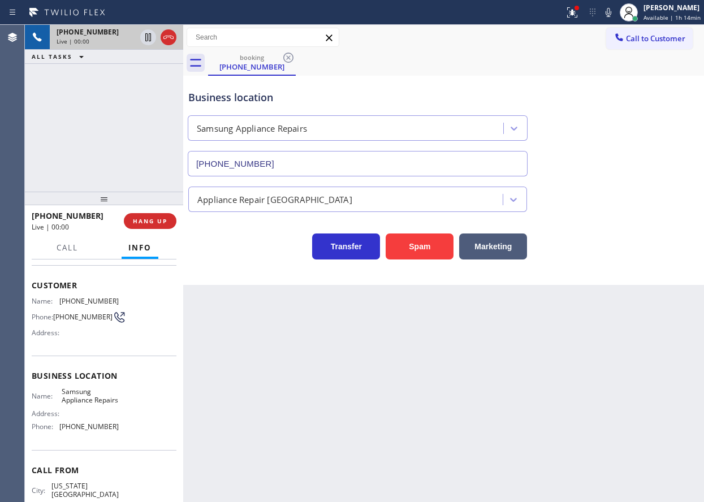
scroll to position [104, 0]
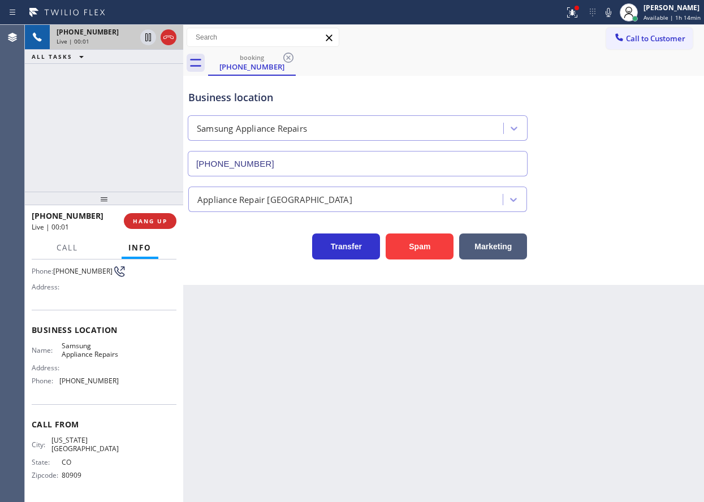
click at [80, 351] on span "Samsung Appliance Repairs" at bounding box center [90, 351] width 57 height 18
click at [329, 156] on input "[PHONE_NUMBER]" at bounding box center [358, 163] width 340 height 25
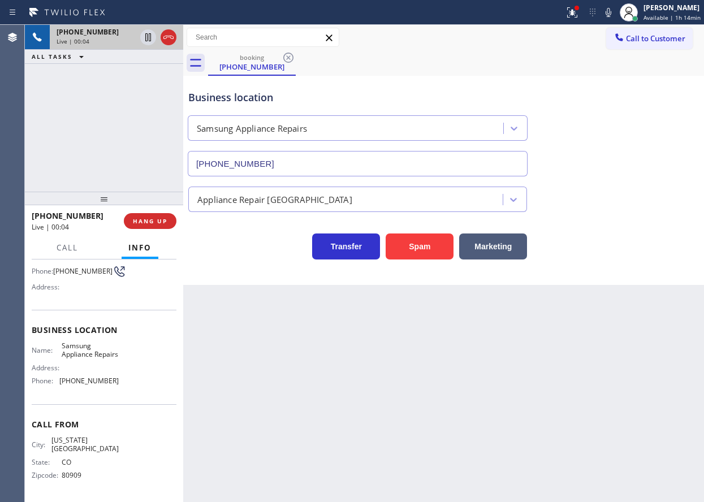
click at [329, 156] on input "[PHONE_NUMBER]" at bounding box center [358, 163] width 340 height 25
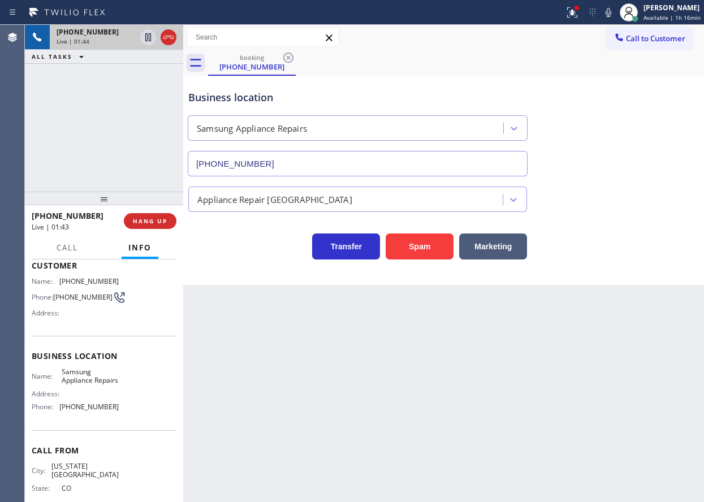
scroll to position [0, 0]
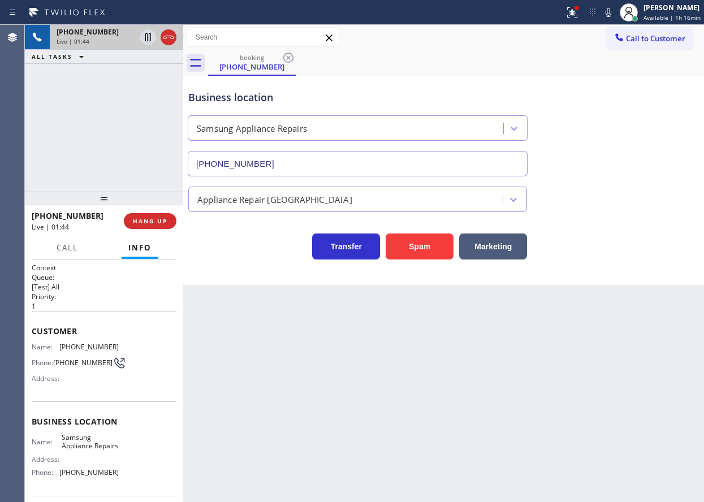
click at [70, 339] on div "Customer Name: [PHONE_NUMBER] Phone: [PHONE_NUMBER] Address:" at bounding box center [104, 356] width 145 height 91
click at [70, 342] on div "Customer Name: [PHONE_NUMBER] Phone: [PHONE_NUMBER] Address:" at bounding box center [104, 356] width 145 height 91
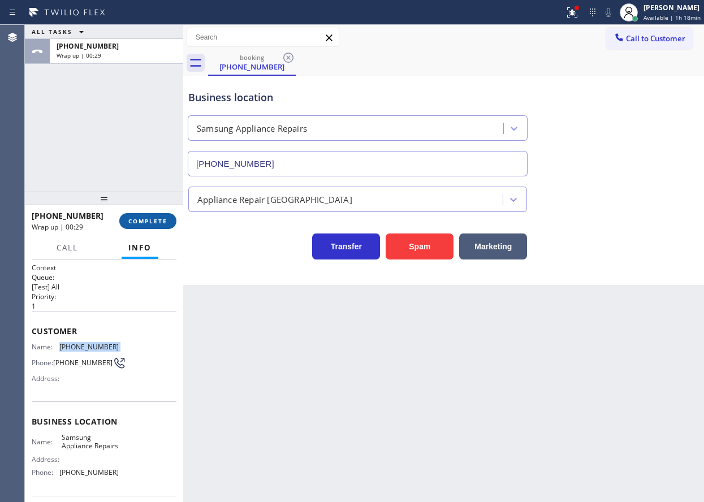
click at [152, 213] on button "COMPLETE" at bounding box center [147, 221] width 57 height 16
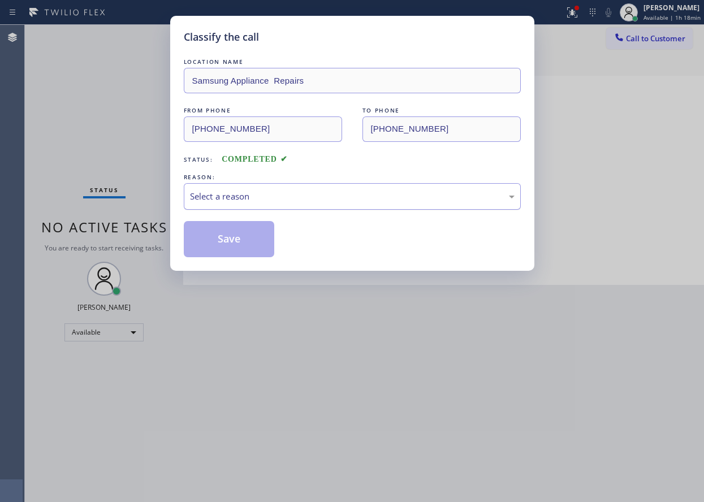
click at [251, 196] on div "Select a reason" at bounding box center [352, 196] width 325 height 13
click at [226, 236] on button "Save" at bounding box center [229, 239] width 91 height 36
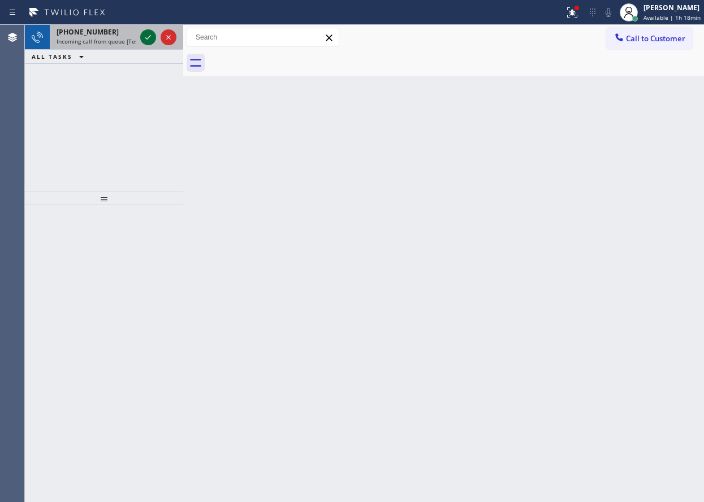
click at [148, 34] on icon at bounding box center [148, 38] width 14 height 14
click at [146, 34] on icon at bounding box center [148, 38] width 14 height 14
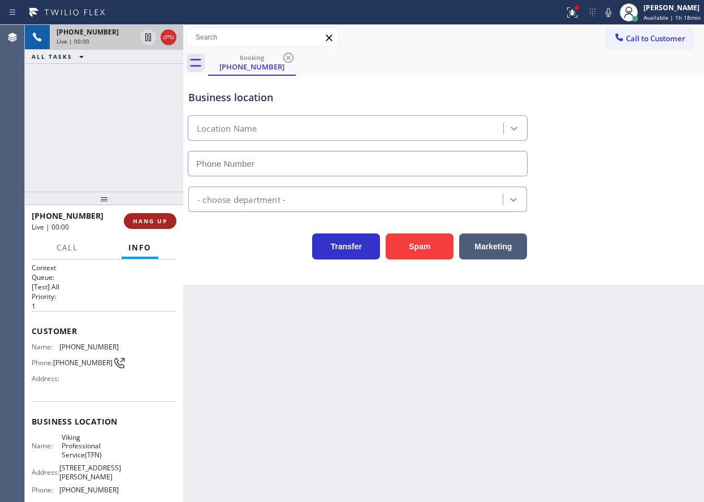
click at [128, 215] on button "HANG UP" at bounding box center [150, 221] width 53 height 16
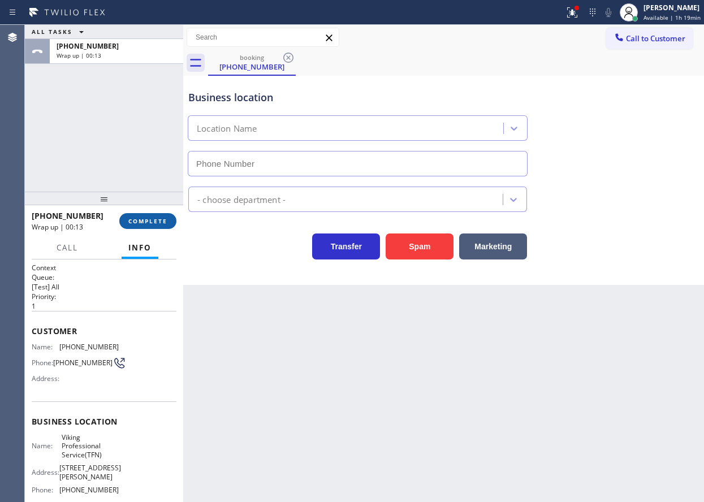
drag, startPoint x: 156, startPoint y: 216, endPoint x: 163, endPoint y: 216, distance: 7.4
click at [156, 216] on button "COMPLETE" at bounding box center [147, 221] width 57 height 16
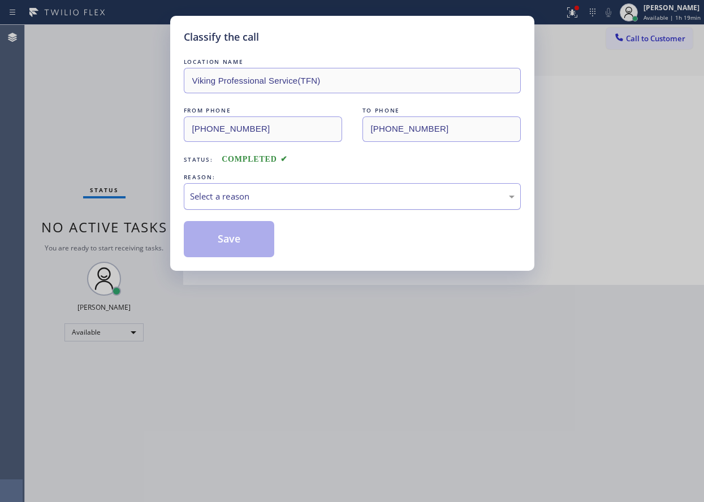
click at [291, 192] on div "Select a reason" at bounding box center [352, 196] width 325 height 13
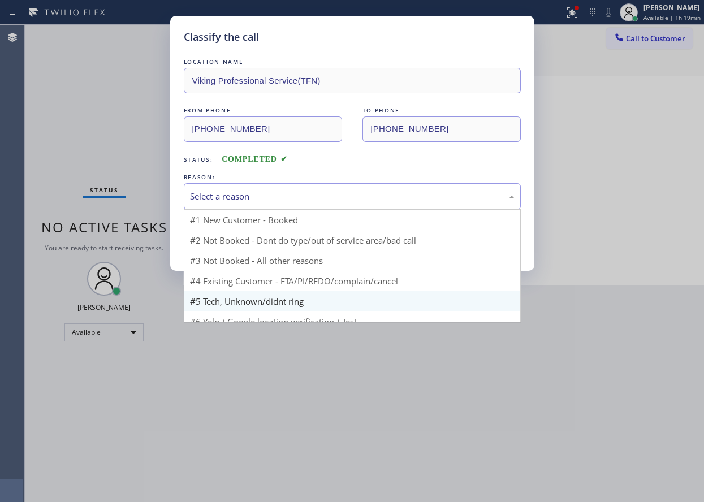
type input "[PHONE_NUMBER]"
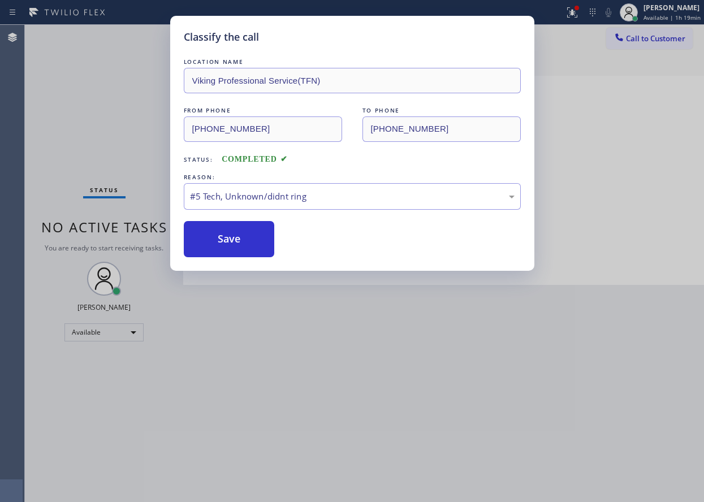
drag, startPoint x: 225, startPoint y: 253, endPoint x: 399, endPoint y: 105, distance: 228.8
click at [226, 252] on button "Save" at bounding box center [229, 239] width 91 height 36
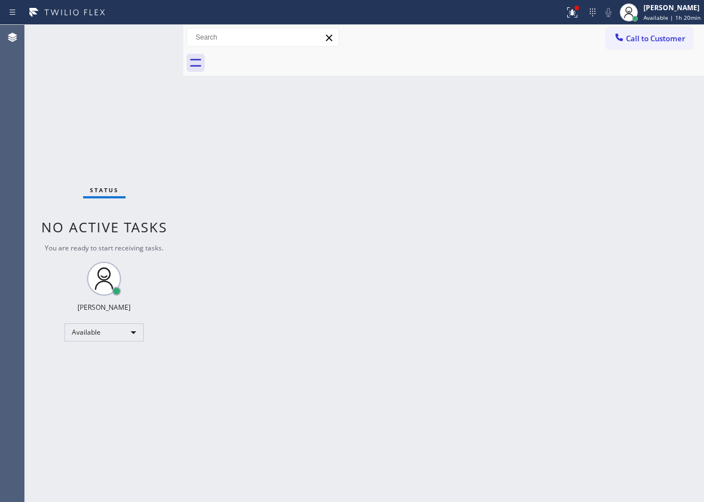
click at [625, 341] on div "Back to Dashboard Change Sender ID Customers Technicians Select a contact Outbo…" at bounding box center [443, 263] width 521 height 477
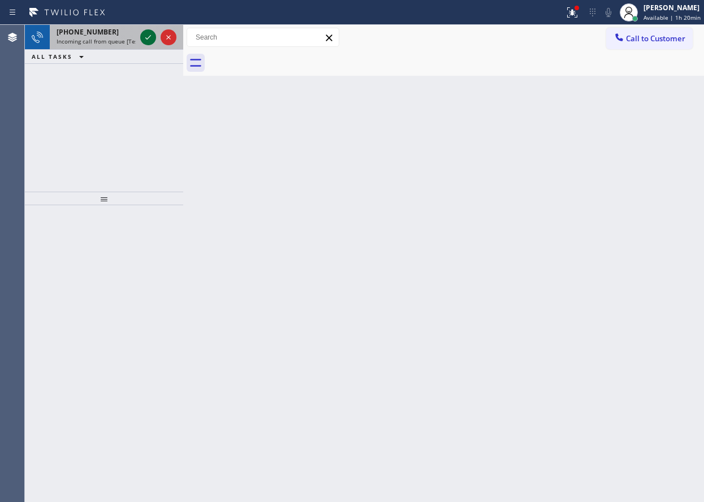
click at [149, 37] on icon at bounding box center [148, 38] width 14 height 14
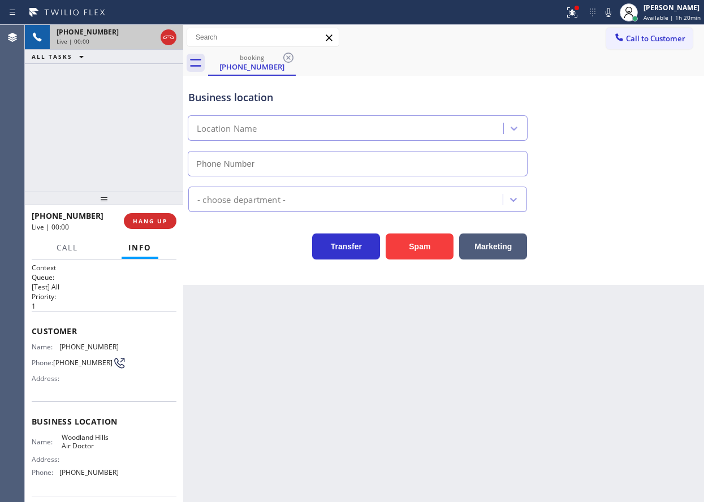
type input "[PHONE_NUMBER]"
click at [159, 216] on button "HANG UP" at bounding box center [150, 221] width 53 height 16
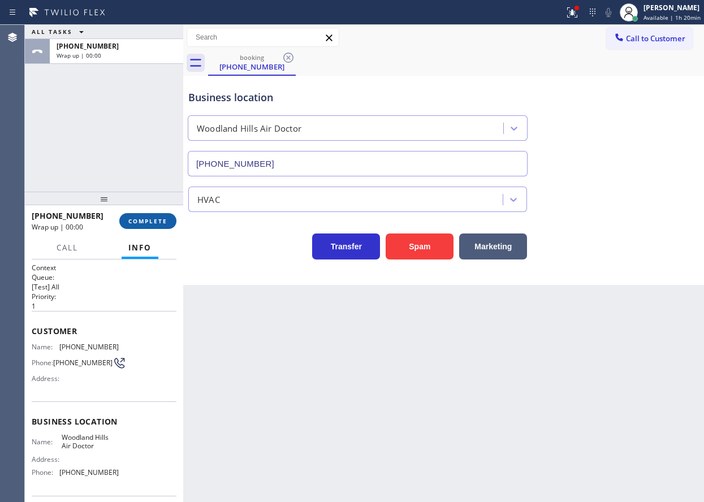
click at [159, 218] on span "COMPLETE" at bounding box center [147, 221] width 39 height 8
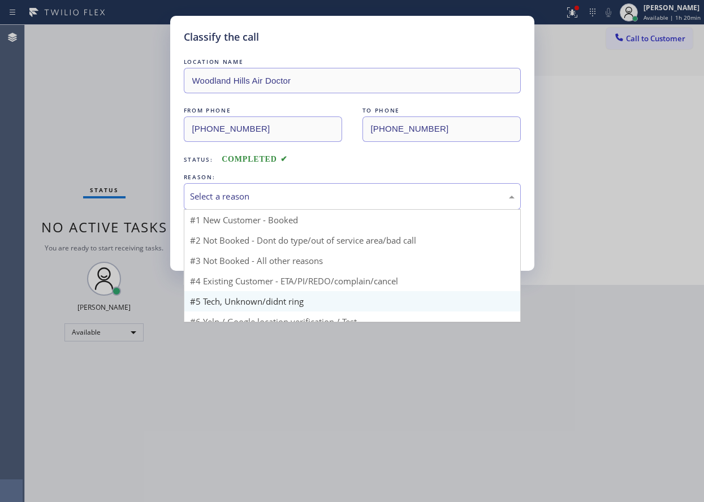
drag, startPoint x: 311, startPoint y: 199, endPoint x: 278, endPoint y: 279, distance: 86.0
click at [310, 201] on div "Select a reason" at bounding box center [352, 196] width 325 height 13
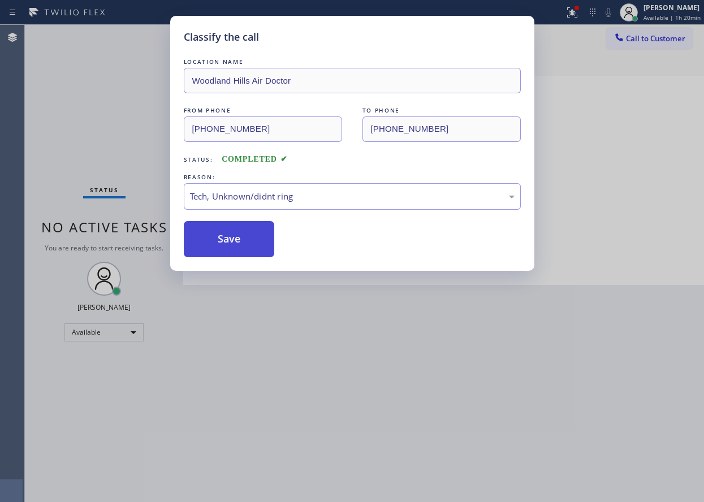
click at [249, 244] on button "Save" at bounding box center [229, 239] width 91 height 36
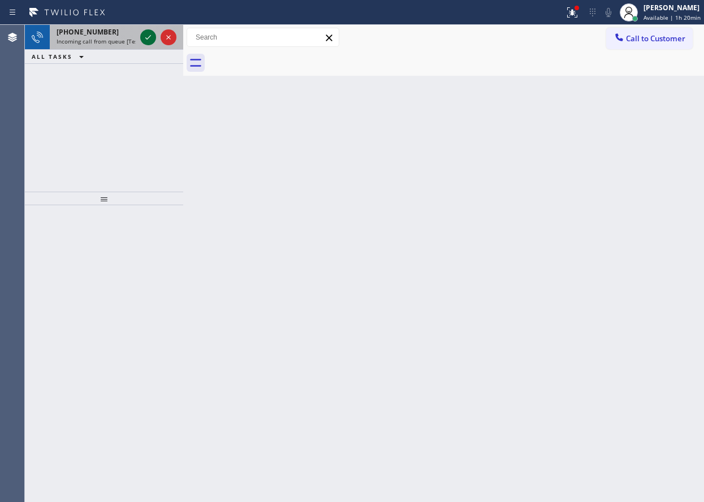
click at [152, 35] on icon at bounding box center [148, 38] width 14 height 14
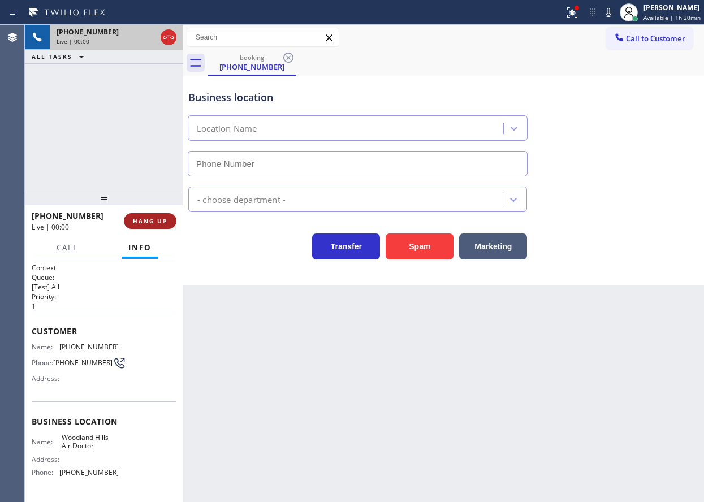
type input "[PHONE_NUMBER]"
click at [137, 221] on span "HANG UP" at bounding box center [150, 221] width 35 height 8
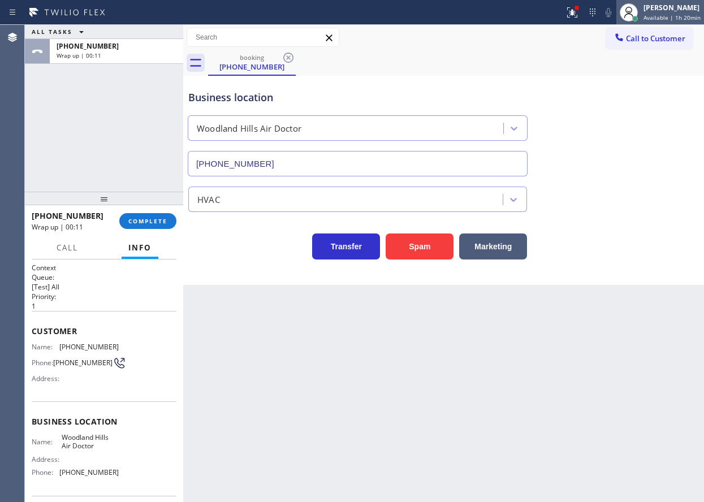
click at [662, 16] on span "Available | 1h 20min" at bounding box center [672, 18] width 57 height 8
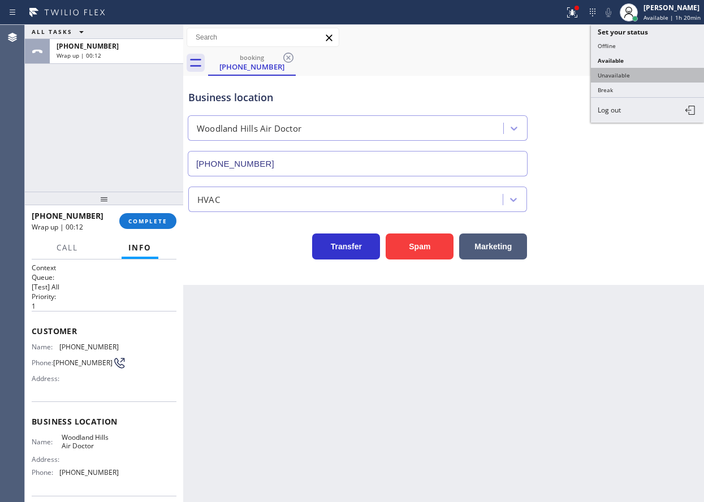
click at [647, 71] on button "Unavailable" at bounding box center [647, 75] width 113 height 15
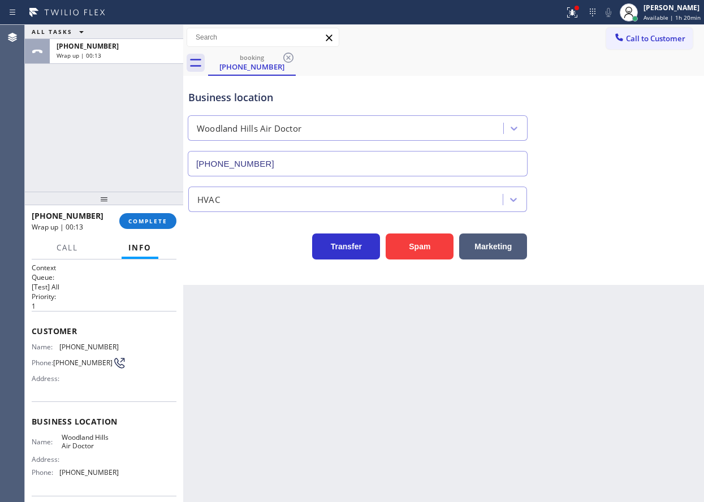
click at [146, 205] on div at bounding box center [104, 199] width 158 height 14
click at [147, 219] on span "COMPLETE" at bounding box center [147, 221] width 39 height 8
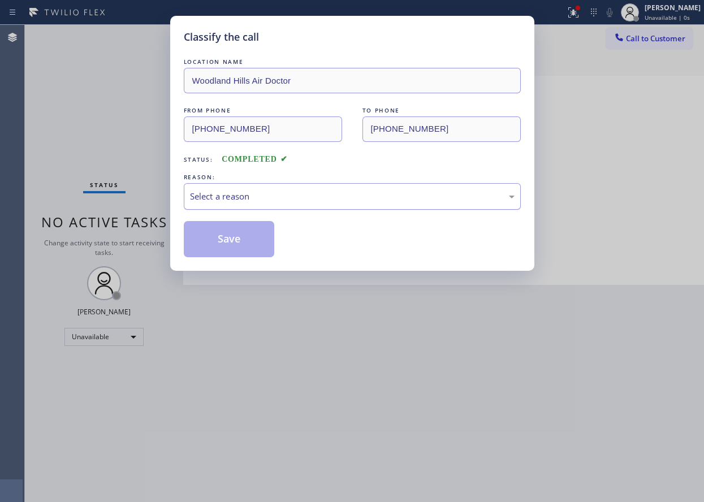
click at [227, 206] on div "Select a reason" at bounding box center [352, 196] width 337 height 27
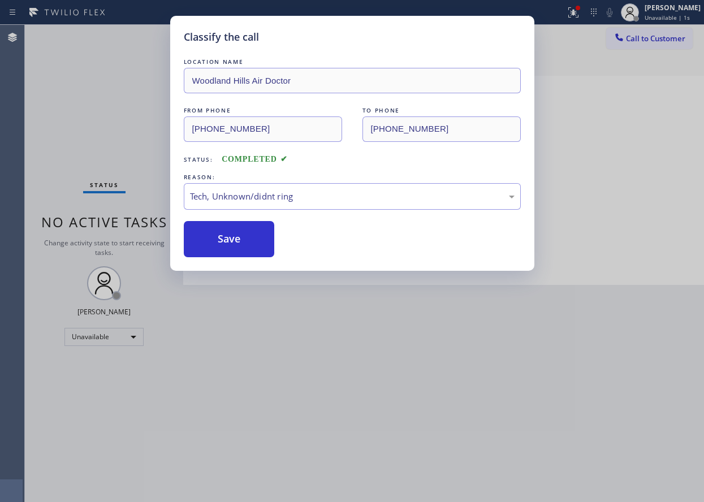
click at [236, 242] on button "Save" at bounding box center [229, 239] width 91 height 36
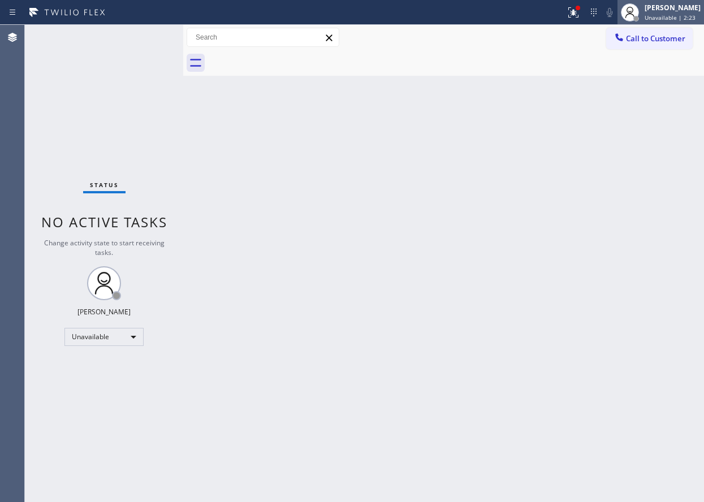
click at [677, 10] on div "[PERSON_NAME]" at bounding box center [673, 8] width 56 height 10
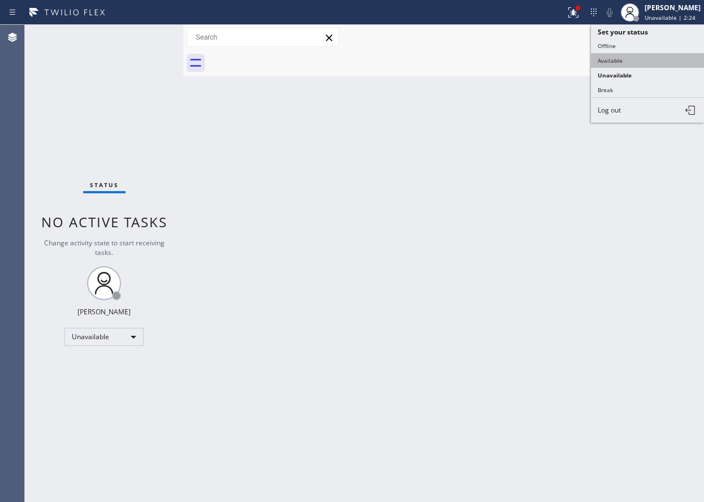
click at [623, 65] on button "Available" at bounding box center [647, 60] width 113 height 15
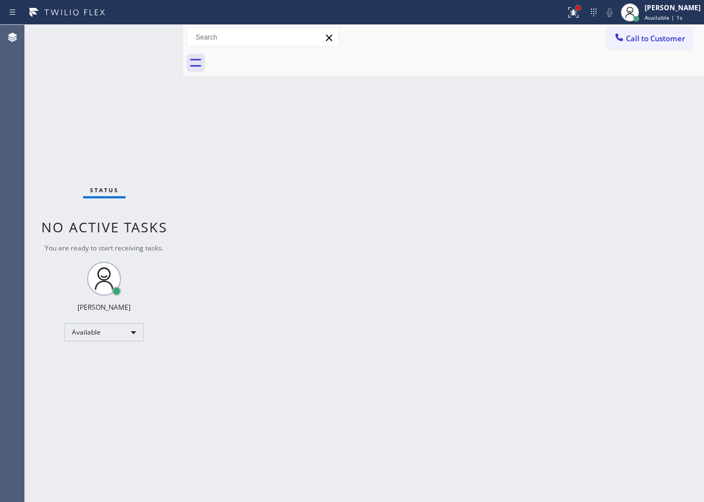
click at [582, 9] on div at bounding box center [578, 8] width 7 height 7
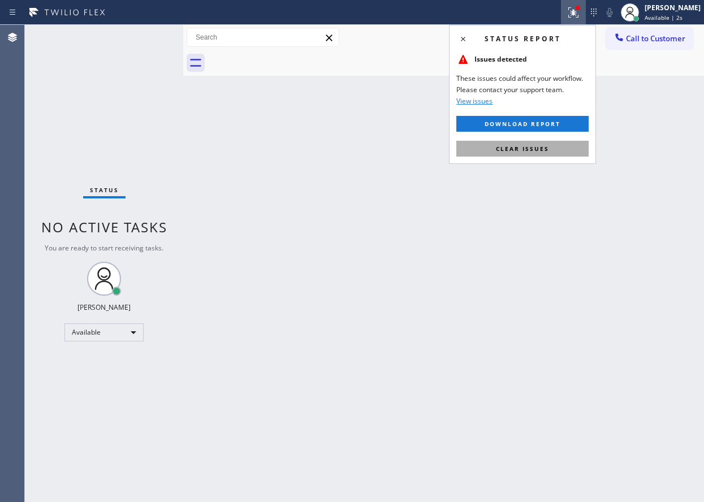
click at [553, 152] on button "Clear issues" at bounding box center [523, 149] width 132 height 16
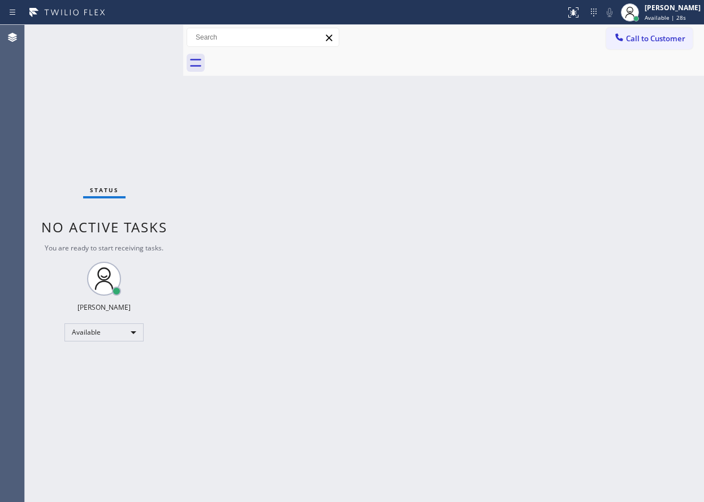
click at [641, 282] on div "Back to Dashboard Change Sender ID Customers Technicians Select a contact Outbo…" at bounding box center [443, 263] width 521 height 477
drag, startPoint x: 592, startPoint y: 251, endPoint x: 584, endPoint y: 246, distance: 9.1
click at [592, 251] on div "Back to Dashboard Change Sender ID Customers Technicians Select a contact Outbo…" at bounding box center [443, 263] width 521 height 477
click at [273, 167] on div "Back to Dashboard Change Sender ID Customers Technicians Select a contact Outbo…" at bounding box center [443, 263] width 521 height 477
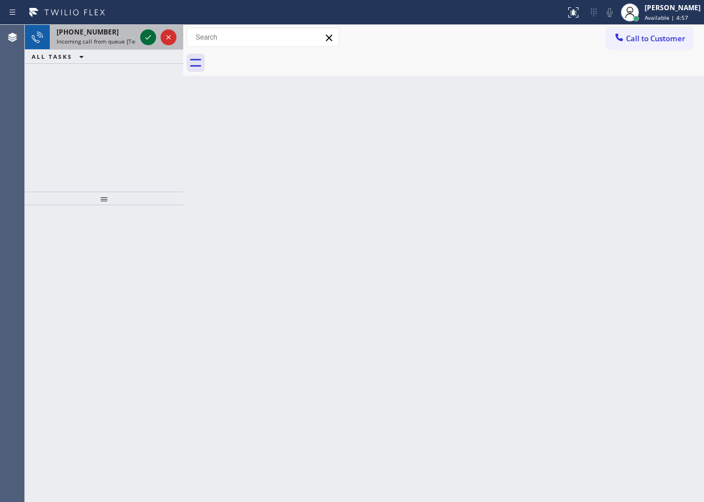
click at [148, 35] on icon at bounding box center [148, 38] width 14 height 14
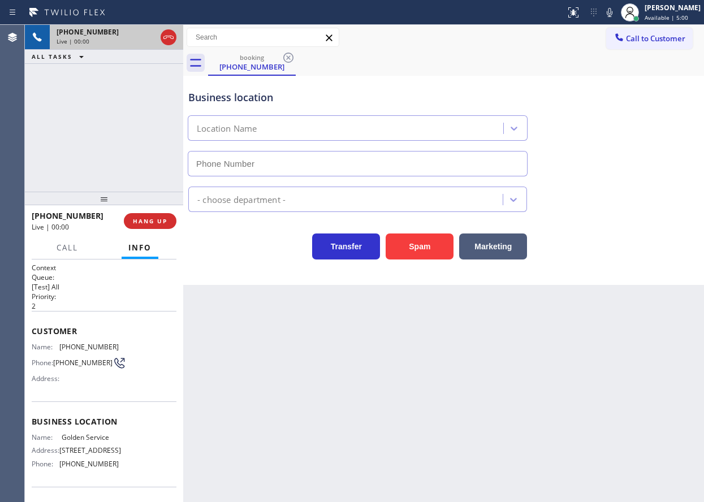
type input "[PHONE_NUMBER]"
click at [161, 214] on button "HANG UP" at bounding box center [150, 221] width 53 height 16
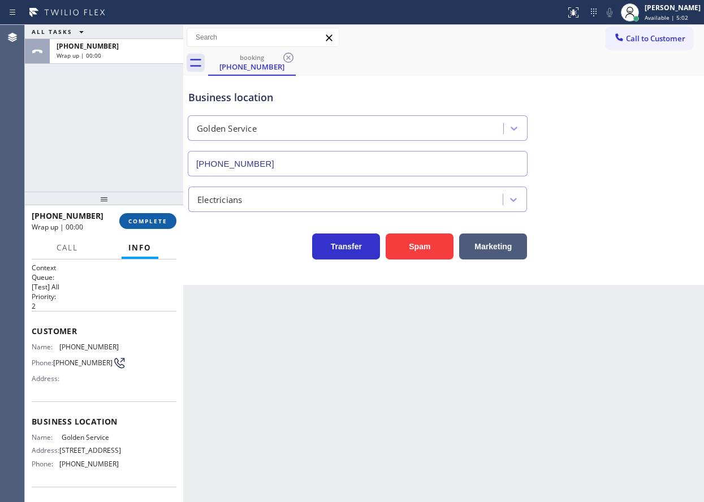
click at [162, 220] on span "COMPLETE" at bounding box center [147, 221] width 39 height 8
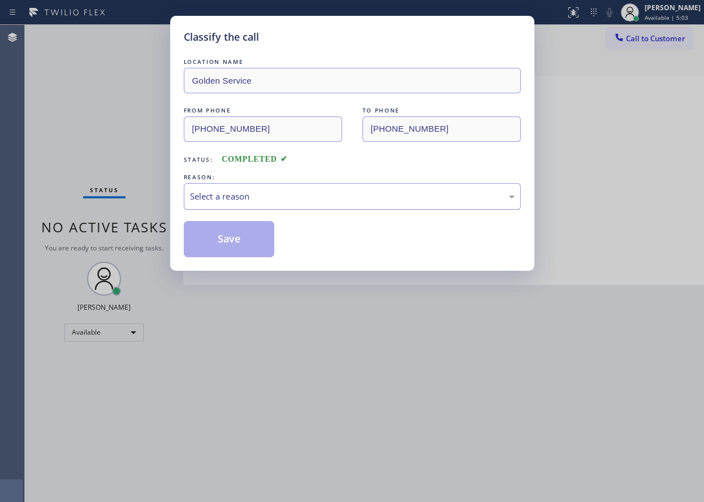
click at [299, 203] on div "Select a reason" at bounding box center [352, 196] width 325 height 13
click at [257, 256] on button "Save" at bounding box center [229, 239] width 91 height 36
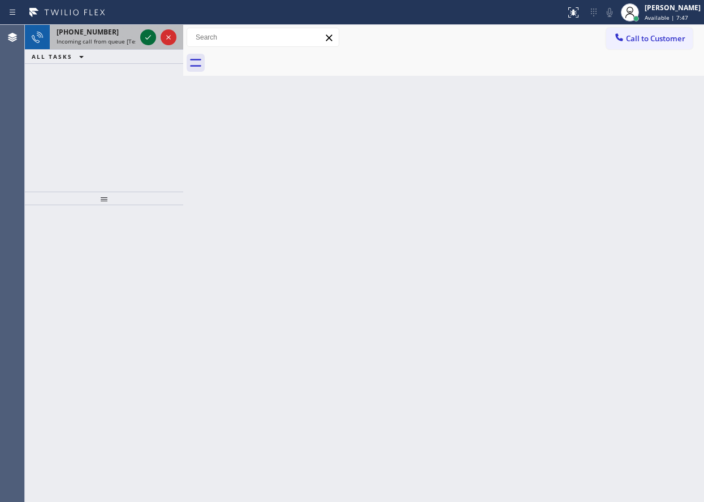
click at [152, 37] on icon at bounding box center [148, 38] width 14 height 14
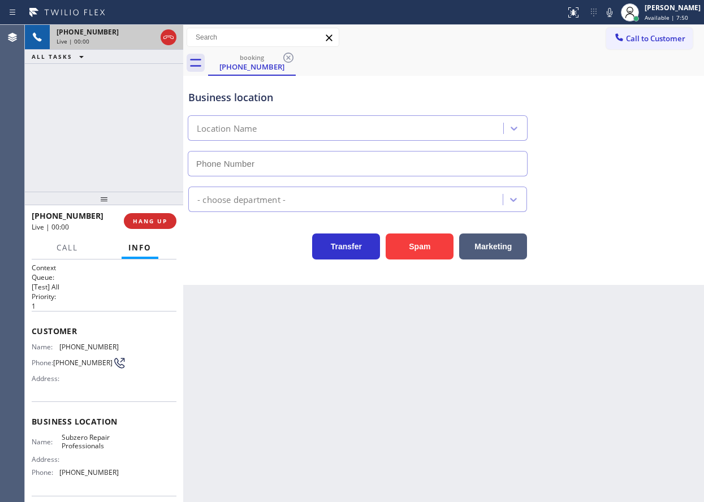
type input "[PHONE_NUMBER]"
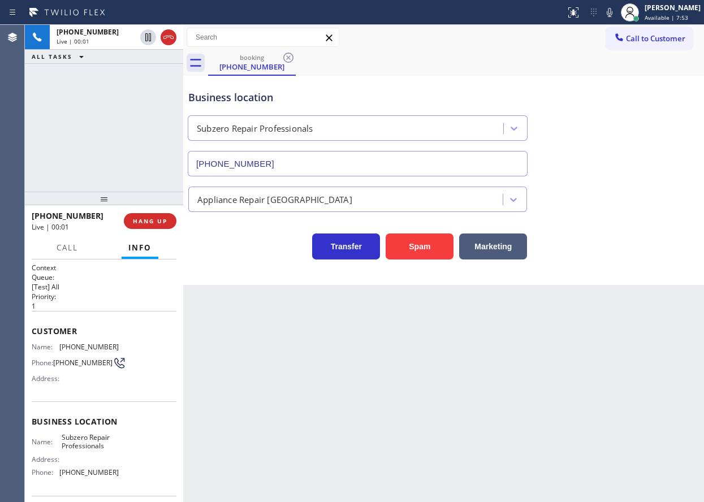
click at [81, 449] on span "Subzero Repair Professionals" at bounding box center [90, 442] width 57 height 18
click at [304, 167] on input "[PHONE_NUMBER]" at bounding box center [358, 163] width 340 height 25
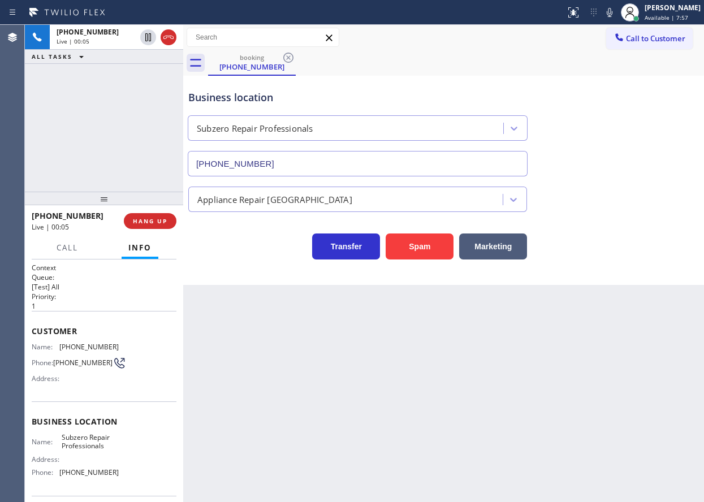
click at [304, 167] on input "[PHONE_NUMBER]" at bounding box center [358, 163] width 340 height 25
click at [87, 346] on span "[PHONE_NUMBER]" at bounding box center [88, 347] width 59 height 8
click at [617, 16] on icon at bounding box center [610, 13] width 14 height 14
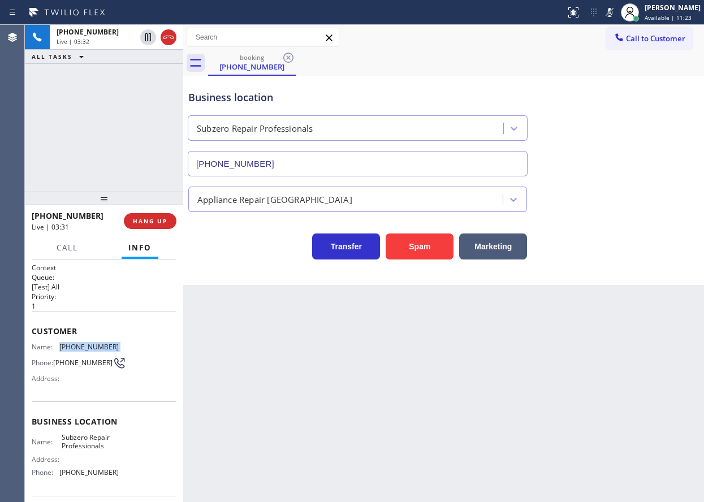
click at [617, 17] on icon at bounding box center [610, 13] width 14 height 14
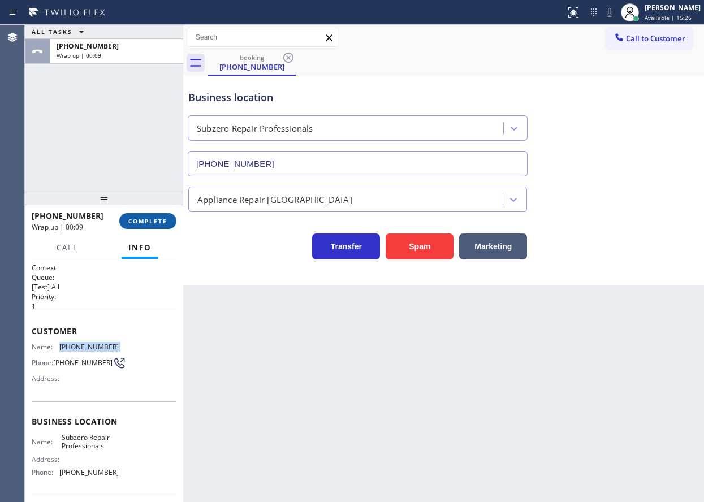
click at [166, 222] on span "COMPLETE" at bounding box center [147, 221] width 39 height 8
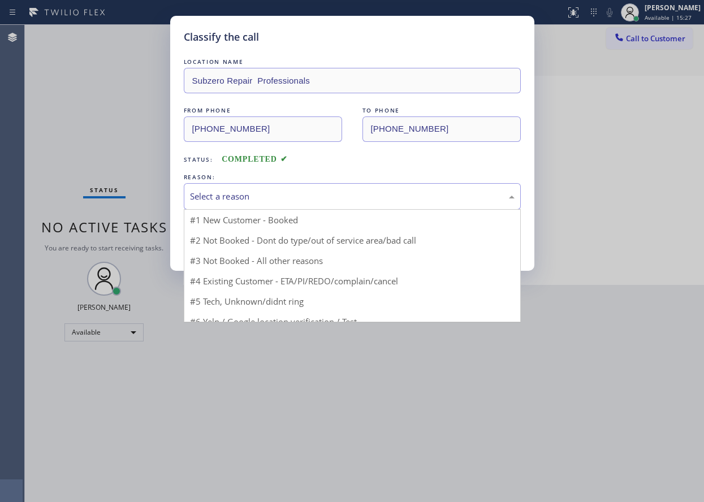
click at [317, 208] on div "Select a reason" at bounding box center [352, 196] width 337 height 27
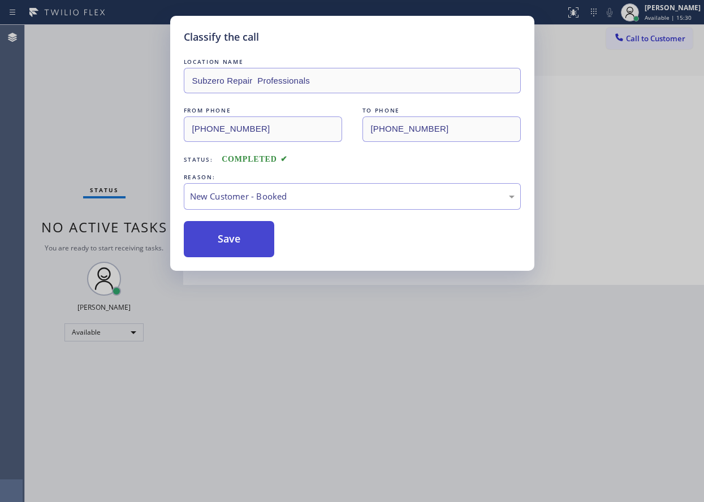
click at [221, 237] on button "Save" at bounding box center [229, 239] width 91 height 36
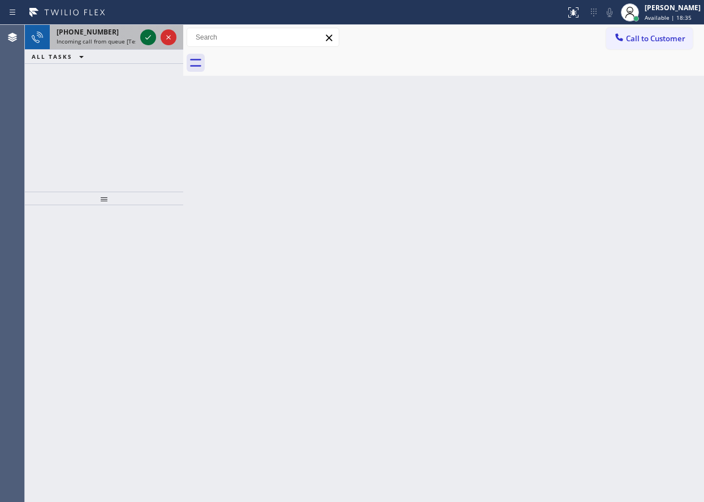
click at [153, 41] on icon at bounding box center [148, 38] width 14 height 14
click at [147, 37] on icon at bounding box center [148, 38] width 14 height 14
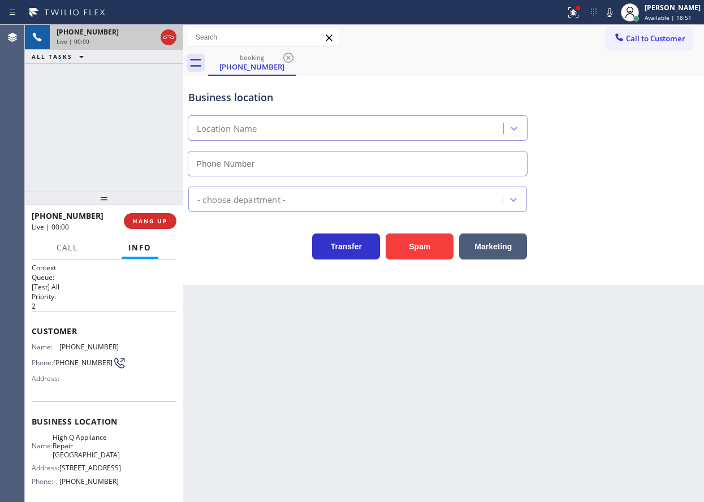
type input "[PHONE_NUMBER]"
click at [161, 223] on span "HANG UP" at bounding box center [150, 221] width 35 height 8
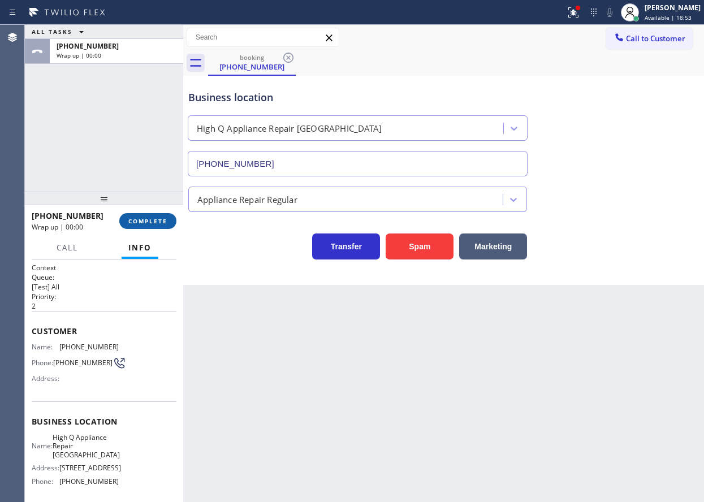
click at [161, 223] on span "COMPLETE" at bounding box center [147, 221] width 39 height 8
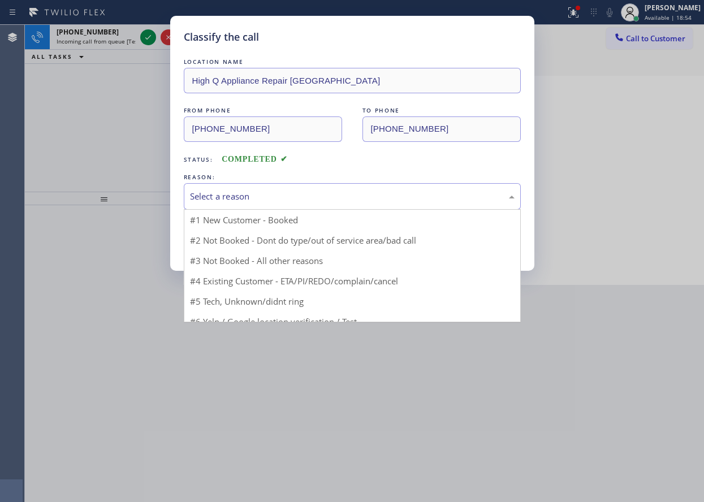
click at [261, 196] on div "Select a reason" at bounding box center [352, 196] width 325 height 13
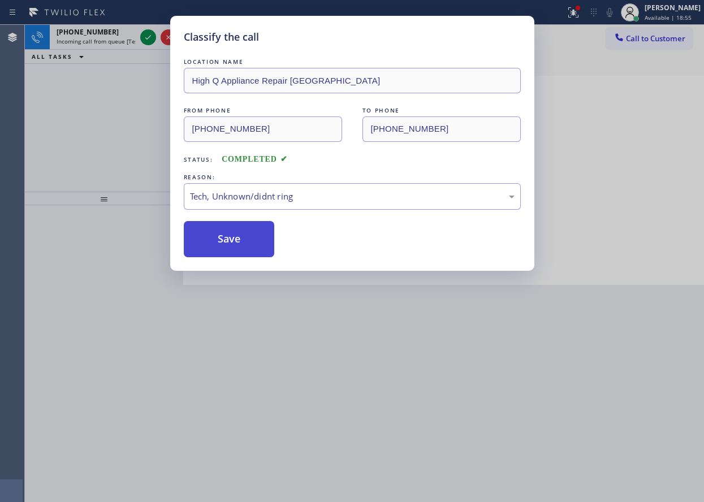
click at [233, 235] on button "Save" at bounding box center [229, 239] width 91 height 36
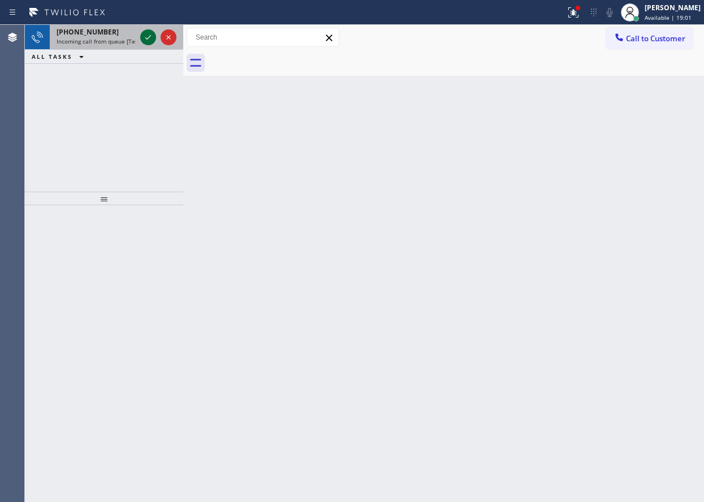
click at [151, 38] on icon at bounding box center [148, 38] width 14 height 14
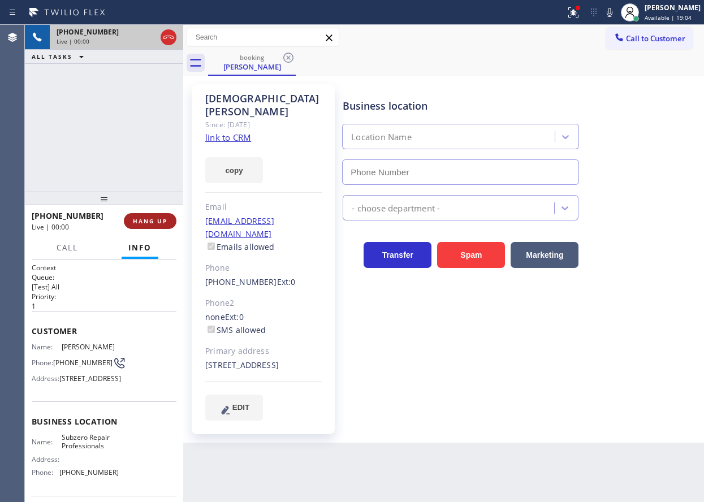
click at [162, 218] on span "HANG UP" at bounding box center [150, 221] width 35 height 8
type input "[PHONE_NUMBER]"
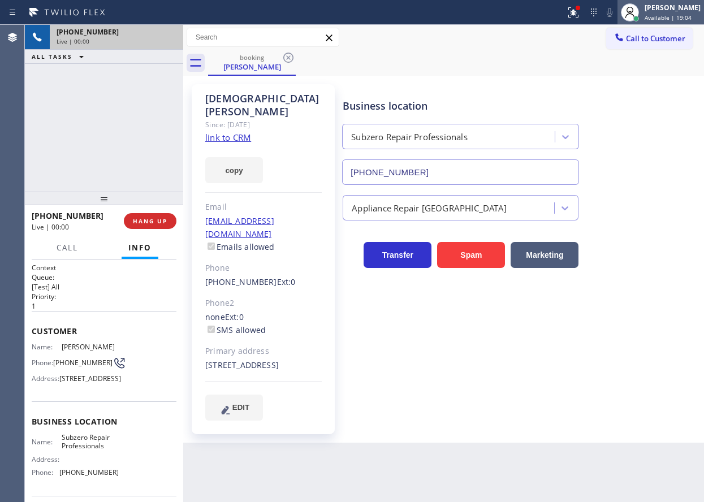
click at [683, 22] on div "[PERSON_NAME] Available | 19:04" at bounding box center [661, 12] width 87 height 25
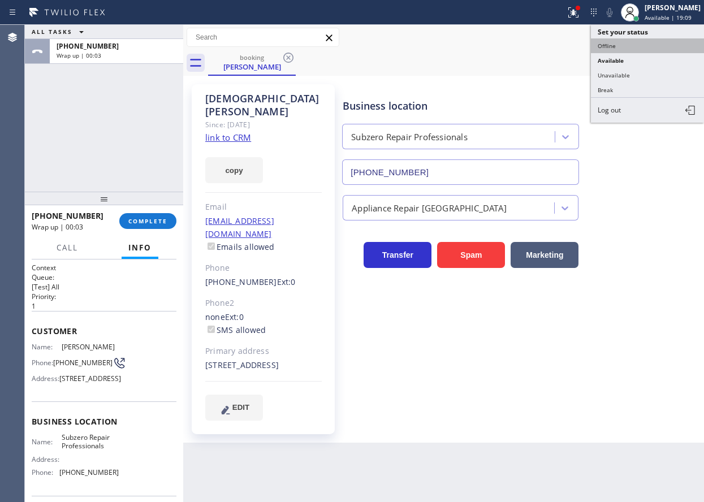
click at [625, 44] on button "Offline" at bounding box center [647, 45] width 113 height 15
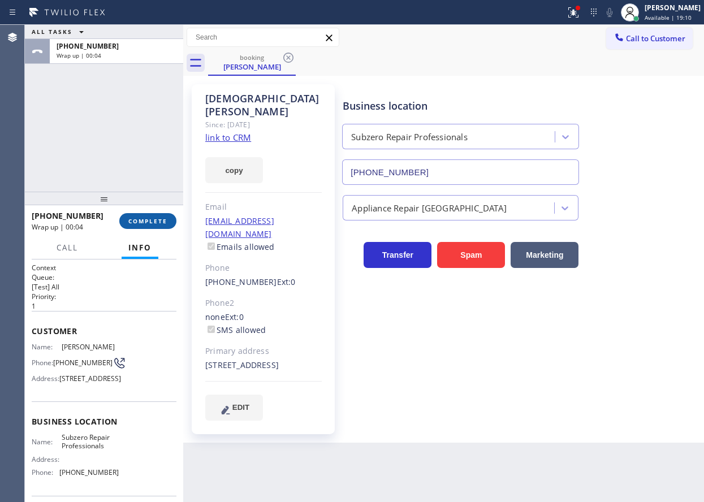
click at [153, 225] on span "COMPLETE" at bounding box center [147, 221] width 39 height 8
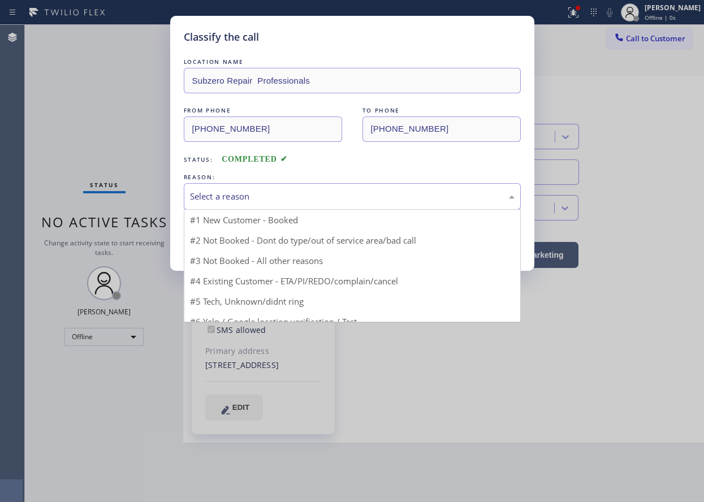
drag, startPoint x: 240, startPoint y: 189, endPoint x: 241, endPoint y: 255, distance: 66.2
click at [240, 190] on div "Select a reason" at bounding box center [352, 196] width 337 height 27
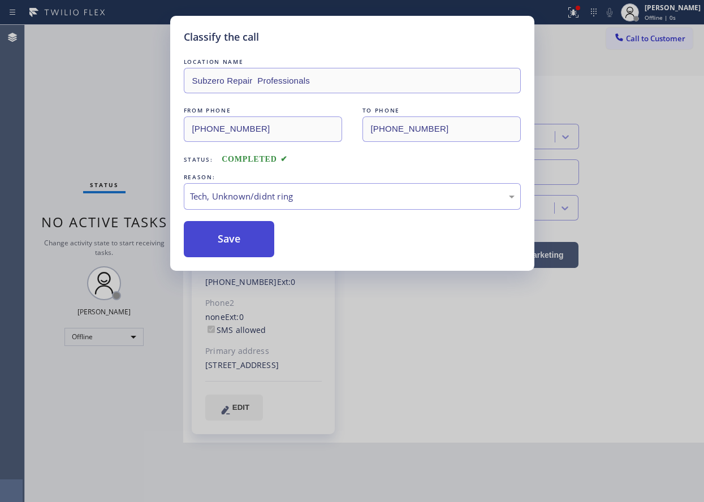
click at [231, 243] on button "Save" at bounding box center [229, 239] width 91 height 36
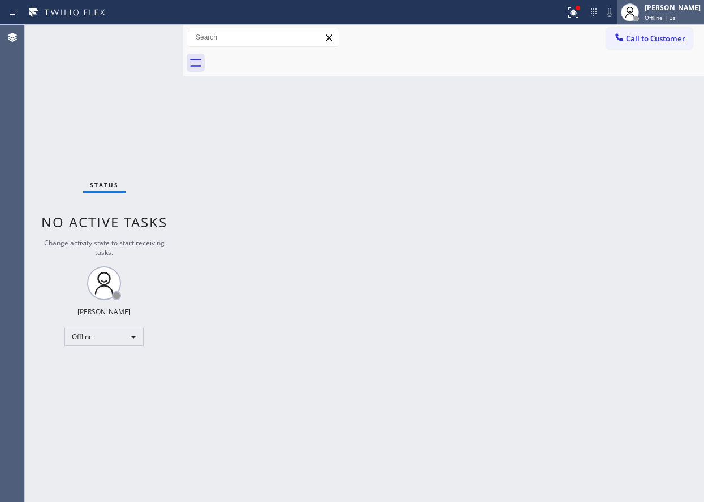
click at [675, 21] on div "[PERSON_NAME] Offline | 3s" at bounding box center [674, 12] width 62 height 20
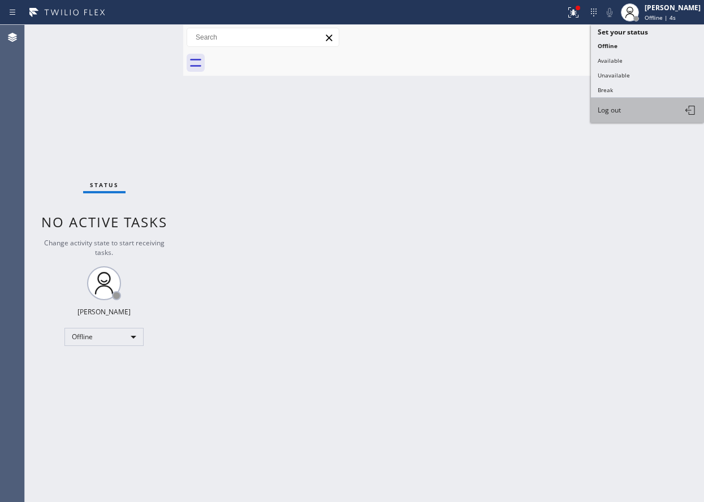
click at [631, 117] on button "Log out" at bounding box center [647, 110] width 113 height 25
